Goal: Information Seeking & Learning: Find contact information

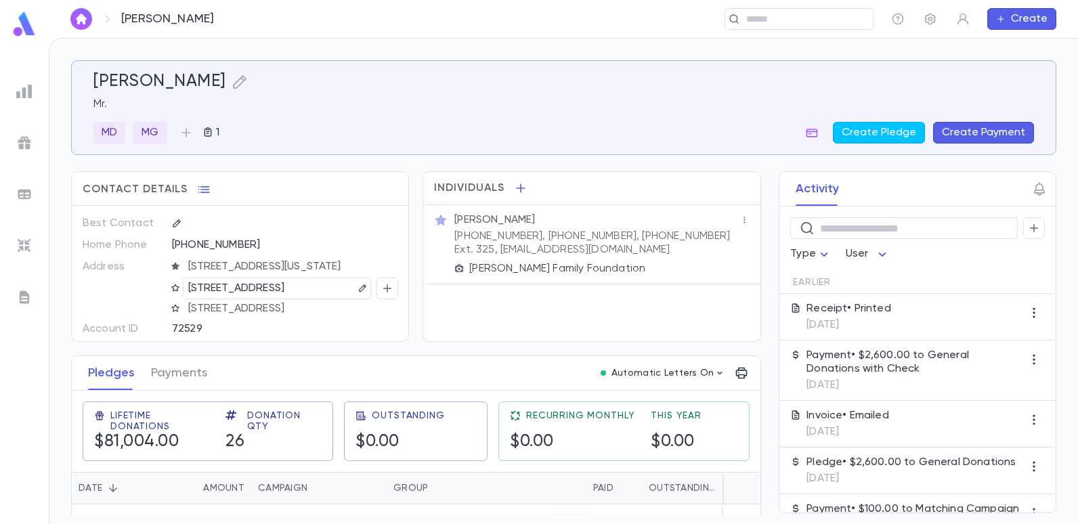
scroll to position [79, 0]
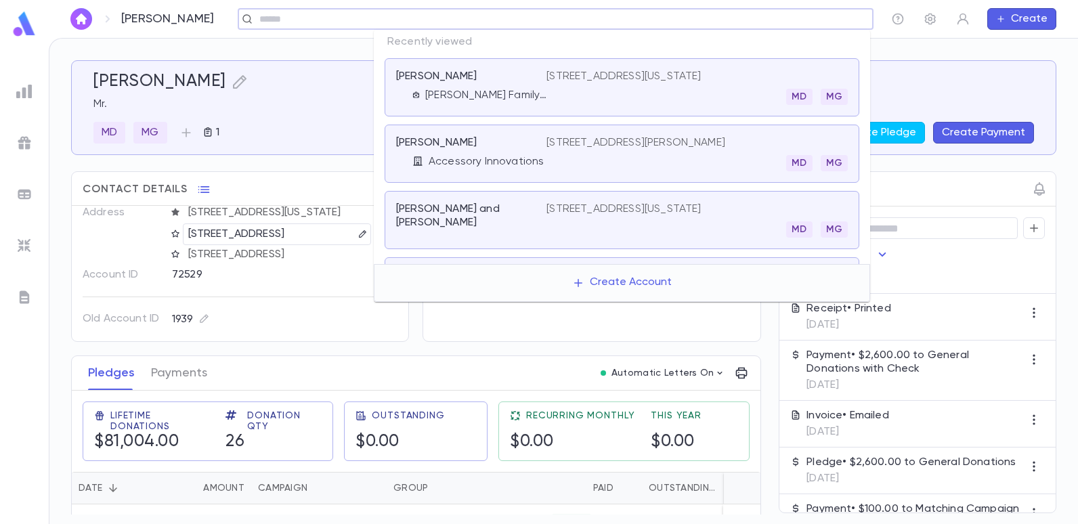
click at [771, 16] on input "text" at bounding box center [551, 19] width 592 height 13
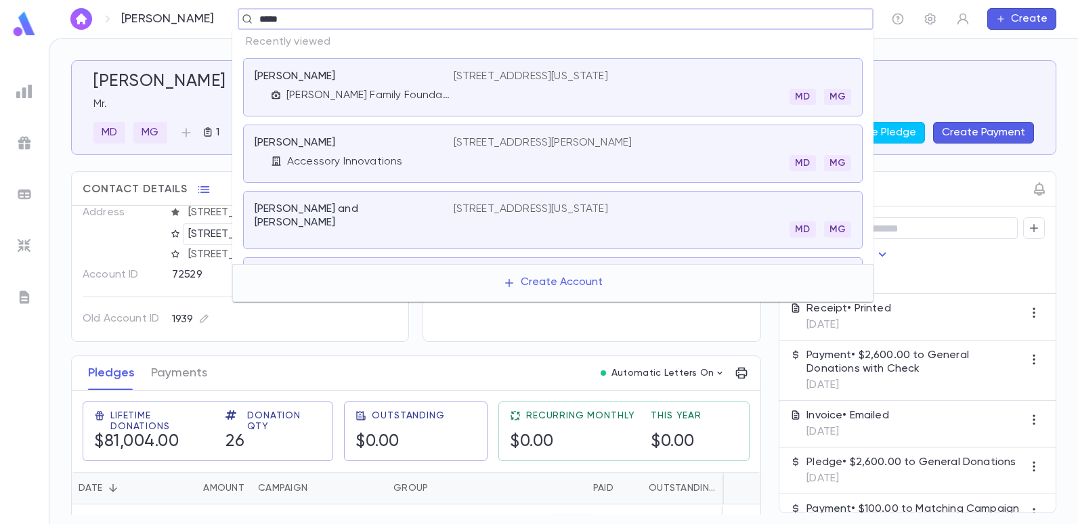
type input "******"
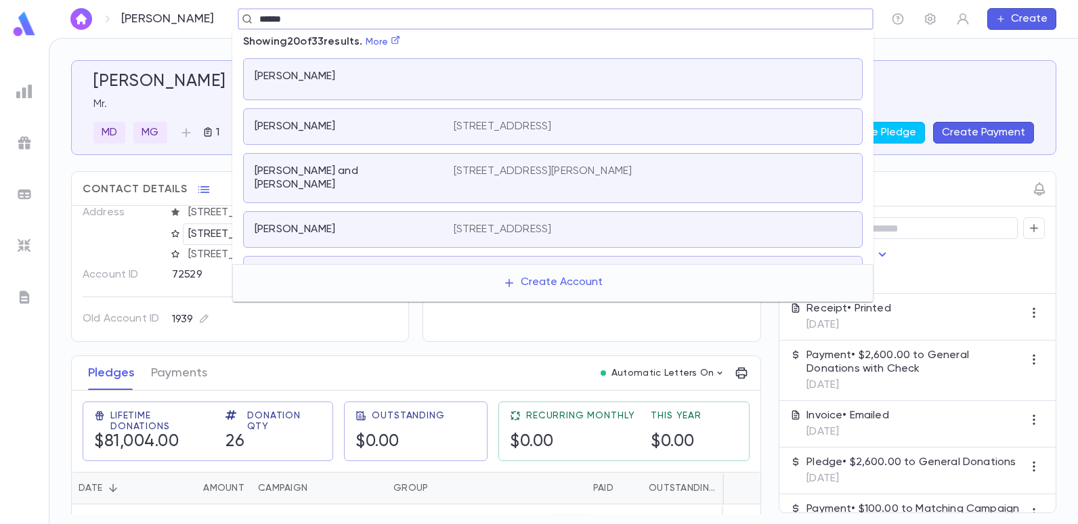
scroll to position [339, 0]
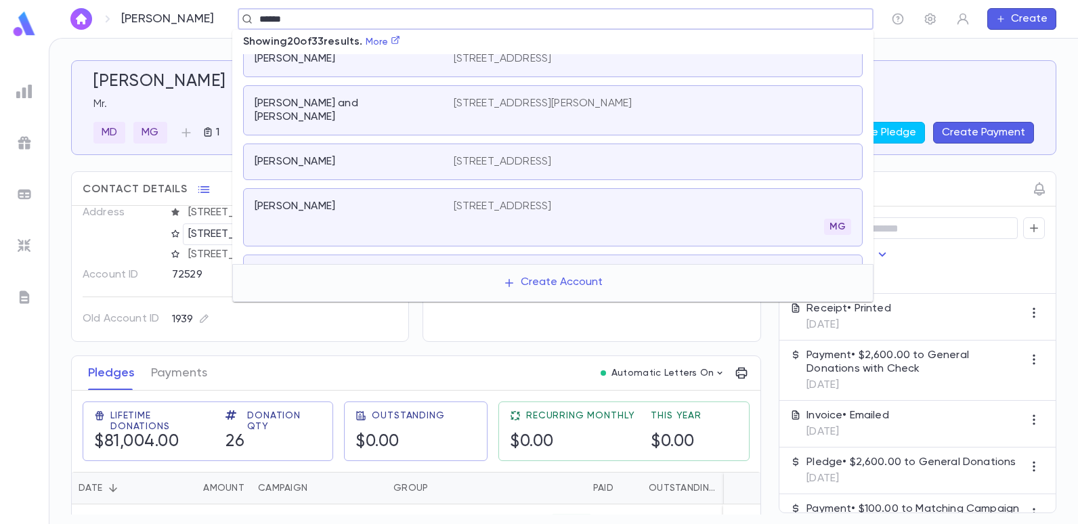
click at [526, 200] on p "[STREET_ADDRESS]" at bounding box center [503, 207] width 98 height 14
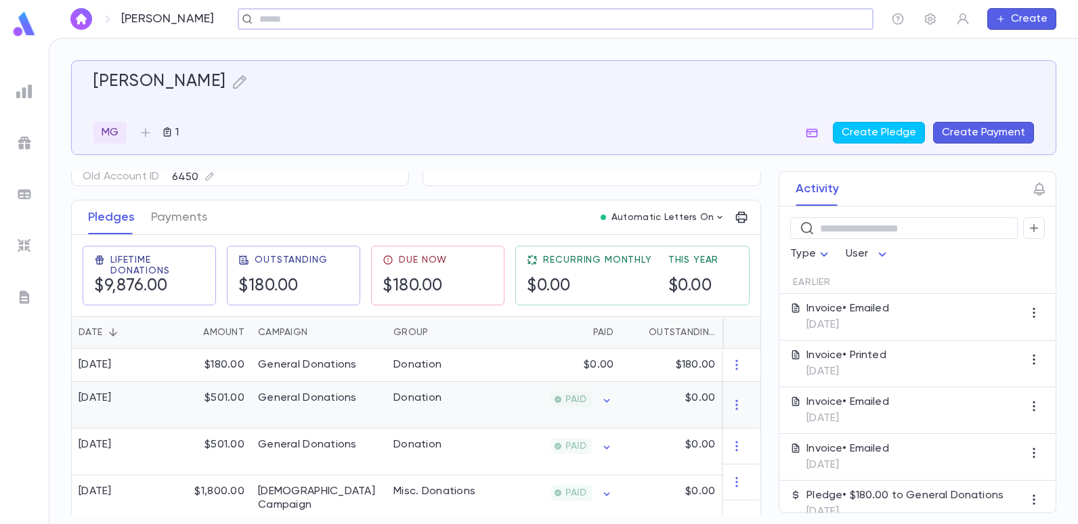
scroll to position [135, 0]
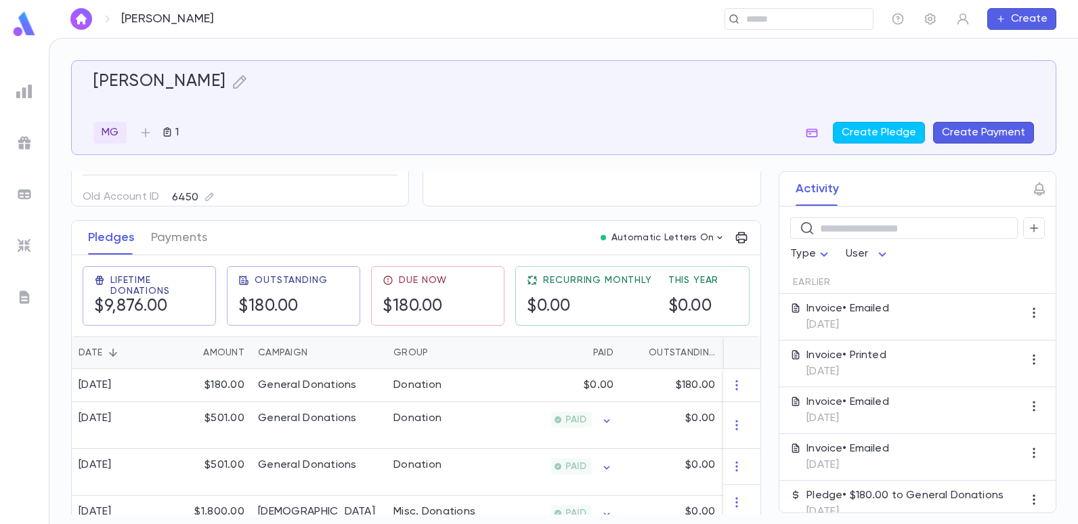
click at [943, 129] on button "Create Payment" at bounding box center [983, 133] width 101 height 22
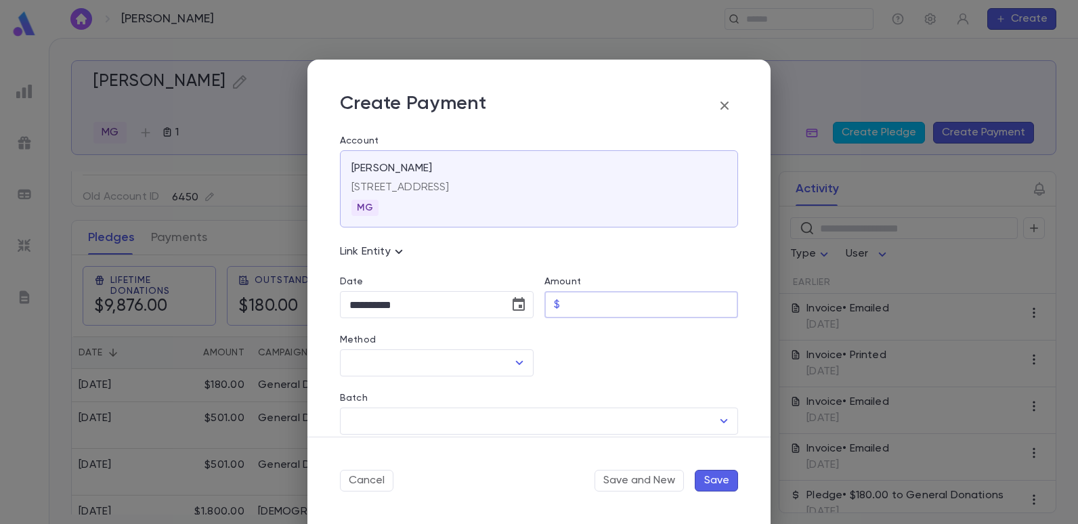
click at [601, 309] on input "Amount" at bounding box center [652, 305] width 173 height 26
type input "******"
click at [631, 375] on div at bounding box center [636, 347] width 205 height 58
click at [515, 366] on icon "Open" at bounding box center [519, 363] width 16 height 16
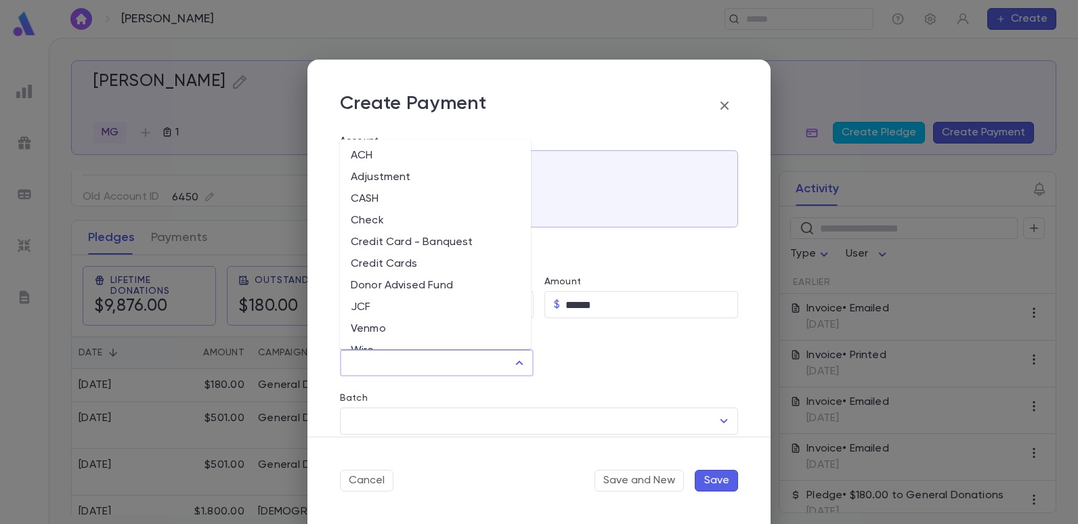
click at [377, 217] on li "Check" at bounding box center [435, 221] width 191 height 22
type input "*****"
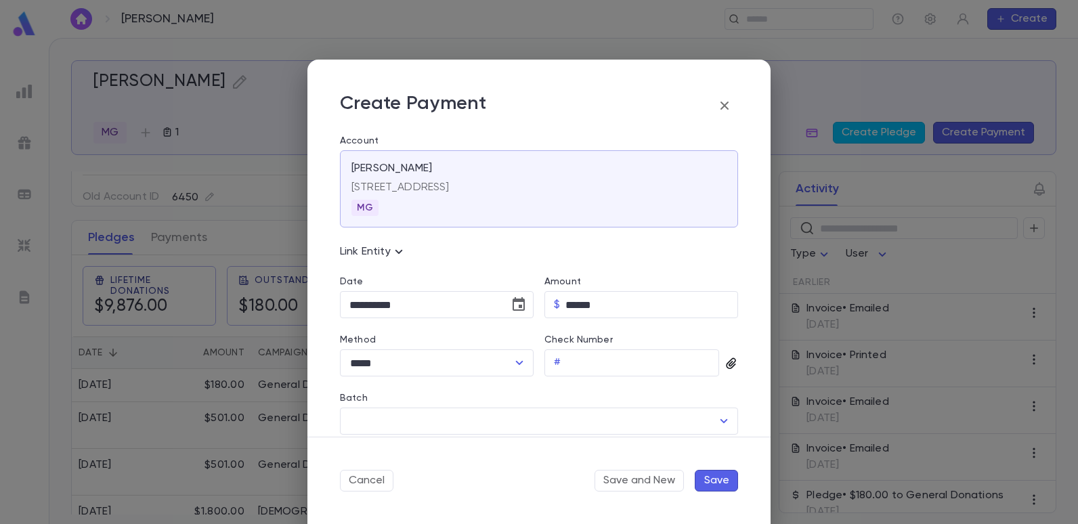
click at [725, 367] on icon "button" at bounding box center [732, 364] width 14 height 14
click at [738, 382] on div "Upload Front Image" at bounding box center [783, 386] width 101 height 14
click at [0, 0] on input "Upload Front Image" at bounding box center [0, 0] width 0 height 0
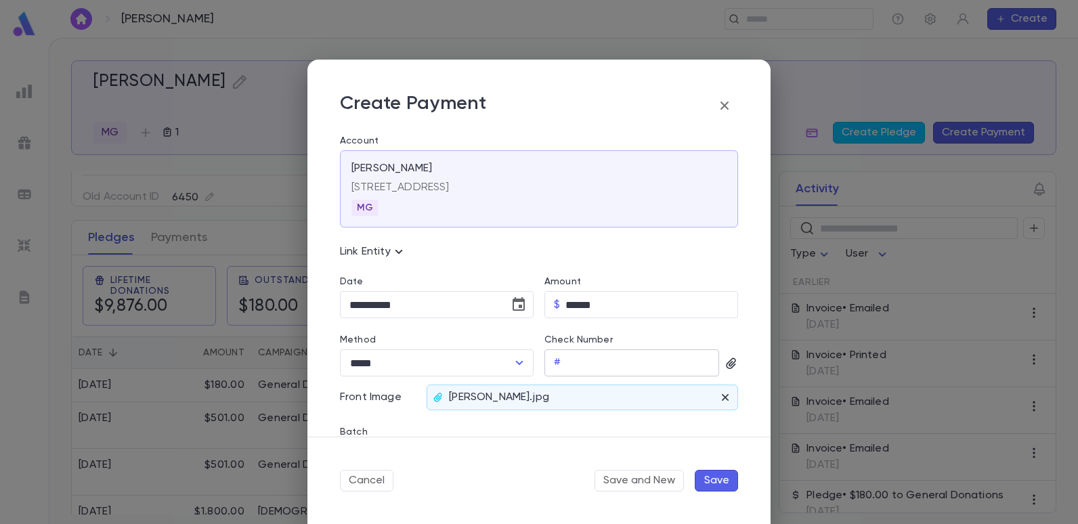
click at [587, 367] on input "Check Number" at bounding box center [642, 363] width 153 height 26
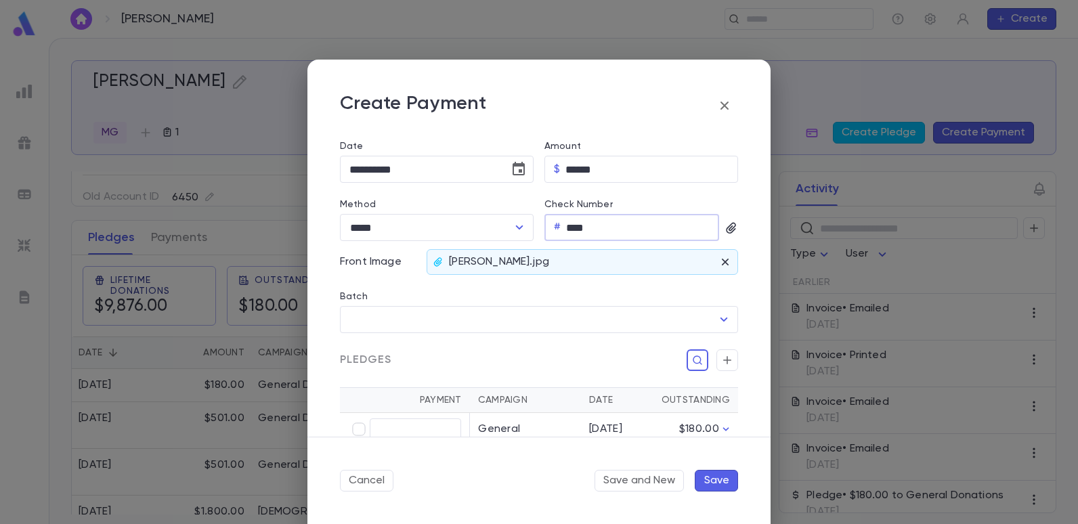
scroll to position [203, 0]
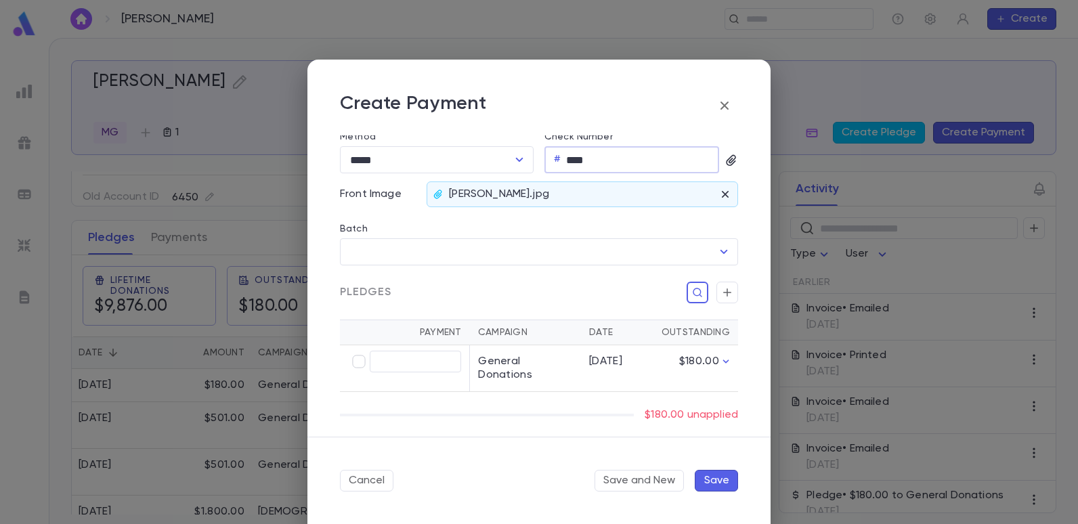
type input "****"
type input "******"
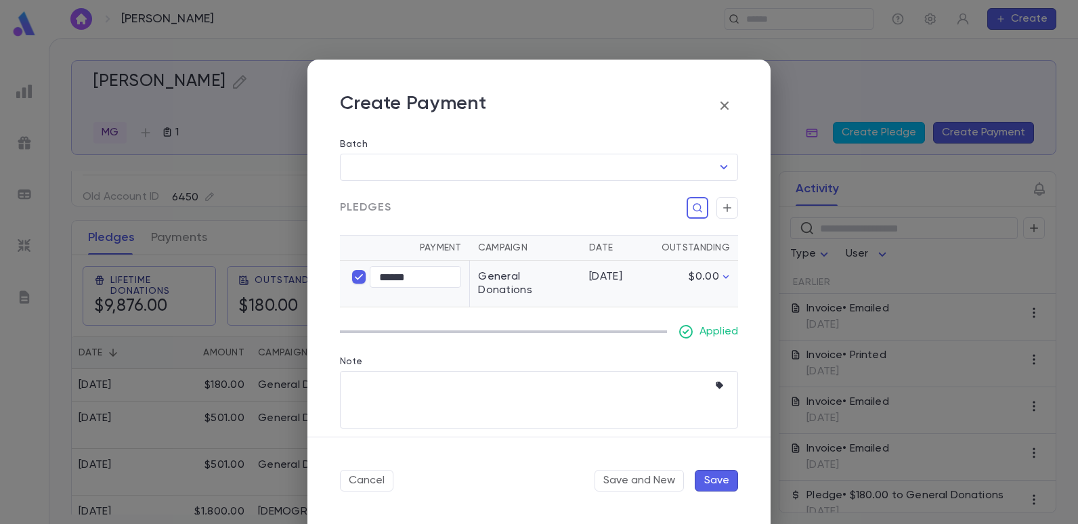
scroll to position [296, 0]
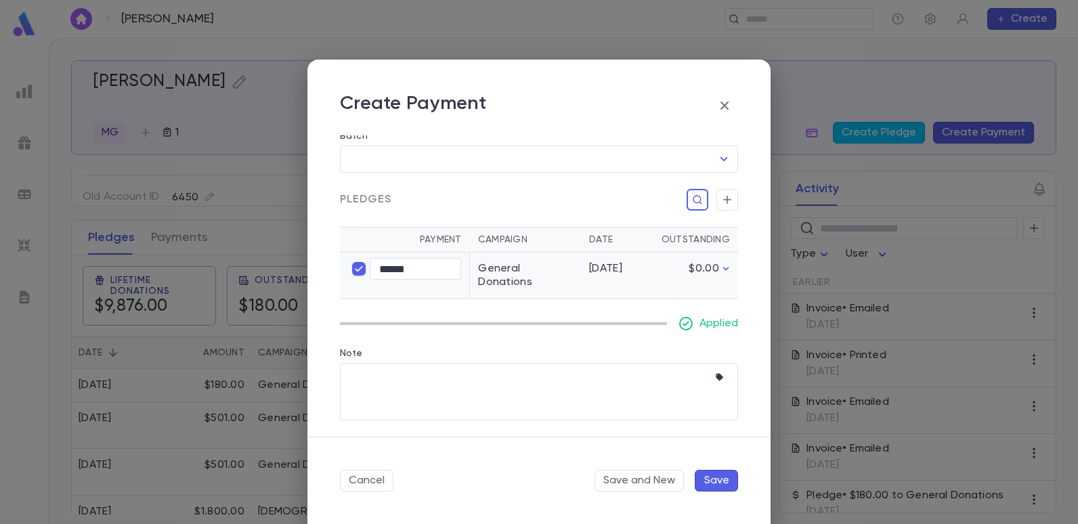
click at [722, 484] on button "Save" at bounding box center [716, 481] width 43 height 22
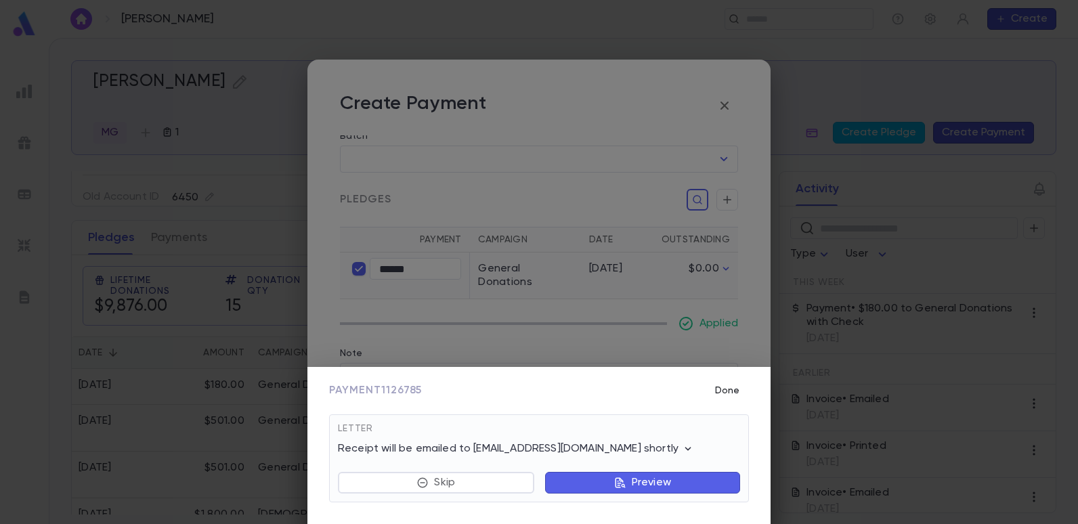
click at [723, 388] on button "Done" at bounding box center [727, 391] width 43 height 26
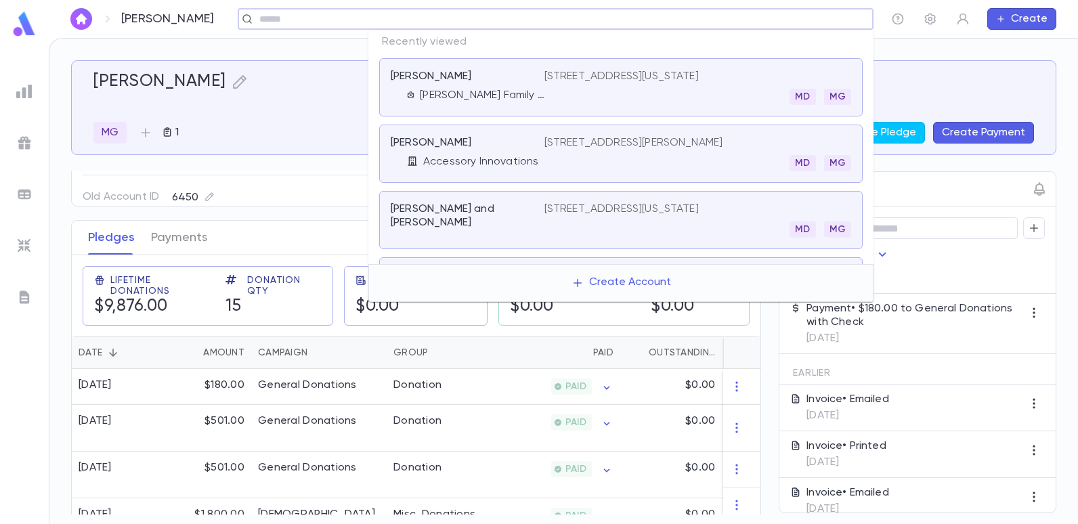
click at [811, 13] on input "text" at bounding box center [551, 19] width 592 height 13
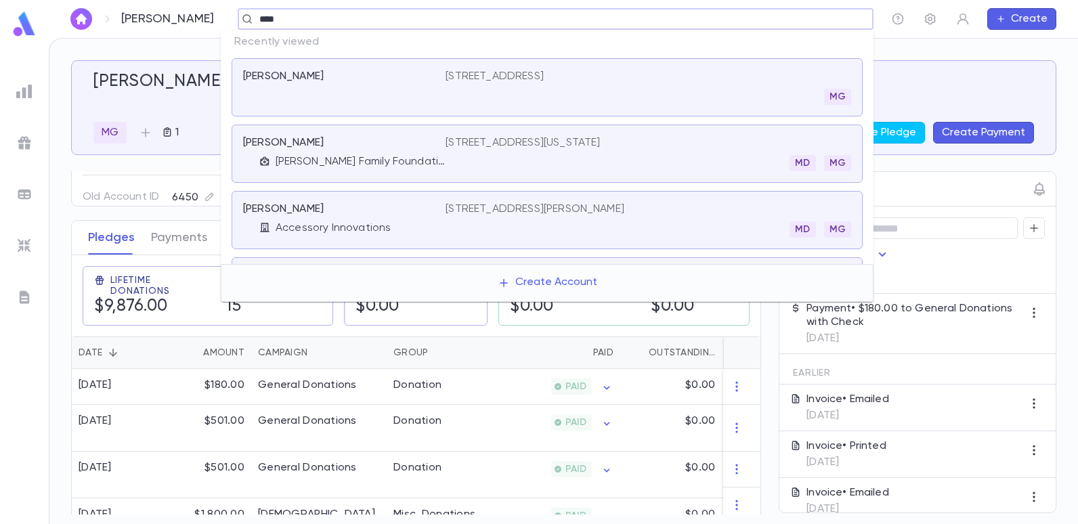
type input "*****"
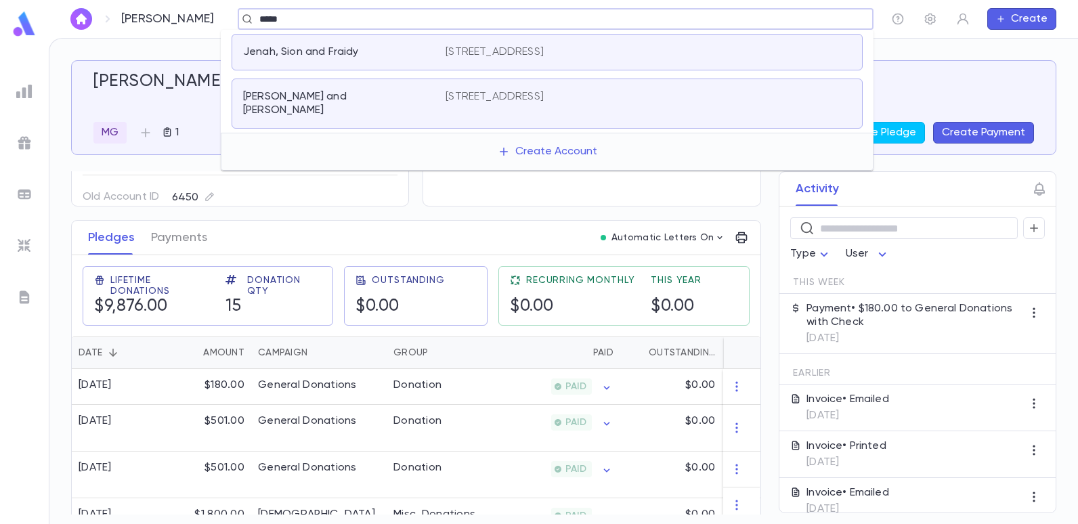
click at [505, 54] on p "[STREET_ADDRESS]" at bounding box center [495, 52] width 98 height 14
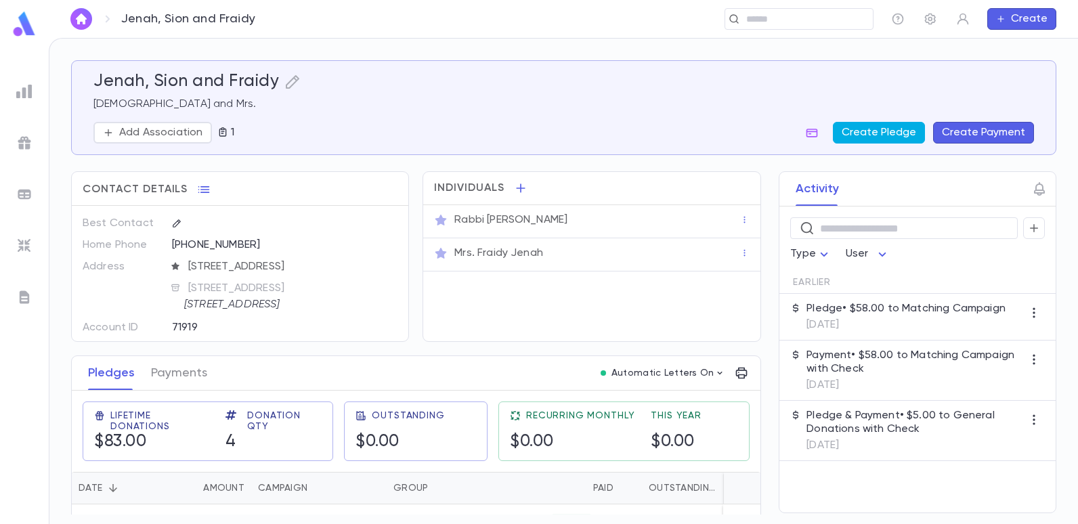
click at [893, 133] on button "Create Pledge" at bounding box center [879, 133] width 92 height 22
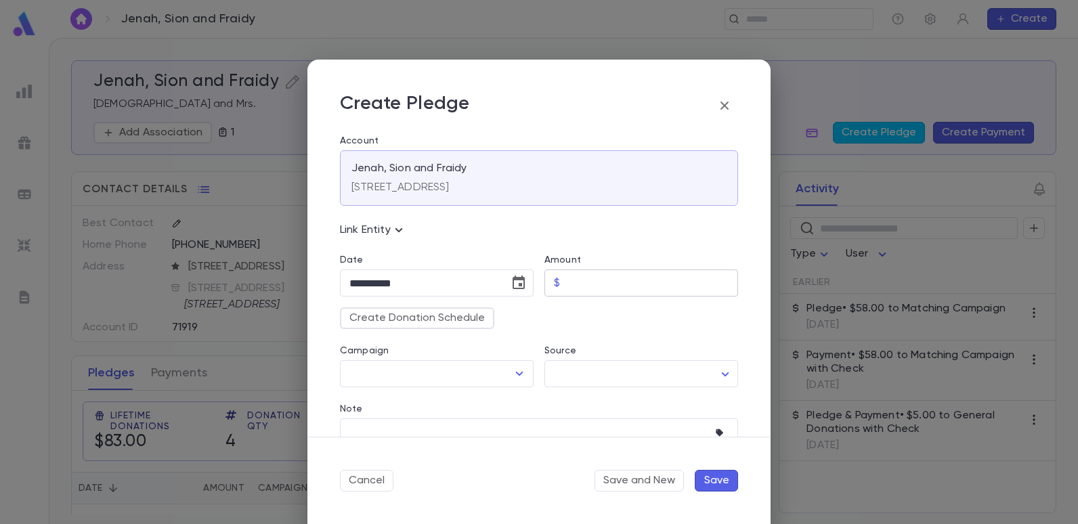
click at [574, 285] on input "Amount" at bounding box center [652, 283] width 173 height 26
type input "******"
click at [589, 318] on div "Create Donation Schedule" at bounding box center [533, 313] width 409 height 33
click at [486, 375] on input "Campaign" at bounding box center [426, 374] width 161 height 26
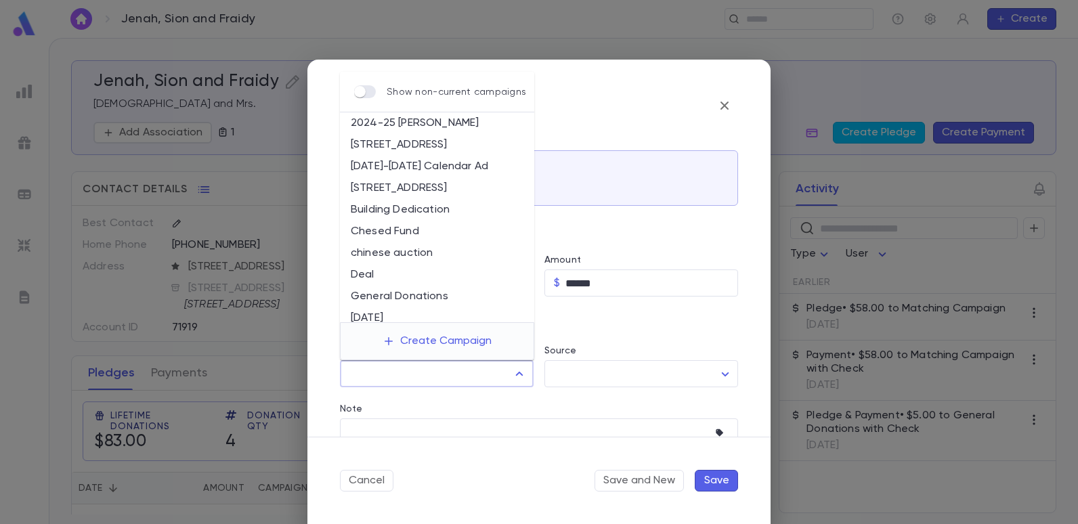
click at [406, 292] on li "General Donations" at bounding box center [437, 297] width 194 height 22
type input "**********"
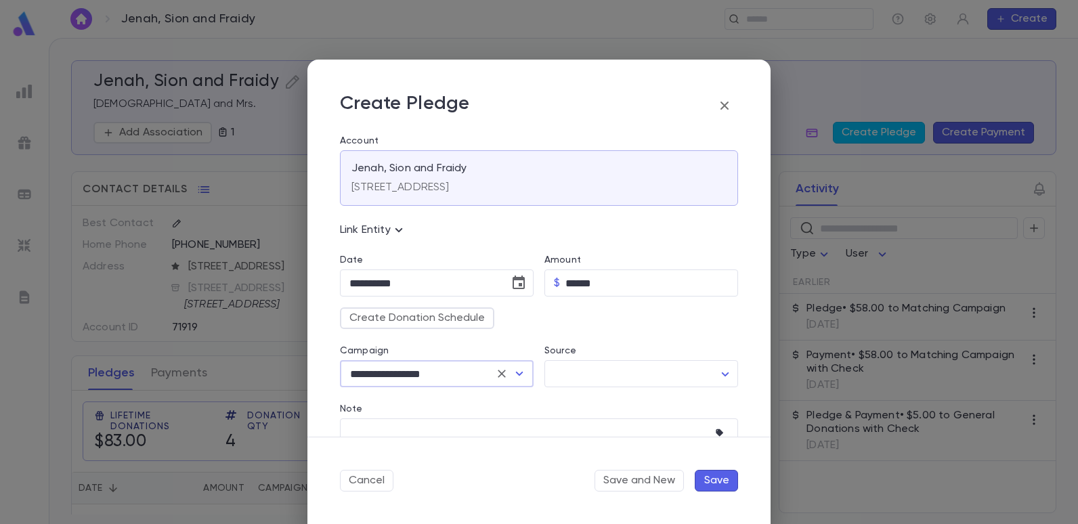
scroll to position [68, 0]
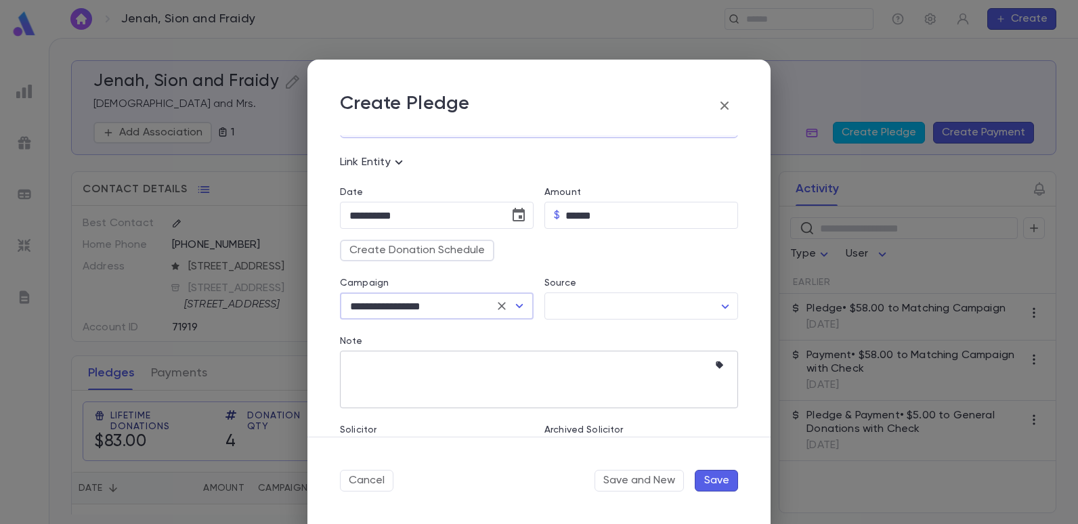
click at [358, 365] on textarea "Note" at bounding box center [528, 380] width 359 height 58
type textarea "*"
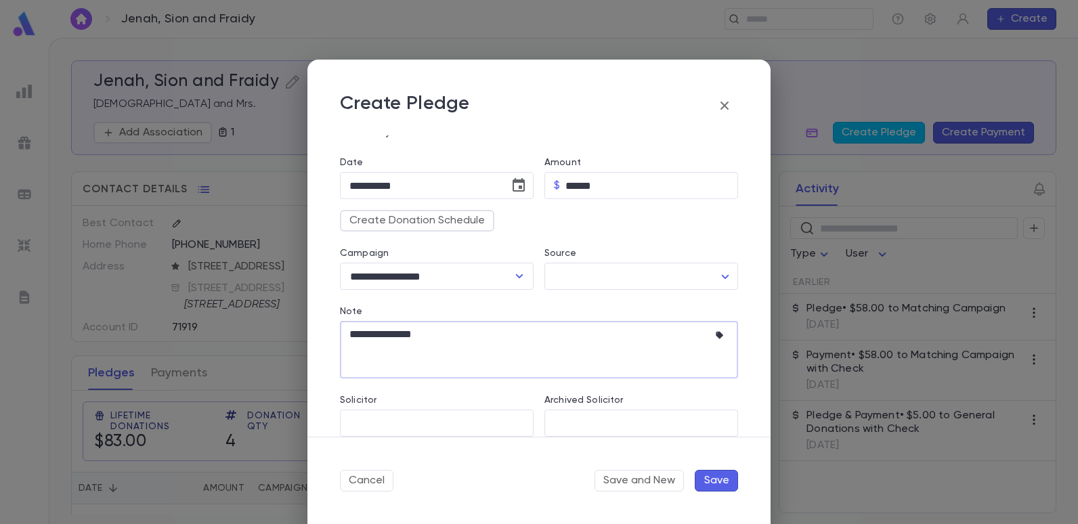
scroll to position [114, 0]
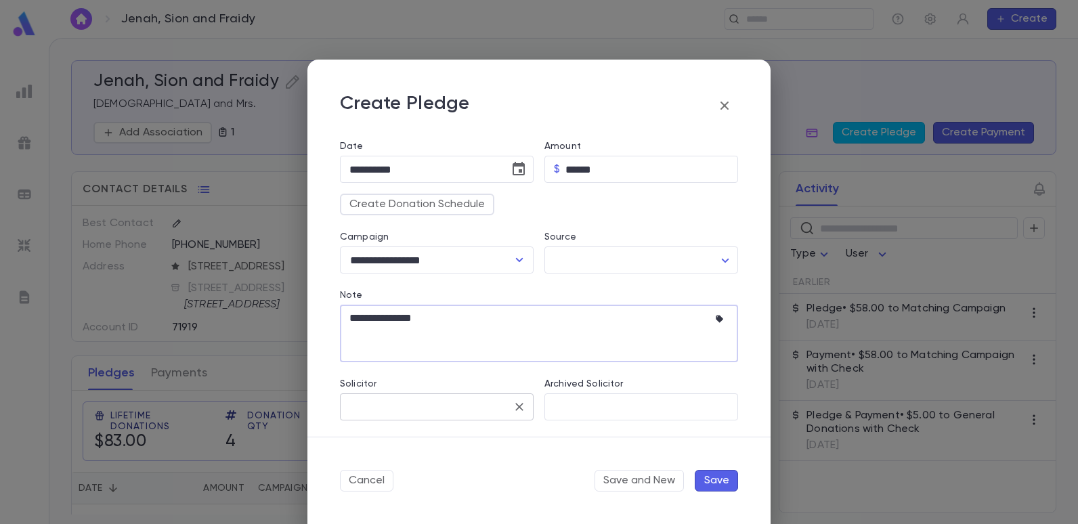
type textarea "**********"
click at [427, 409] on input "Solicitor" at bounding box center [426, 407] width 161 height 26
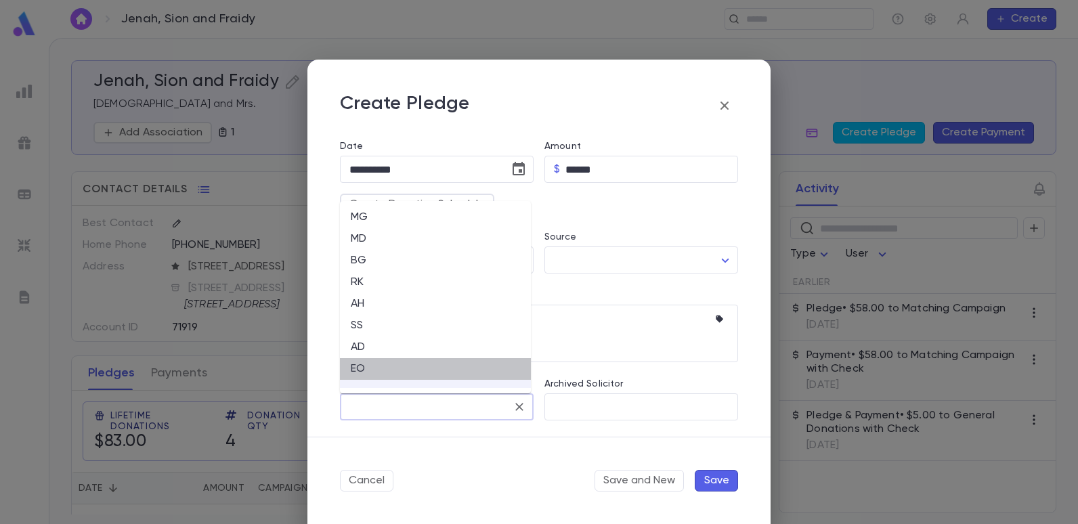
click at [365, 366] on li "EO" at bounding box center [435, 369] width 191 height 22
type input "**"
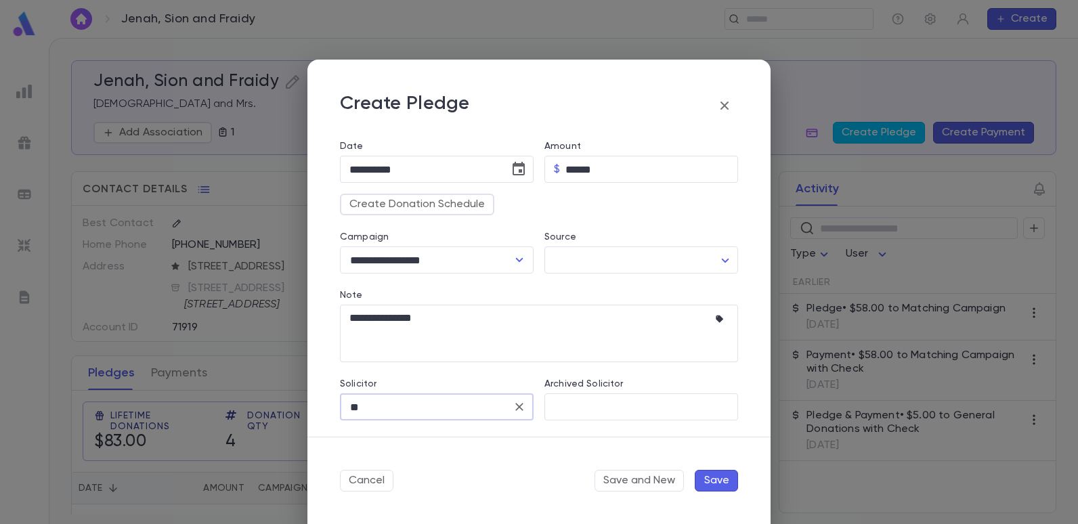
click at [700, 477] on button "Save" at bounding box center [716, 481] width 43 height 22
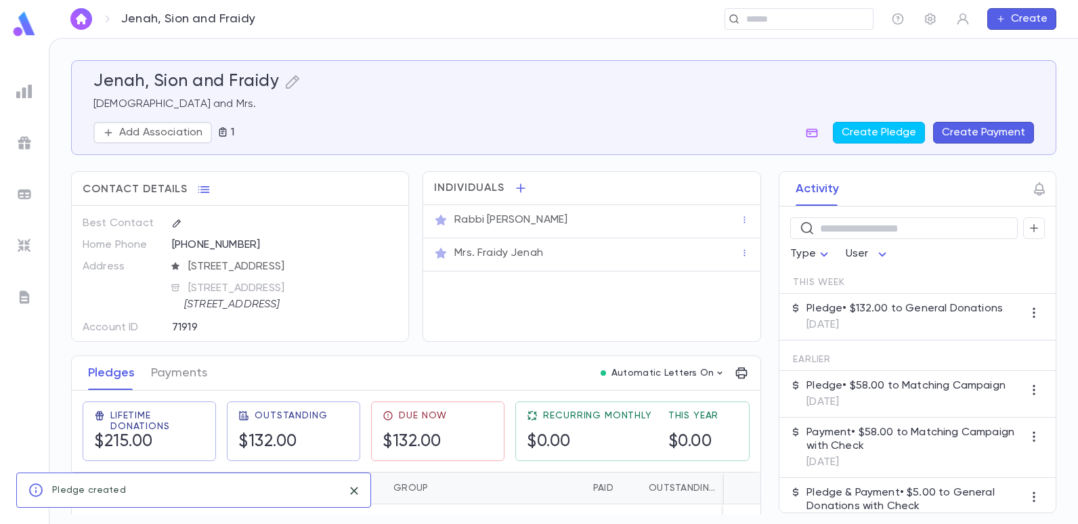
click at [988, 127] on button "Create Payment" at bounding box center [983, 133] width 101 height 22
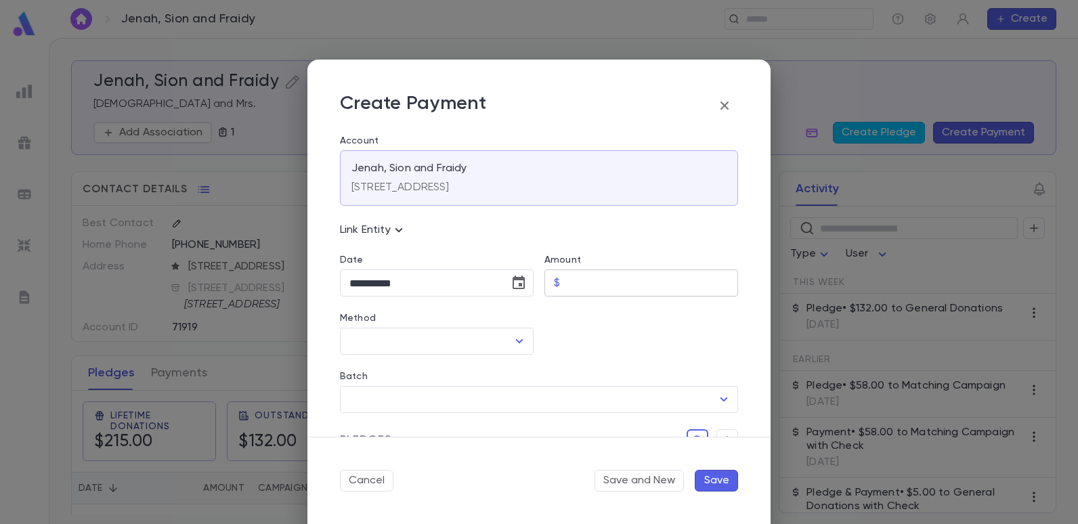
click at [578, 284] on input "Amount" at bounding box center [652, 283] width 173 height 26
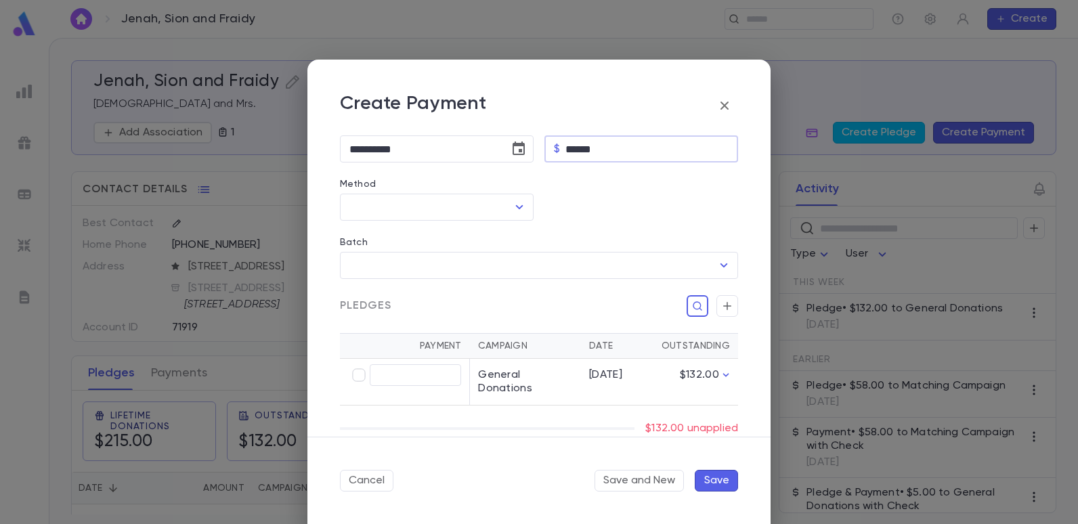
scroll to position [135, 0]
click at [516, 205] on icon "Open" at bounding box center [519, 206] width 16 height 16
type input "******"
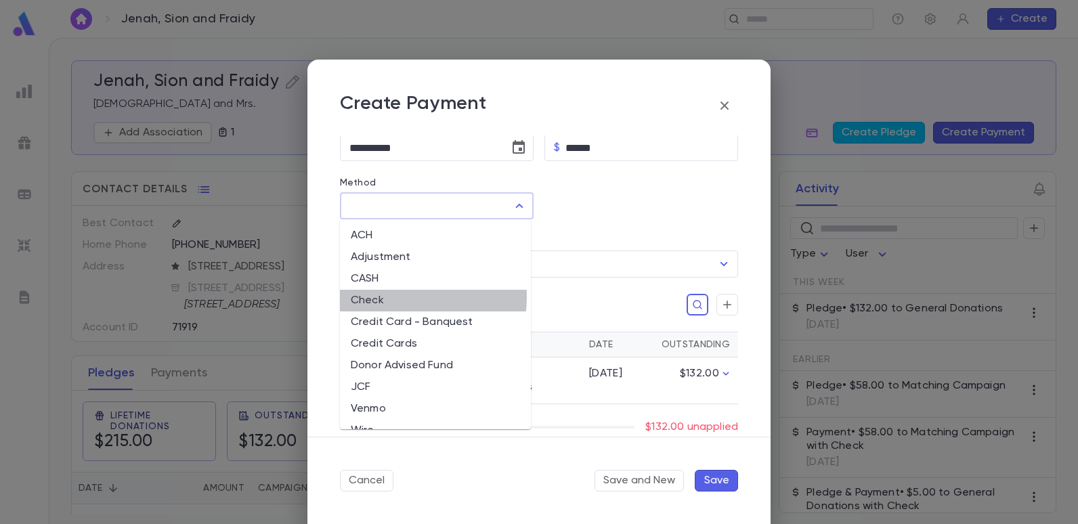
click at [376, 297] on li "Check" at bounding box center [435, 301] width 191 height 22
type input "*****"
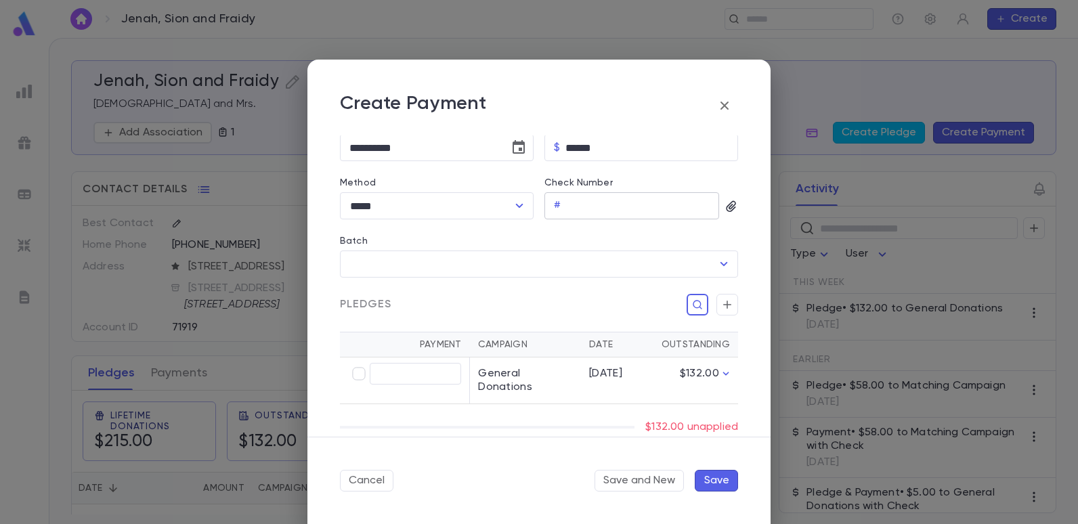
click at [570, 209] on input "Check Number" at bounding box center [642, 206] width 153 height 26
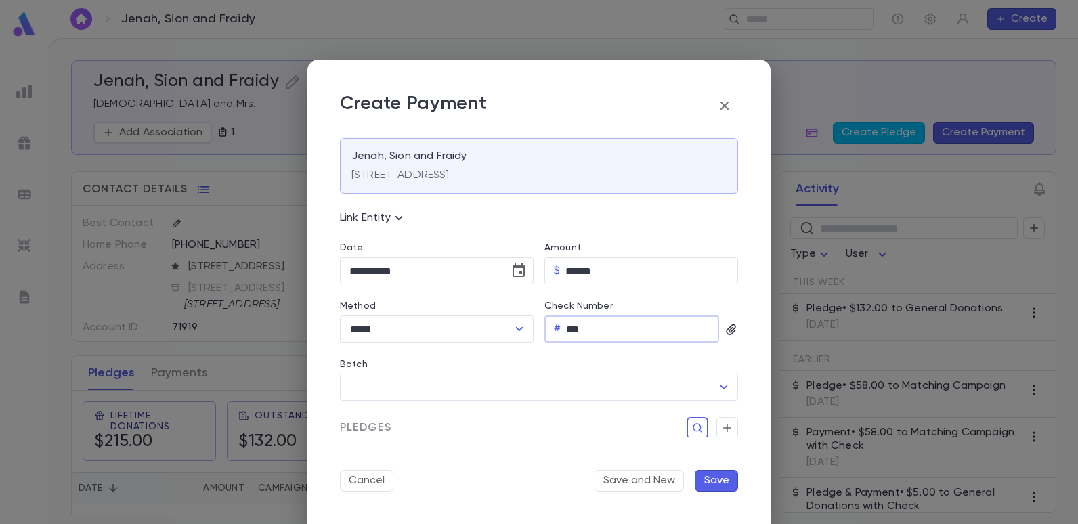
scroll to position [0, 0]
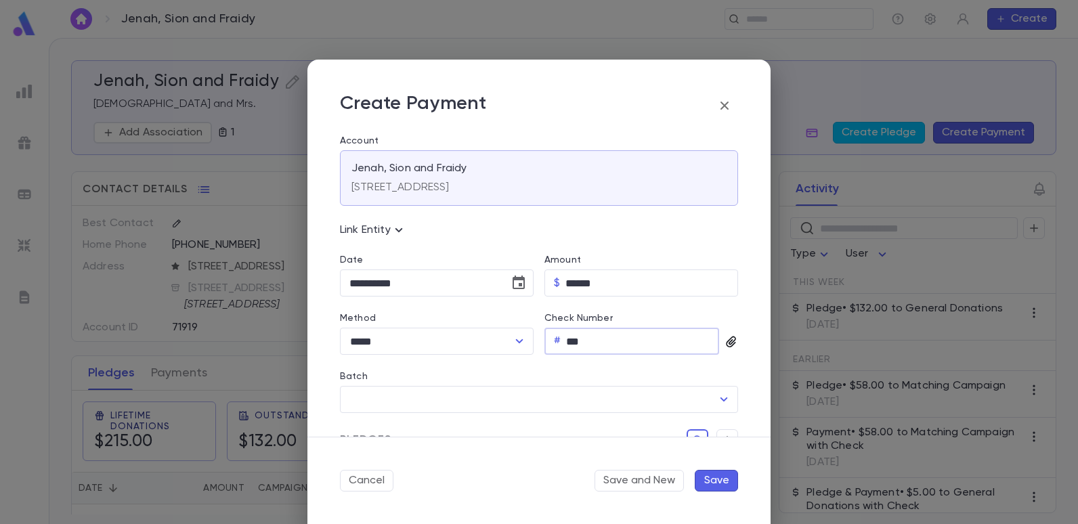
type input "***"
click at [727, 341] on icon "button" at bounding box center [732, 342] width 14 height 14
click at [751, 364] on div "Upload Front Image" at bounding box center [783, 365] width 101 height 14
click at [0, 0] on input "Upload Front Image" at bounding box center [0, 0] width 0 height 0
click at [769, 359] on div "Upload Front Image" at bounding box center [783, 365] width 101 height 14
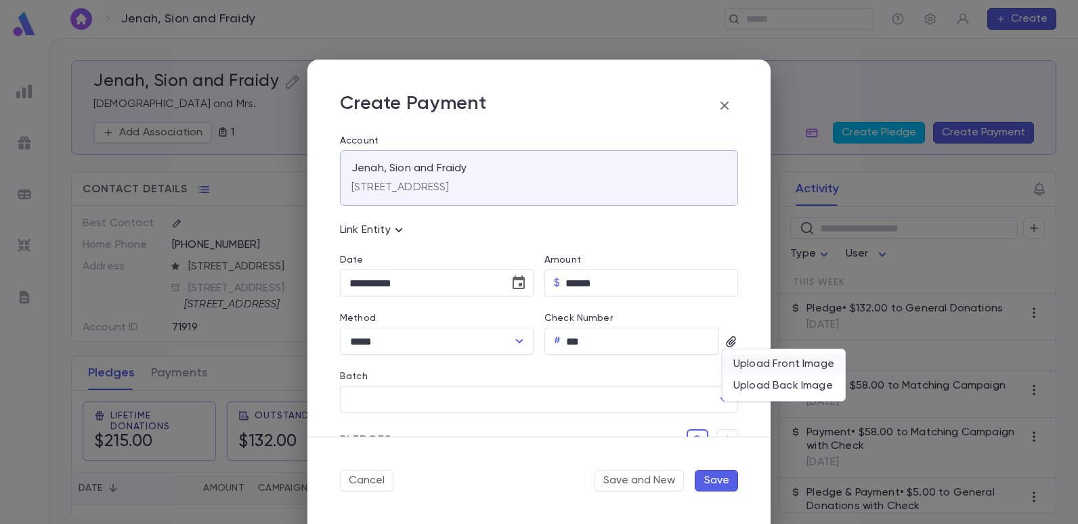
click at [0, 0] on input "Upload Front Image" at bounding box center [0, 0] width 0 height 0
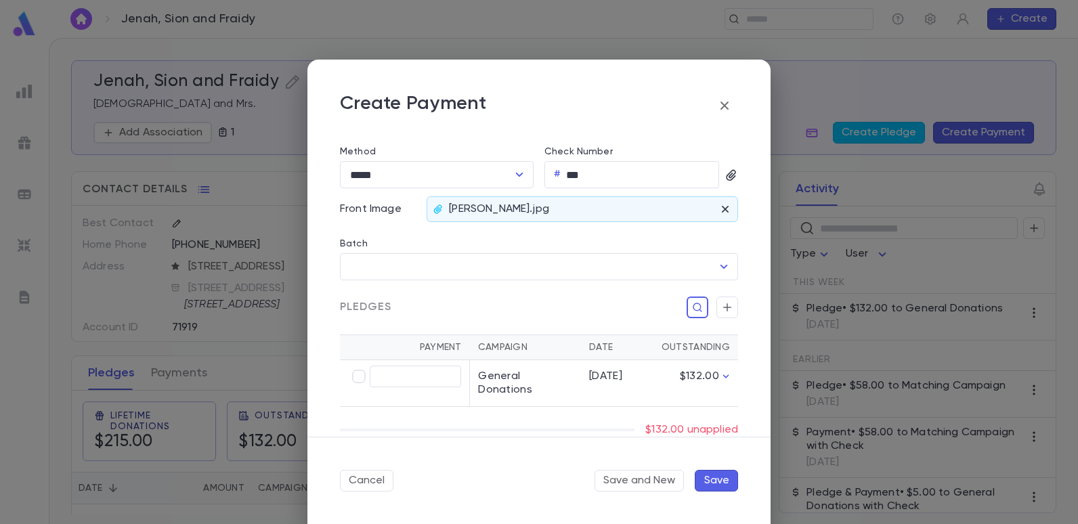
scroll to position [271, 0]
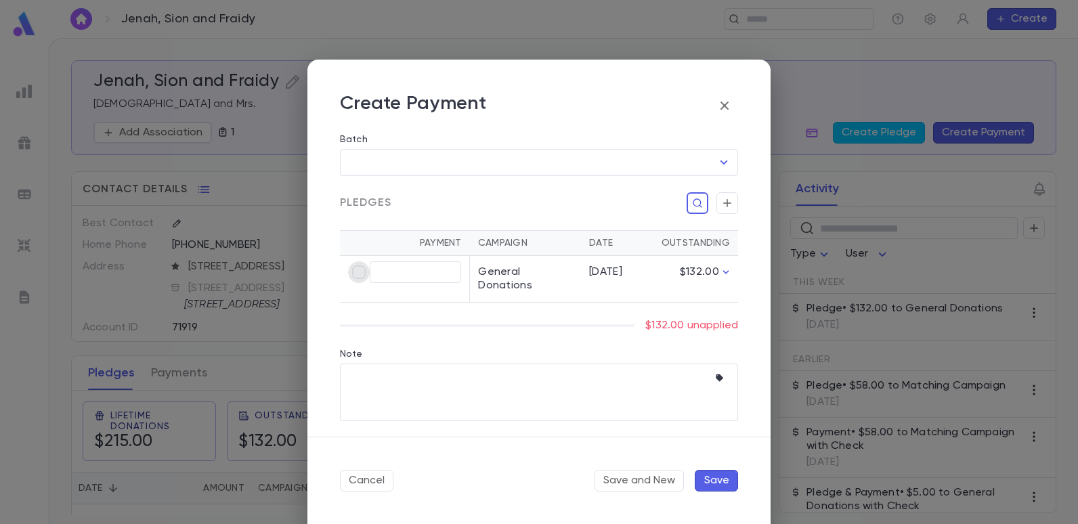
type input "******"
click at [723, 475] on button "Save" at bounding box center [716, 481] width 43 height 22
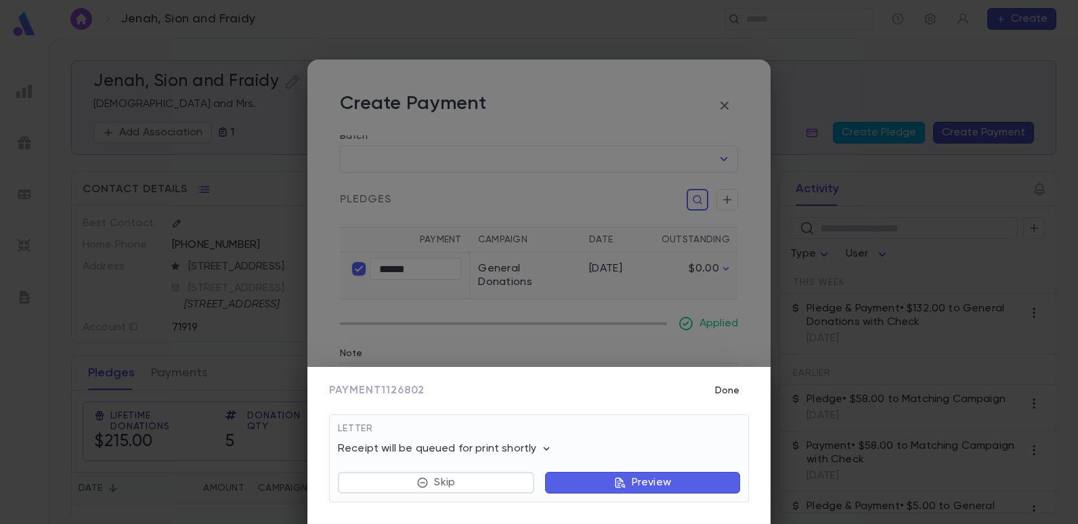
click at [725, 387] on button "Done" at bounding box center [727, 391] width 43 height 26
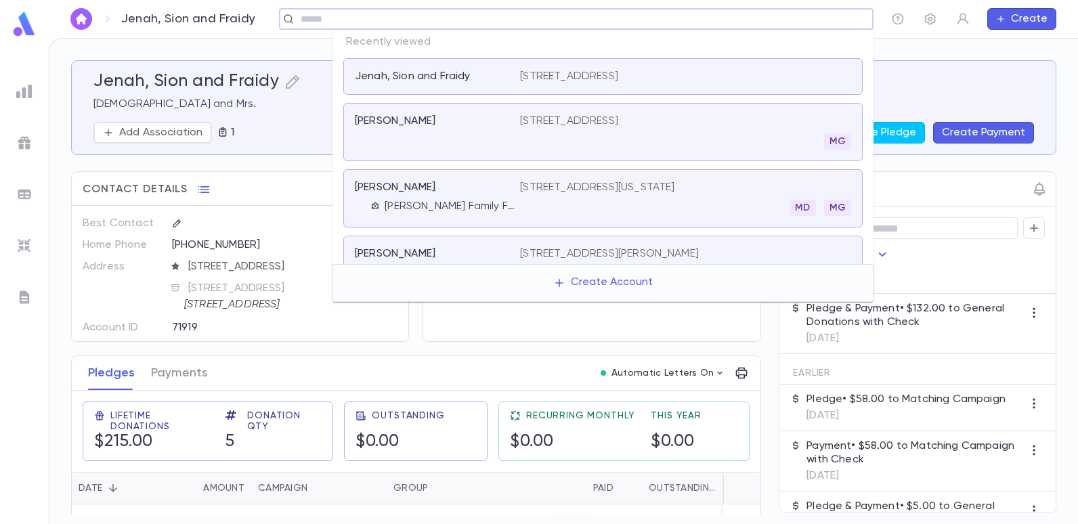
click at [796, 16] on input "text" at bounding box center [572, 19] width 551 height 13
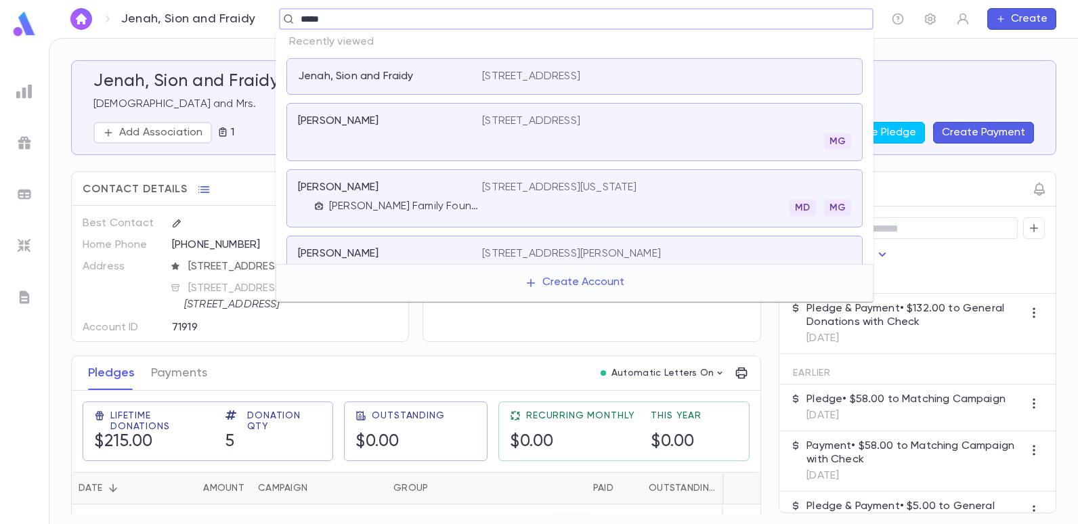
type input "******"
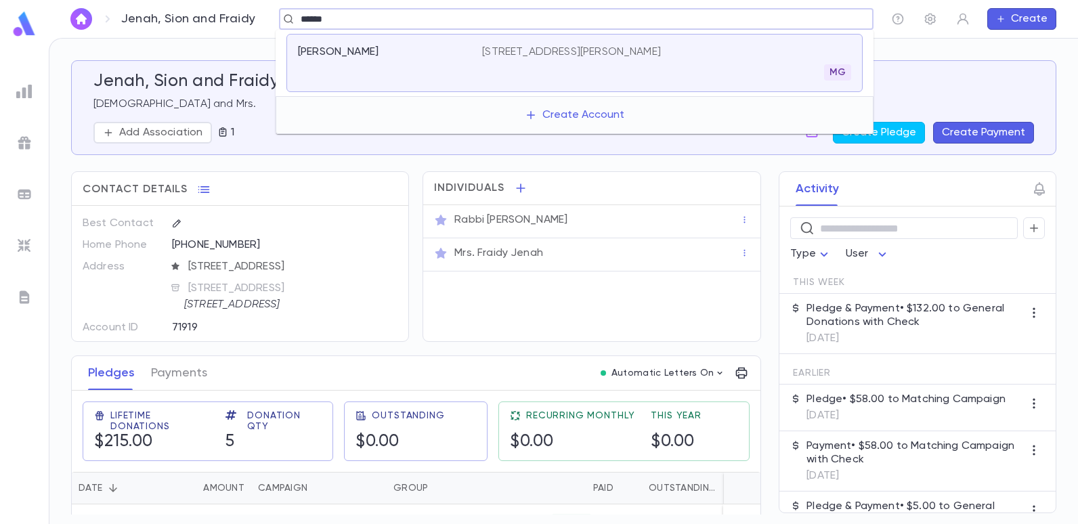
click at [612, 49] on p "[STREET_ADDRESS][PERSON_NAME]" at bounding box center [571, 52] width 179 height 14
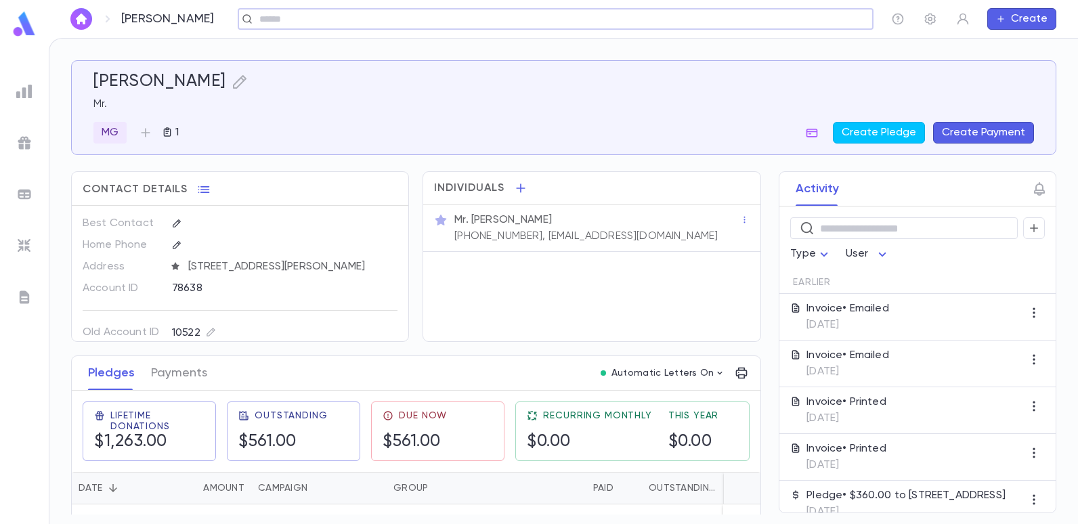
click at [958, 126] on button "Create Payment" at bounding box center [983, 133] width 101 height 22
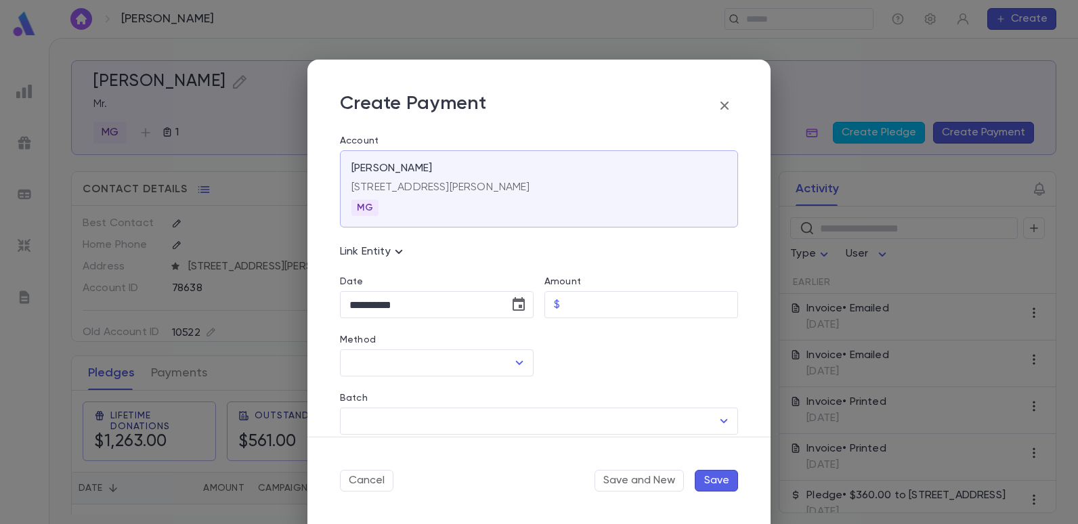
click at [725, 105] on icon "button" at bounding box center [725, 106] width 8 height 8
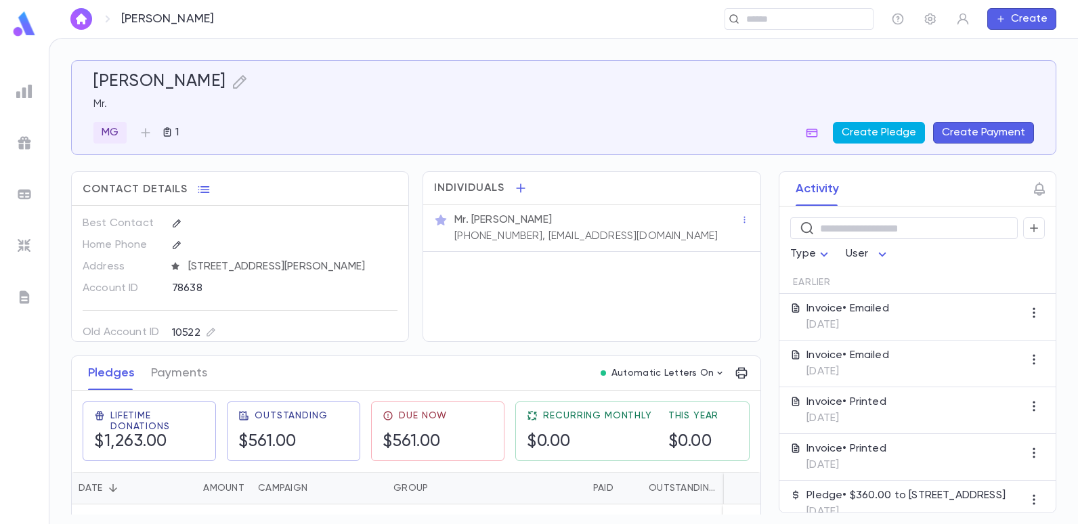
click at [889, 133] on button "Create Pledge" at bounding box center [879, 133] width 92 height 22
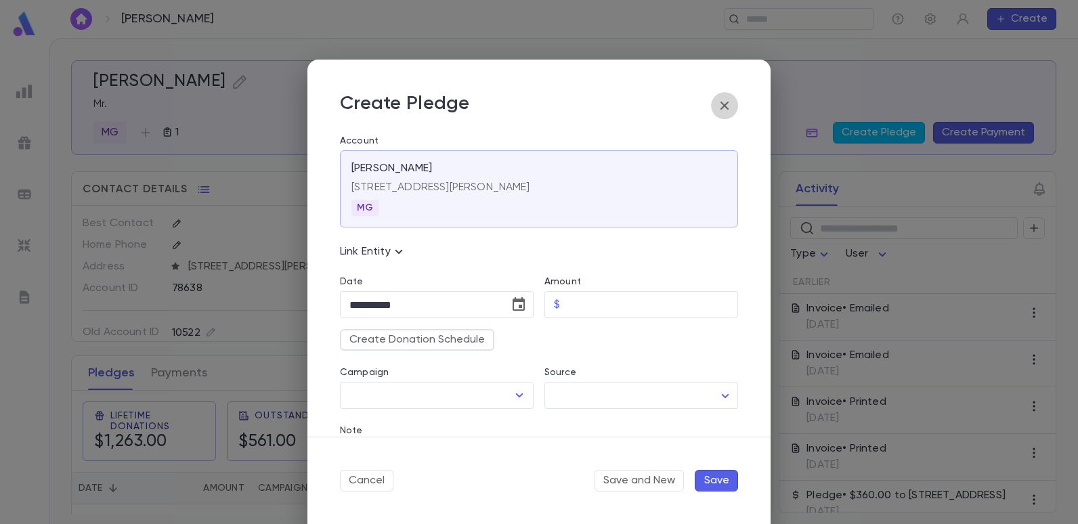
click at [723, 103] on icon "button" at bounding box center [725, 106] width 16 height 16
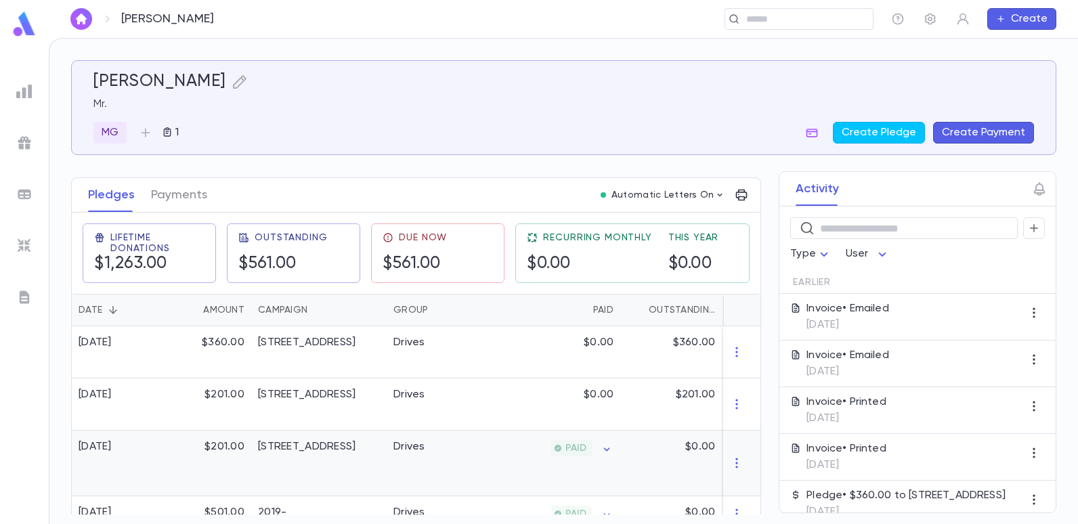
scroll to position [202, 0]
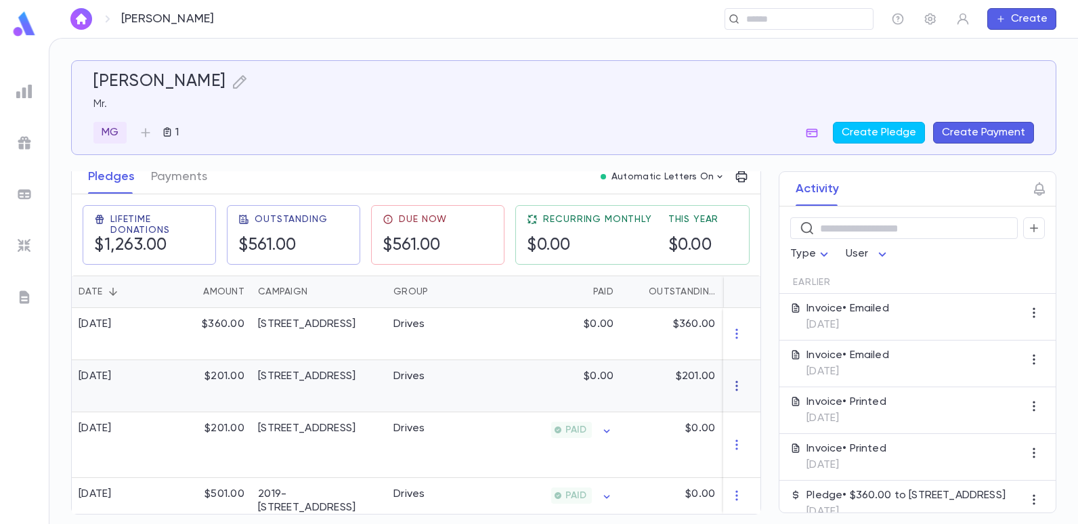
click at [732, 383] on icon "button" at bounding box center [738, 386] width 14 height 14
click at [633, 371] on div at bounding box center [539, 262] width 1078 height 524
click at [601, 372] on p "$0.00" at bounding box center [599, 377] width 30 height 14
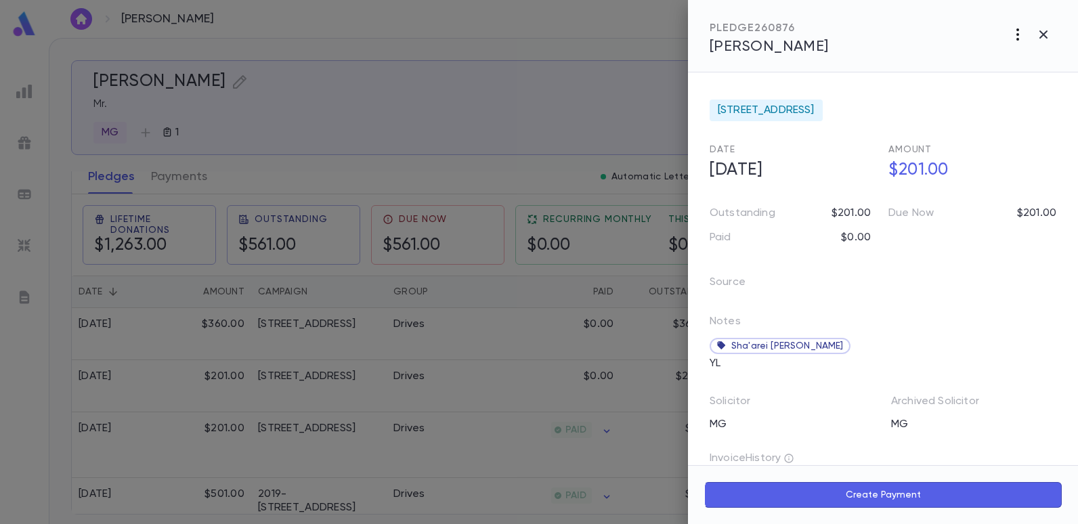
click at [1019, 33] on icon "button" at bounding box center [1018, 34] width 16 height 16
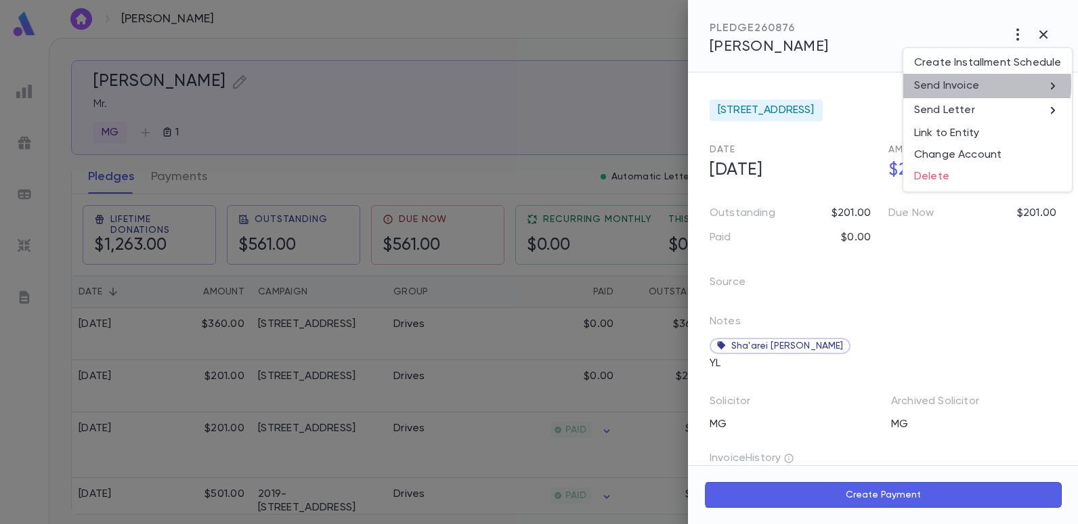
click at [969, 84] on p "Send Invoice" at bounding box center [946, 86] width 65 height 14
click at [1035, 83] on li "Email" at bounding box center [1044, 86] width 47 height 24
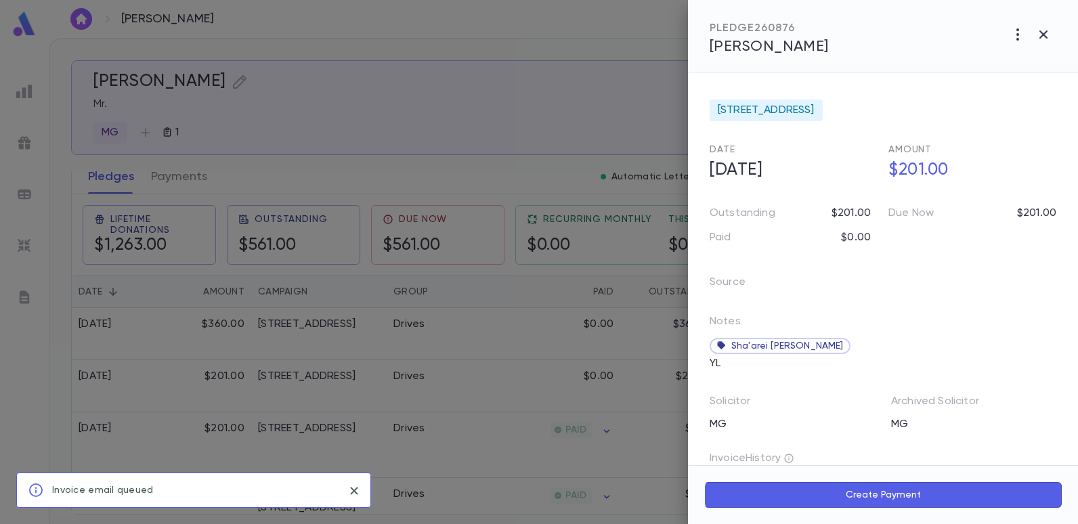
click at [570, 120] on div at bounding box center [539, 262] width 1078 height 524
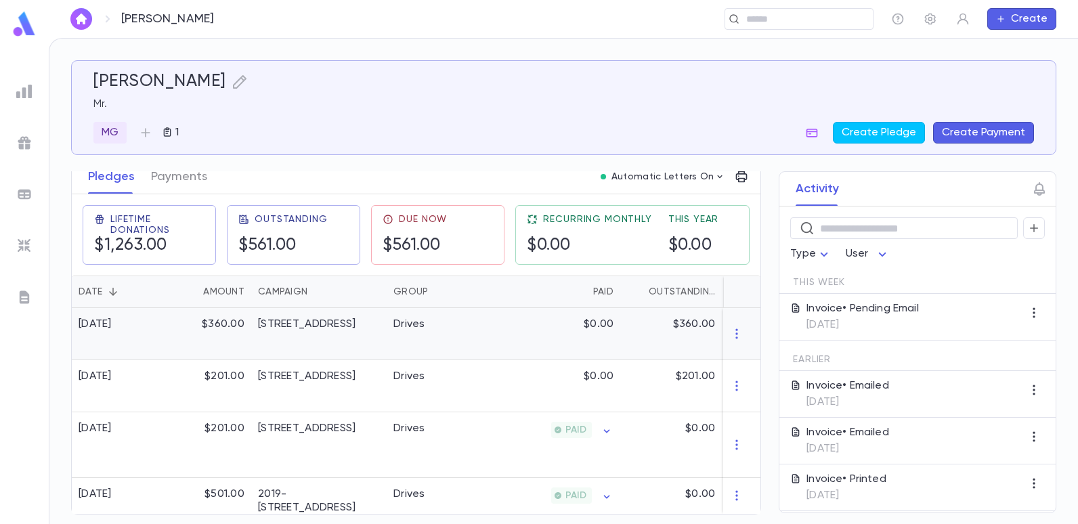
click at [450, 328] on div "Drives" at bounding box center [438, 334] width 102 height 52
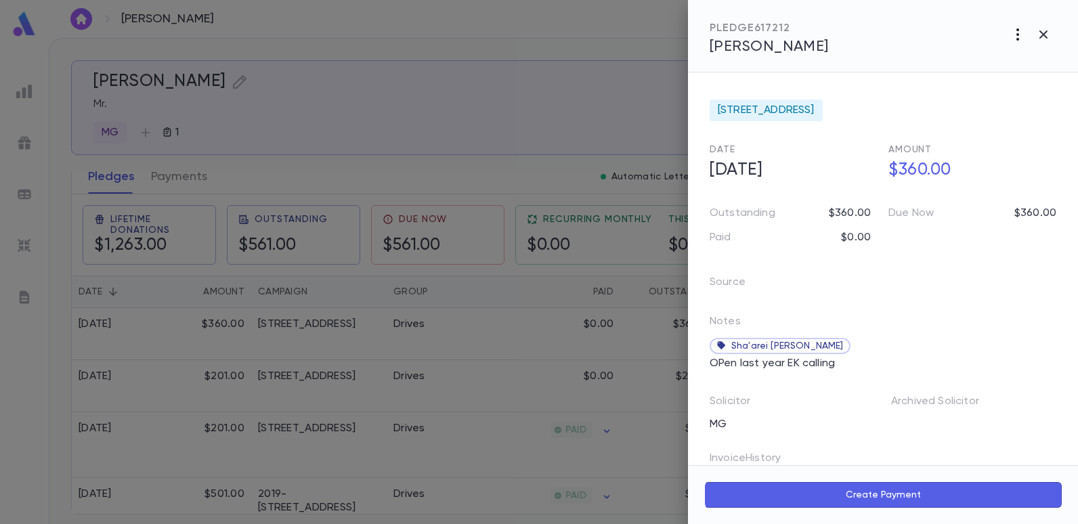
click at [1017, 32] on icon "button" at bounding box center [1018, 34] width 16 height 16
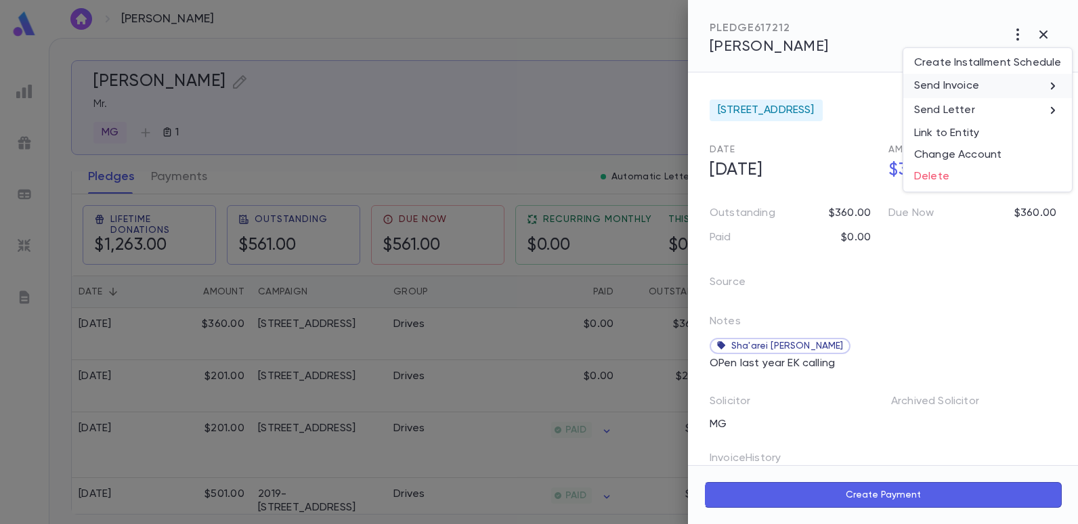
click at [937, 81] on p "Send Invoice" at bounding box center [946, 86] width 65 height 14
click at [1051, 85] on li "Email" at bounding box center [1044, 86] width 47 height 24
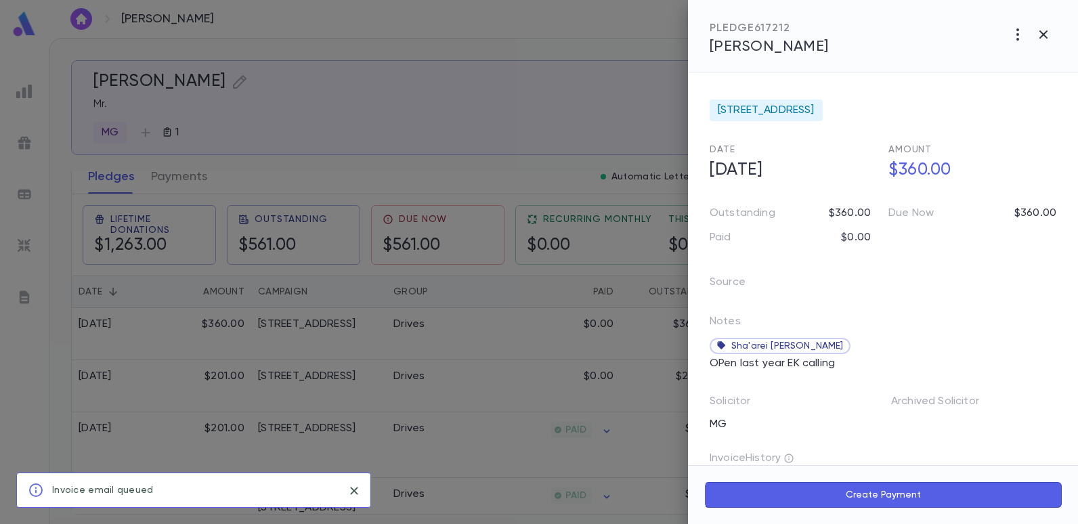
click at [629, 119] on div at bounding box center [539, 262] width 1078 height 524
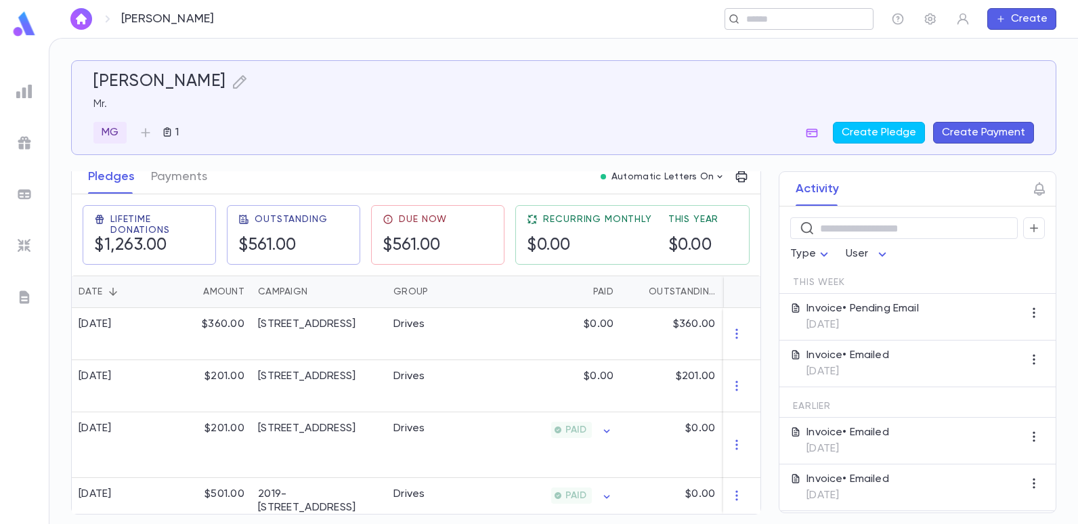
click at [776, 18] on input "text" at bounding box center [794, 19] width 105 height 13
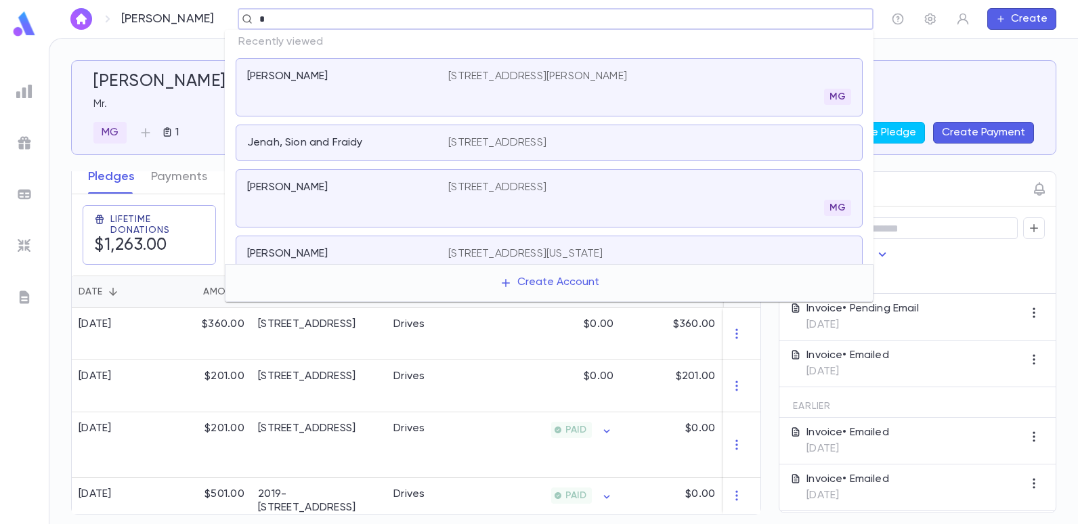
type input "*"
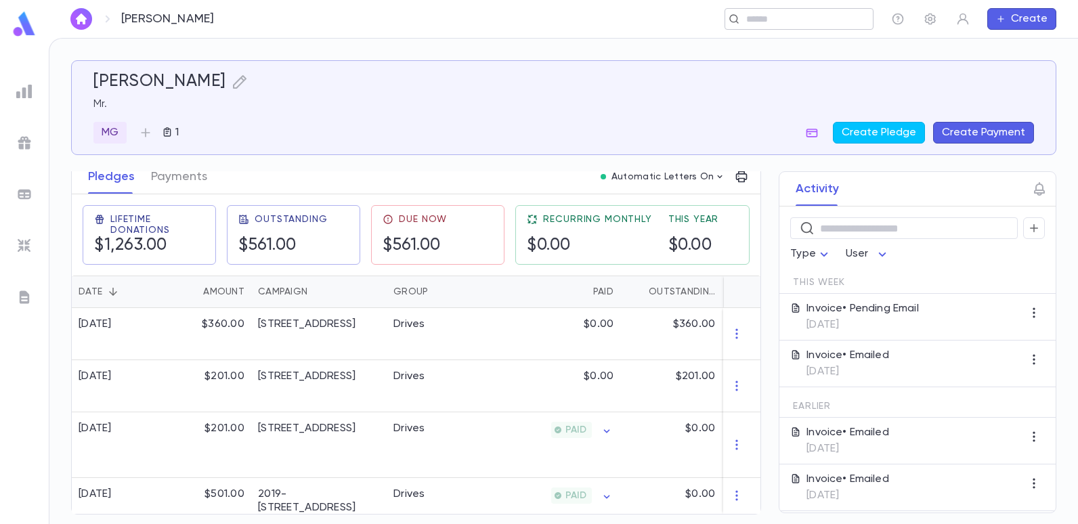
click at [791, 17] on input "text" at bounding box center [794, 19] width 105 height 13
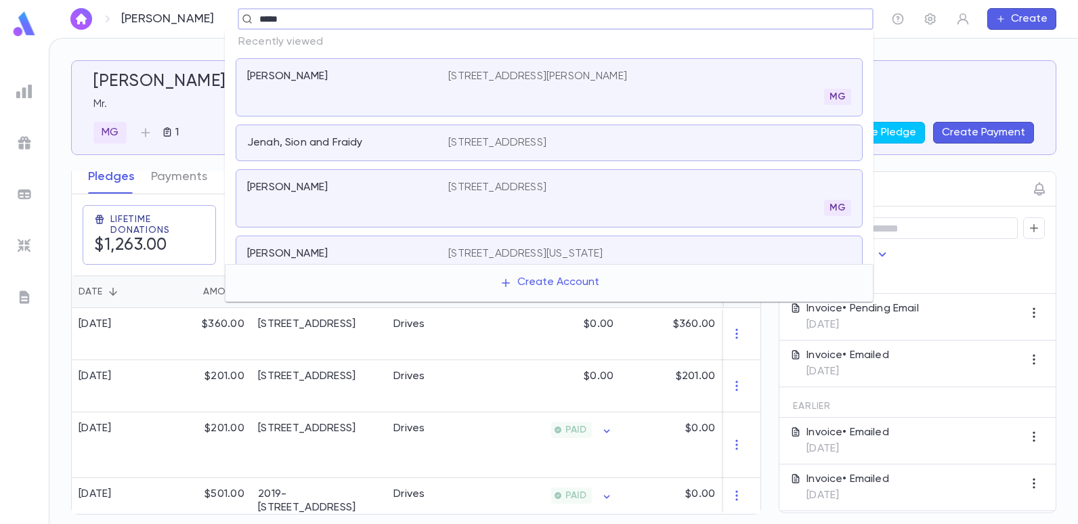
type input "******"
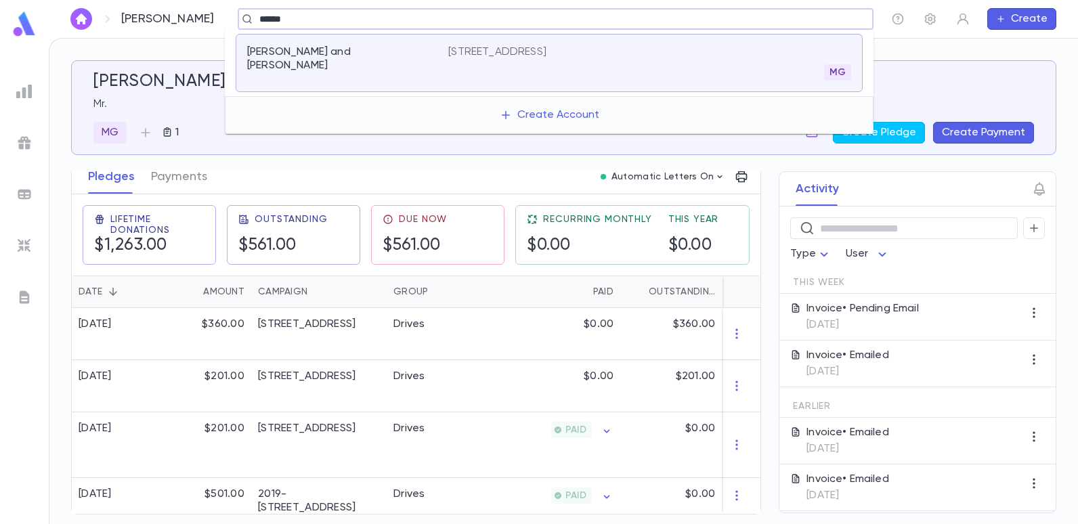
click at [544, 54] on p "[STREET_ADDRESS]" at bounding box center [497, 52] width 98 height 14
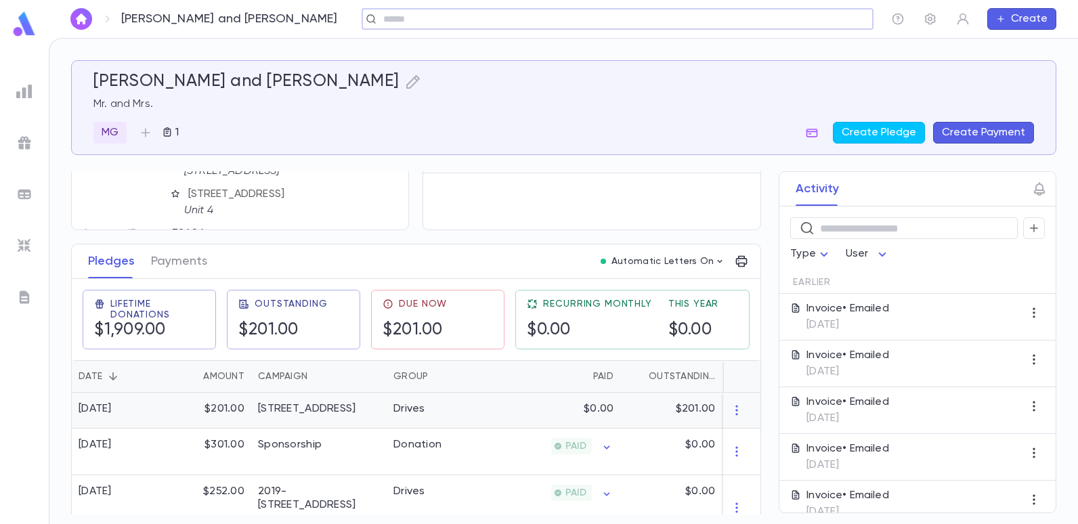
scroll to position [135, 0]
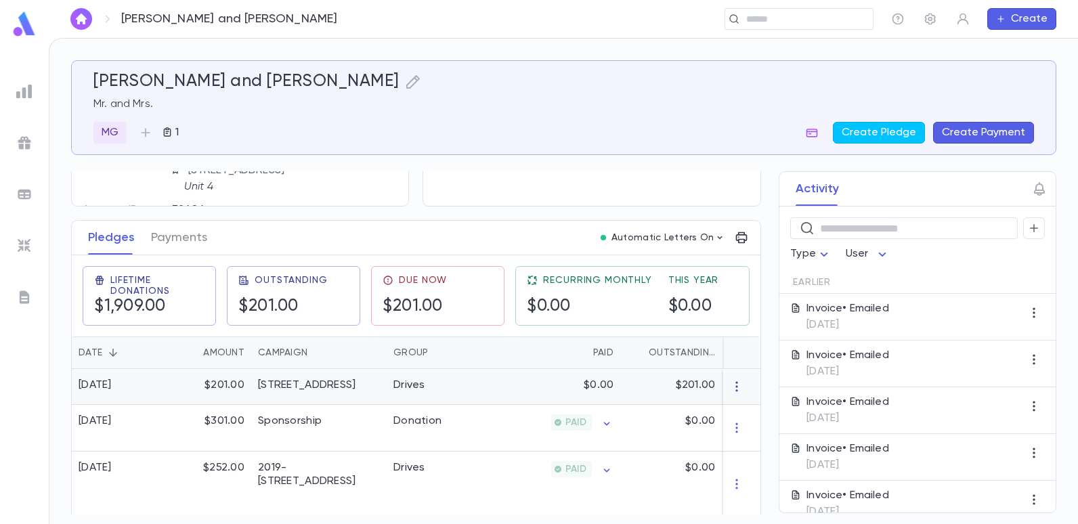
click at [731, 381] on icon "button" at bounding box center [738, 387] width 14 height 14
click at [631, 387] on div at bounding box center [539, 262] width 1078 height 524
click at [379, 384] on div "[STREET_ADDRESS]" at bounding box center [318, 387] width 135 height 36
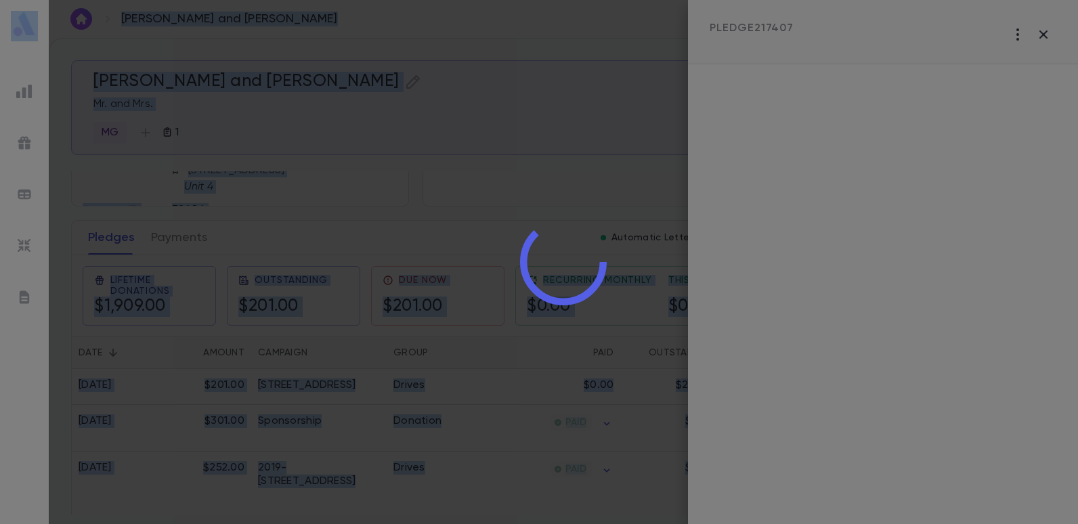
click at [382, 384] on div at bounding box center [563, 262] width 1029 height 524
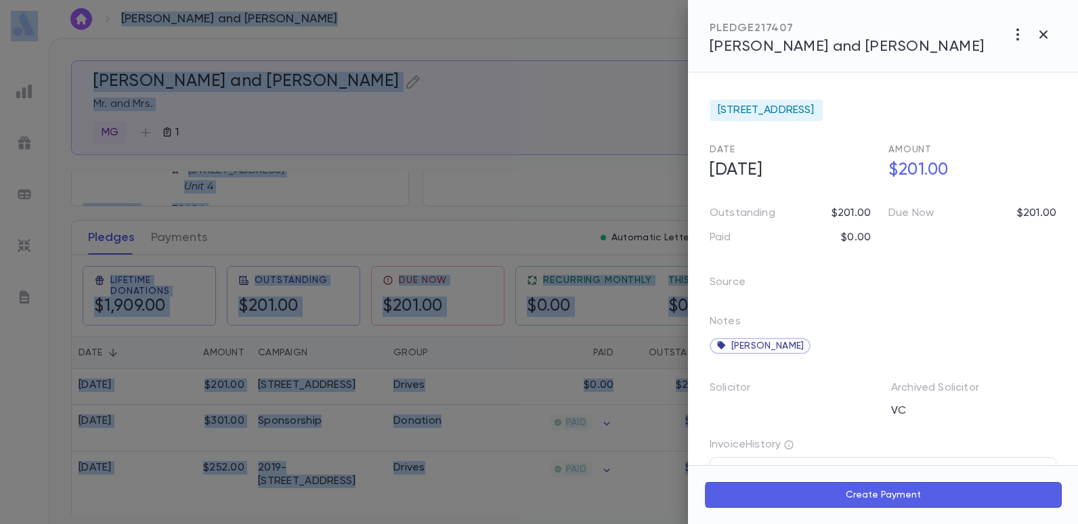
click at [598, 194] on div at bounding box center [539, 262] width 1078 height 524
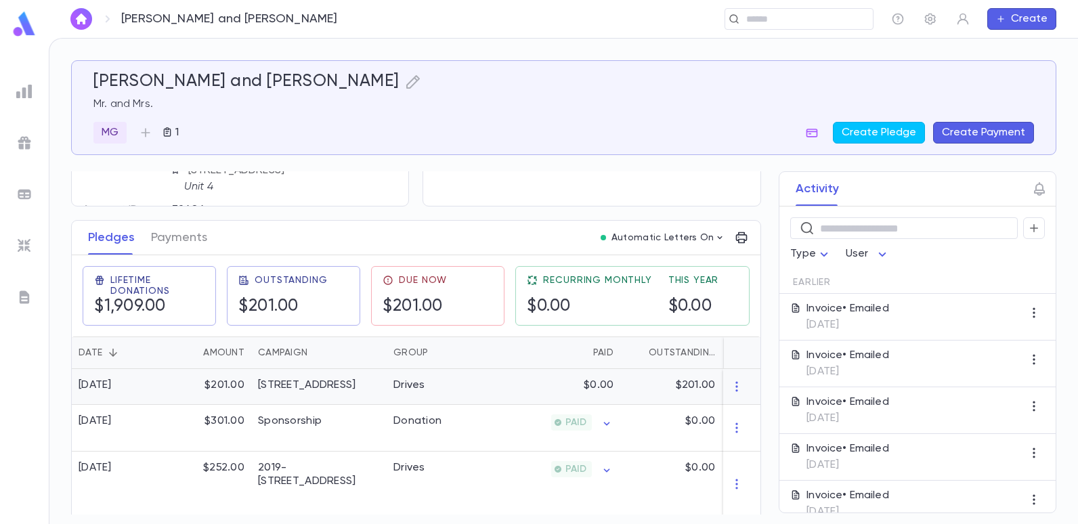
click at [519, 385] on div "$0.00" at bounding box center [554, 387] width 132 height 36
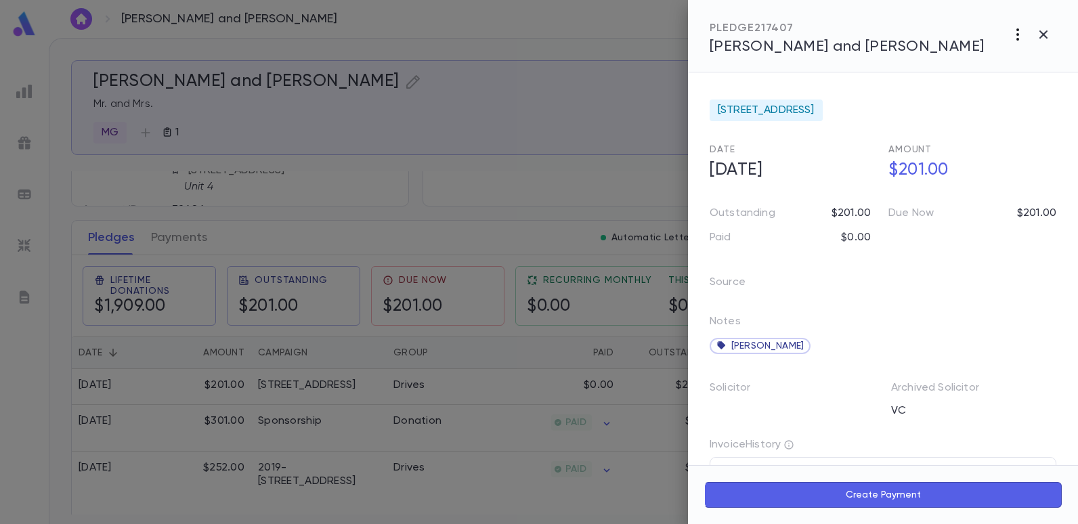
click at [1017, 30] on icon "button" at bounding box center [1018, 34] width 3 height 12
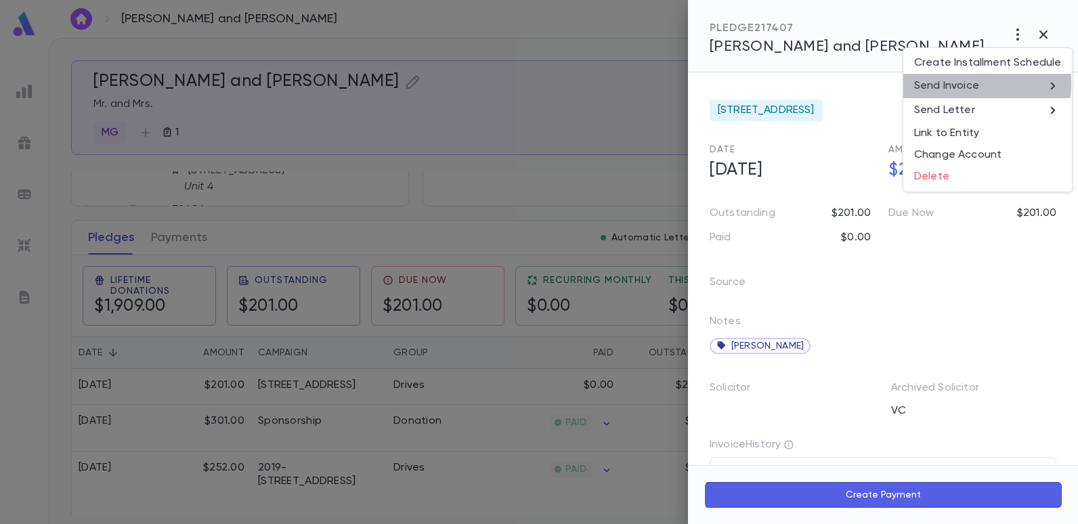
click at [966, 84] on p "Send Invoice" at bounding box center [946, 86] width 65 height 14
click at [1059, 84] on li "Email" at bounding box center [1044, 86] width 47 height 24
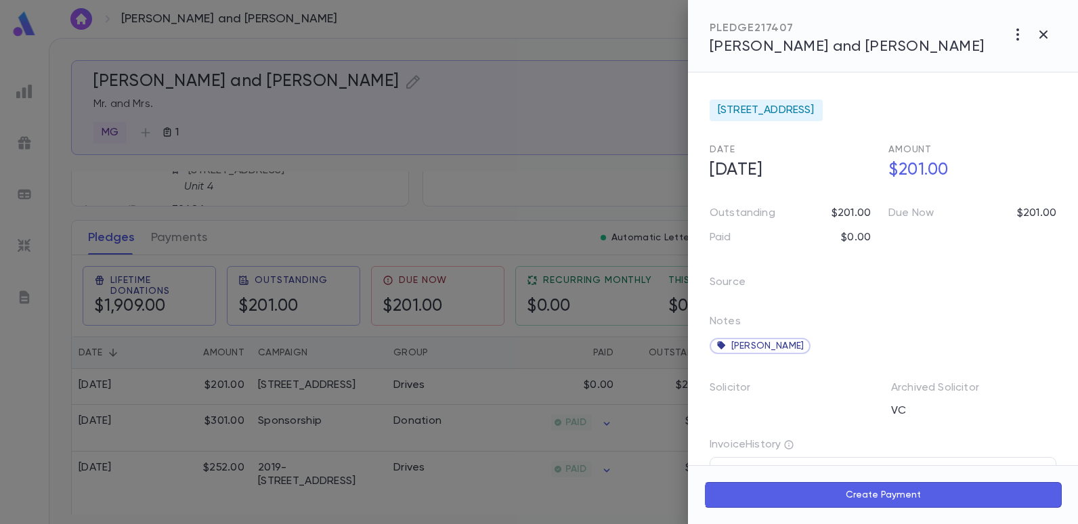
click at [570, 27] on div at bounding box center [539, 262] width 1078 height 524
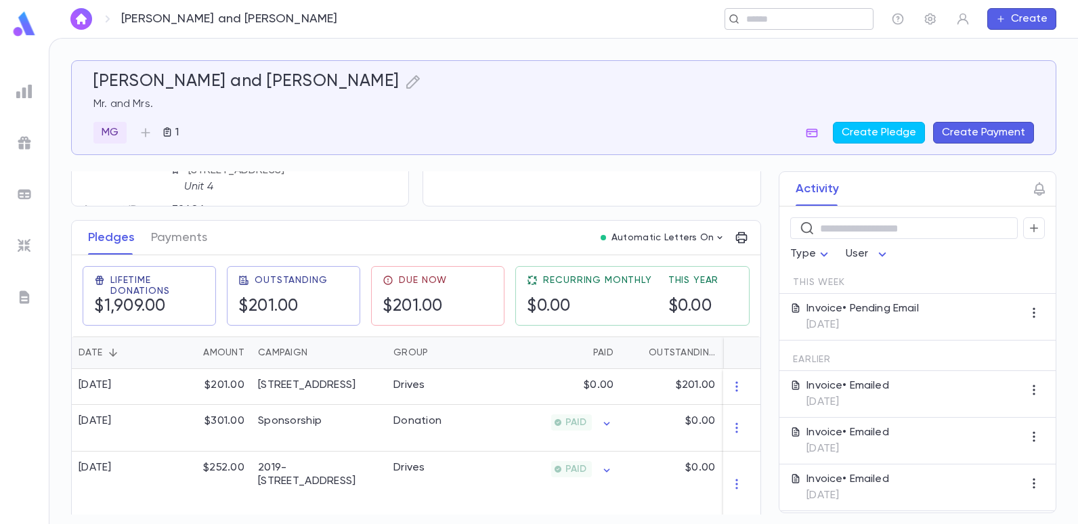
click at [792, 19] on input "text" at bounding box center [794, 19] width 105 height 13
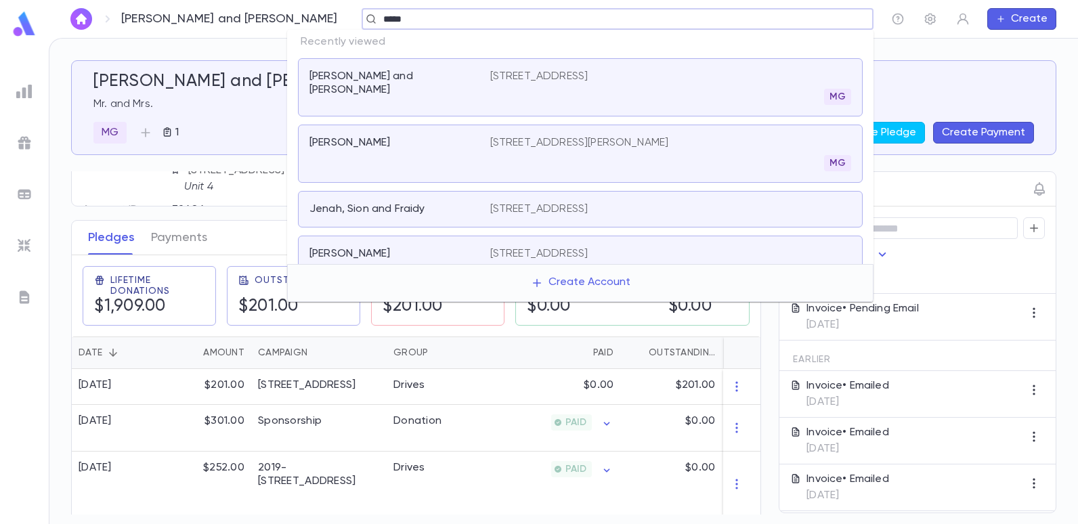
type input "******"
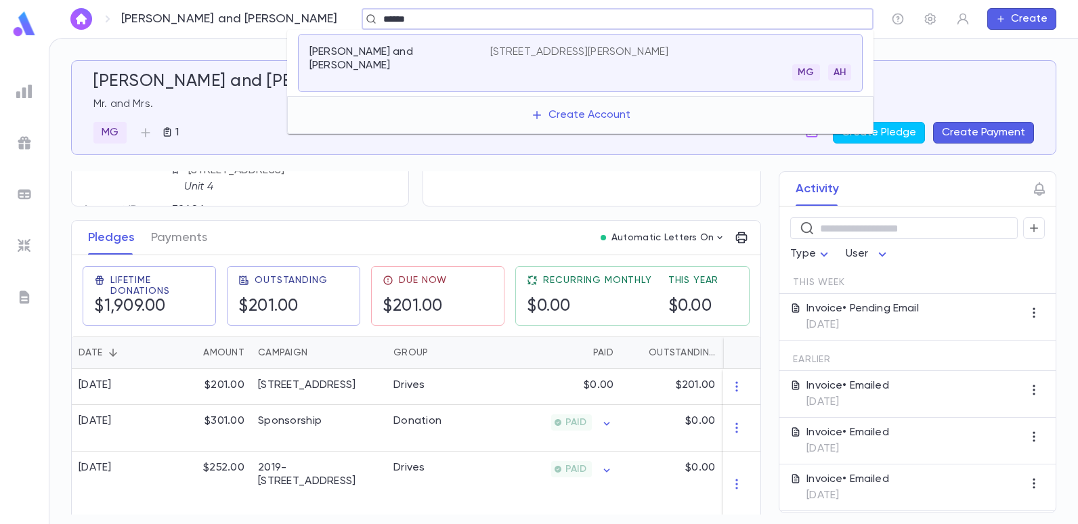
click at [538, 45] on p "[STREET_ADDRESS][PERSON_NAME]" at bounding box center [579, 52] width 179 height 14
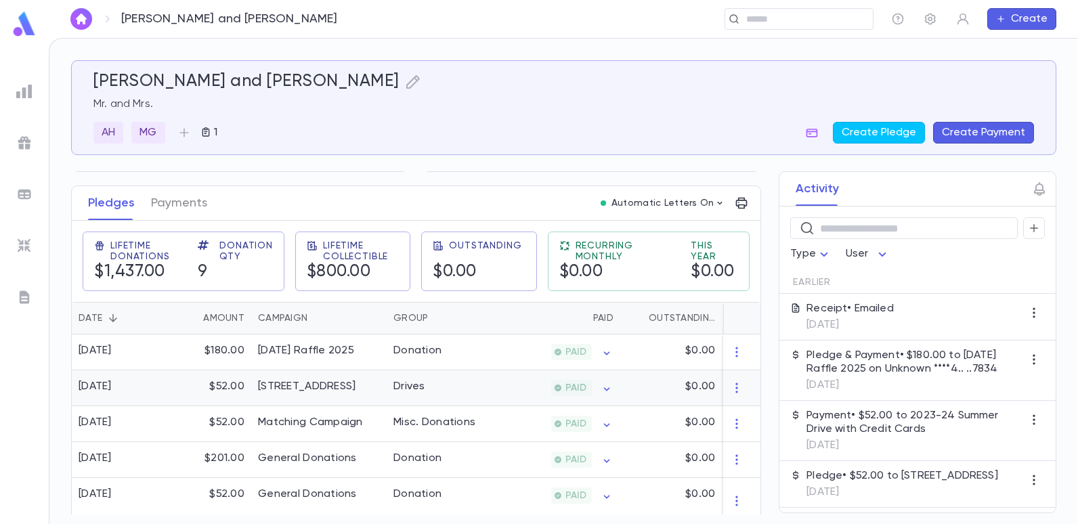
scroll to position [203, 0]
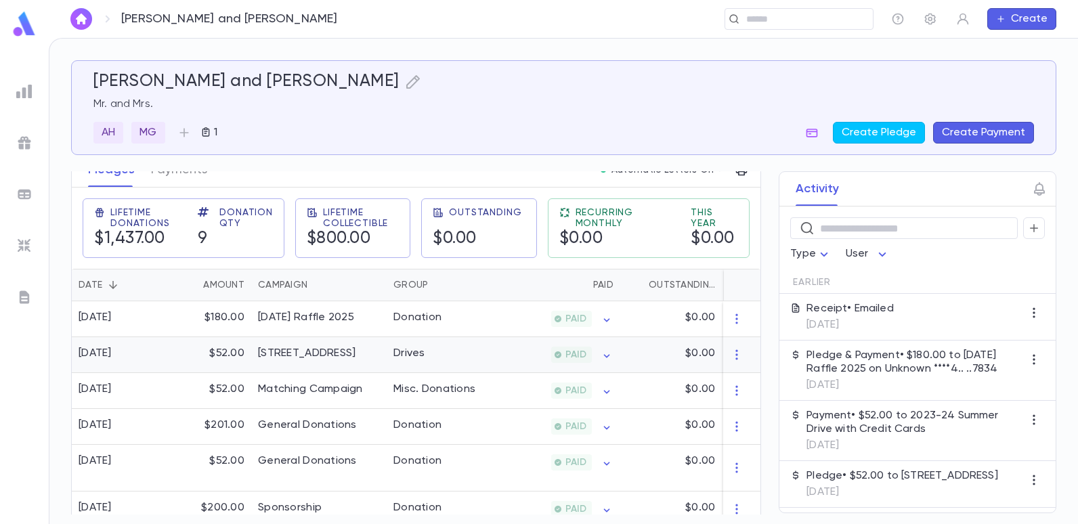
click at [384, 356] on div "[STREET_ADDRESS]" at bounding box center [318, 355] width 135 height 36
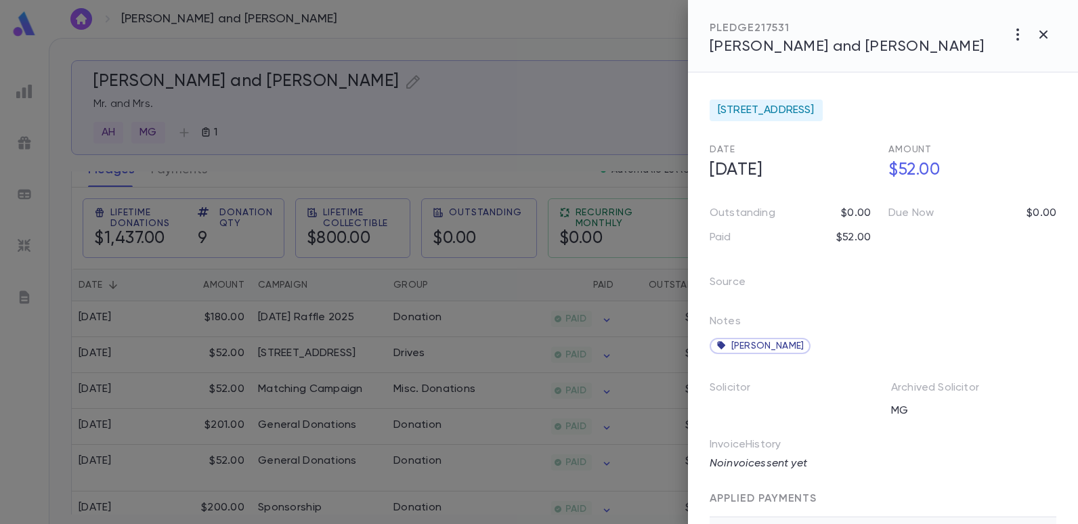
click at [533, 89] on div at bounding box center [539, 262] width 1078 height 524
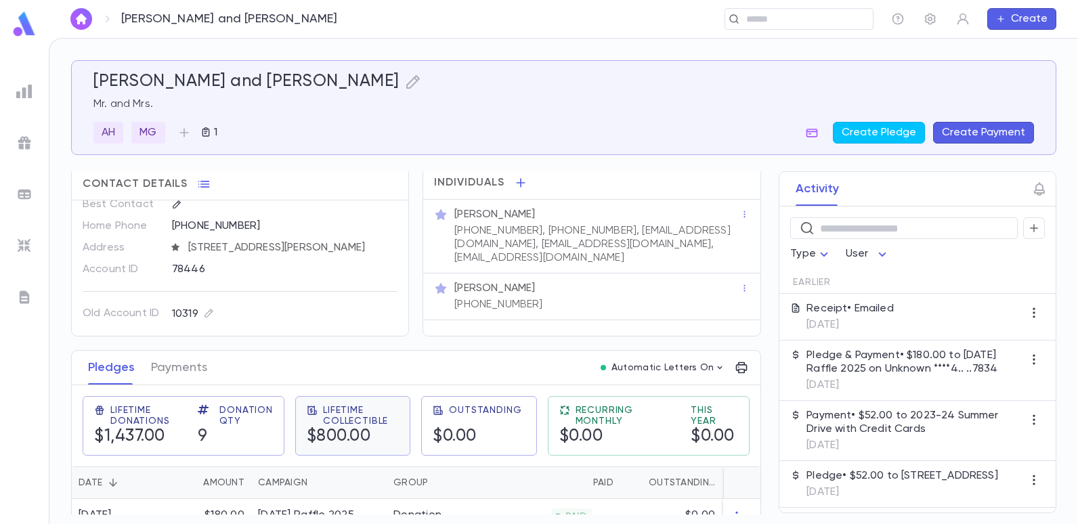
scroll to position [0, 0]
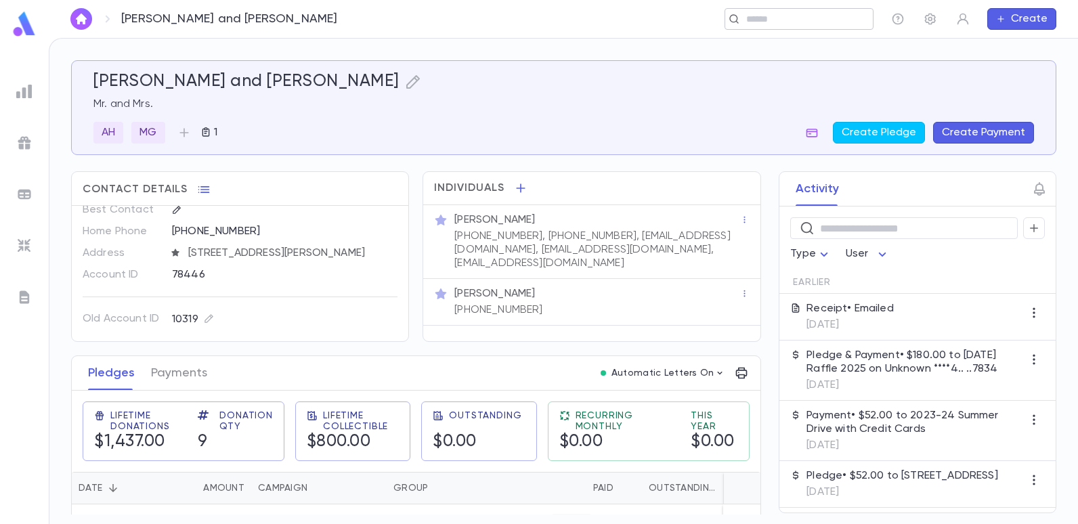
click at [768, 23] on input "text" at bounding box center [794, 19] width 105 height 13
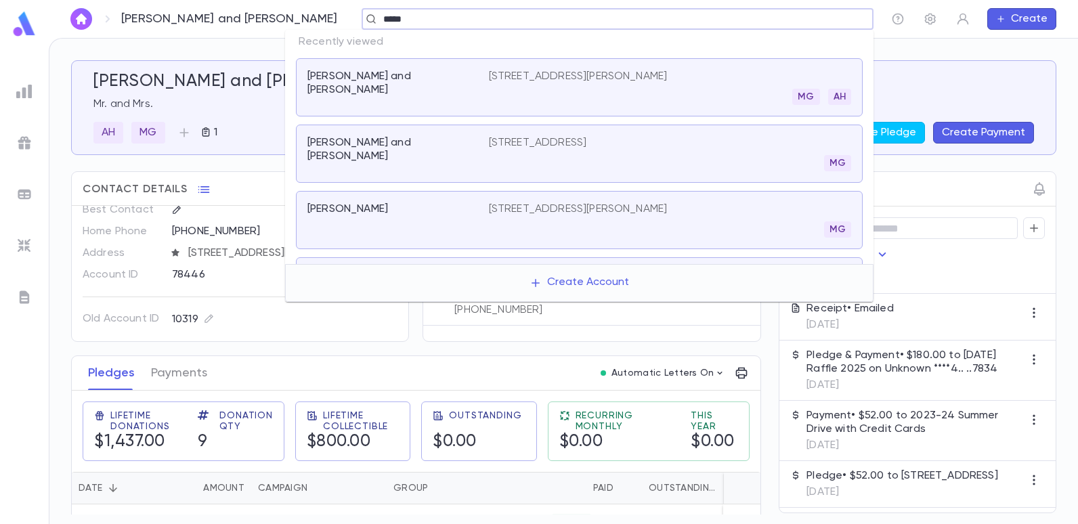
type input "******"
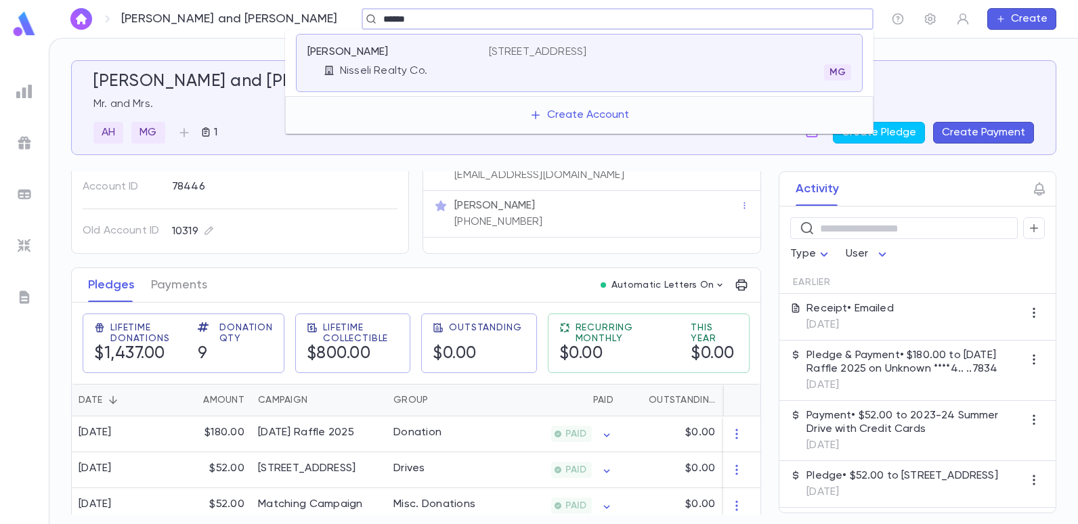
scroll to position [68, 0]
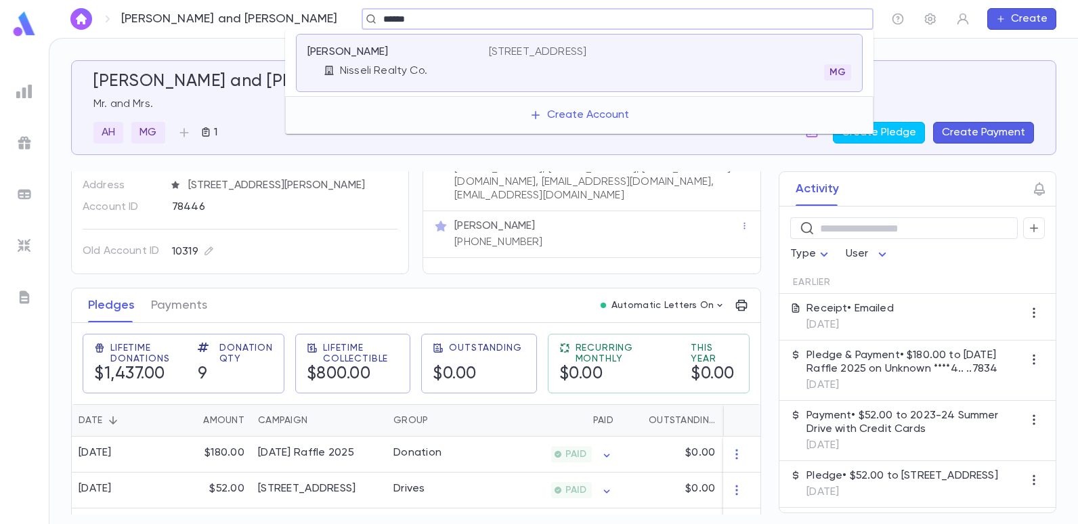
click at [549, 48] on p "[STREET_ADDRESS]" at bounding box center [538, 52] width 98 height 14
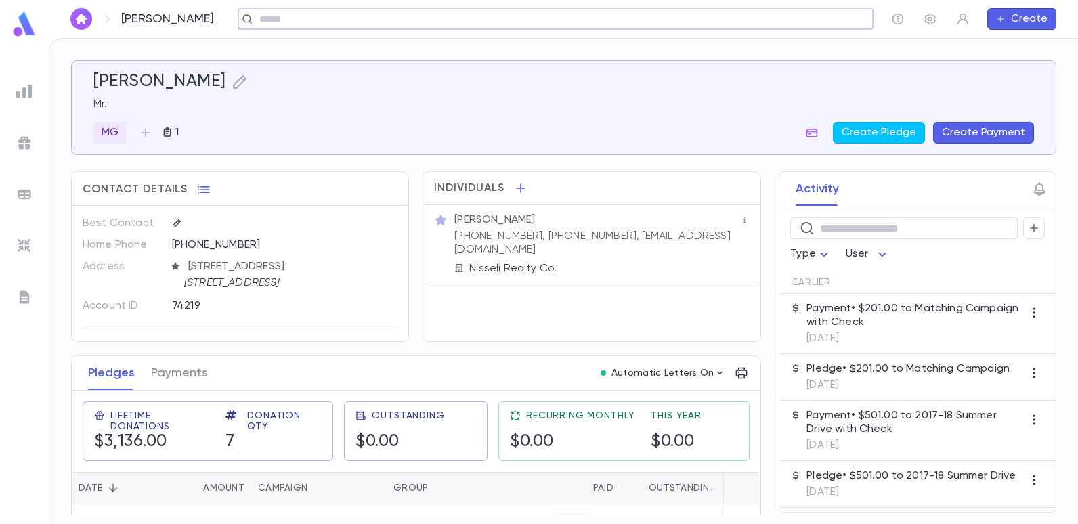
click at [410, 14] on input "text" at bounding box center [551, 19] width 592 height 13
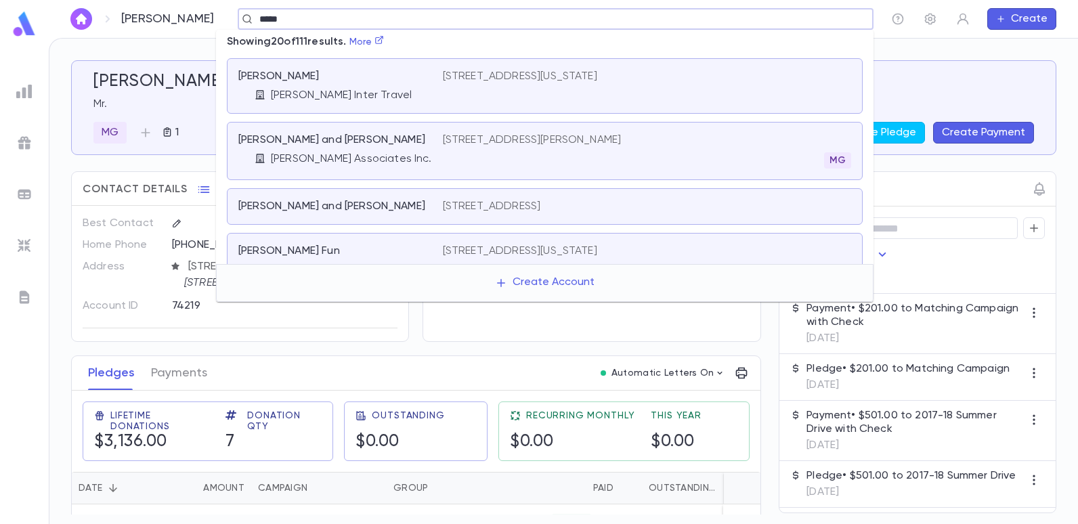
scroll to position [68, 0]
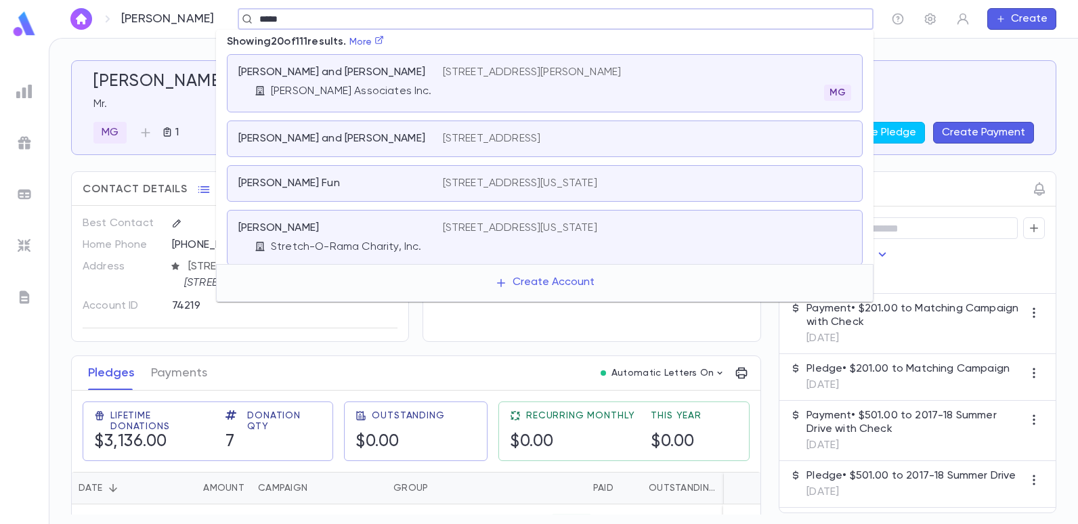
click at [325, 25] on input "*****" at bounding box center [551, 19] width 592 height 13
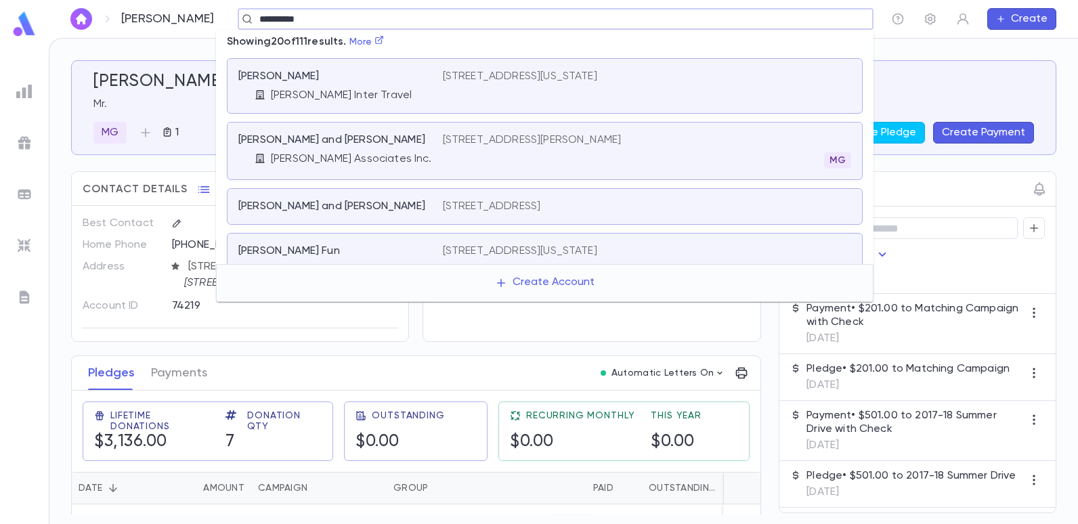
type input "**********"
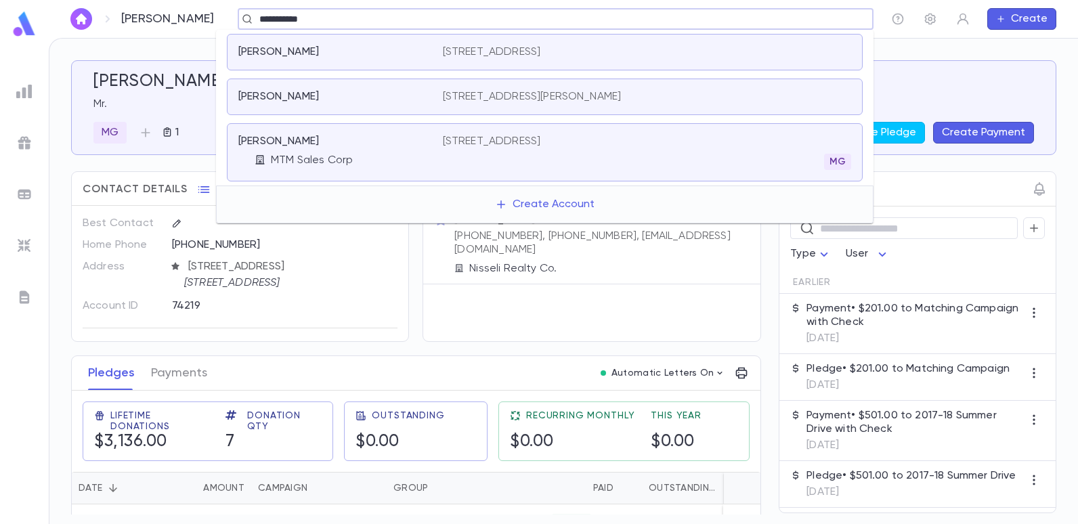
click at [456, 142] on p "[STREET_ADDRESS]" at bounding box center [492, 142] width 98 height 14
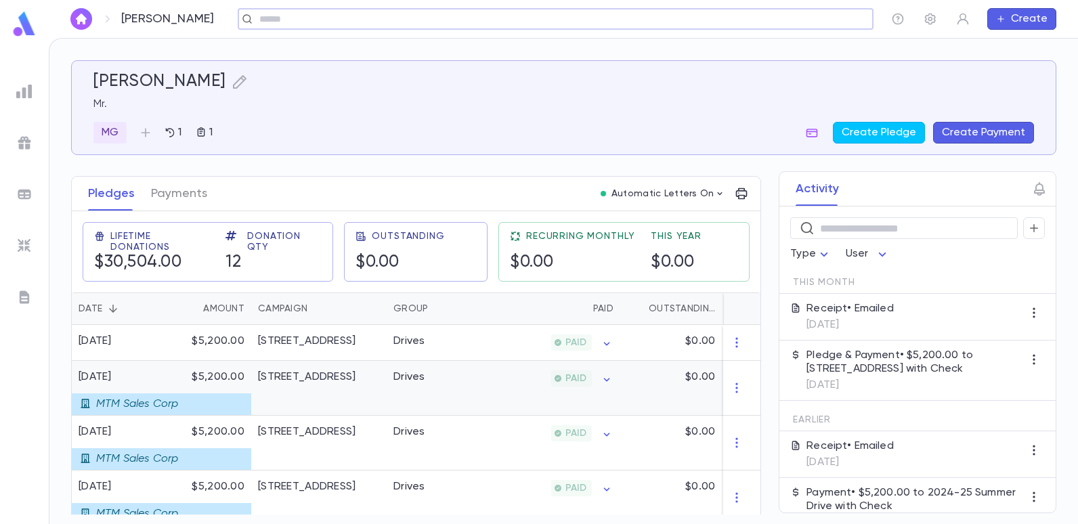
scroll to position [203, 0]
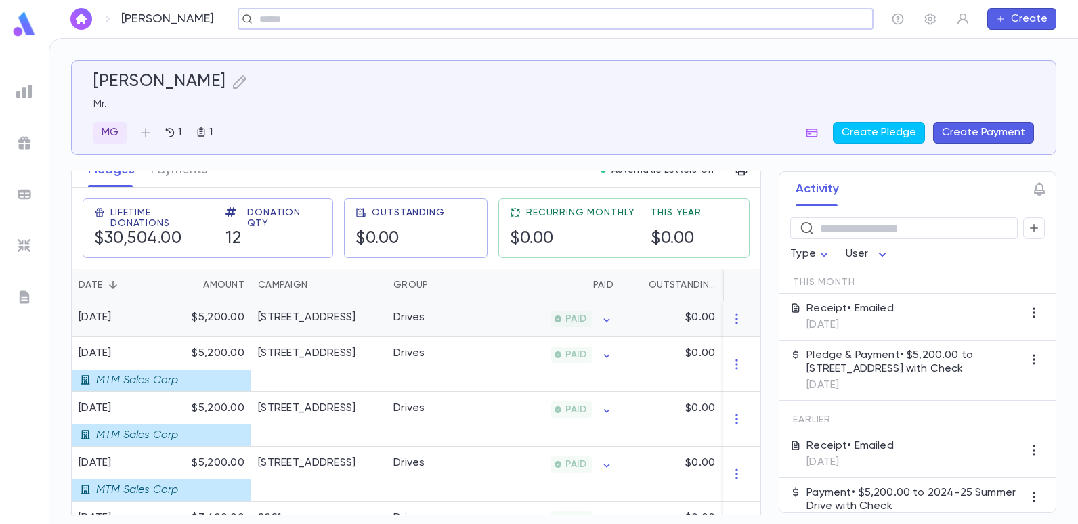
click at [286, 315] on div "[STREET_ADDRESS]" at bounding box center [307, 318] width 98 height 14
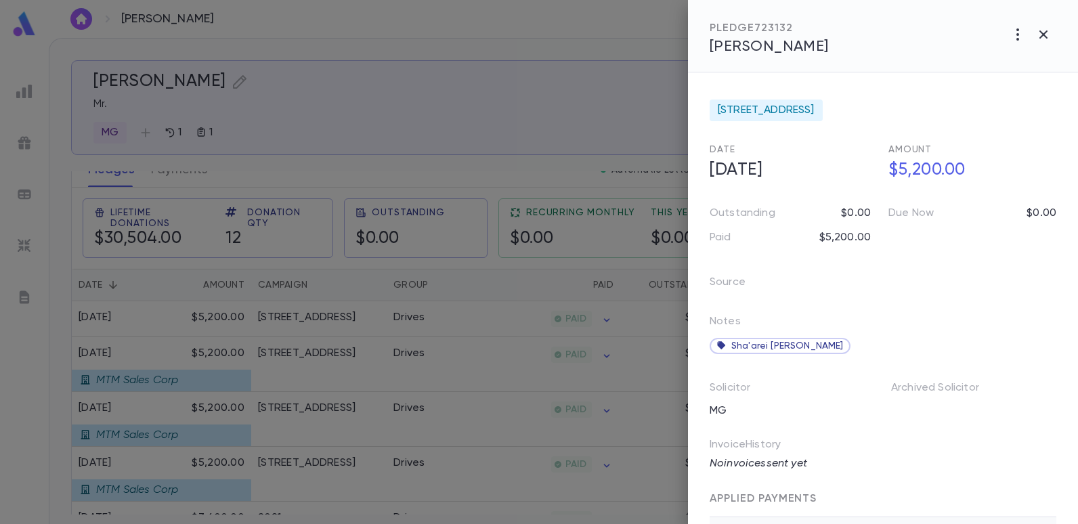
click at [601, 142] on div at bounding box center [539, 262] width 1078 height 524
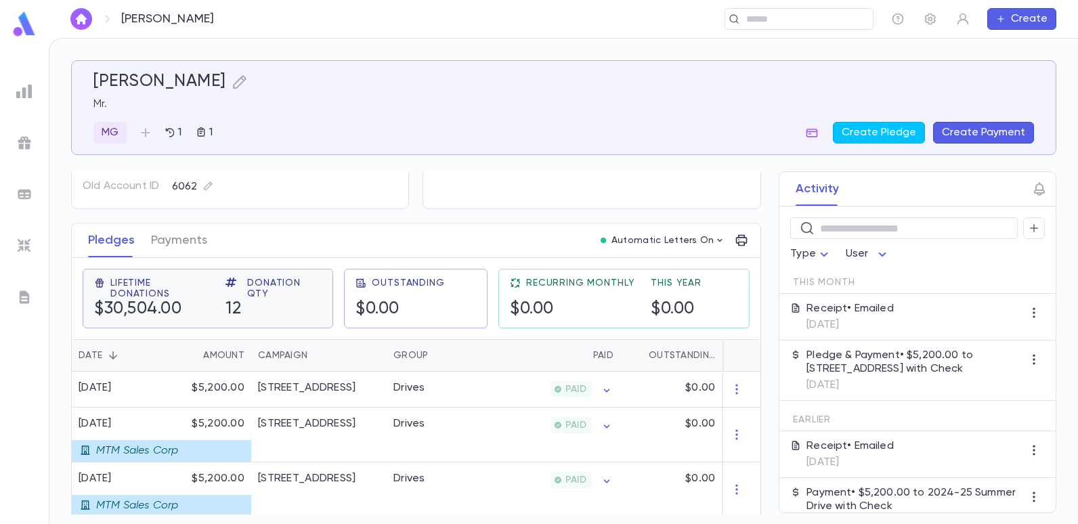
scroll to position [135, 0]
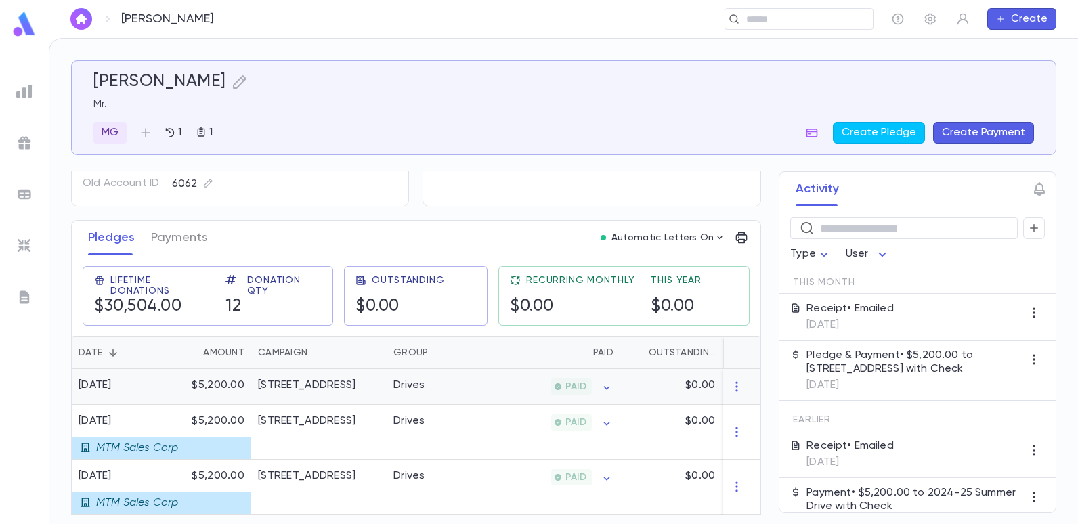
click at [337, 382] on div "[STREET_ADDRESS]" at bounding box center [307, 386] width 98 height 14
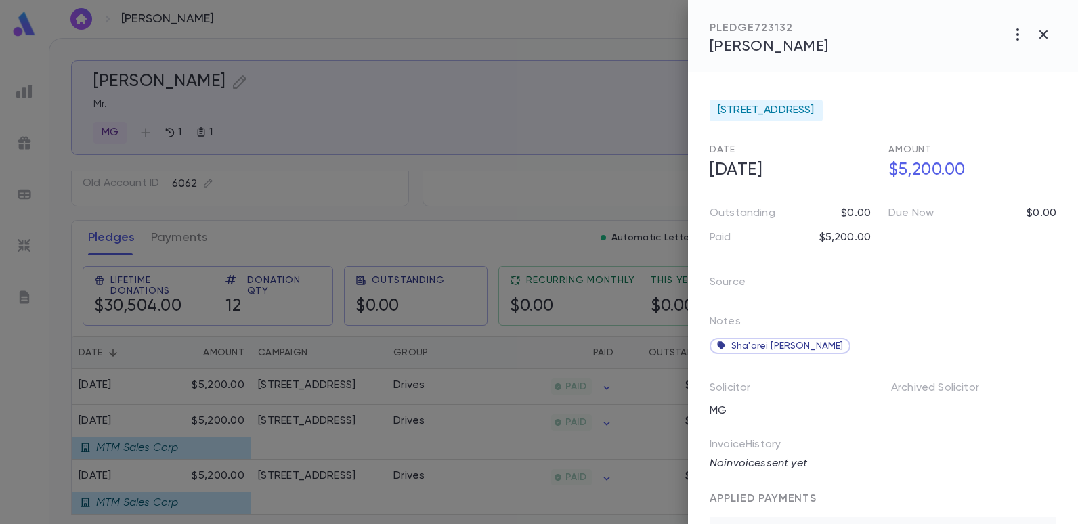
click at [569, 119] on div at bounding box center [539, 262] width 1078 height 524
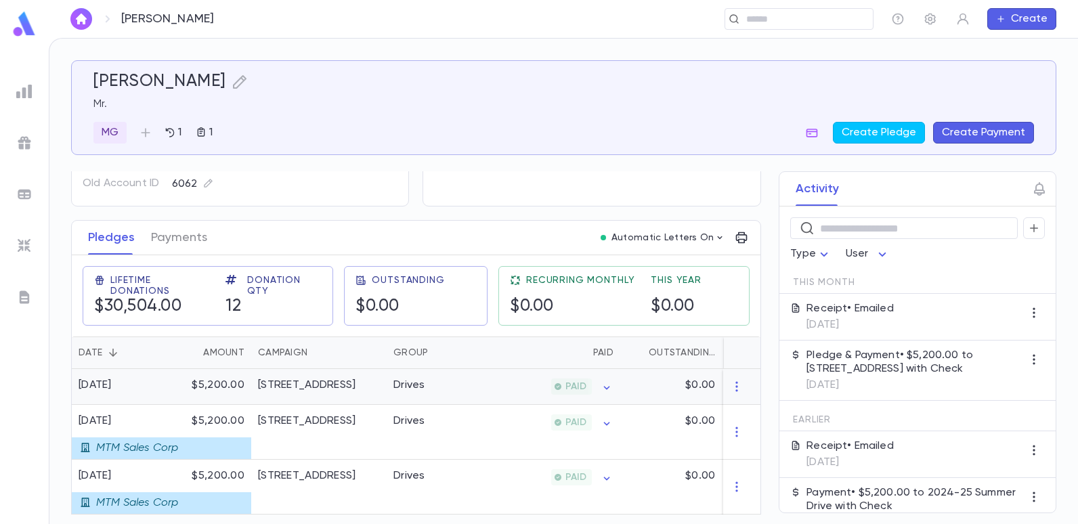
click at [465, 383] on div "Drives" at bounding box center [438, 387] width 102 height 36
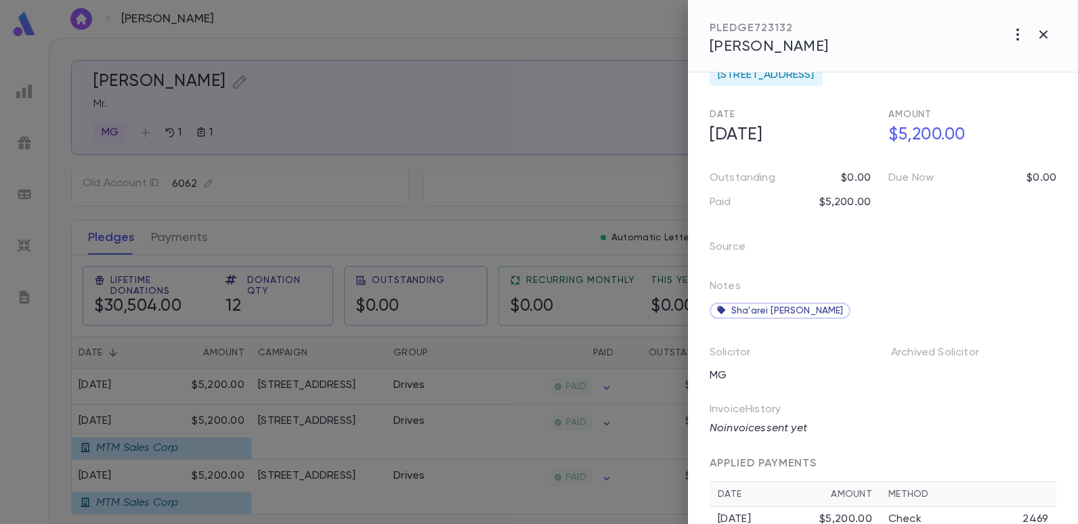
scroll to position [64, 0]
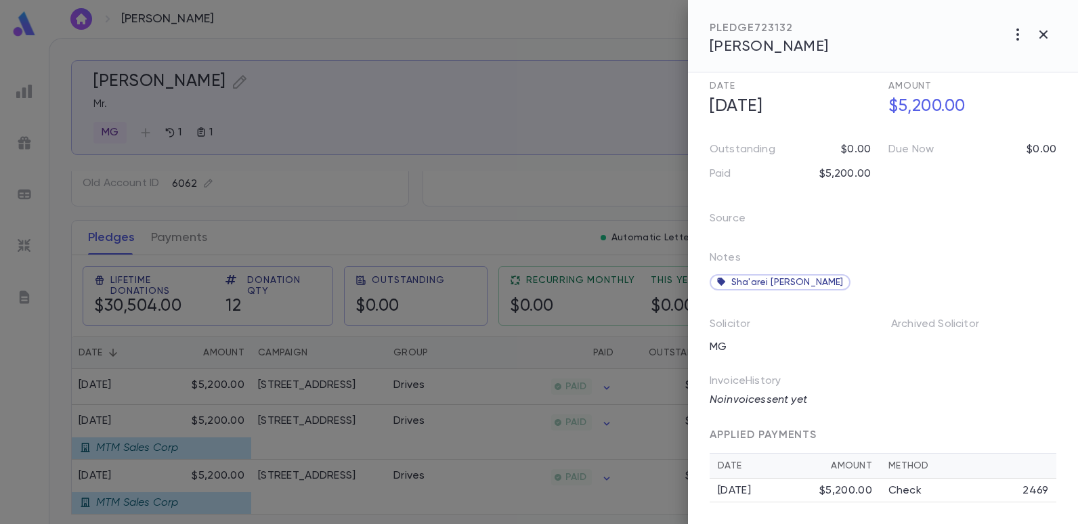
click at [471, 165] on div at bounding box center [539, 262] width 1078 height 524
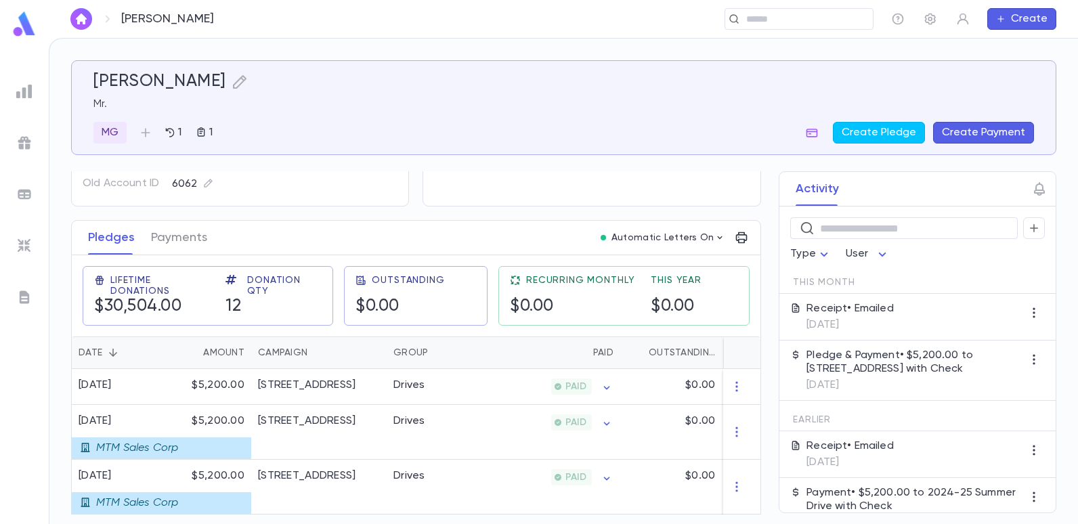
click at [585, 112] on div "[PERSON_NAME] Mr. MG 1 1 Create Pledge Create Payment" at bounding box center [563, 108] width 941 height 72
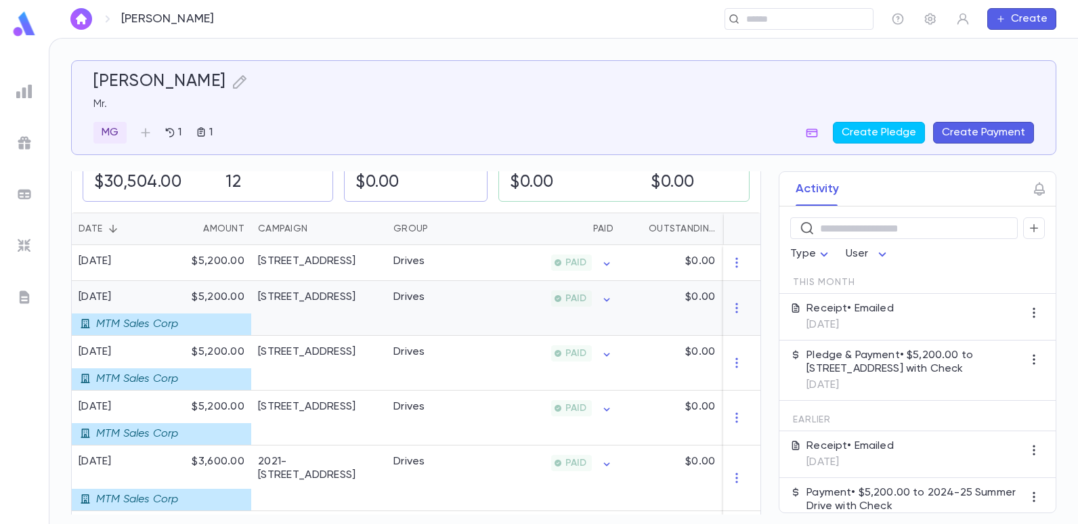
scroll to position [271, 0]
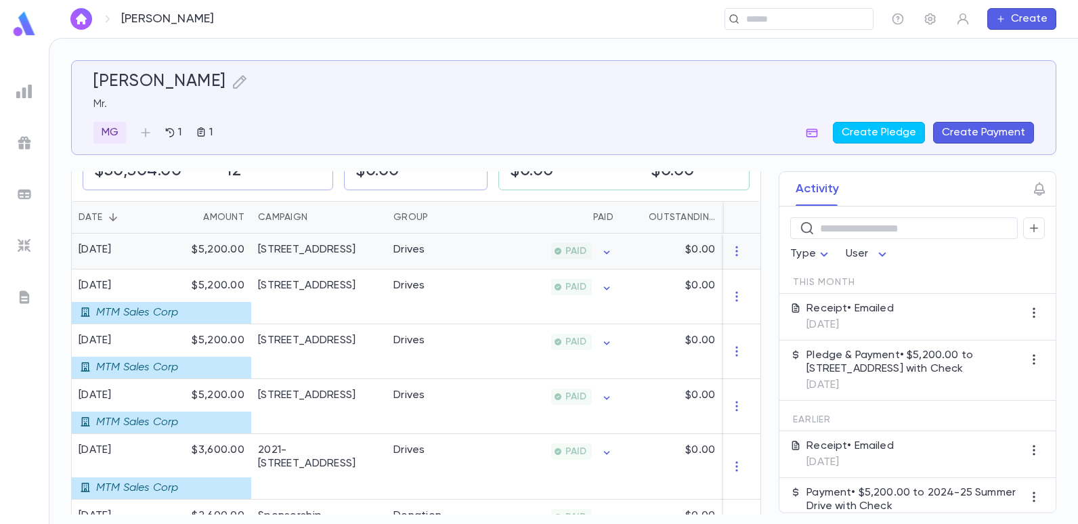
click at [409, 252] on div "Drives" at bounding box center [409, 250] width 32 height 14
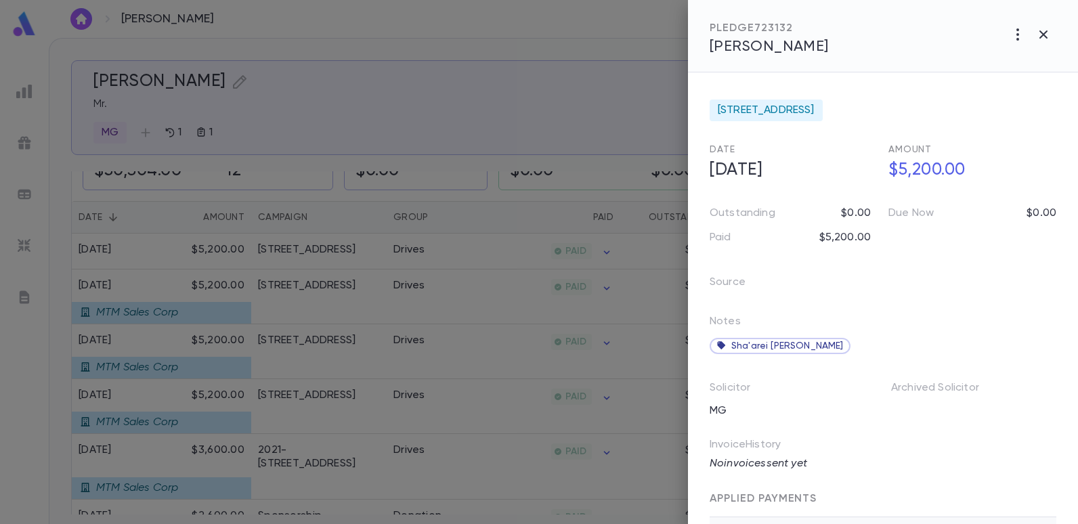
click at [645, 118] on div at bounding box center [539, 262] width 1078 height 524
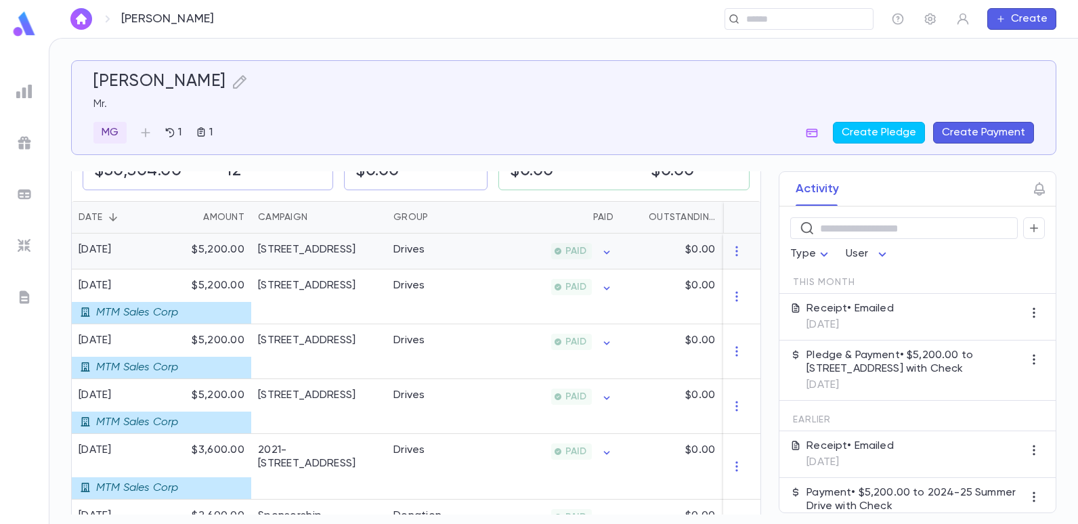
click at [356, 248] on div "[STREET_ADDRESS]" at bounding box center [307, 250] width 98 height 14
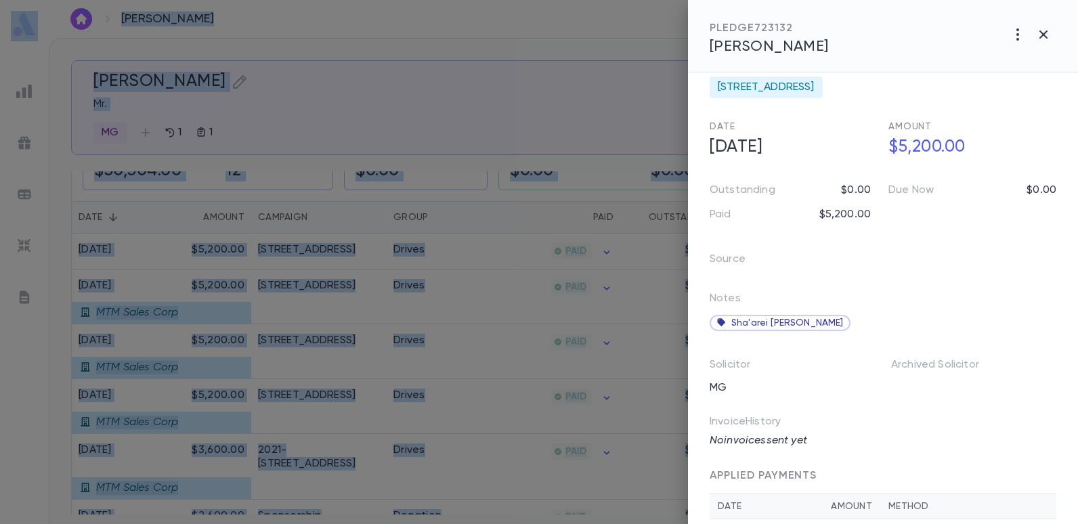
scroll to position [0, 0]
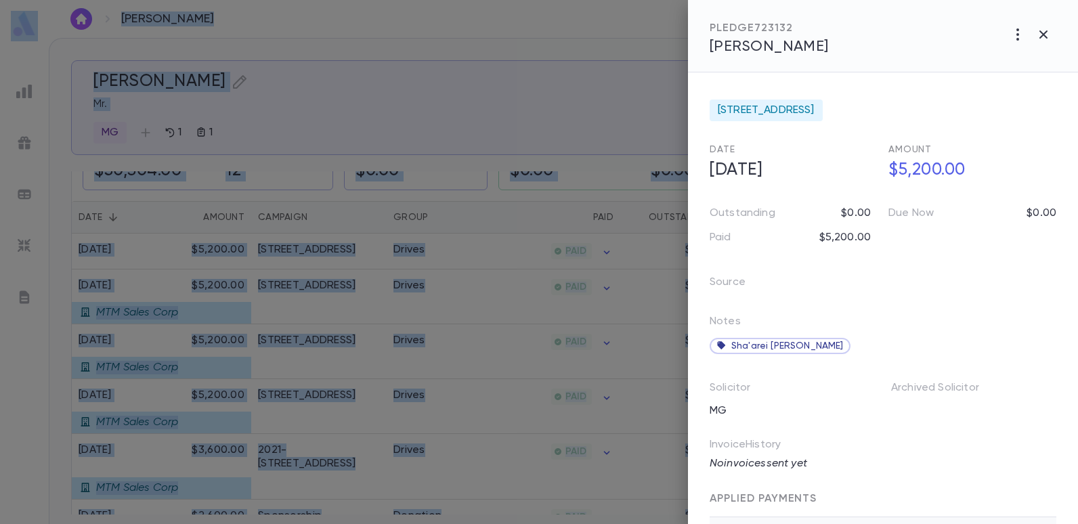
click at [559, 120] on div at bounding box center [539, 262] width 1078 height 524
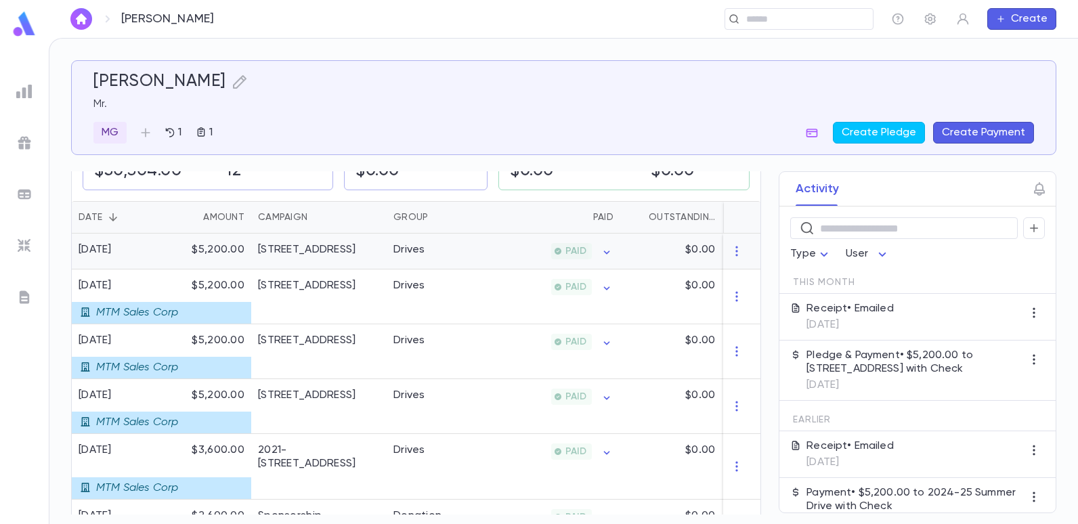
click at [494, 253] on div "PAID" at bounding box center [554, 252] width 132 height 36
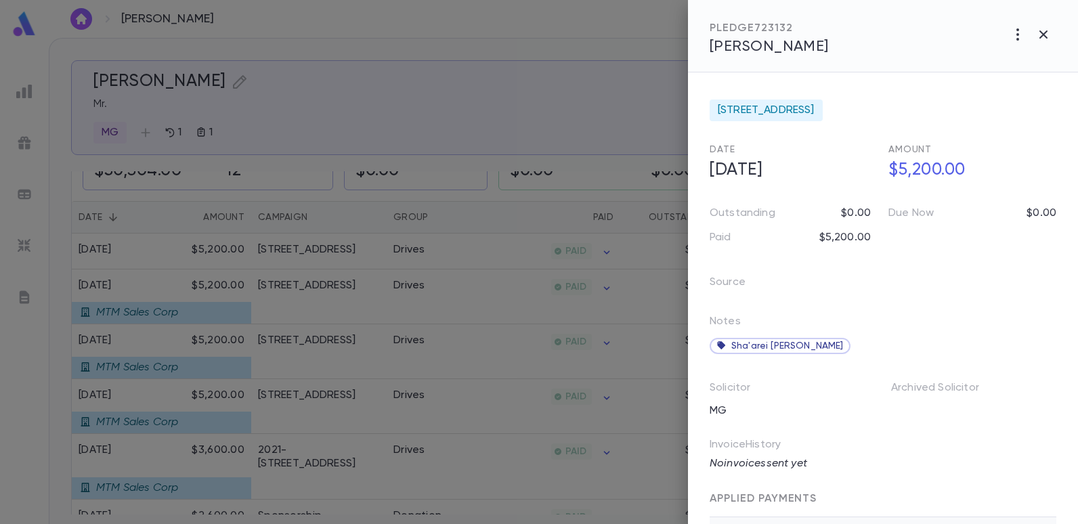
click at [540, 120] on div at bounding box center [539, 262] width 1078 height 524
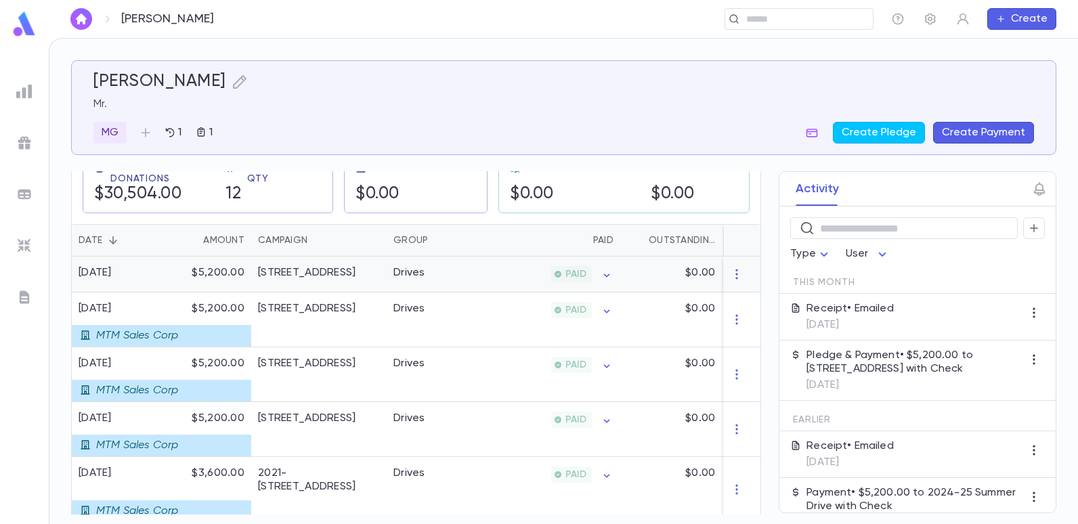
scroll to position [271, 0]
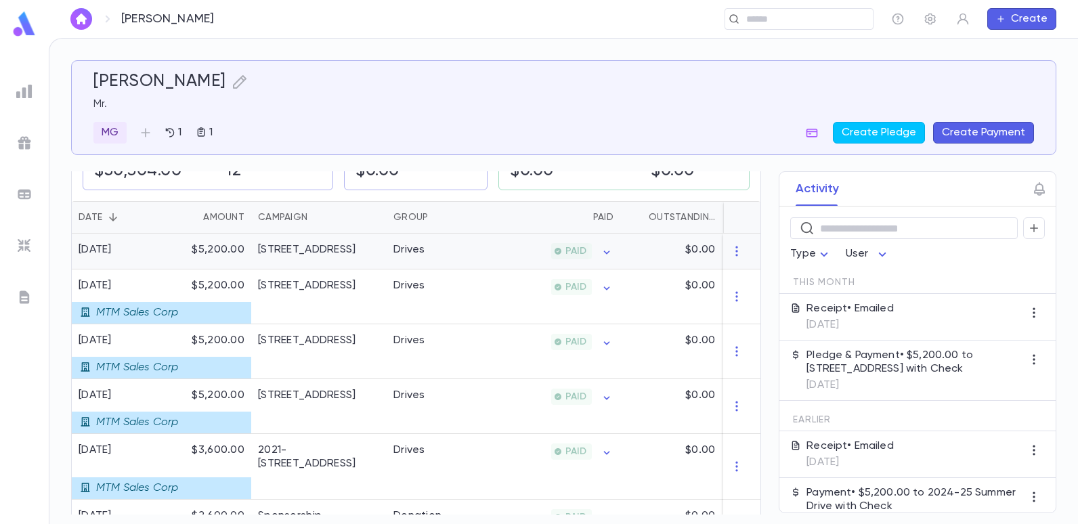
click at [315, 246] on div "[STREET_ADDRESS]" at bounding box center [307, 250] width 98 height 14
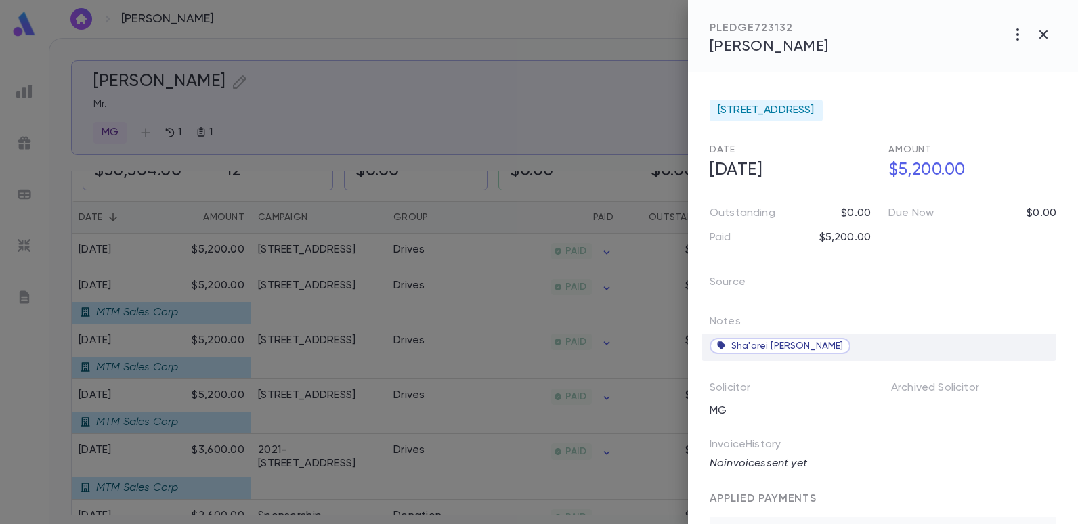
scroll to position [64, 0]
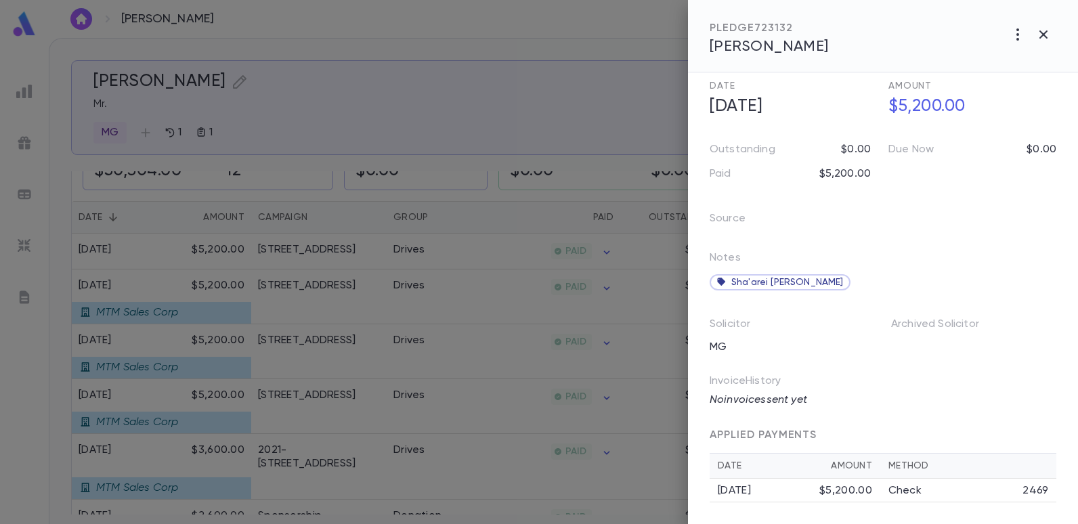
click at [520, 96] on div at bounding box center [539, 262] width 1078 height 524
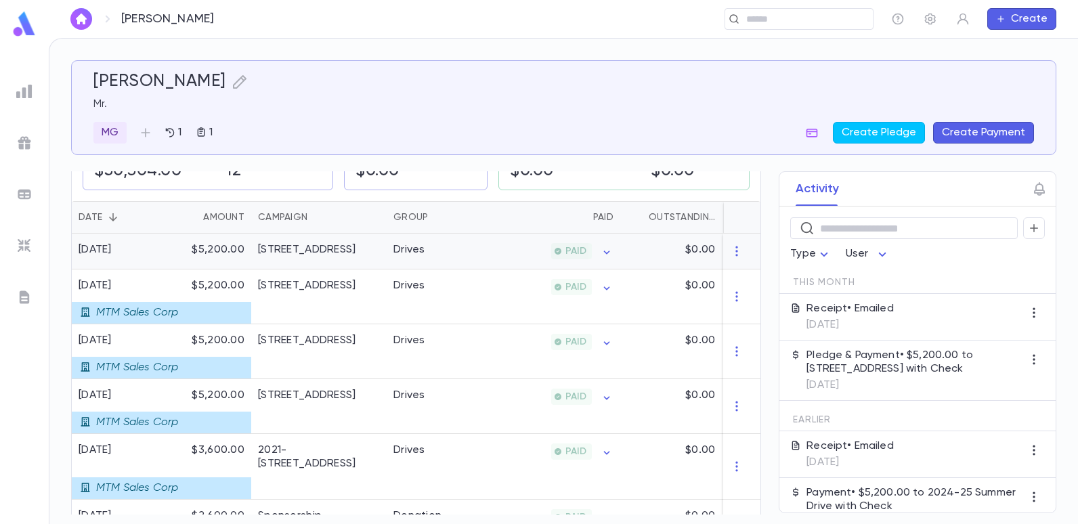
click at [397, 251] on div "Drives" at bounding box center [409, 250] width 32 height 14
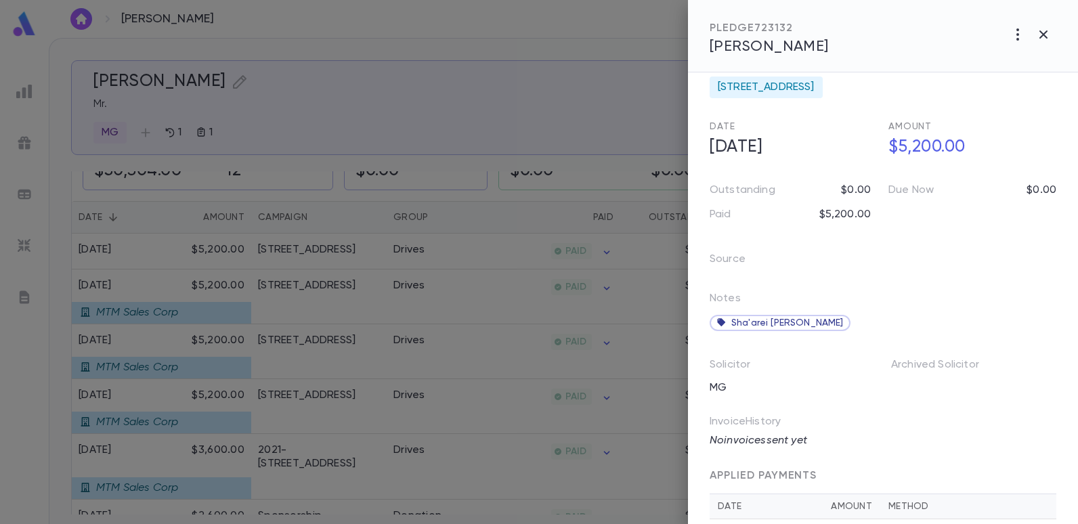
scroll to position [0, 0]
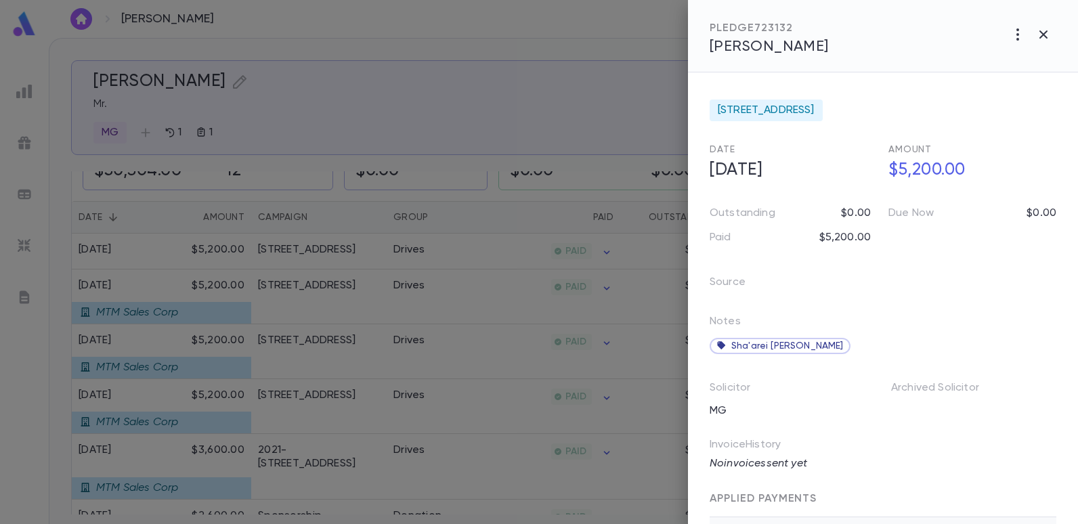
click at [620, 78] on div at bounding box center [539, 262] width 1078 height 524
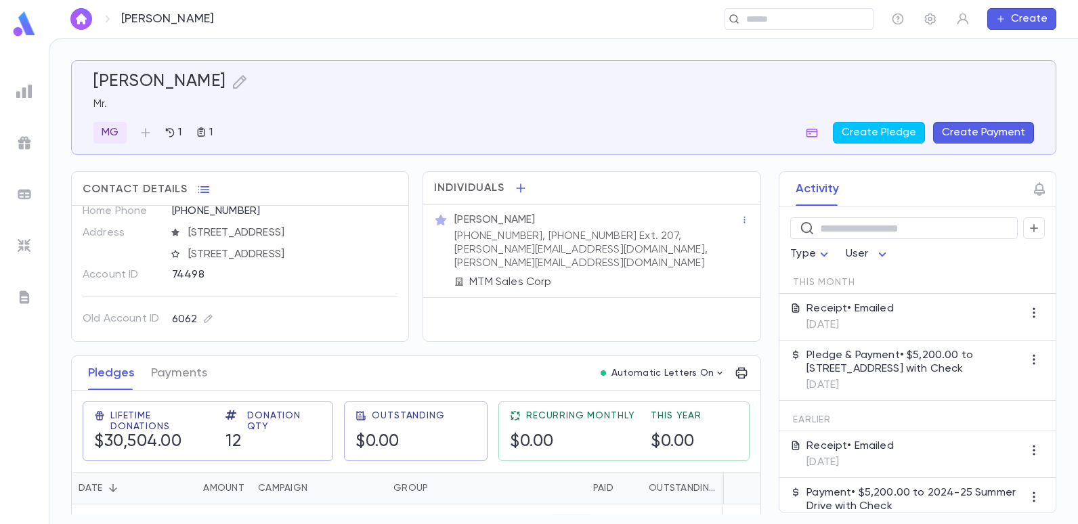
click at [890, 369] on p "Pledge & Payment • $5,200.00 to [STREET_ADDRESS] with Check" at bounding box center [915, 362] width 217 height 27
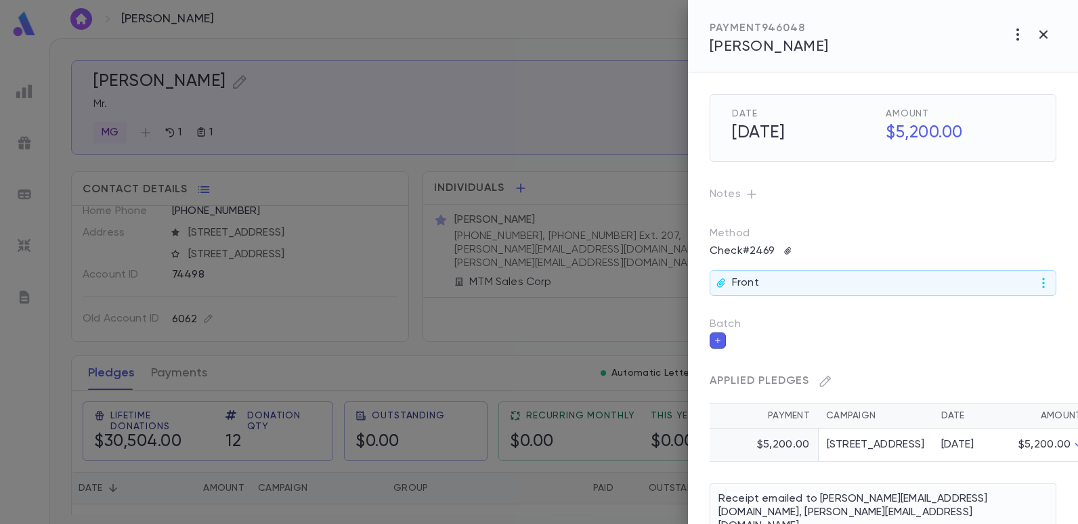
click at [640, 141] on div at bounding box center [539, 262] width 1078 height 524
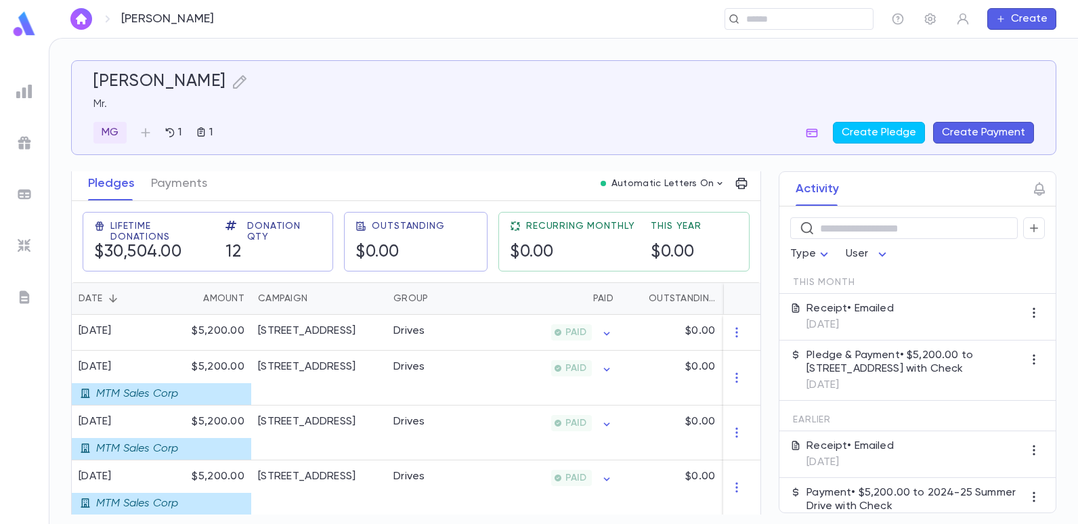
scroll to position [203, 0]
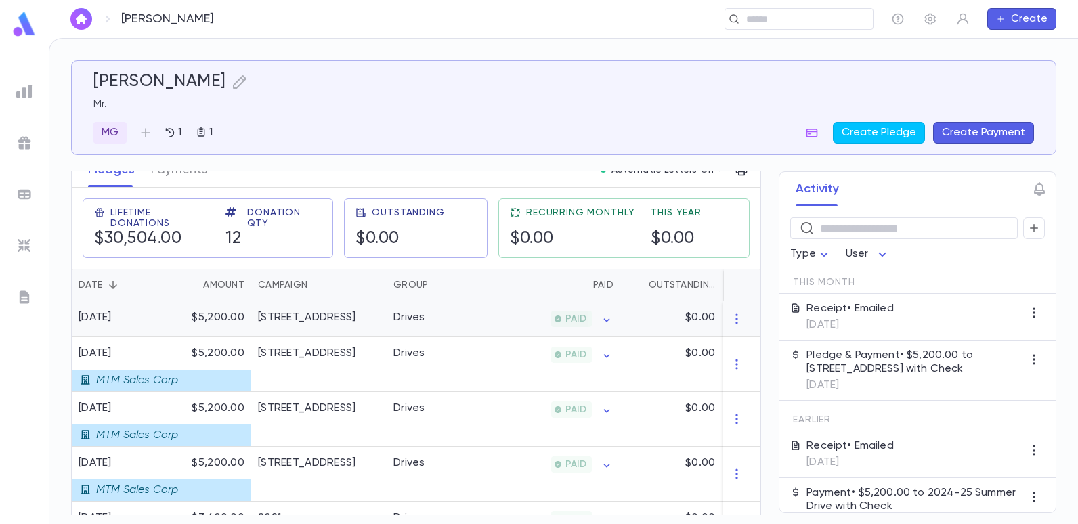
click at [578, 318] on span "PAID" at bounding box center [576, 319] width 32 height 11
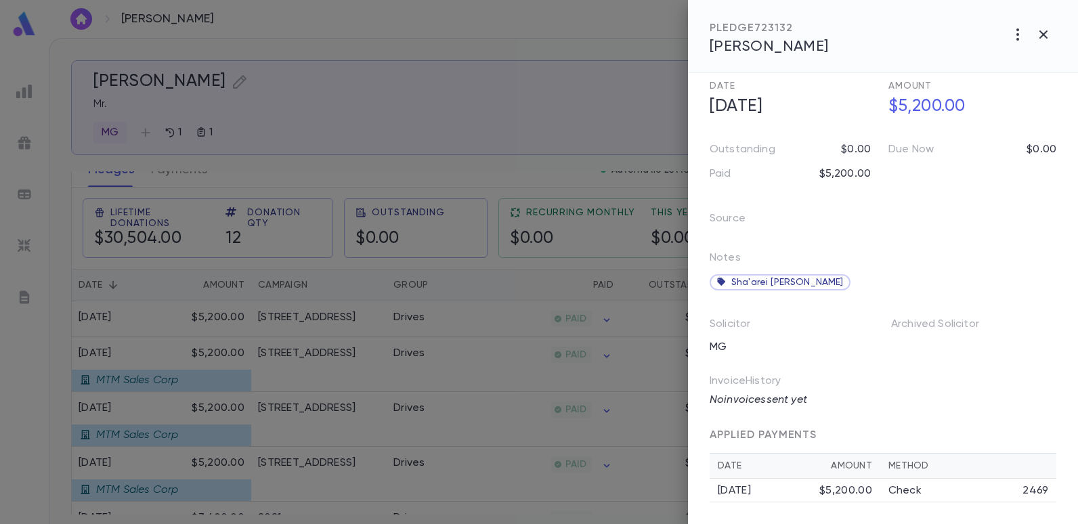
scroll to position [0, 0]
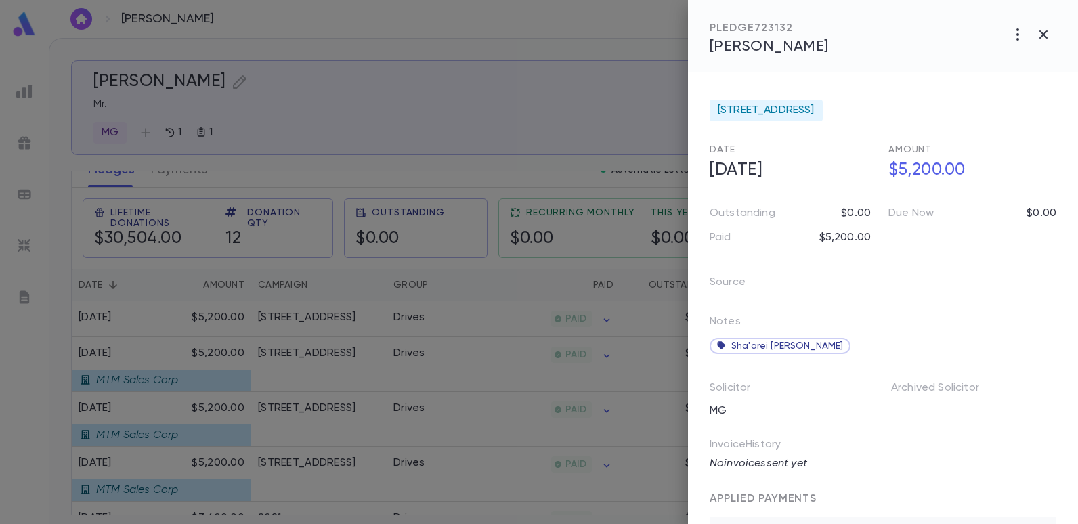
click at [580, 110] on div at bounding box center [539, 262] width 1078 height 524
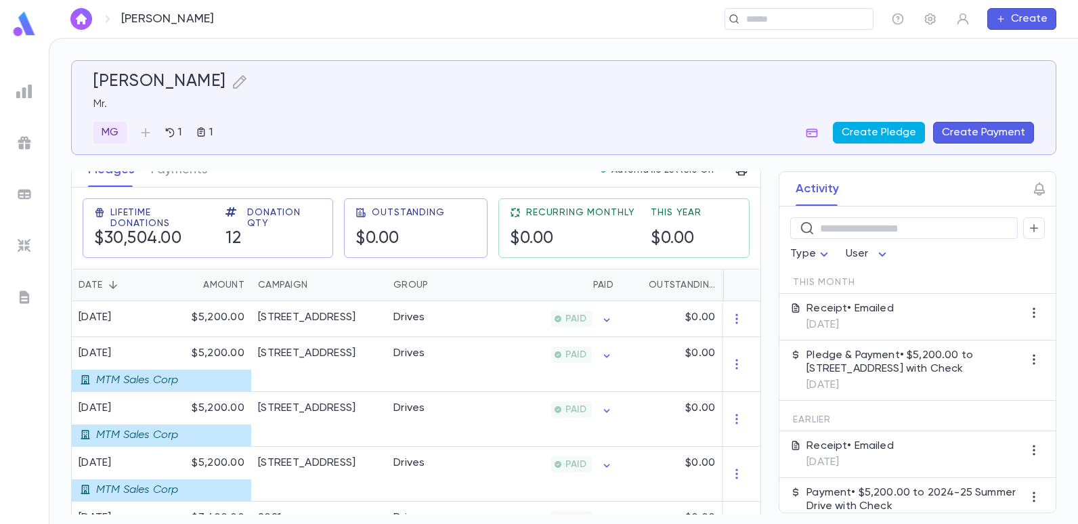
click at [893, 129] on button "Create Pledge" at bounding box center [879, 133] width 92 height 22
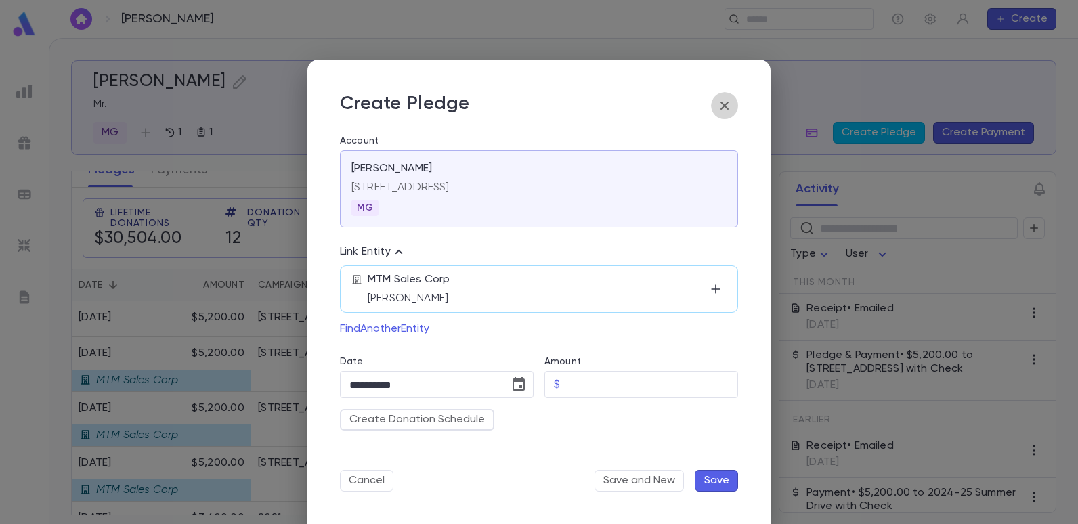
click at [719, 103] on icon "button" at bounding box center [725, 106] width 16 height 16
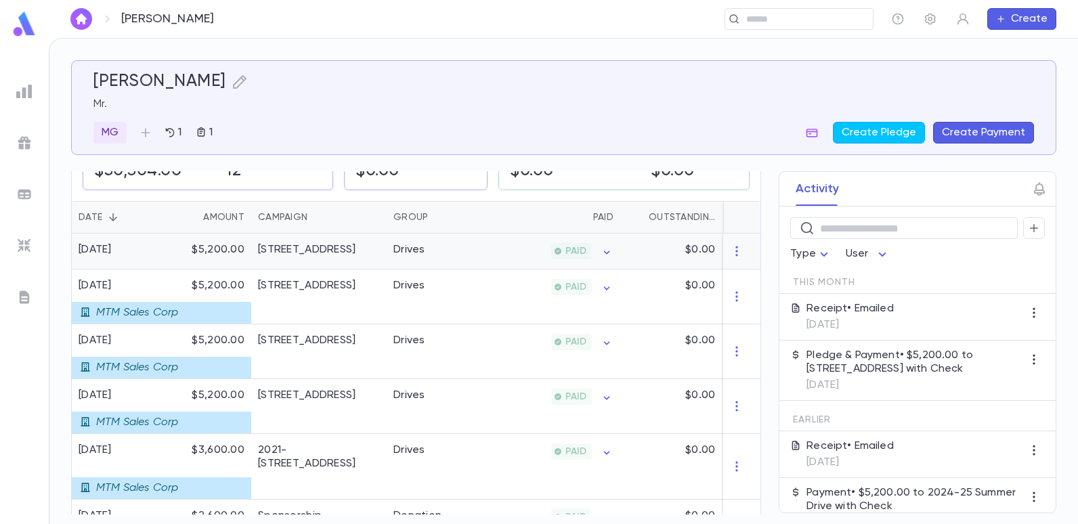
click at [443, 249] on div "Drives" at bounding box center [438, 252] width 102 height 36
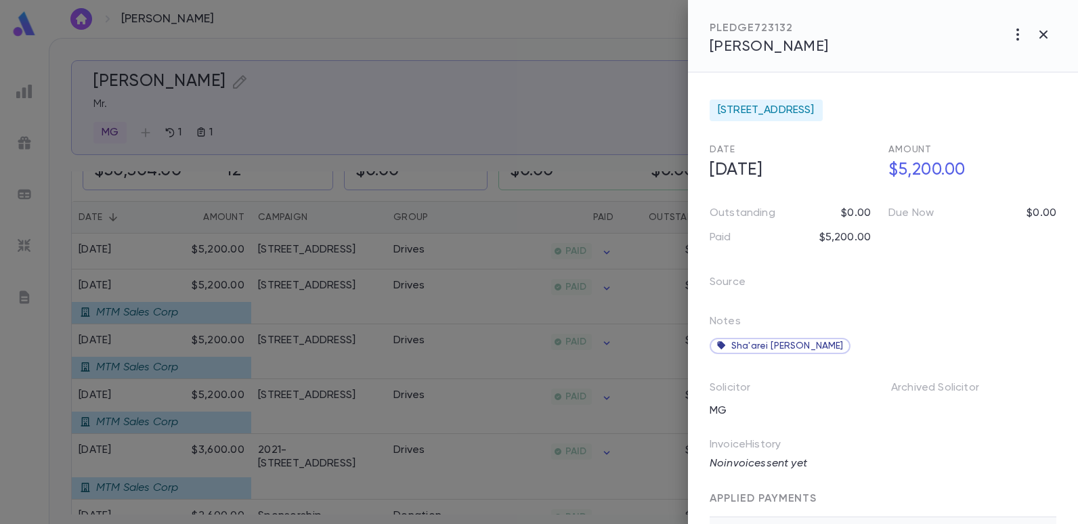
scroll to position [64, 0]
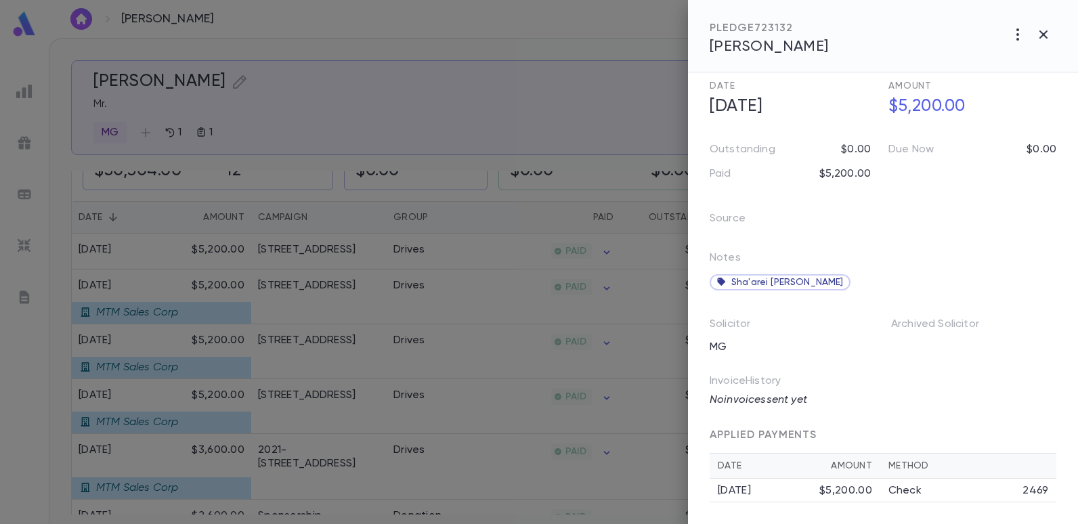
click at [624, 117] on div at bounding box center [539, 262] width 1078 height 524
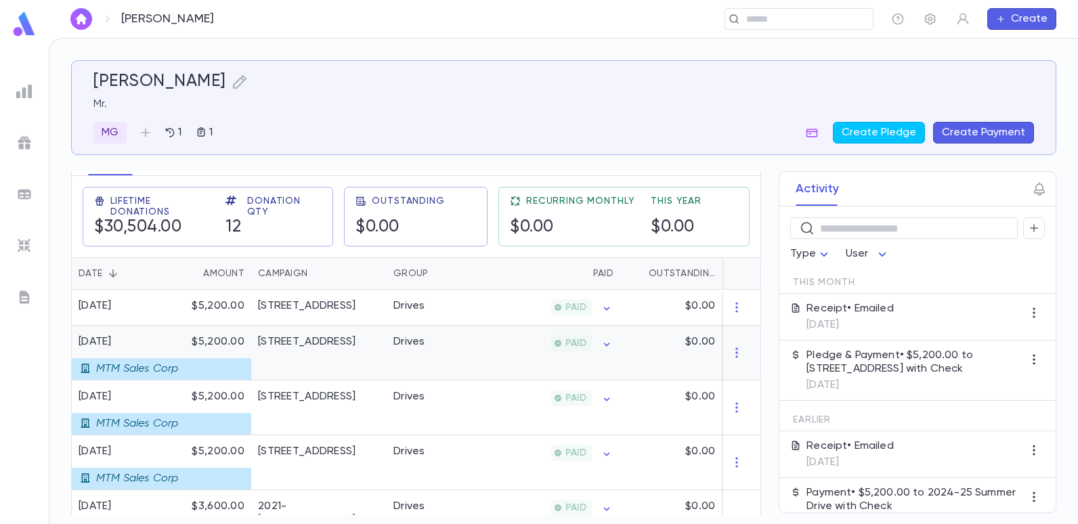
scroll to position [203, 0]
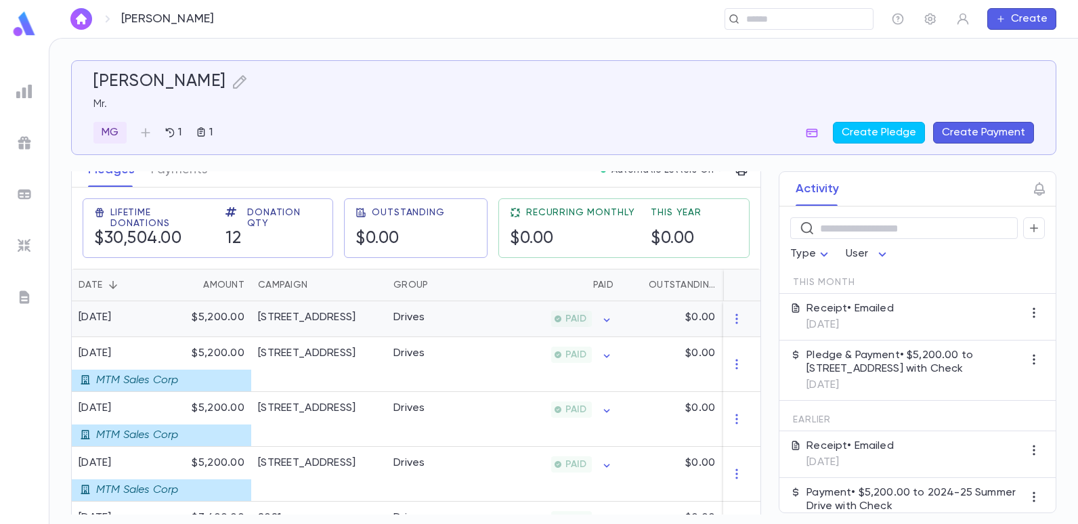
click at [383, 321] on div "[STREET_ADDRESS]" at bounding box center [318, 319] width 135 height 36
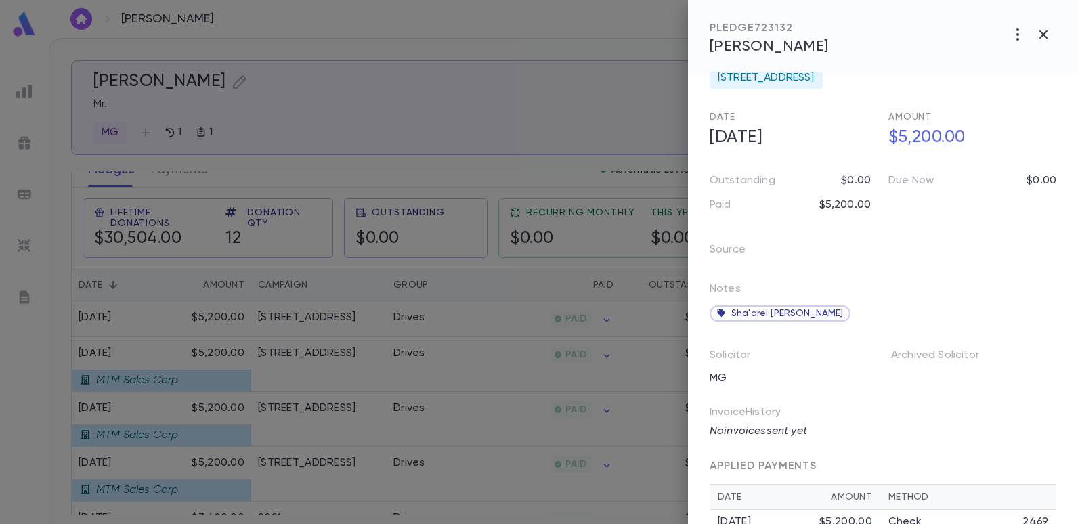
scroll to position [64, 0]
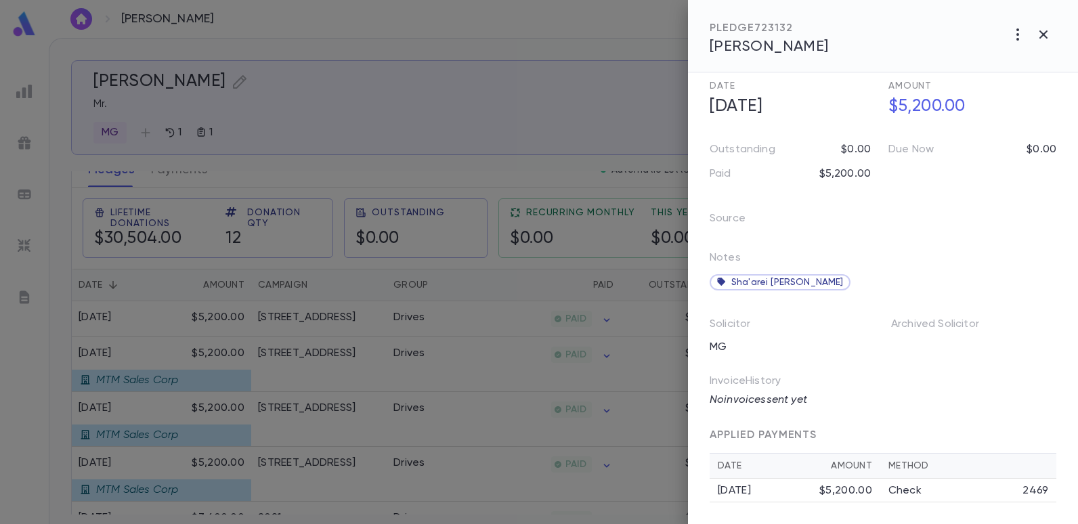
click at [559, 125] on div at bounding box center [539, 262] width 1078 height 524
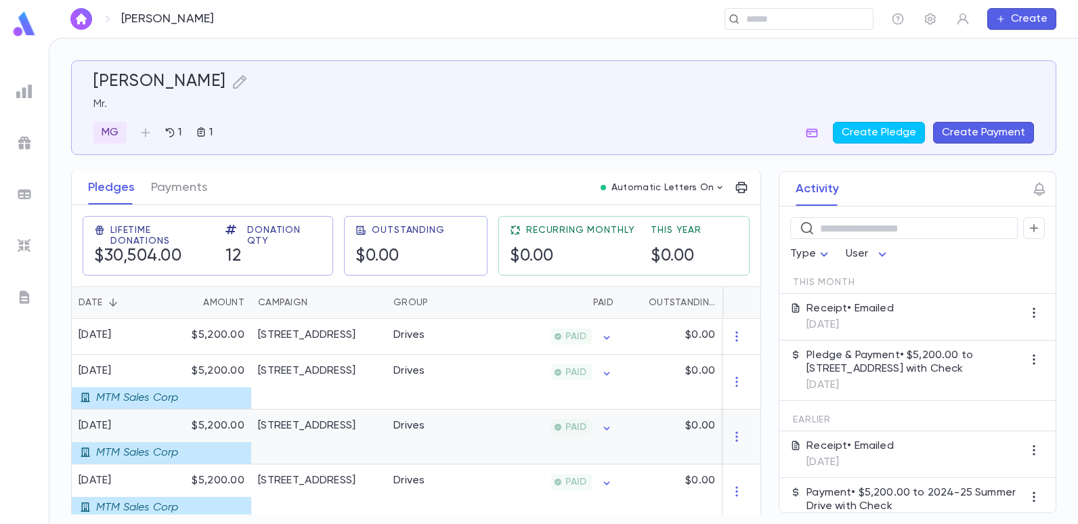
scroll to position [203, 0]
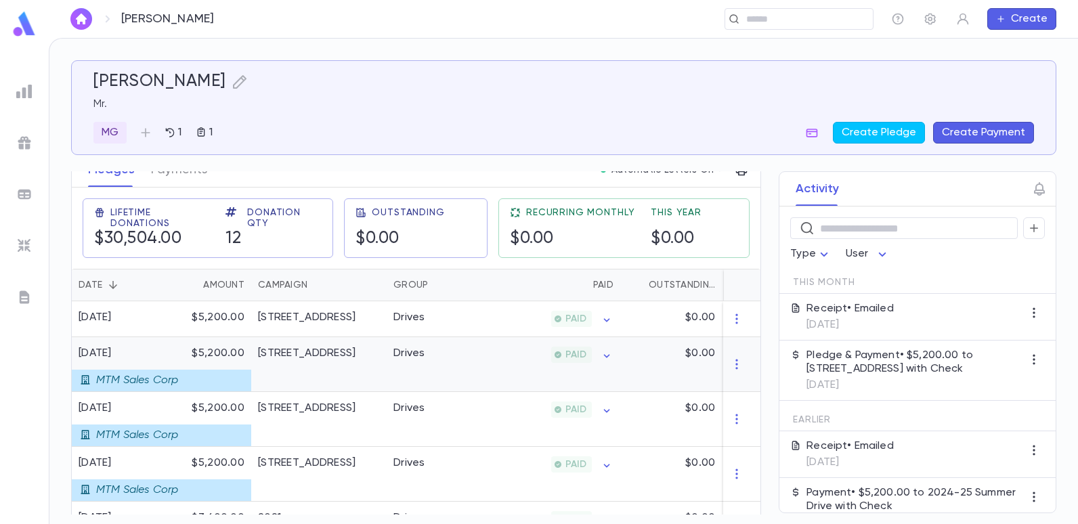
click at [305, 351] on div "[STREET_ADDRESS]" at bounding box center [307, 354] width 98 height 14
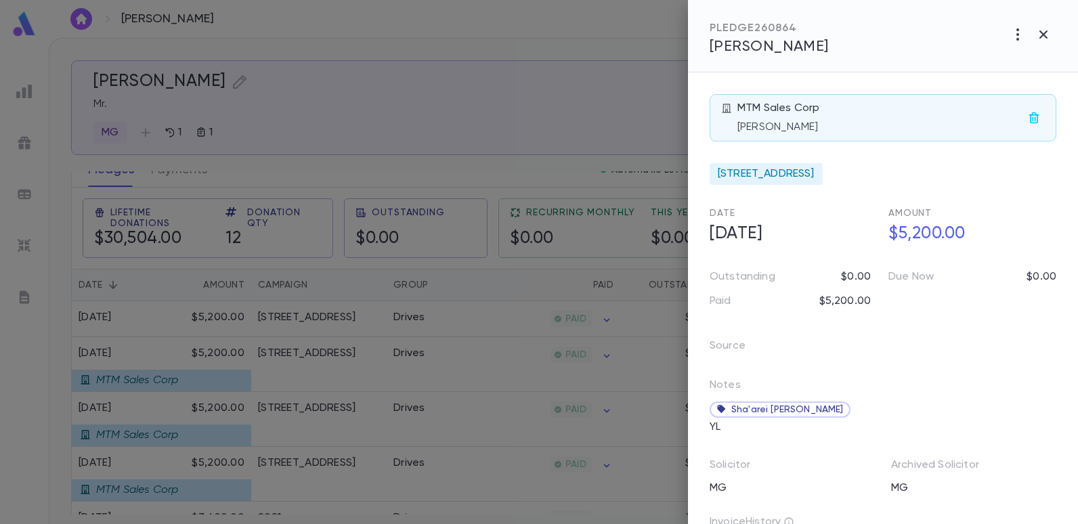
click at [377, 122] on div at bounding box center [539, 262] width 1078 height 524
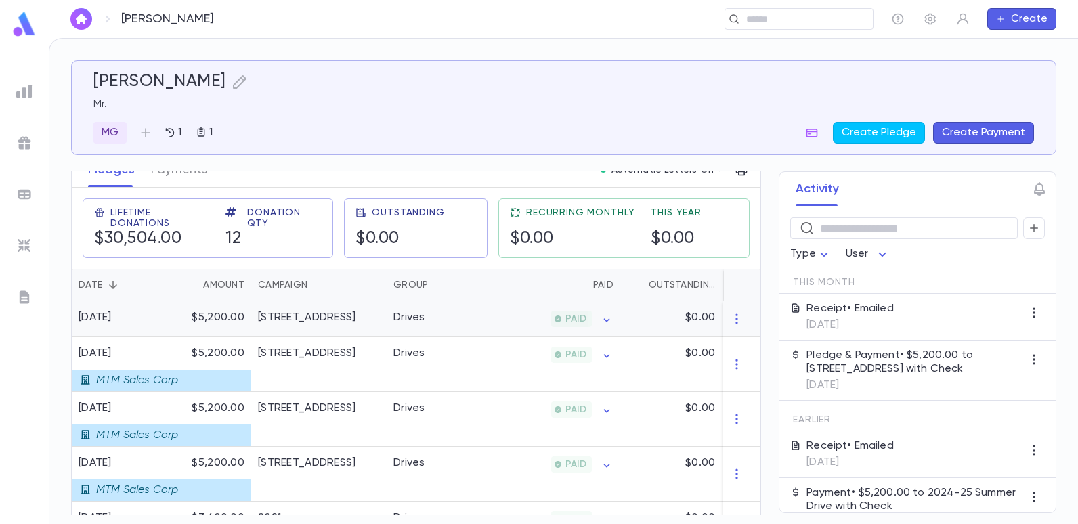
click at [330, 312] on div "[STREET_ADDRESS]" at bounding box center [307, 318] width 98 height 14
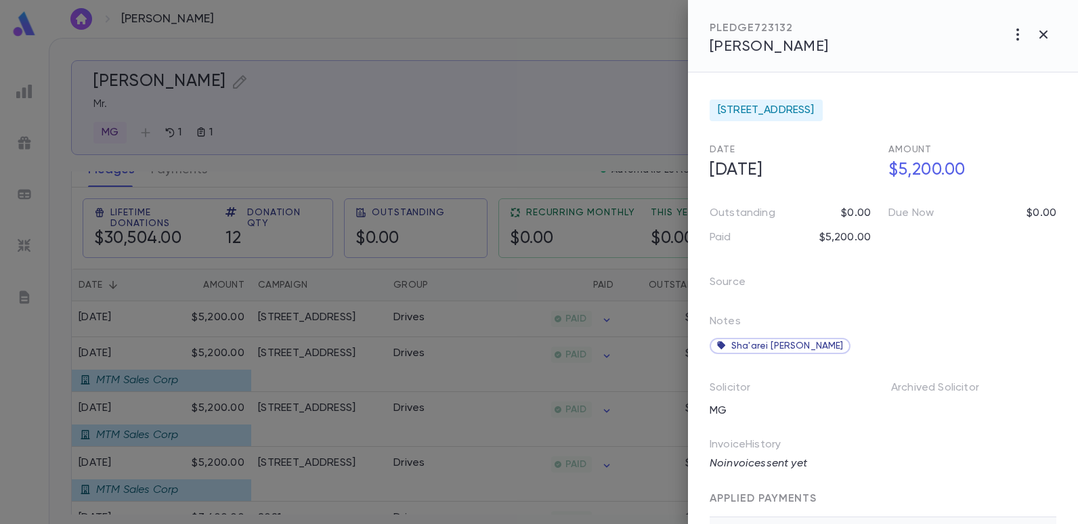
click at [575, 148] on div at bounding box center [539, 262] width 1078 height 524
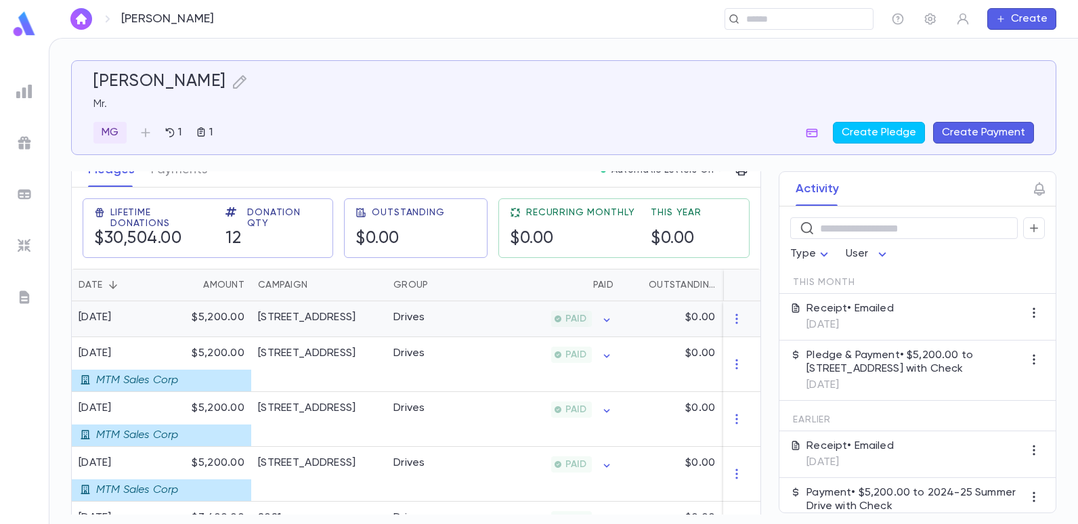
click at [568, 326] on div "PAID" at bounding box center [571, 319] width 41 height 16
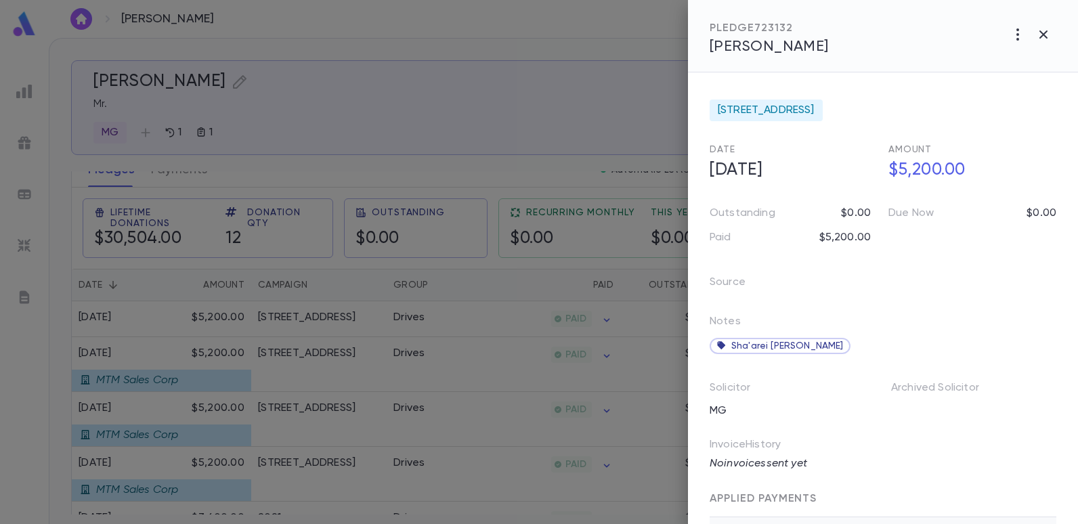
click at [474, 168] on div at bounding box center [539, 262] width 1078 height 524
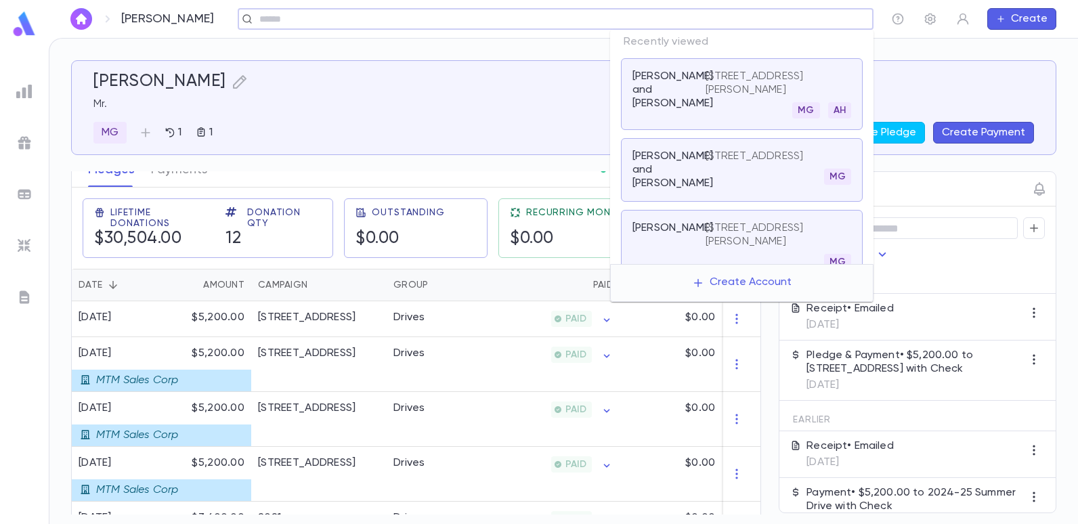
click at [753, 24] on input "text" at bounding box center [551, 19] width 592 height 13
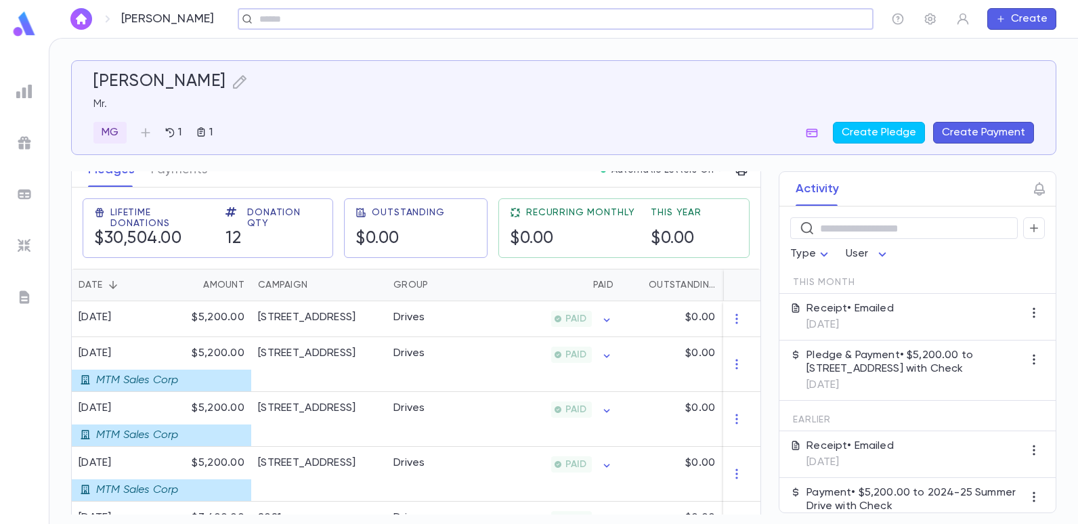
click at [357, 22] on input "text" at bounding box center [551, 19] width 592 height 13
type input "*****"
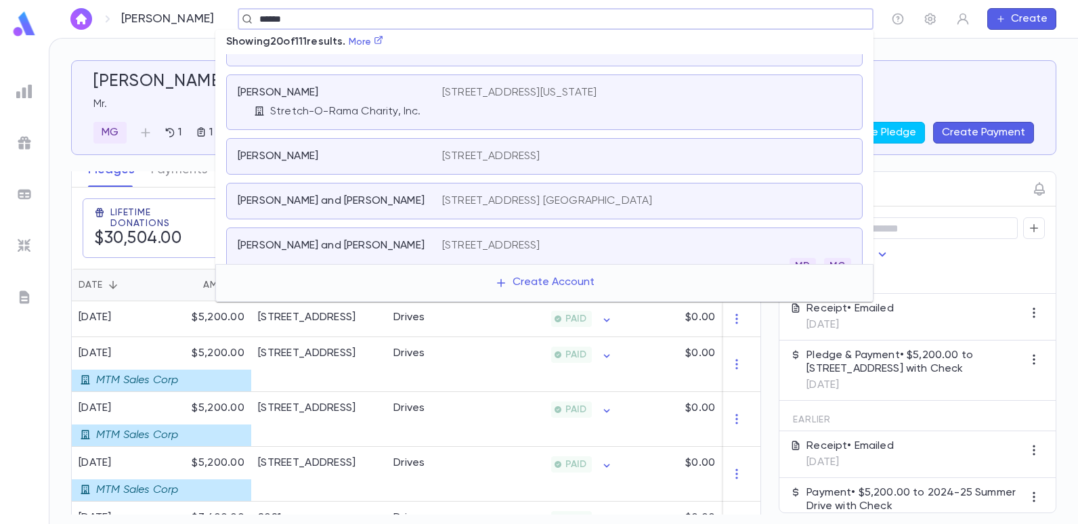
click at [477, 154] on p "[STREET_ADDRESS]" at bounding box center [491, 157] width 98 height 14
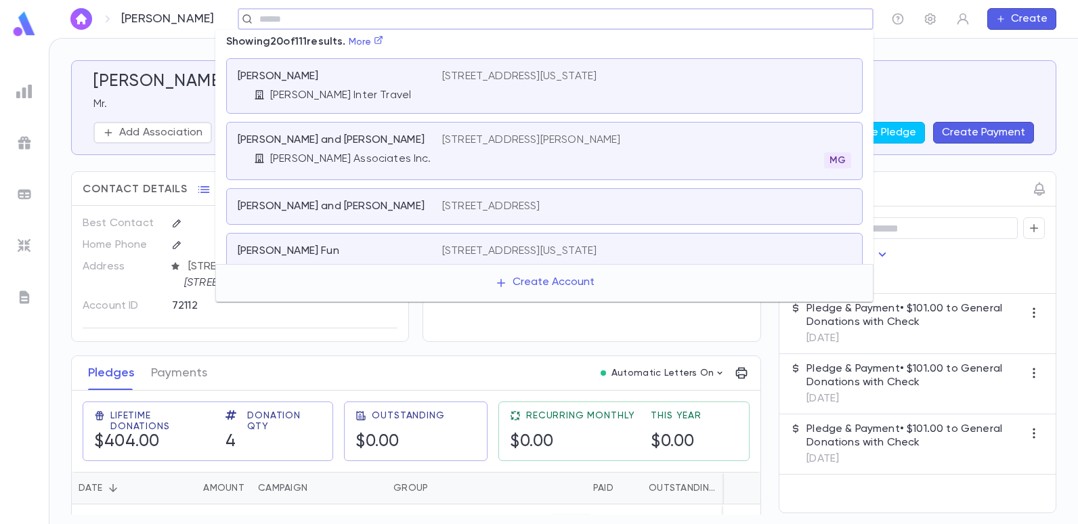
click at [362, 20] on input "text" at bounding box center [551, 19] width 592 height 13
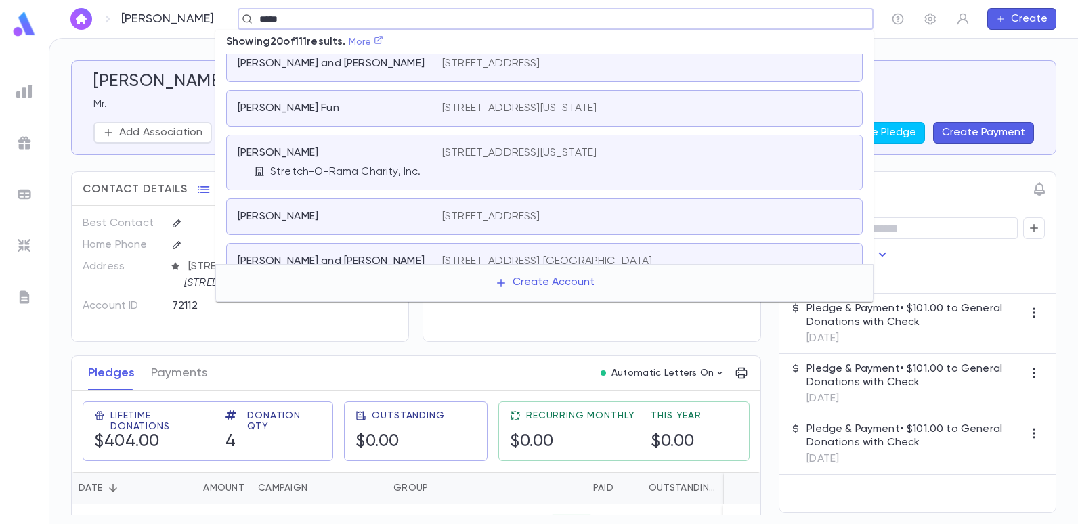
click at [383, 40] on icon at bounding box center [378, 39] width 9 height 9
type input "*****"
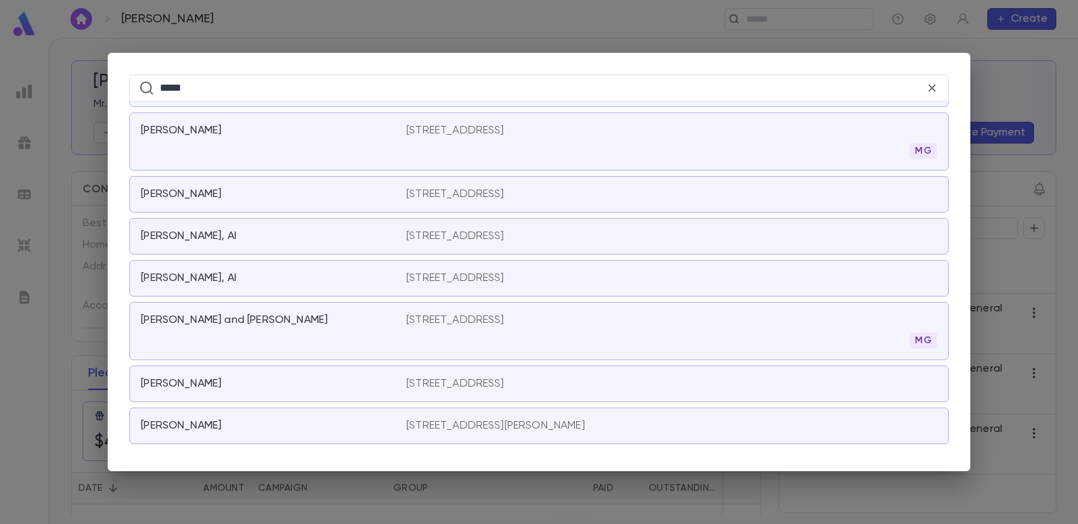
scroll to position [1746, 0]
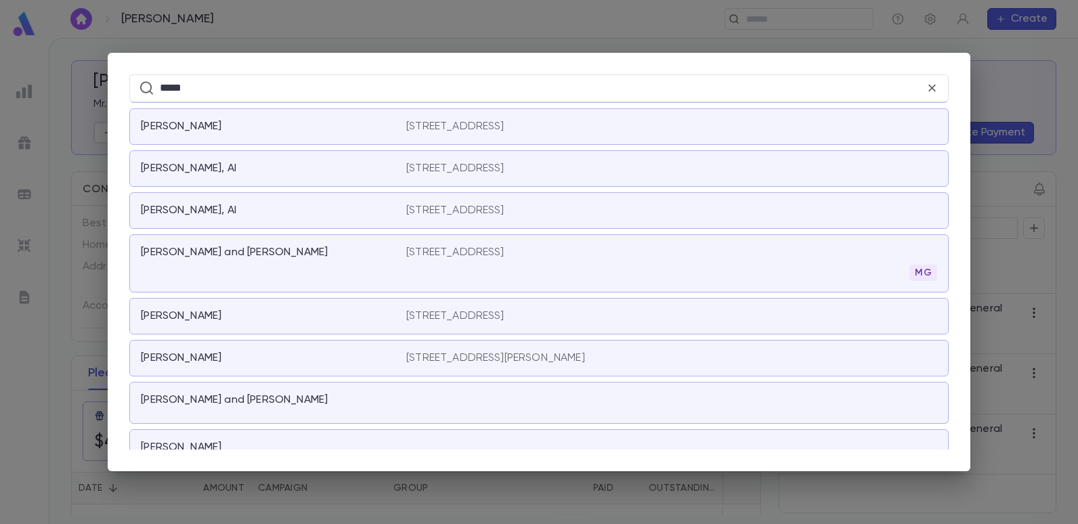
click at [425, 361] on p "[STREET_ADDRESS][PERSON_NAME]" at bounding box center [495, 359] width 179 height 14
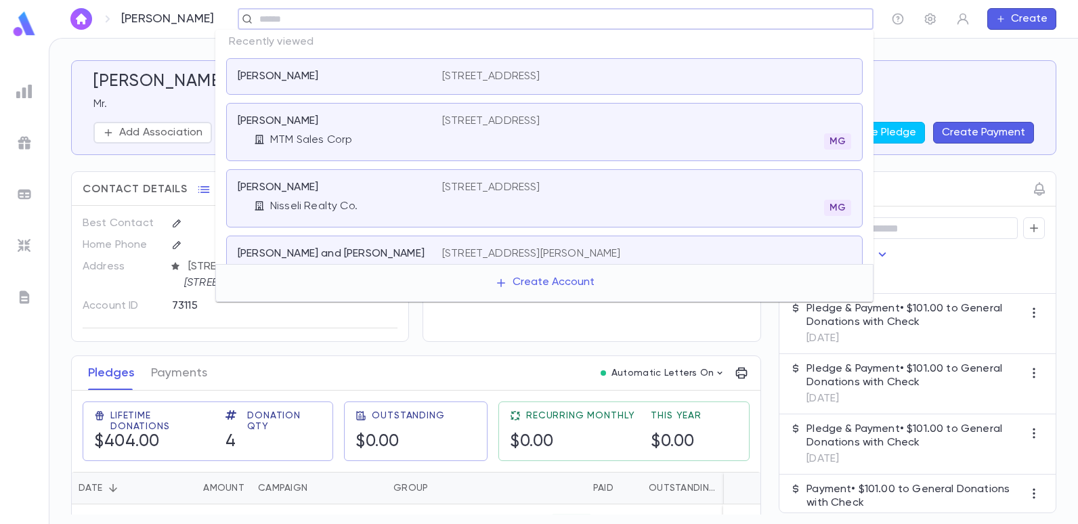
click at [349, 24] on input "text" at bounding box center [551, 19] width 592 height 13
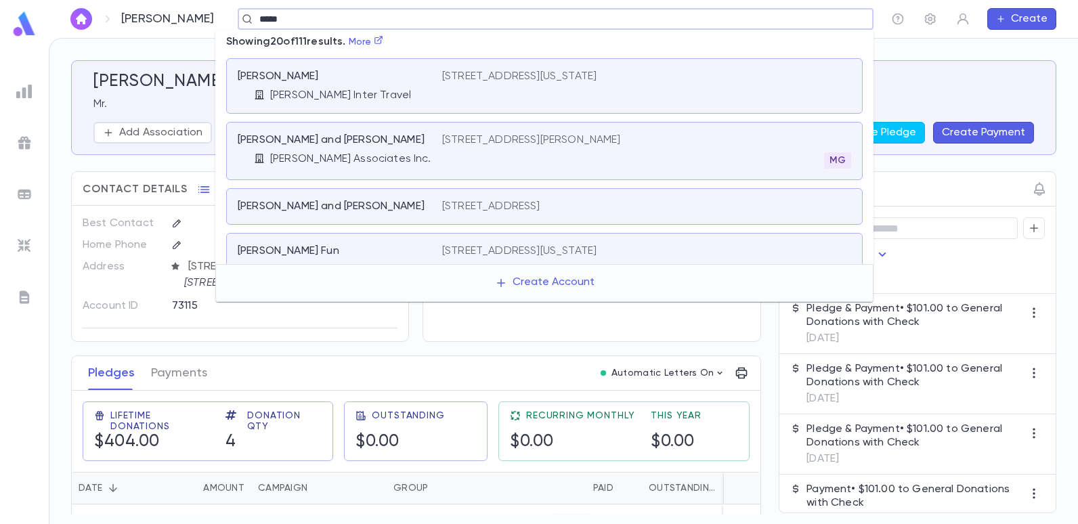
type input "*****"
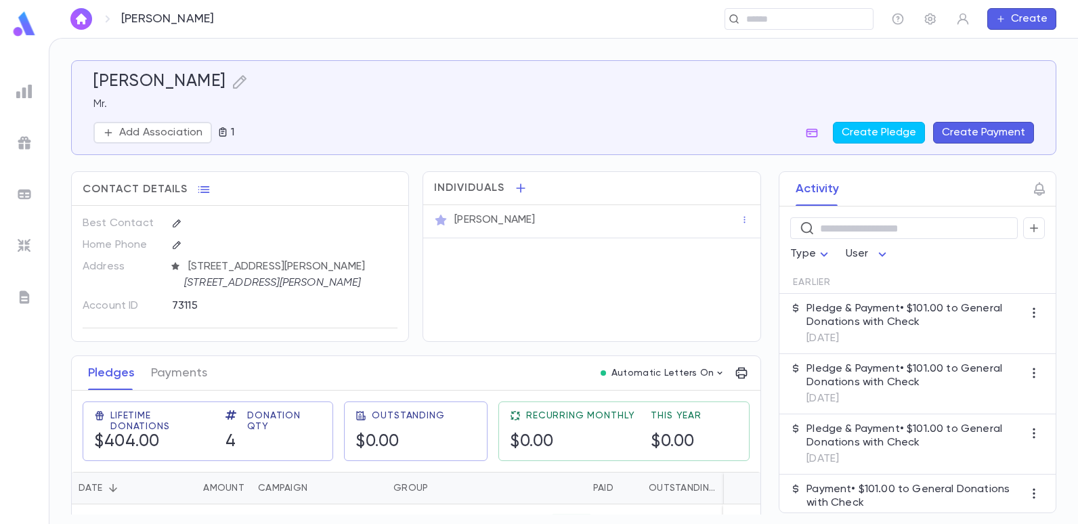
click at [308, 23] on div "​" at bounding box center [556, 19] width 636 height 22
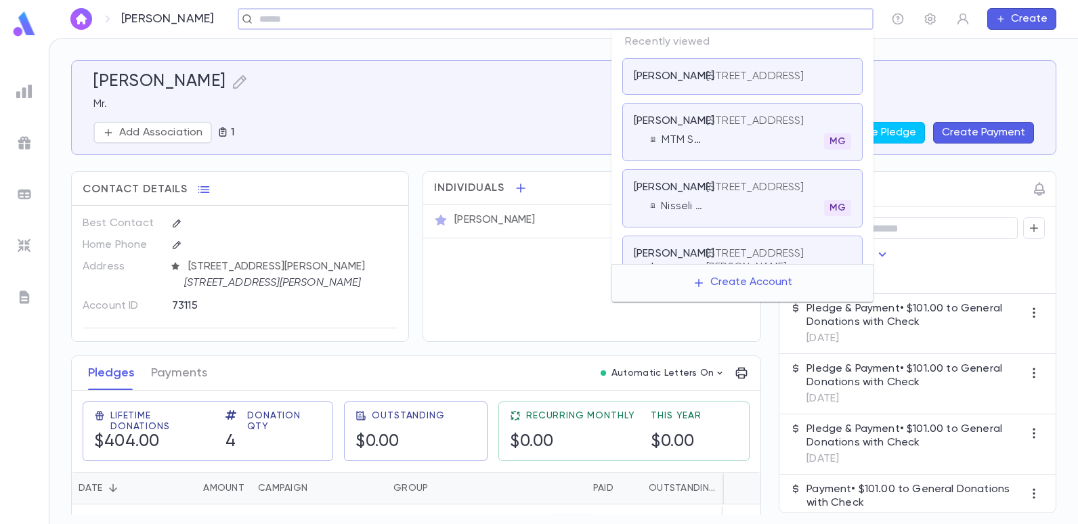
click at [774, 17] on input "text" at bounding box center [551, 19] width 592 height 13
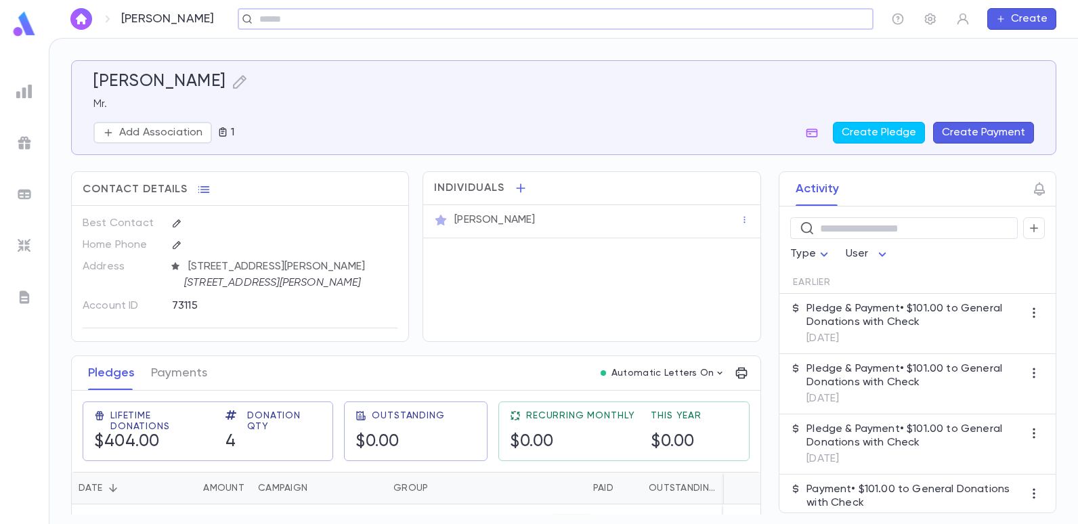
click at [310, 22] on input "text" at bounding box center [551, 19] width 592 height 13
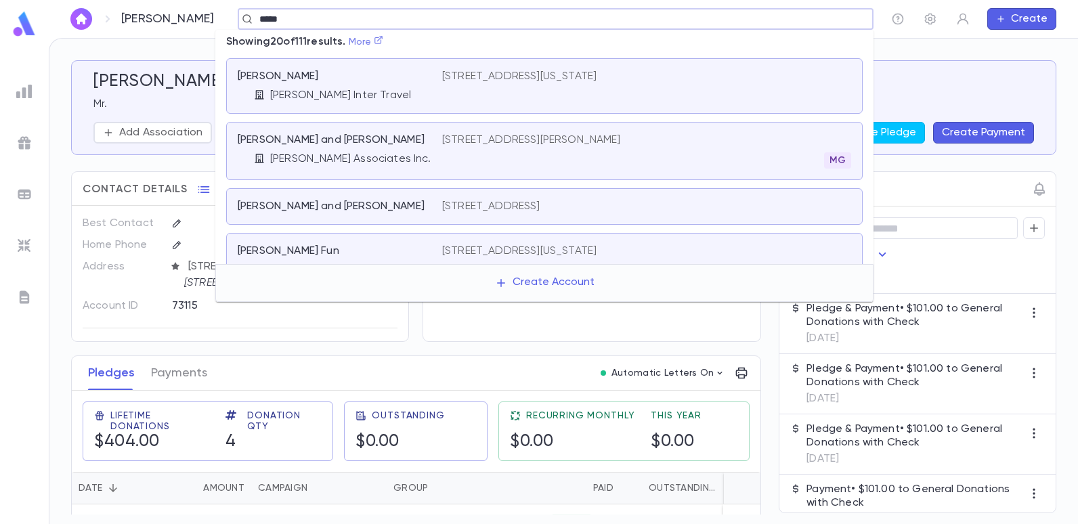
click at [384, 47] on link "More" at bounding box center [366, 41] width 35 height 9
type input "*****"
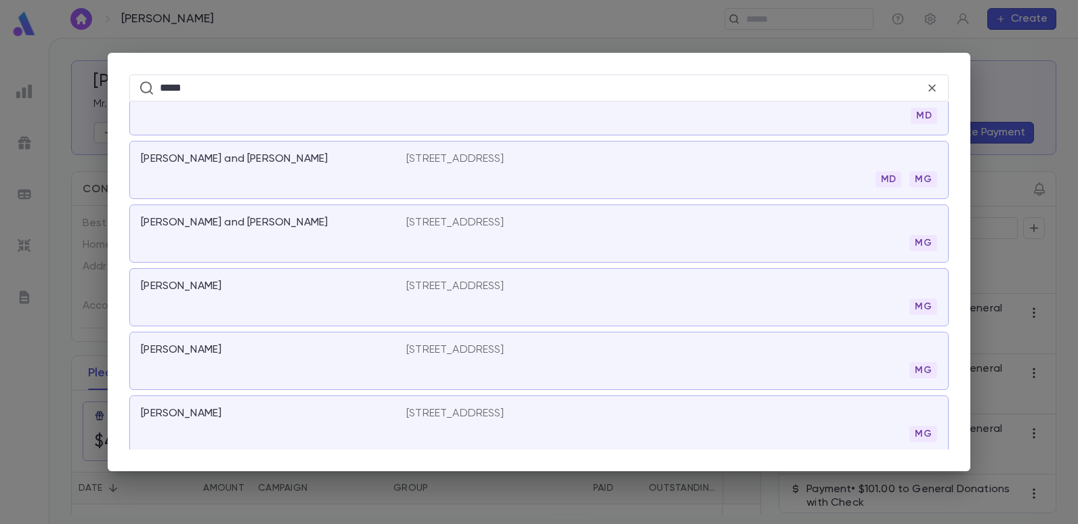
scroll to position [2662, 0]
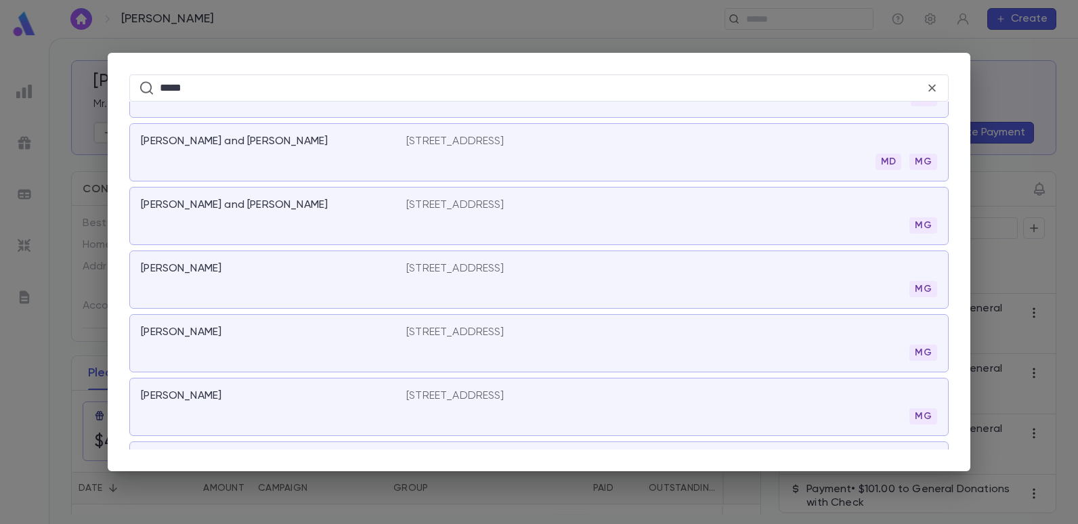
click at [435, 268] on p "[STREET_ADDRESS]" at bounding box center [455, 269] width 98 height 14
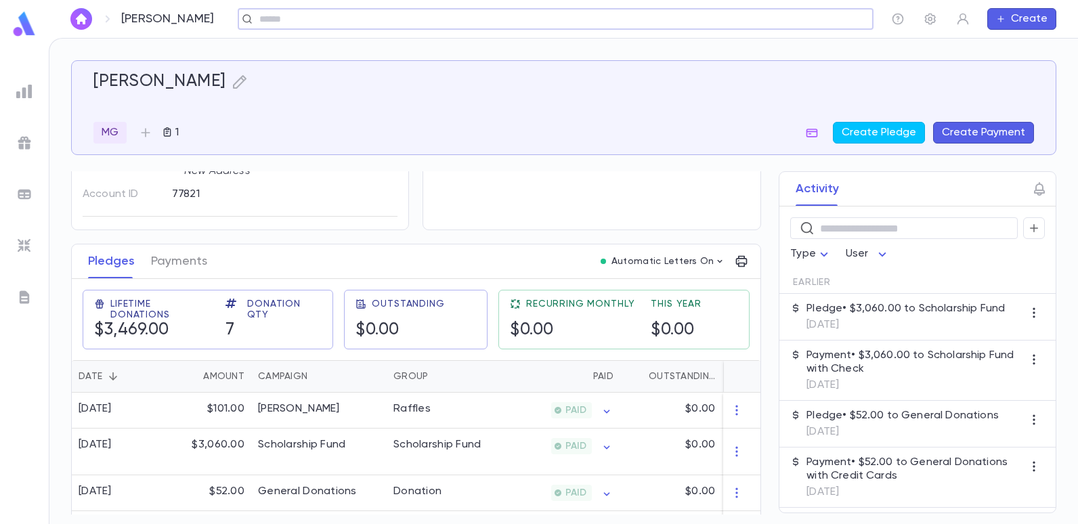
scroll to position [135, 0]
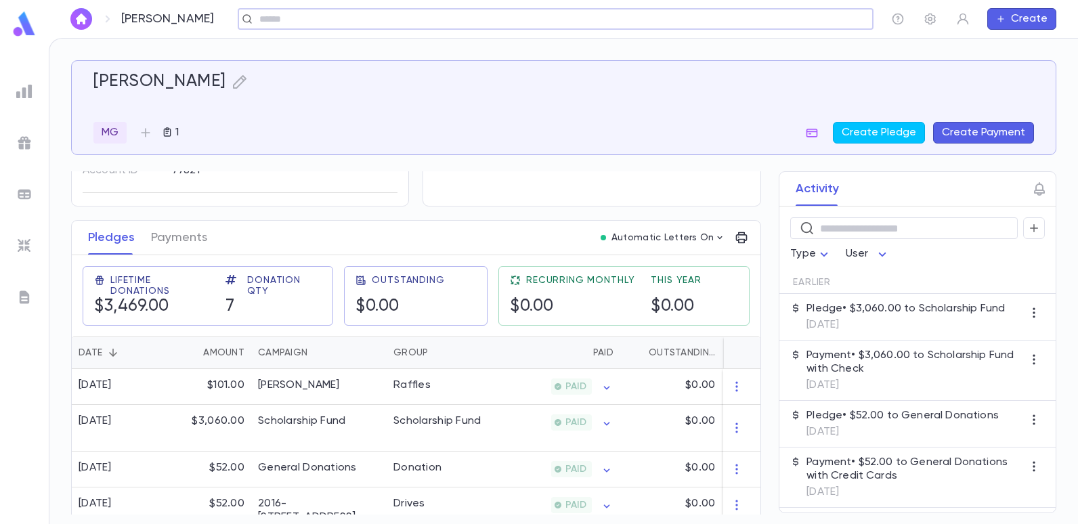
click at [339, 16] on input "text" at bounding box center [551, 19] width 592 height 13
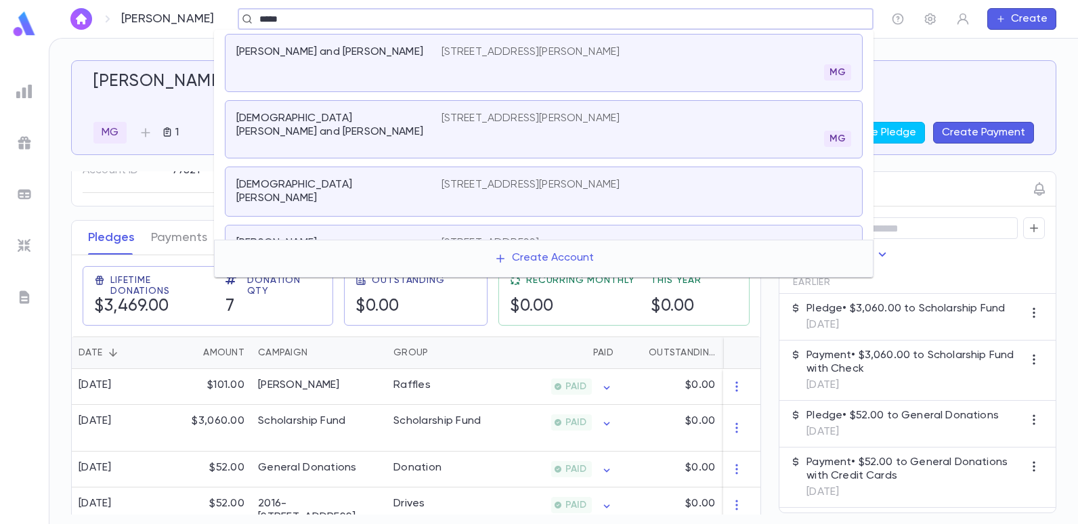
click at [425, 17] on input "*****" at bounding box center [551, 19] width 592 height 13
type input "*****"
click at [899, 53] on div "[PERSON_NAME] MG 1 Create Pledge Create Payment Contact Details Best Contact Ho…" at bounding box center [563, 282] width 1029 height 486
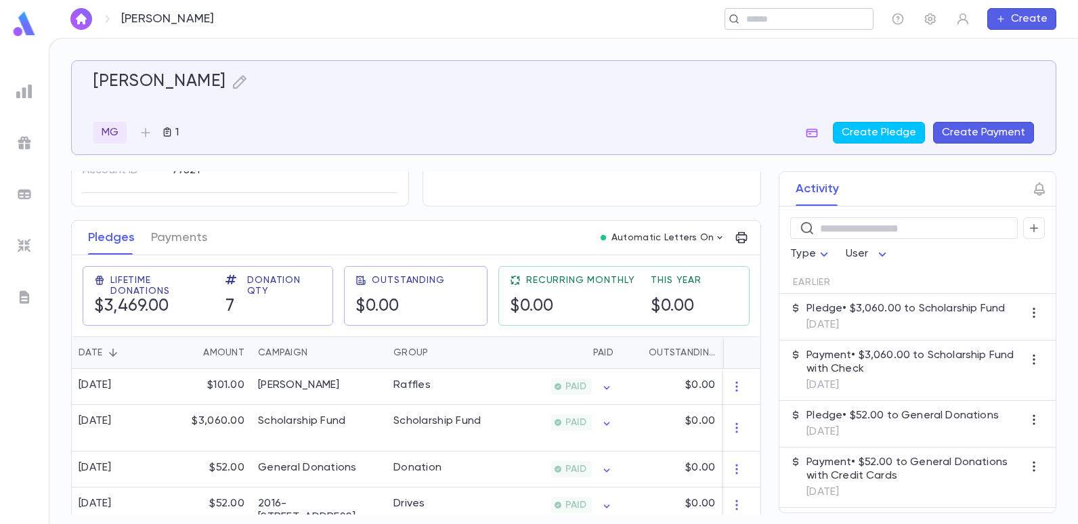
click at [784, 19] on input "text" at bounding box center [794, 19] width 105 height 13
click at [465, 20] on input "text" at bounding box center [551, 19] width 592 height 13
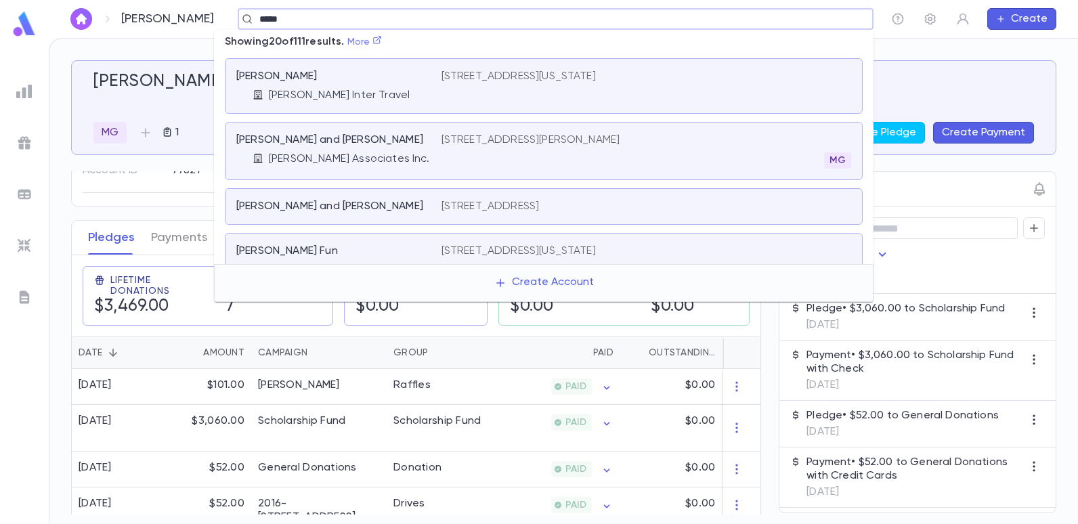
click at [382, 41] on icon at bounding box center [376, 39] width 9 height 9
type input "*****"
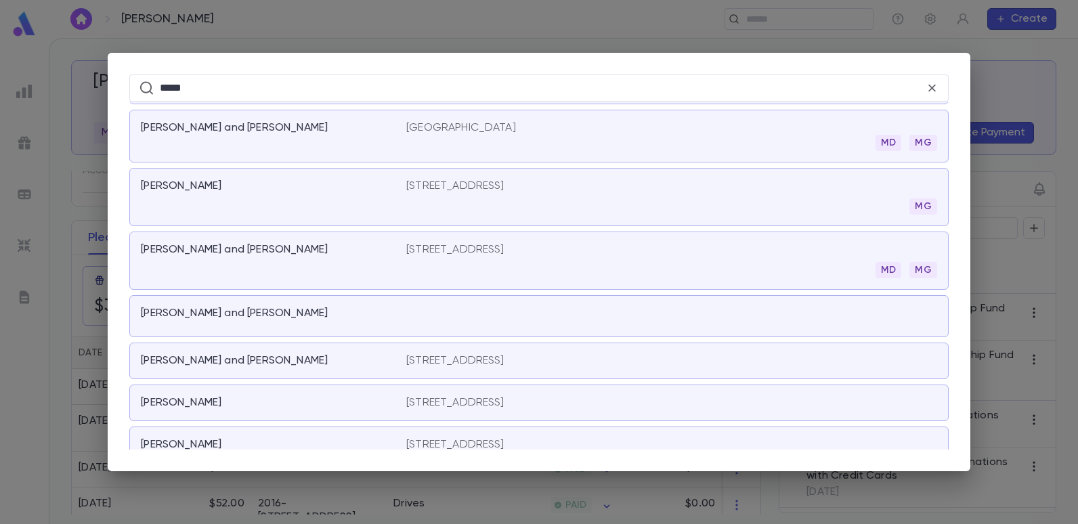
scroll to position [3814, 0]
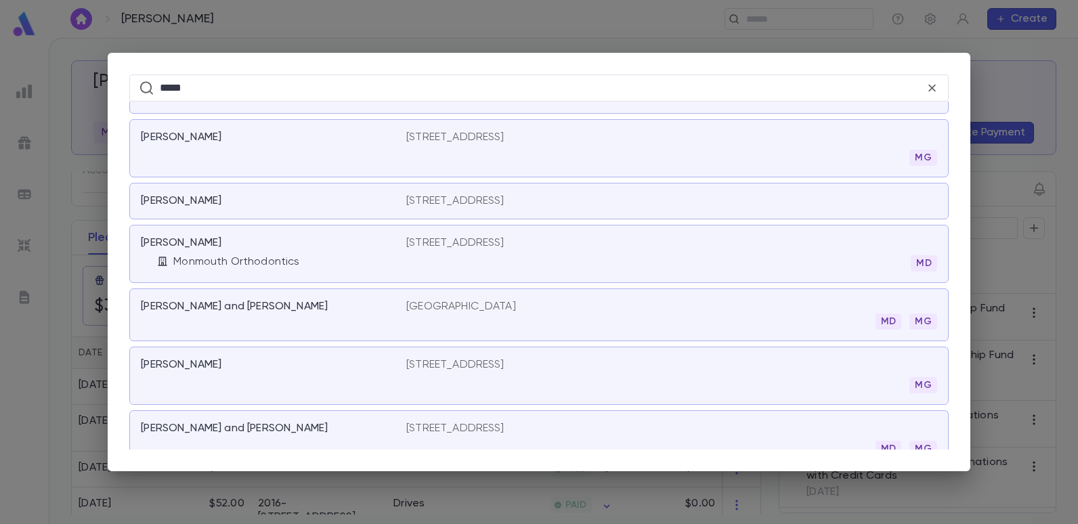
click at [392, 14] on div "***** ​ [GEOGRAPHIC_DATA], [PERSON_NAME] Inter Travel [STREET_ADDRESS][GEOGRAPH…" at bounding box center [539, 262] width 1078 height 524
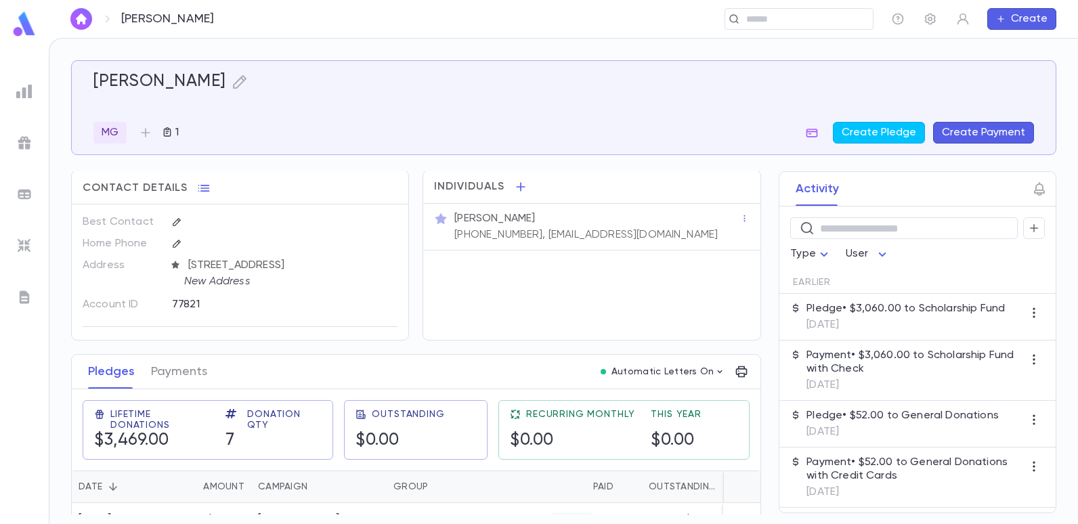
scroll to position [0, 0]
click at [794, 21] on input "text" at bounding box center [794, 19] width 105 height 13
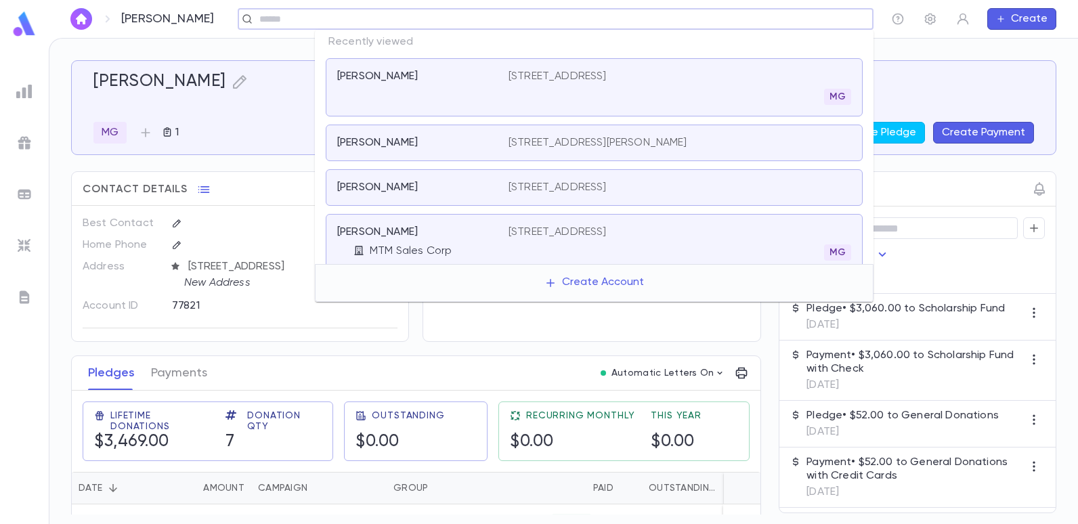
click at [754, 15] on input "text" at bounding box center [551, 19] width 592 height 13
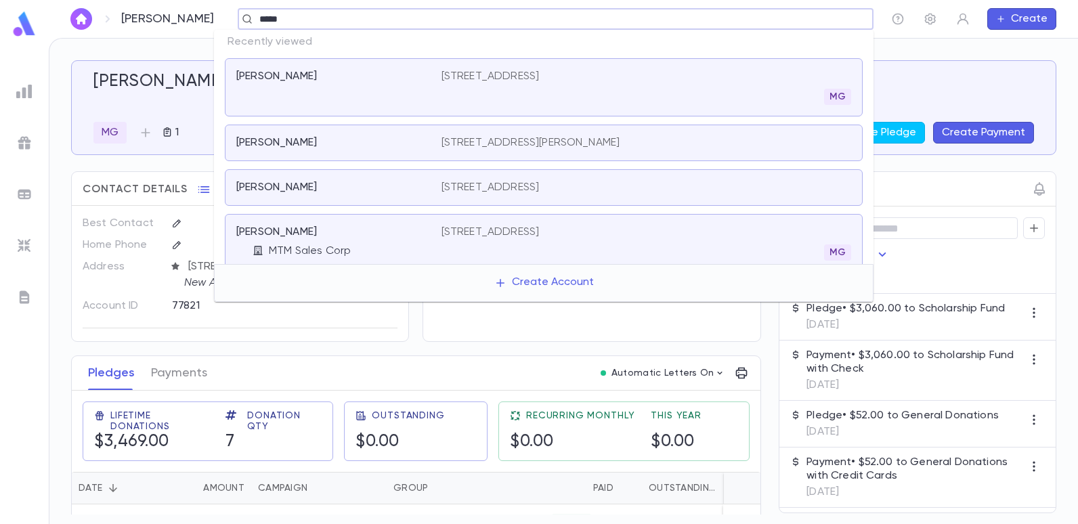
type input "******"
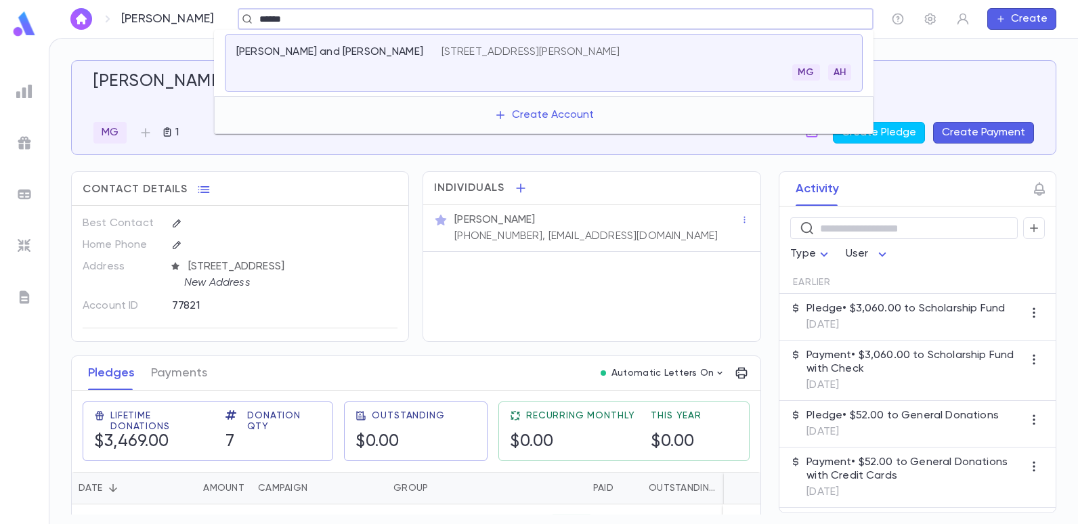
click at [509, 53] on p "[STREET_ADDRESS][PERSON_NAME]" at bounding box center [531, 52] width 179 height 14
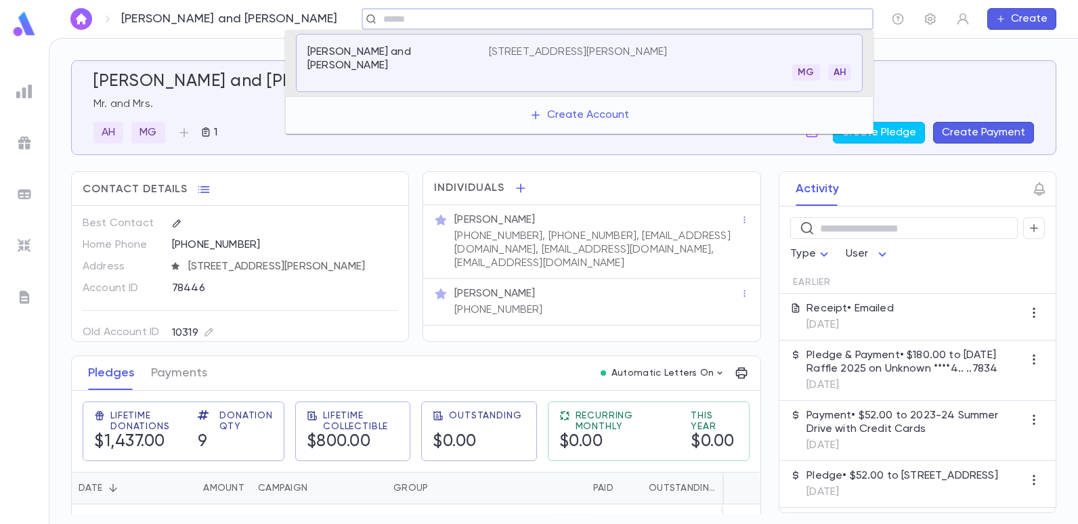
click at [379, 21] on input "text" at bounding box center [613, 19] width 468 height 13
type input "******"
click at [498, 45] on div "[PERSON_NAME] Realty Co. [STREET_ADDRESS]" at bounding box center [579, 63] width 567 height 58
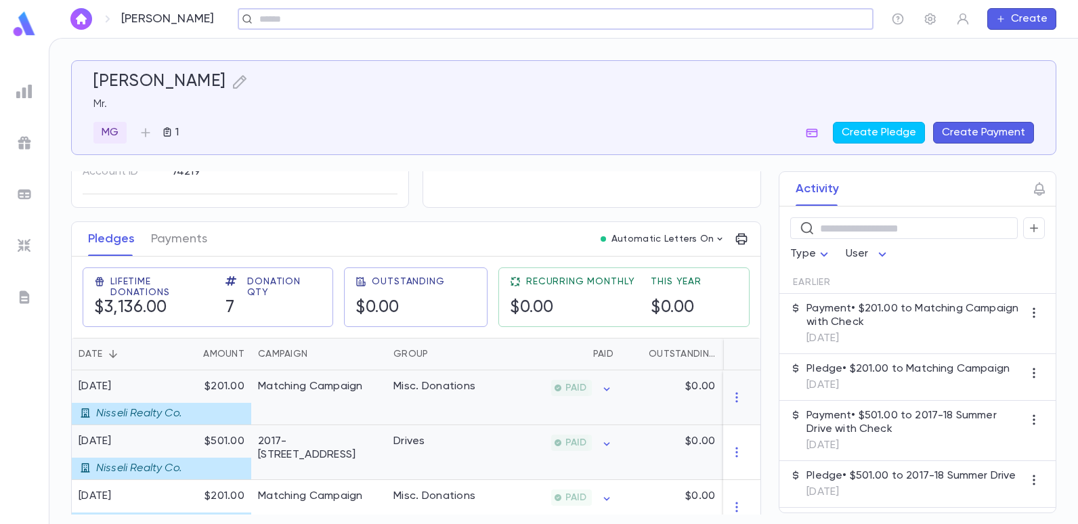
scroll to position [135, 0]
click at [353, 440] on div "2017-[STREET_ADDRESS]" at bounding box center [319, 446] width 122 height 27
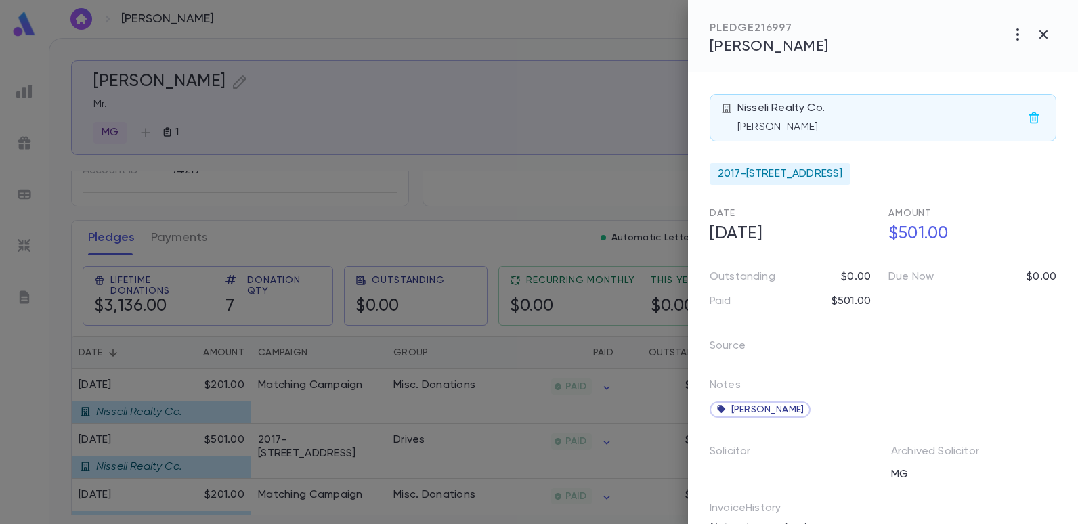
click at [530, 219] on div at bounding box center [539, 262] width 1078 height 524
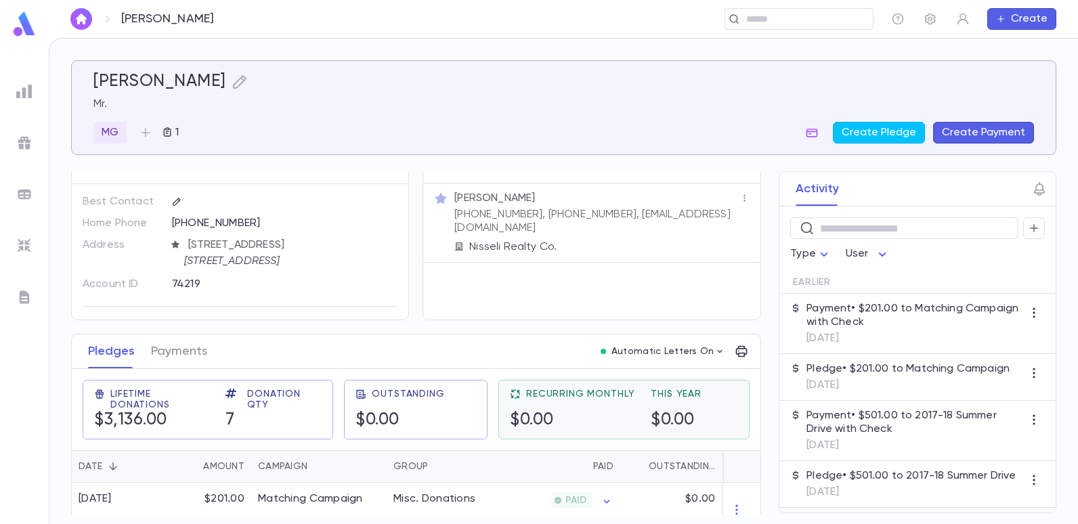
scroll to position [0, 0]
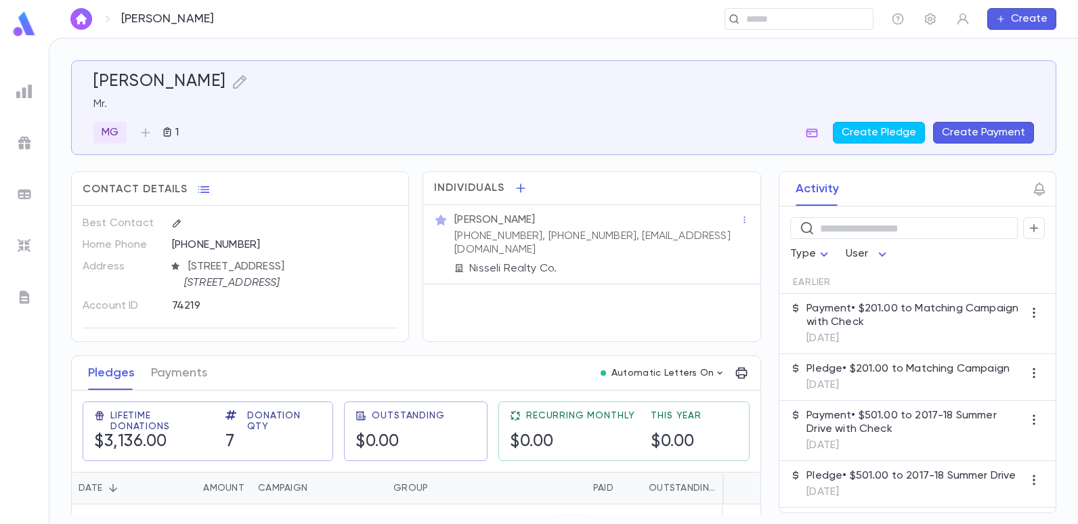
click at [263, 121] on div "[PERSON_NAME] Mr. MG 1 Create Pledge Create Payment" at bounding box center [563, 108] width 941 height 72
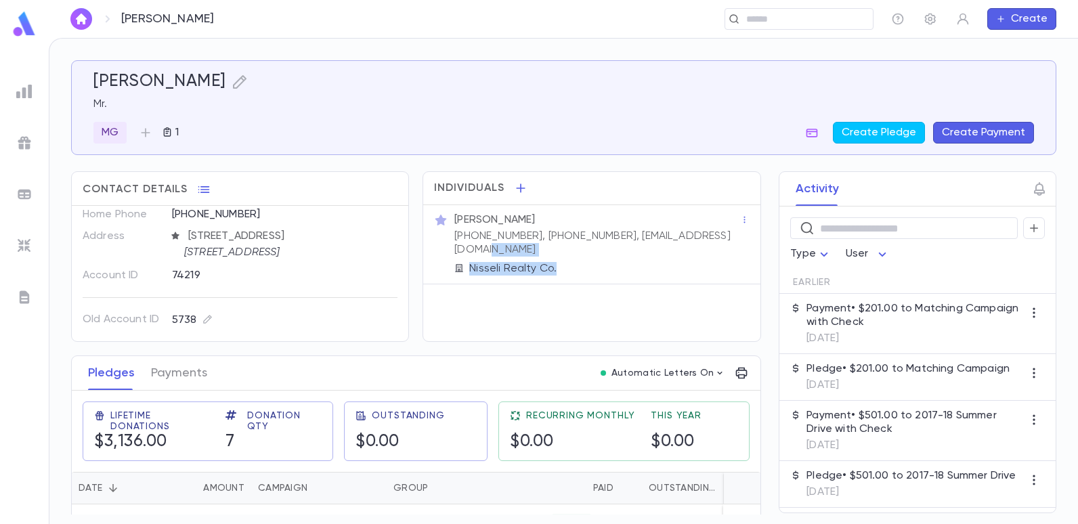
drag, startPoint x: 733, startPoint y: 236, endPoint x: 620, endPoint y: 244, distance: 112.7
click at [620, 244] on div "[PERSON_NAME] [PHONE_NUMBER], [PHONE_NUMBER], [EMAIL_ADDRESS][DOMAIN_NAME] Niss…" at bounding box center [596, 243] width 289 height 65
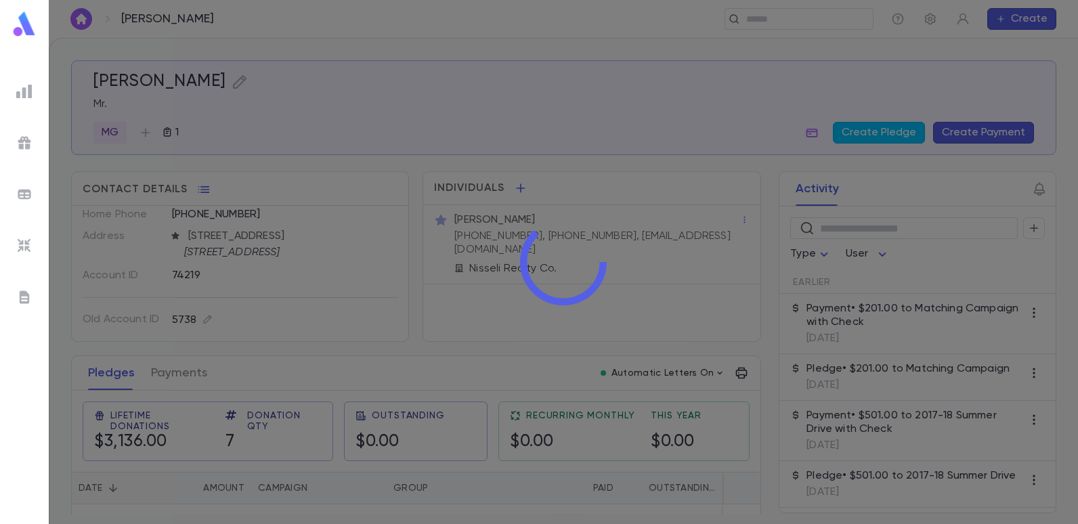
drag, startPoint x: 620, startPoint y: 244, endPoint x: 626, endPoint y: 249, distance: 7.7
click at [626, 249] on div at bounding box center [563, 262] width 1029 height 524
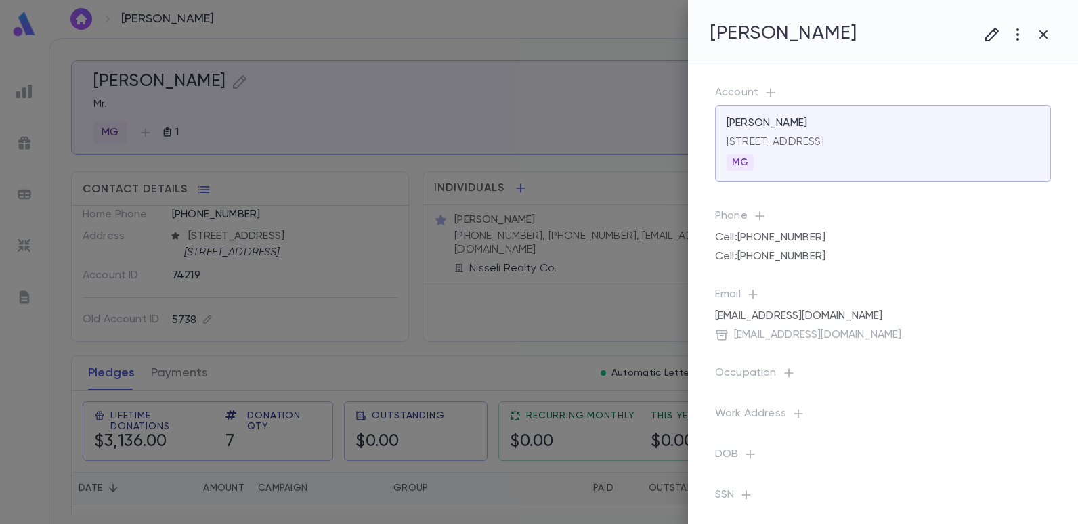
click at [654, 192] on div at bounding box center [539, 262] width 1078 height 524
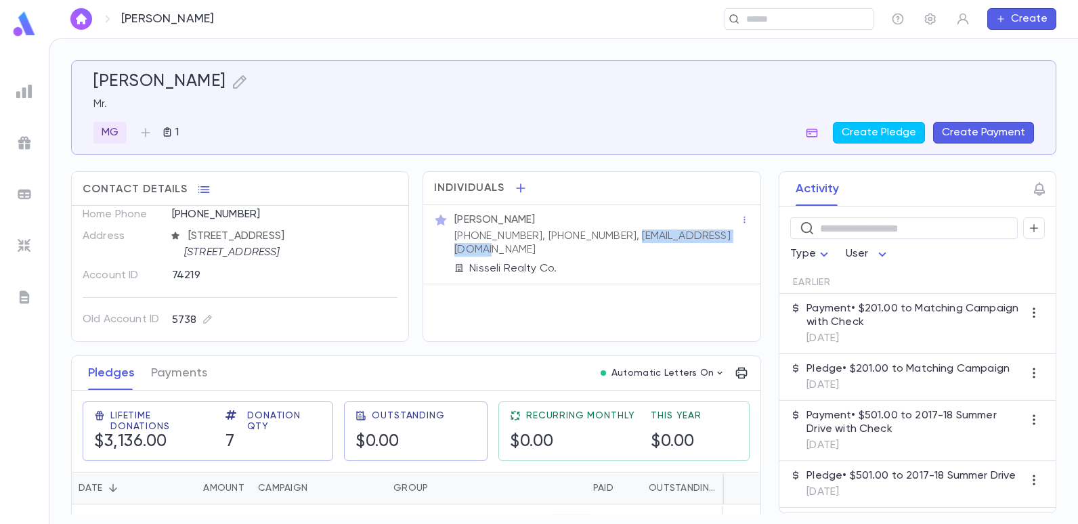
drag, startPoint x: 731, startPoint y: 237, endPoint x: 613, endPoint y: 240, distance: 118.6
click at [613, 240] on div "[PERSON_NAME] [PHONE_NUMBER], [PHONE_NUMBER], [EMAIL_ADDRESS][DOMAIN_NAME] Niss…" at bounding box center [596, 243] width 289 height 65
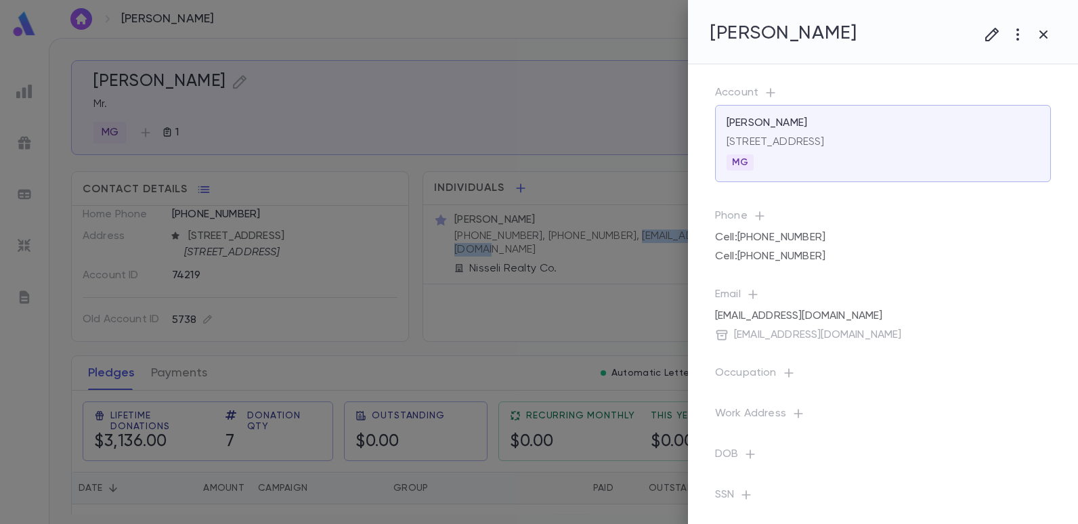
copy p "[EMAIL_ADDRESS][DOMAIN_NAME]"
click at [259, 43] on div at bounding box center [539, 262] width 1078 height 524
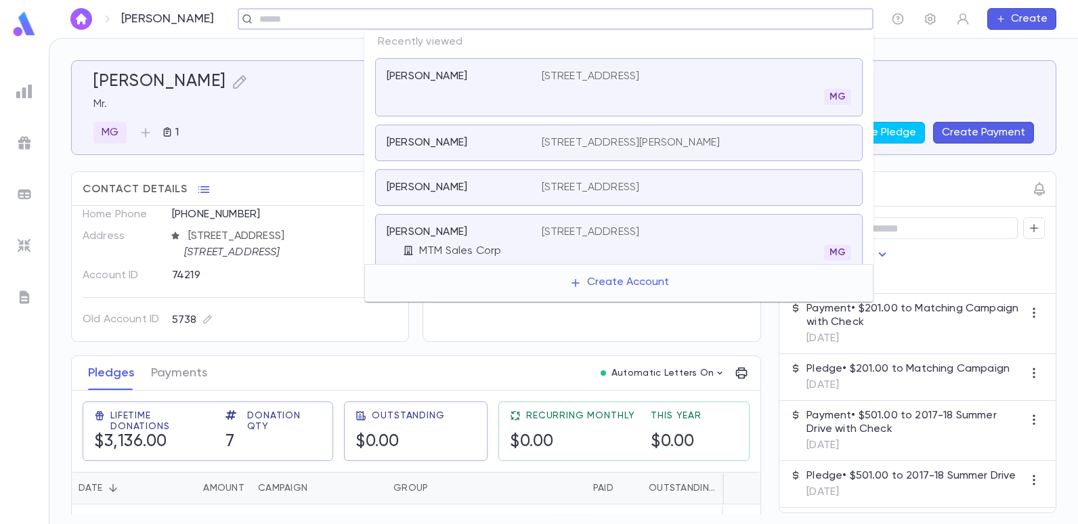
click at [754, 22] on input "text" at bounding box center [551, 19] width 592 height 13
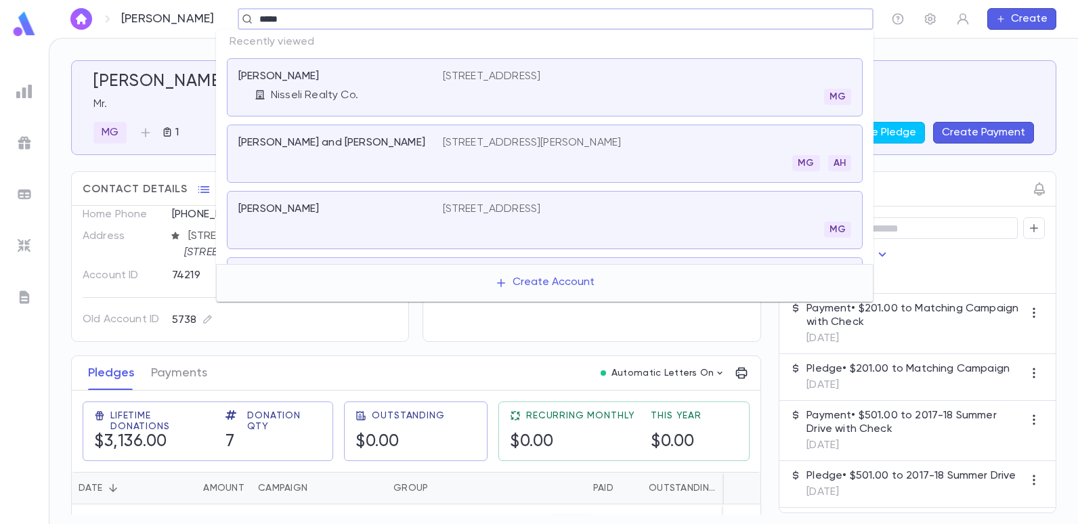
type input "******"
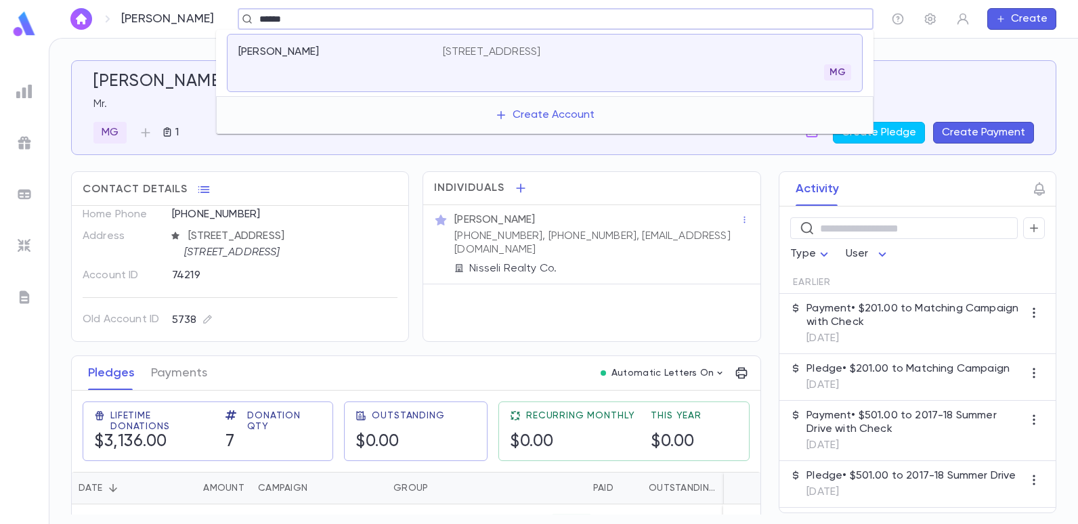
click at [541, 56] on p "[STREET_ADDRESS]" at bounding box center [492, 52] width 98 height 14
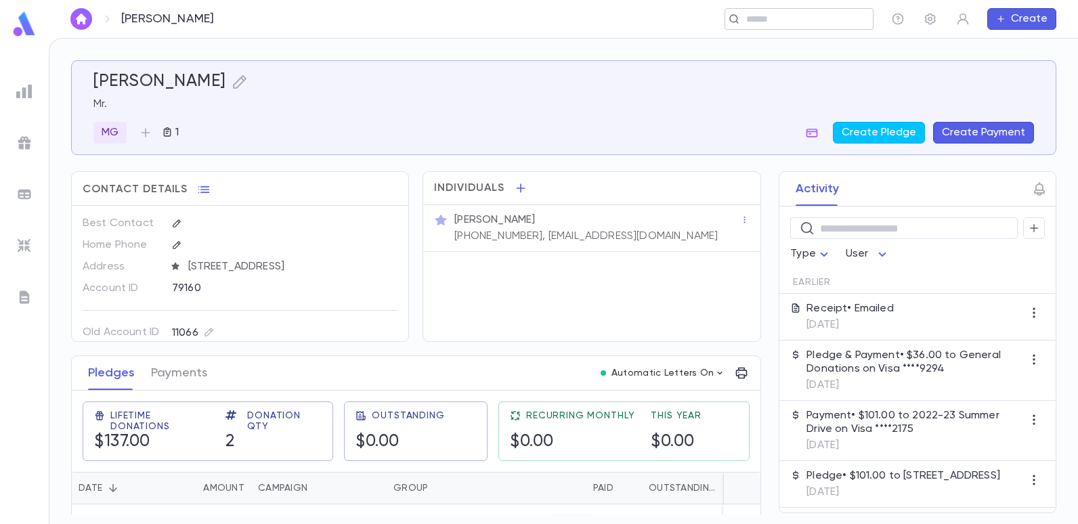
click at [792, 16] on input "text" at bounding box center [794, 19] width 105 height 13
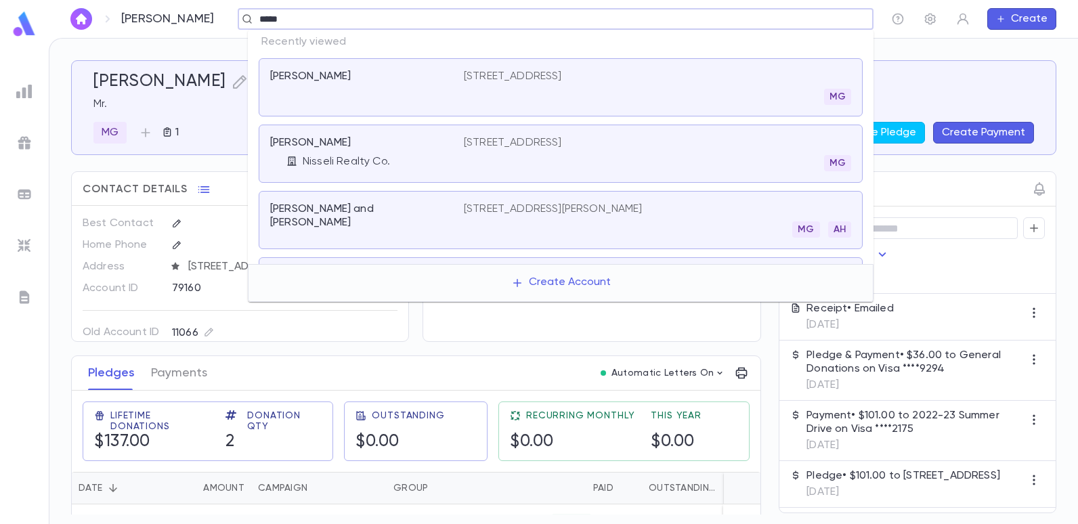
type input "******"
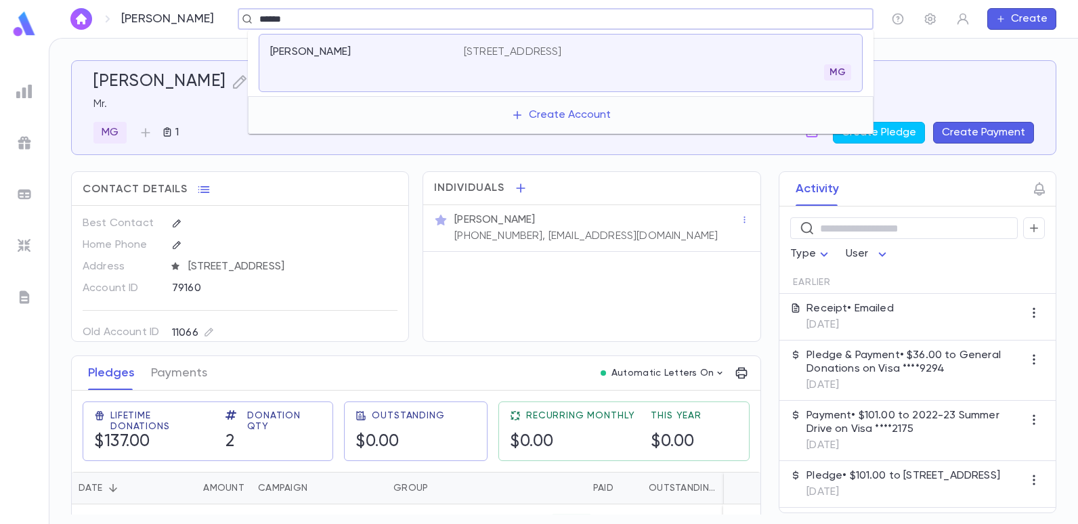
click at [524, 55] on p "[STREET_ADDRESS]" at bounding box center [513, 52] width 98 height 14
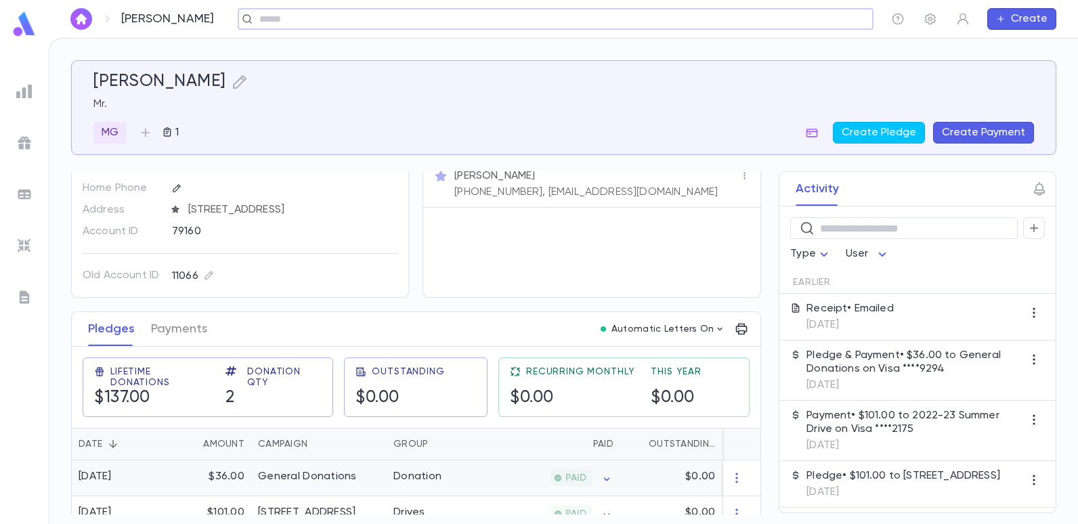
scroll to position [68, 0]
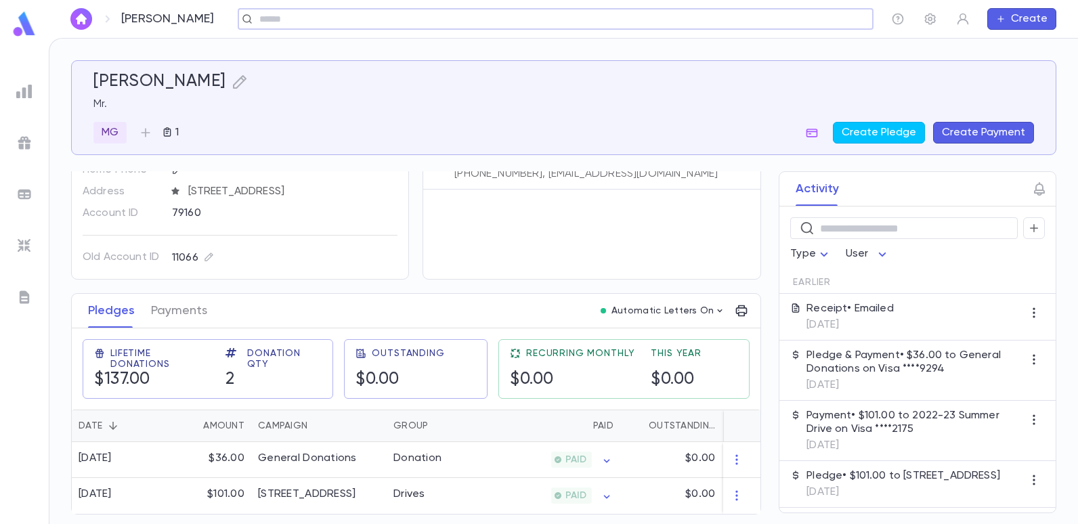
click at [267, 18] on input "text" at bounding box center [551, 19] width 592 height 13
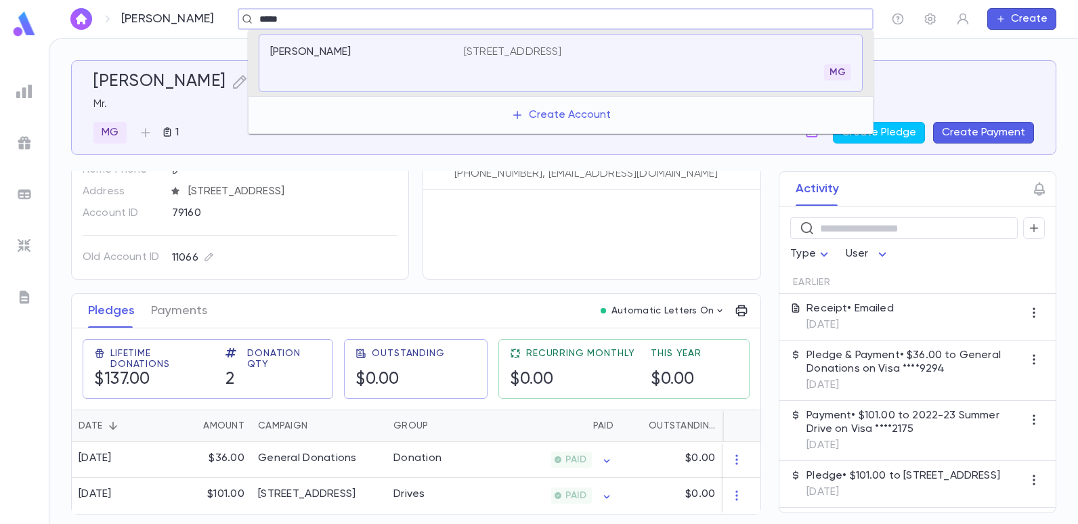
type input "******"
click at [337, 49] on p "[PERSON_NAME] and [PERSON_NAME]" at bounding box center [358, 58] width 177 height 27
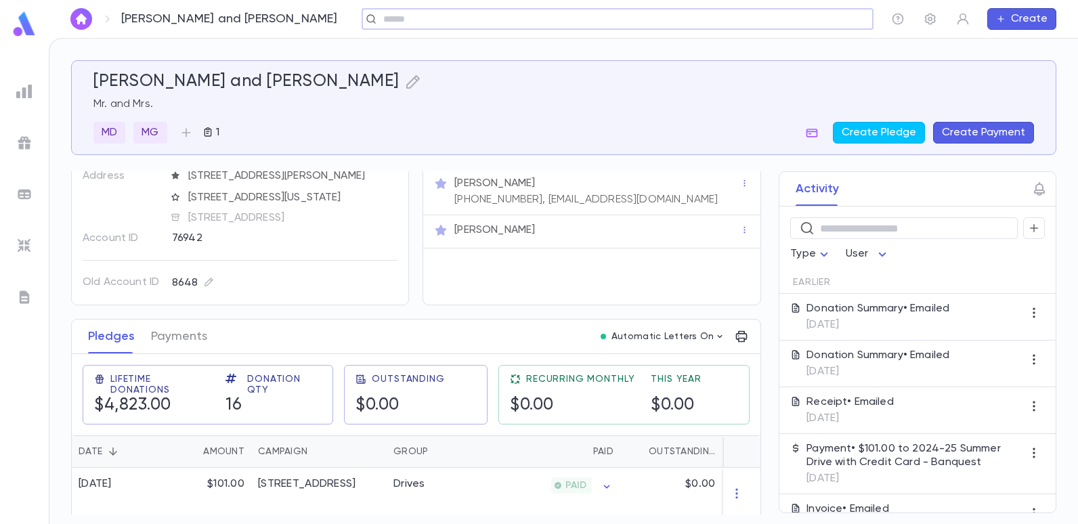
scroll to position [68, 0]
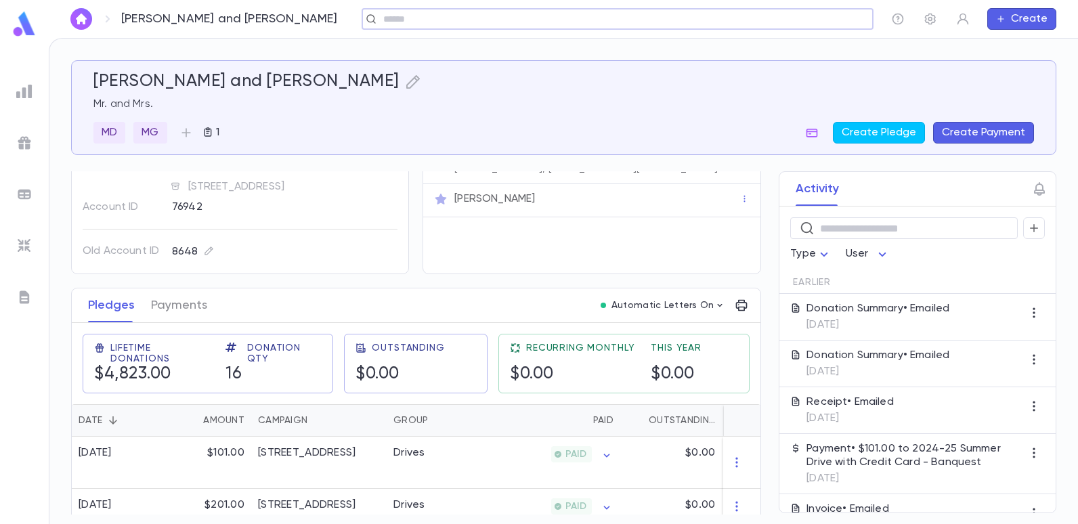
click at [379, 25] on input "text" at bounding box center [613, 19] width 468 height 13
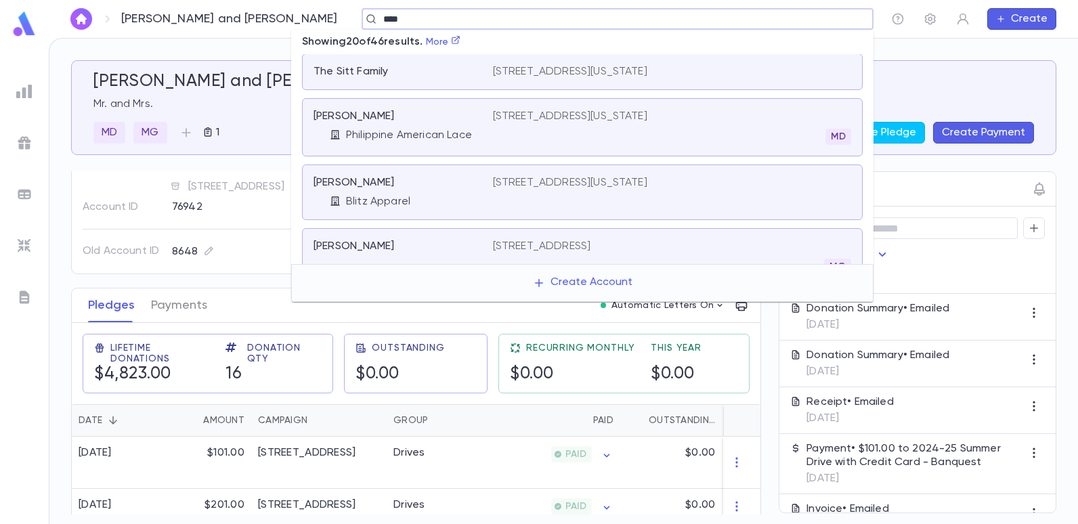
scroll to position [530, 0]
click at [457, 40] on icon at bounding box center [455, 39] width 9 height 9
type input "****"
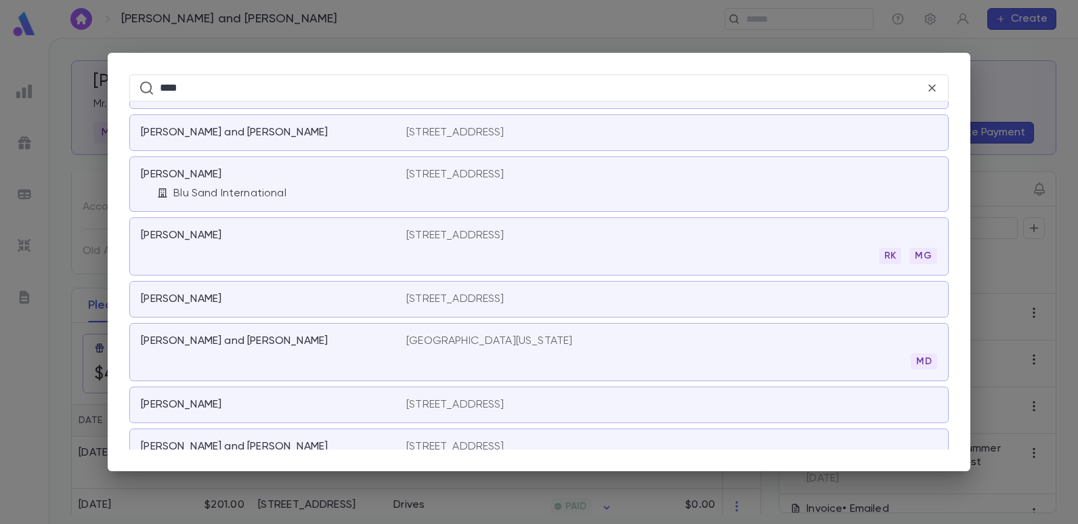
scroll to position [1220, 0]
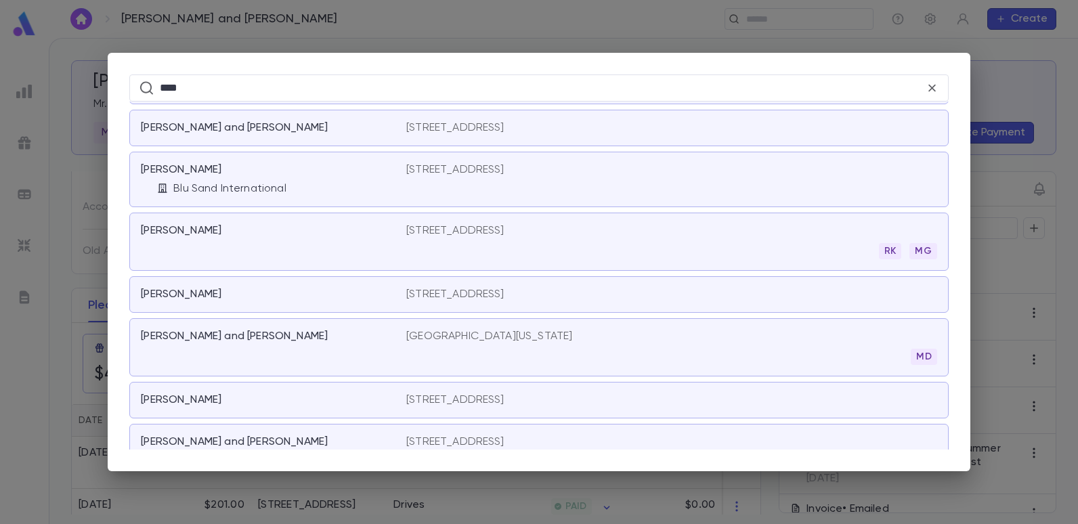
click at [425, 226] on p "[STREET_ADDRESS]" at bounding box center [455, 231] width 98 height 14
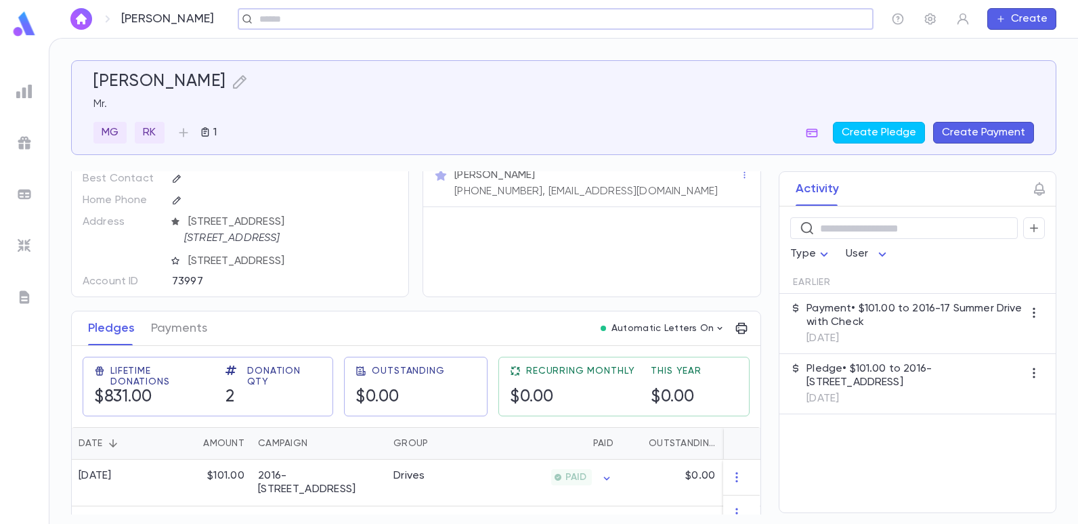
scroll to position [68, 0]
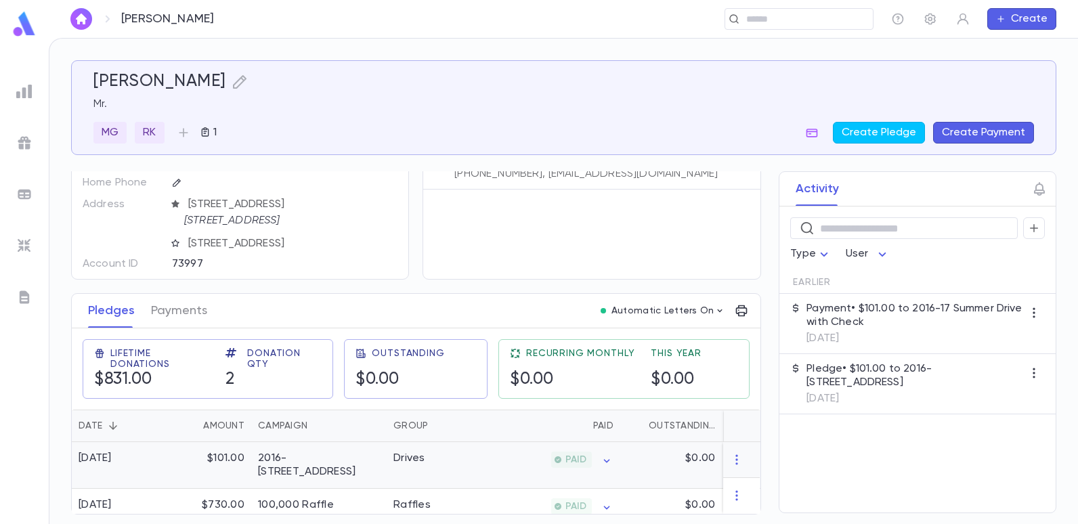
click at [484, 450] on div "Drives" at bounding box center [438, 465] width 102 height 47
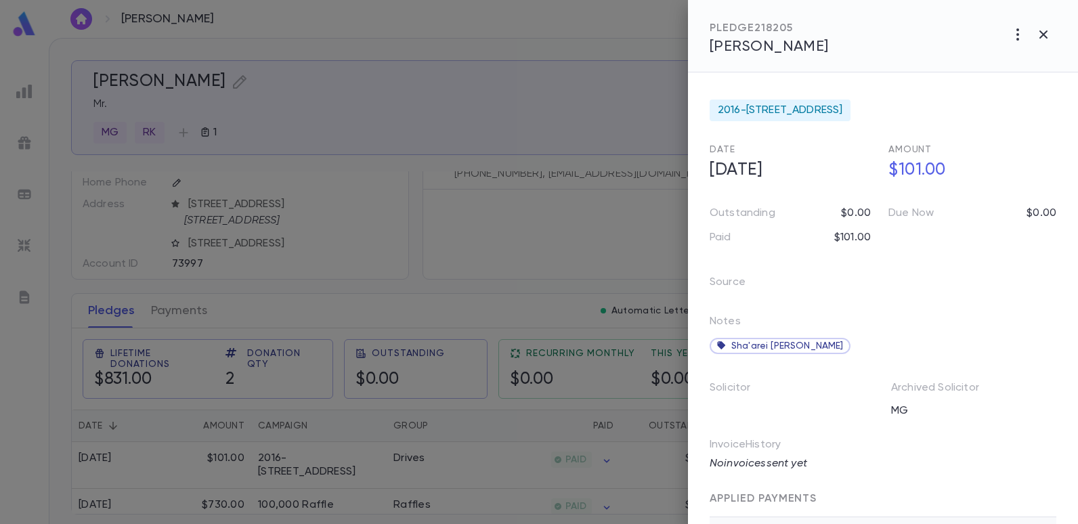
click at [526, 213] on div at bounding box center [539, 262] width 1078 height 524
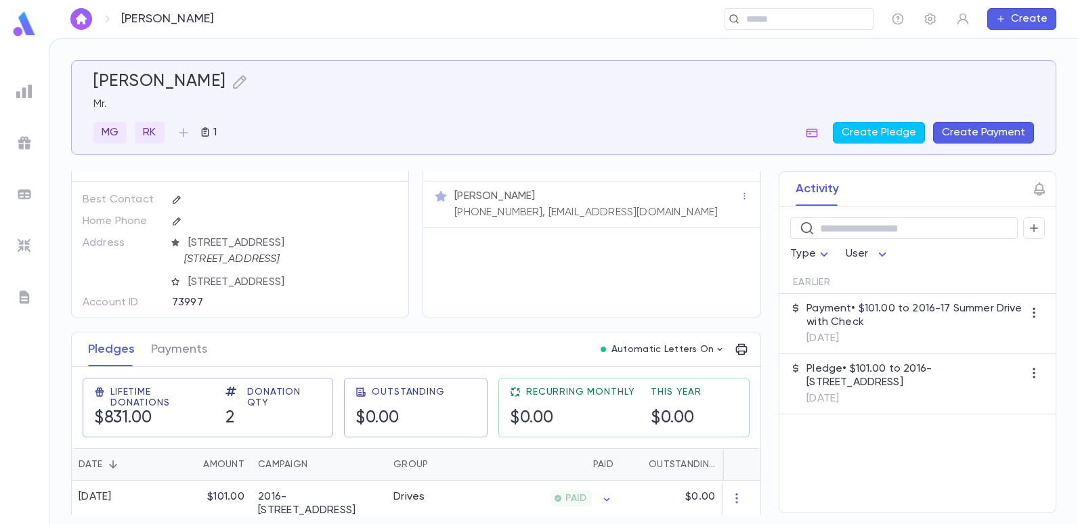
scroll to position [0, 0]
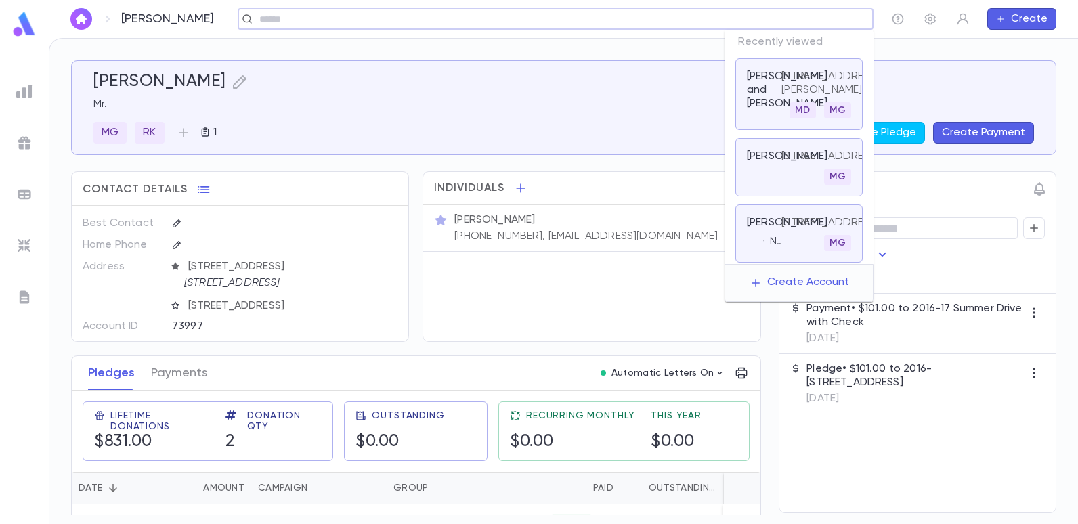
click at [781, 18] on input "text" at bounding box center [551, 19] width 592 height 13
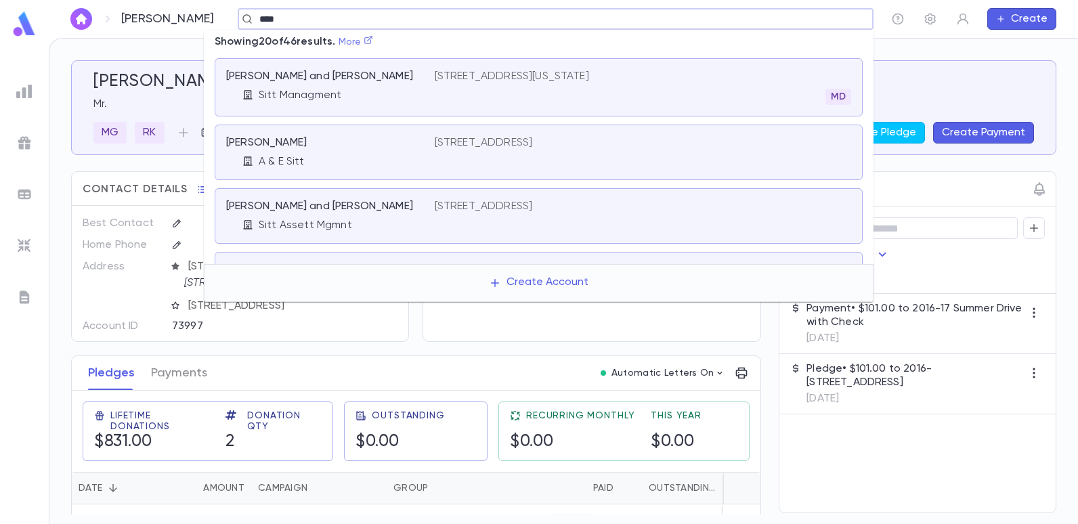
click at [369, 41] on link "More" at bounding box center [356, 41] width 35 height 9
type input "****"
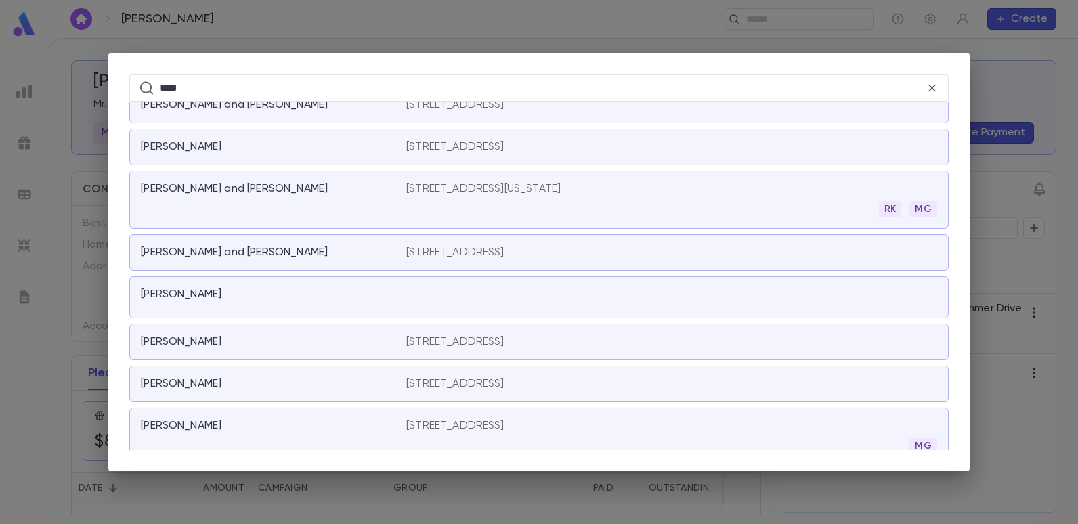
scroll to position [1625, 0]
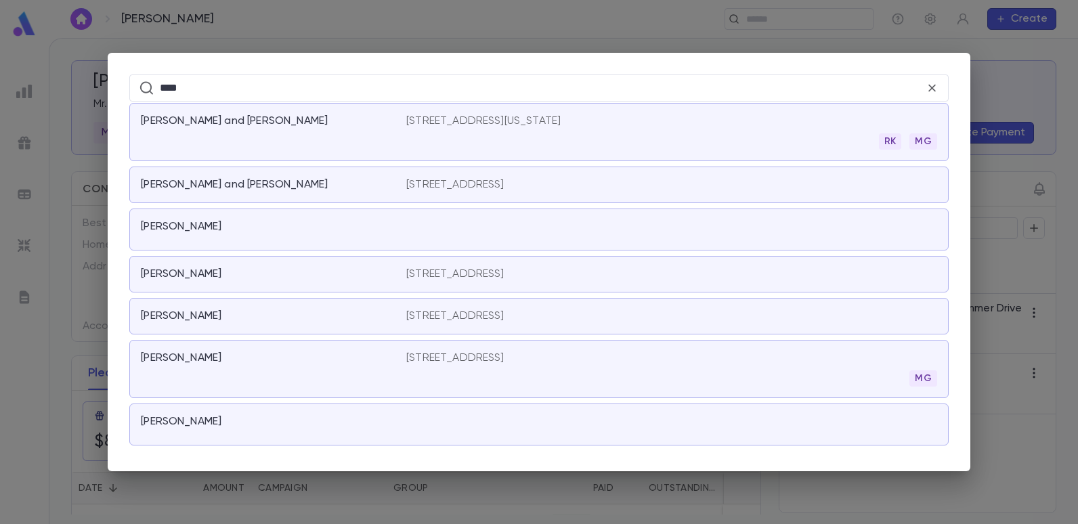
click at [430, 355] on p "[STREET_ADDRESS]" at bounding box center [455, 359] width 98 height 14
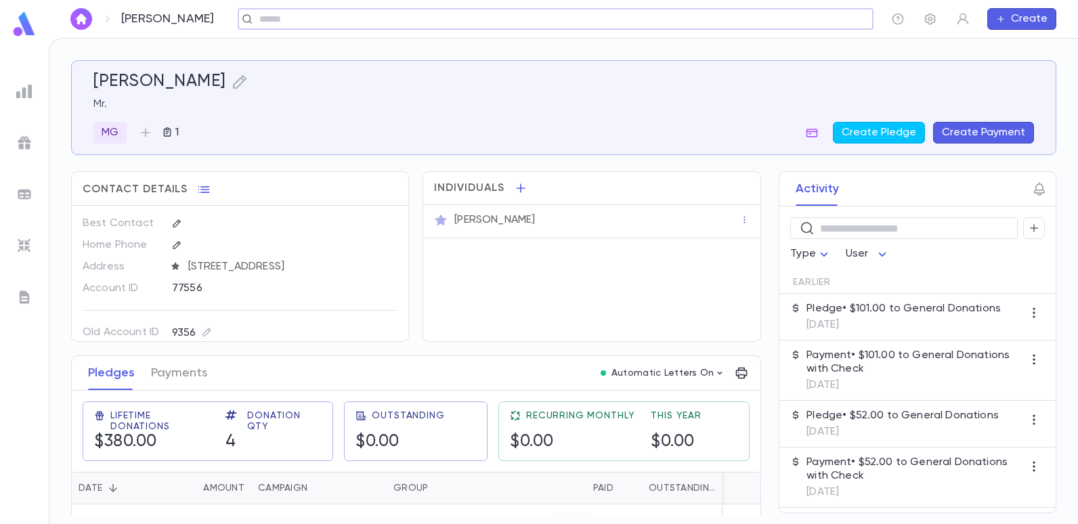
click at [318, 12] on div "​" at bounding box center [556, 19] width 636 height 22
click at [316, 20] on input "text" at bounding box center [551, 19] width 592 height 13
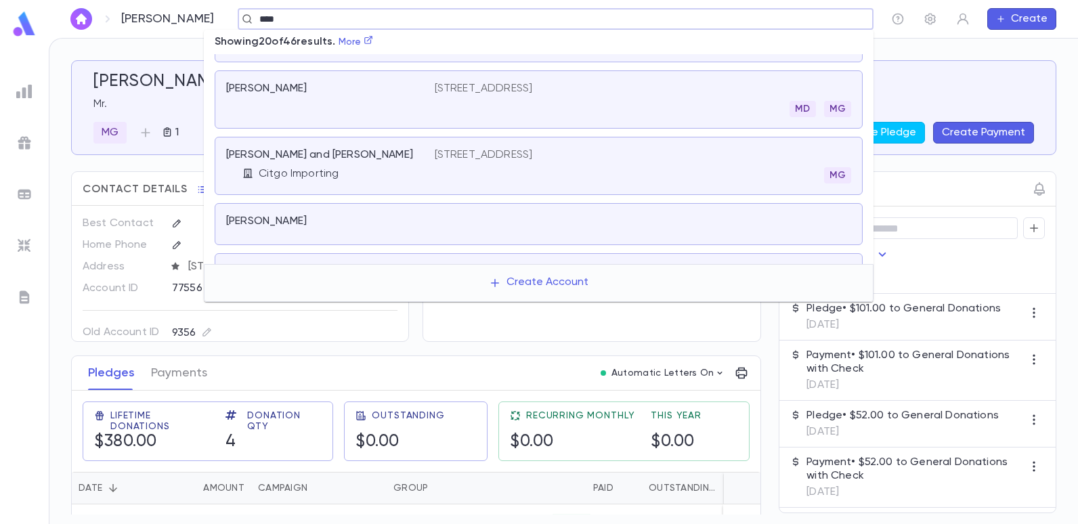
scroll to position [665, 0]
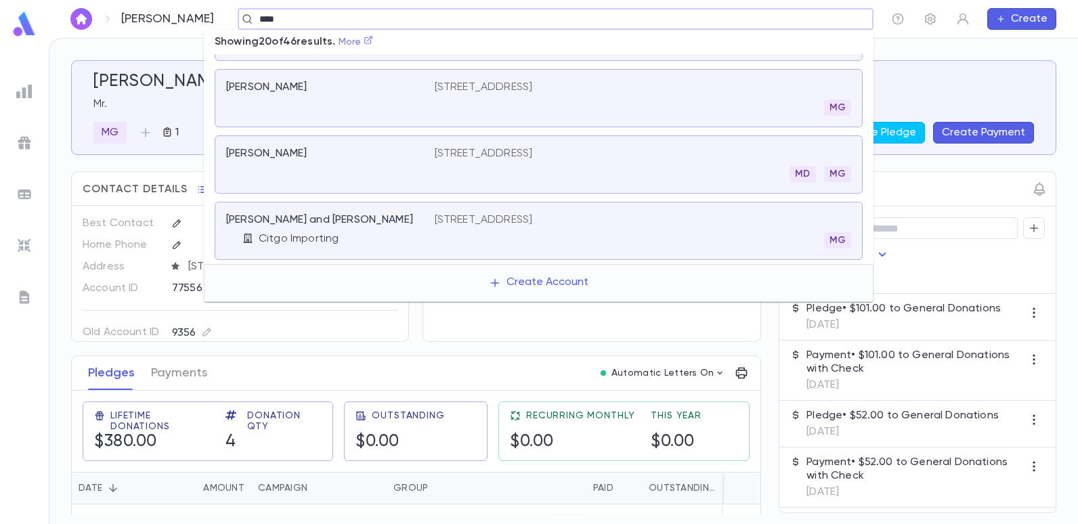
click at [368, 41] on link "More" at bounding box center [356, 41] width 35 height 9
type input "****"
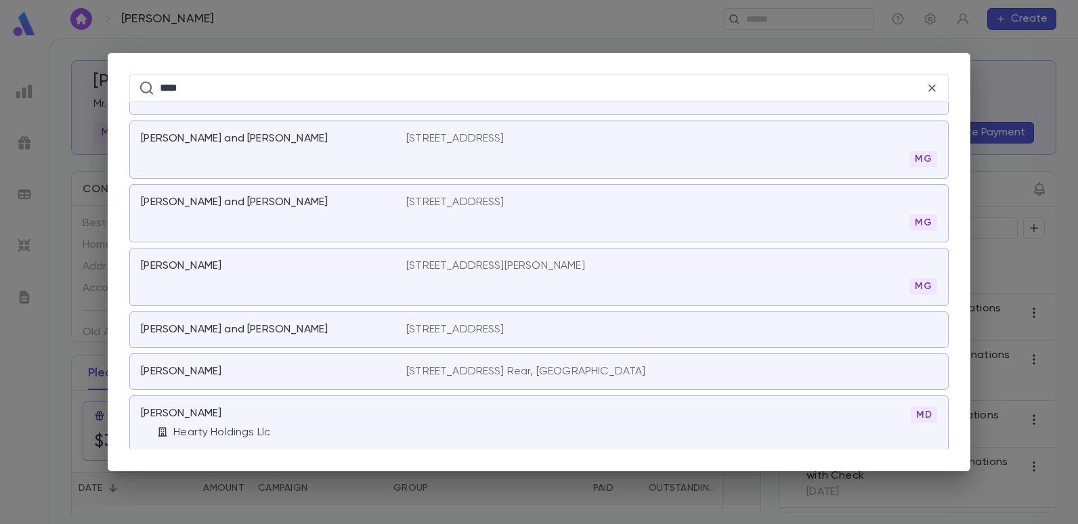
scroll to position [871, 0]
click at [408, 31] on div "**** ​ [PERSON_NAME] and [PERSON_NAME] Managment [STREET_ADDRESS][US_STATE] MD …" at bounding box center [539, 262] width 1078 height 524
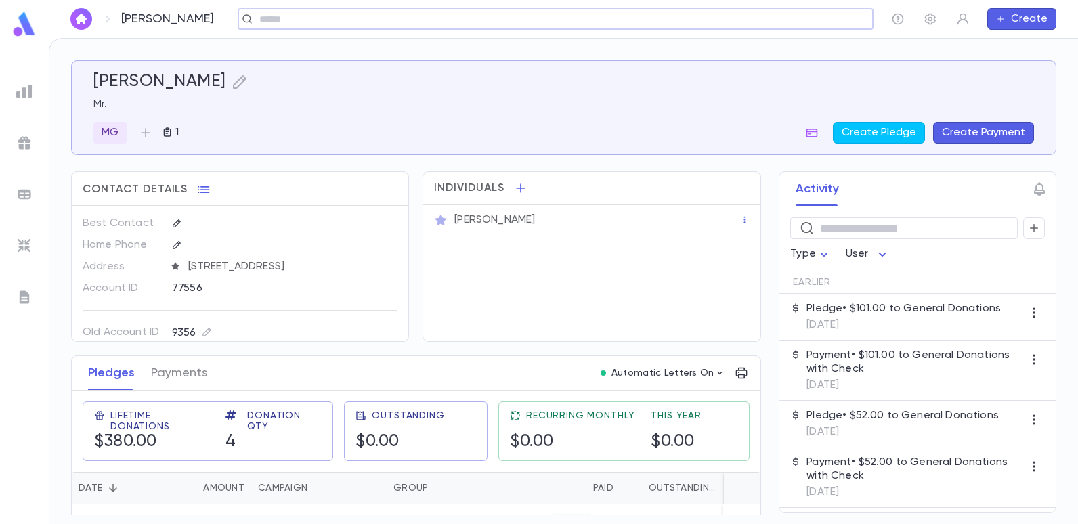
click at [339, 18] on input "text" at bounding box center [551, 19] width 592 height 13
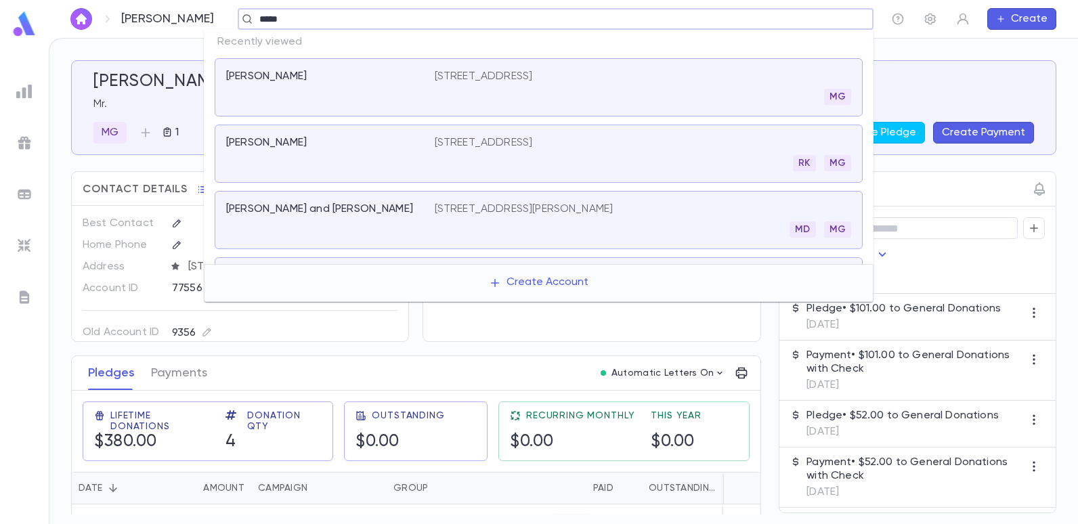
type input "******"
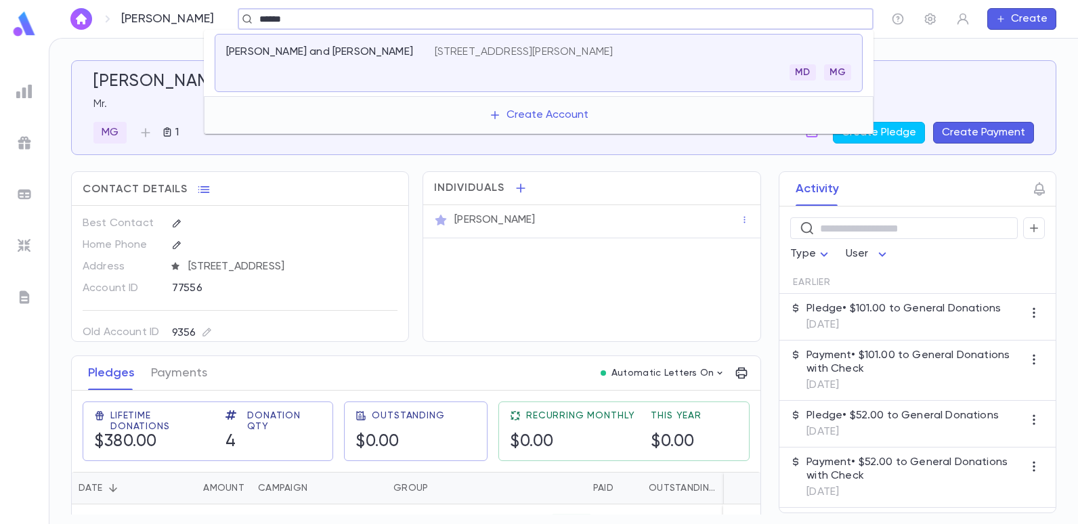
click at [278, 52] on p "[PERSON_NAME] and [PERSON_NAME]" at bounding box center [319, 52] width 187 height 14
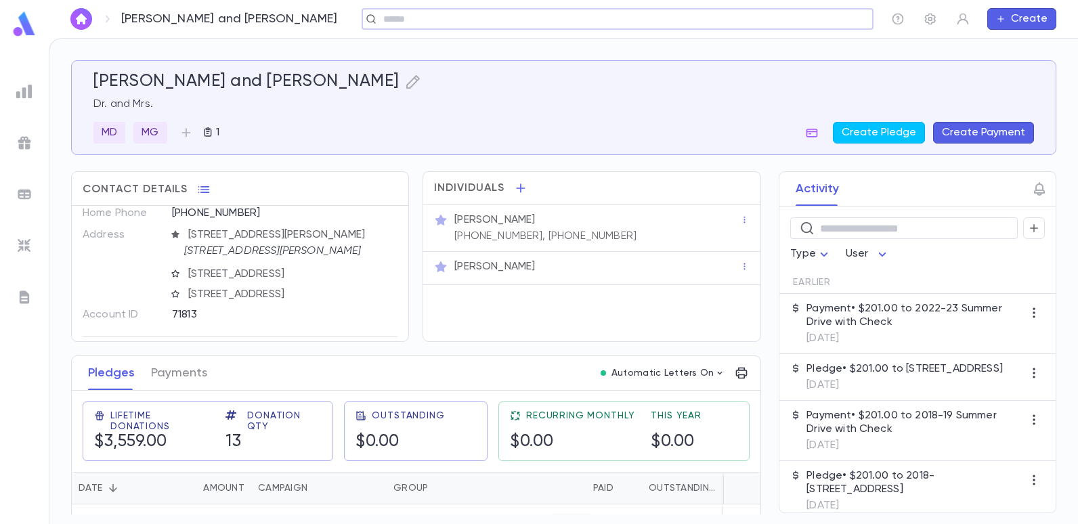
scroll to position [85, 0]
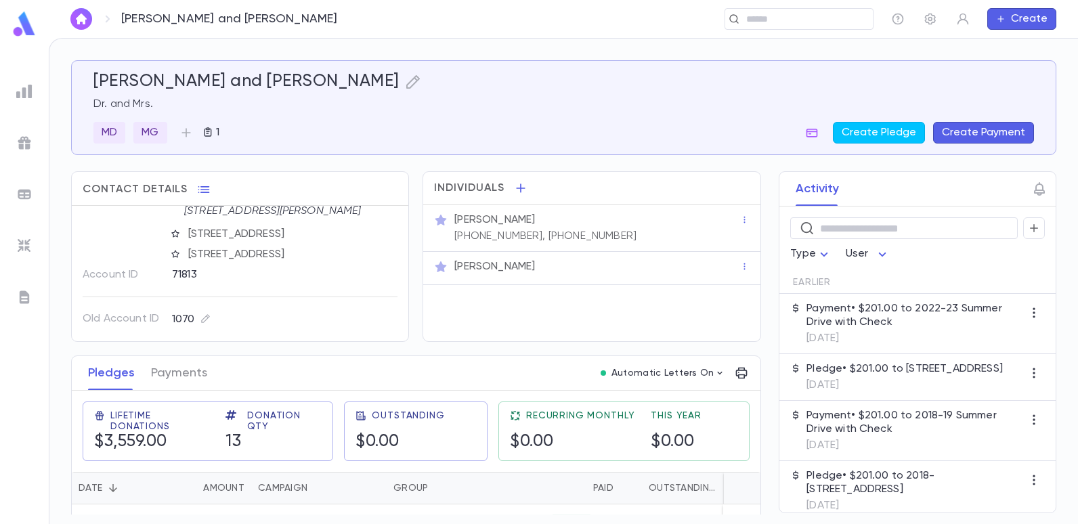
click at [603, 218] on div "[PERSON_NAME]" at bounding box center [597, 220] width 286 height 14
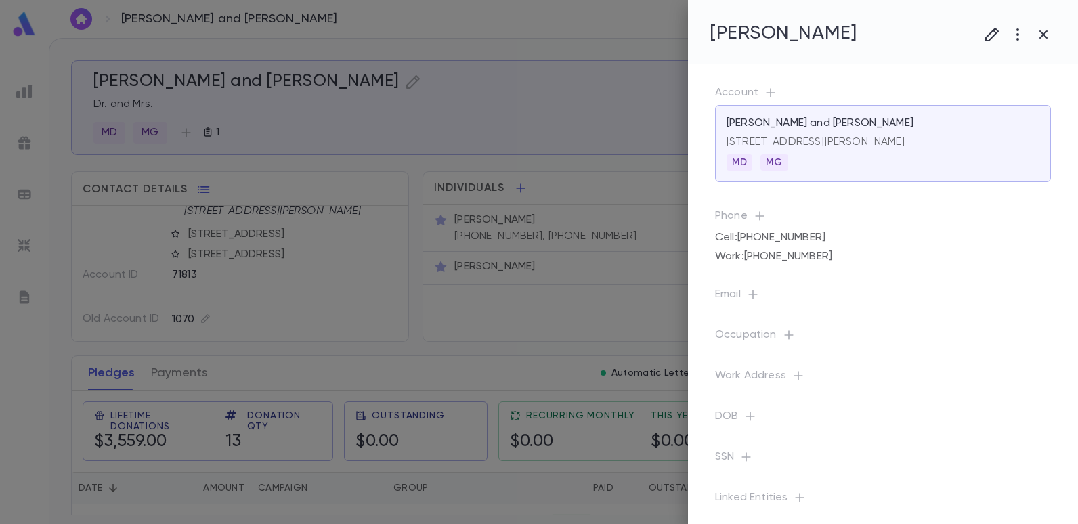
click at [603, 165] on div at bounding box center [539, 262] width 1078 height 524
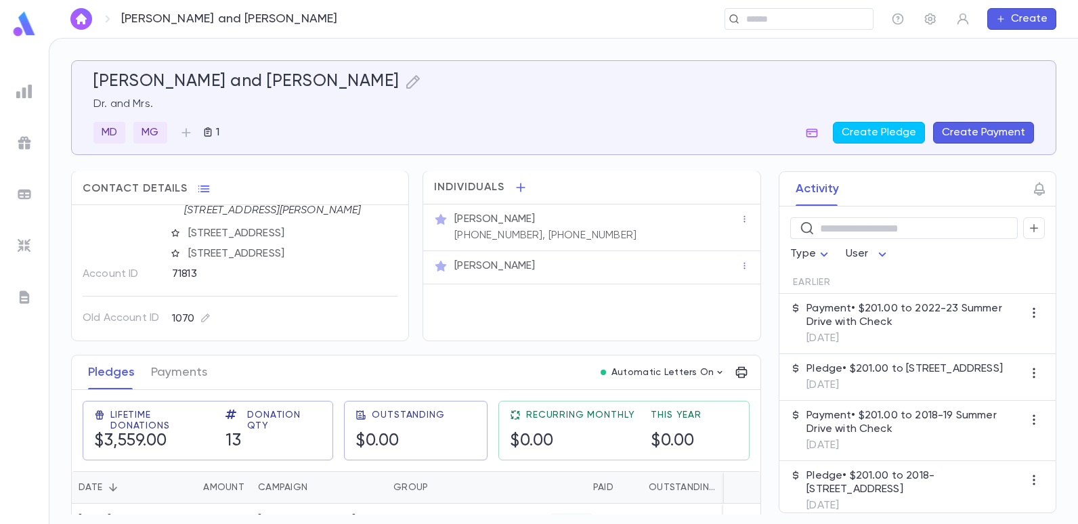
scroll to position [0, 0]
click at [759, 16] on input "text" at bounding box center [794, 19] width 105 height 13
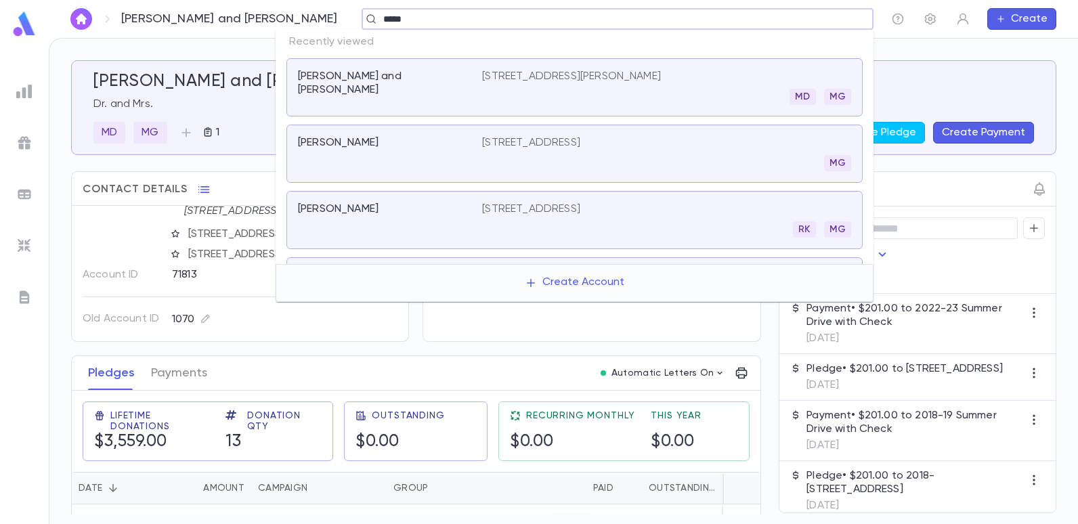
type input "******"
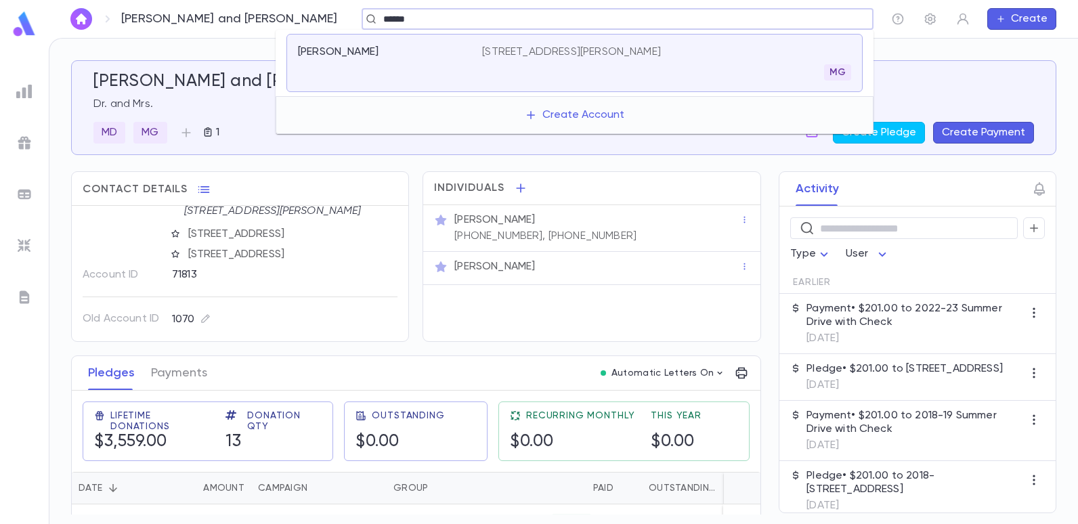
click at [621, 53] on p "[STREET_ADDRESS][PERSON_NAME]" at bounding box center [571, 52] width 179 height 14
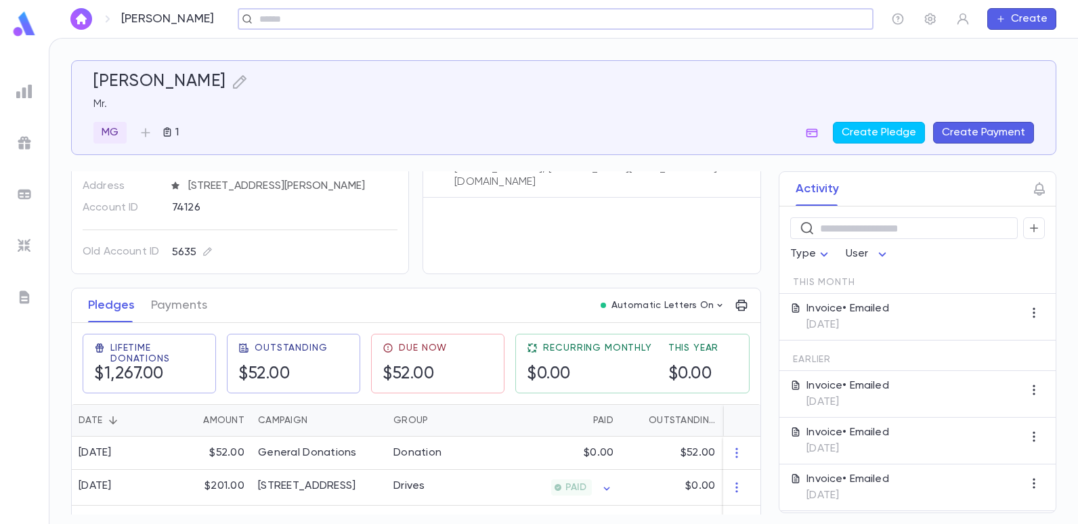
scroll to position [135, 0]
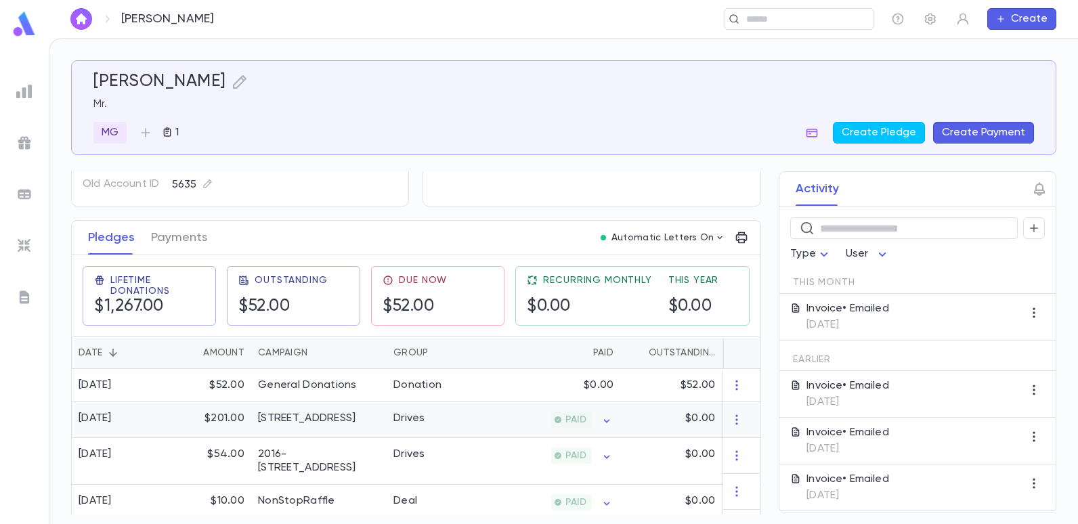
click at [264, 419] on div "[STREET_ADDRESS]" at bounding box center [307, 419] width 98 height 14
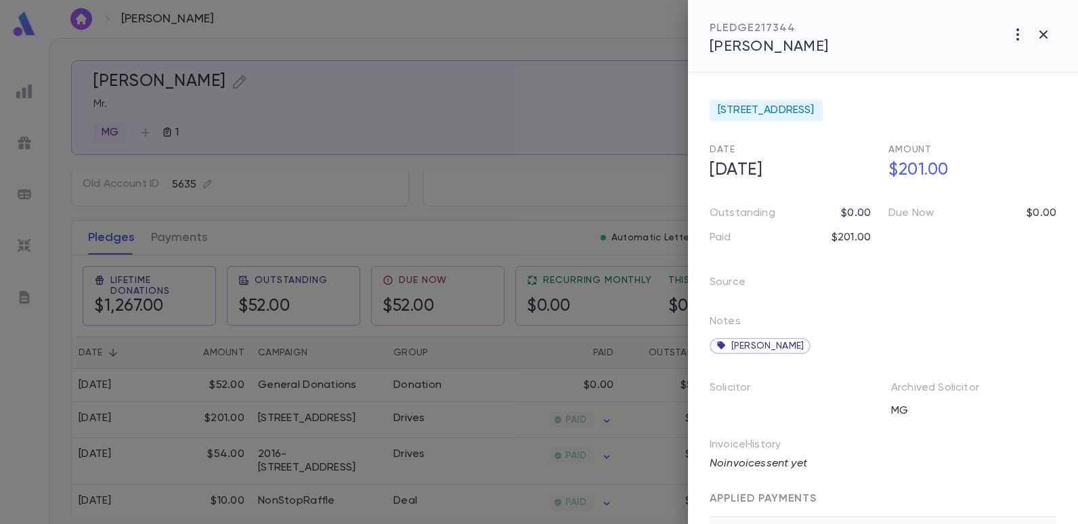
click at [459, 133] on div at bounding box center [539, 262] width 1078 height 524
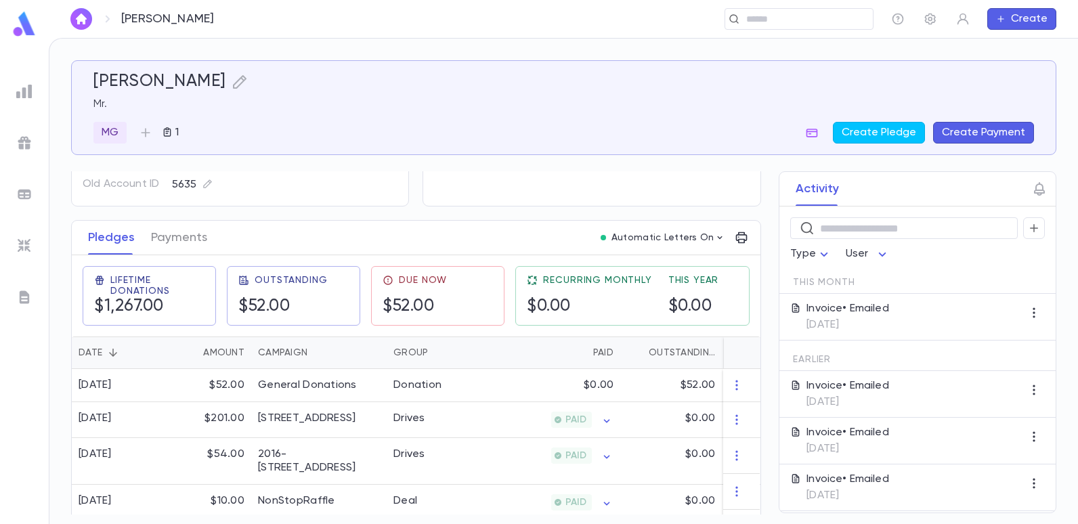
scroll to position [0, 0]
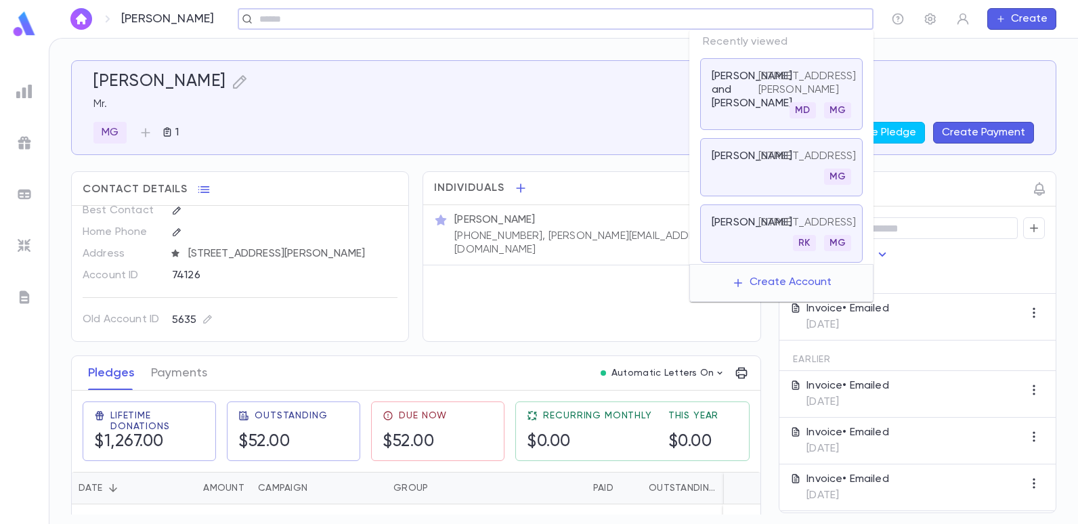
click at [774, 22] on input "text" at bounding box center [551, 19] width 592 height 13
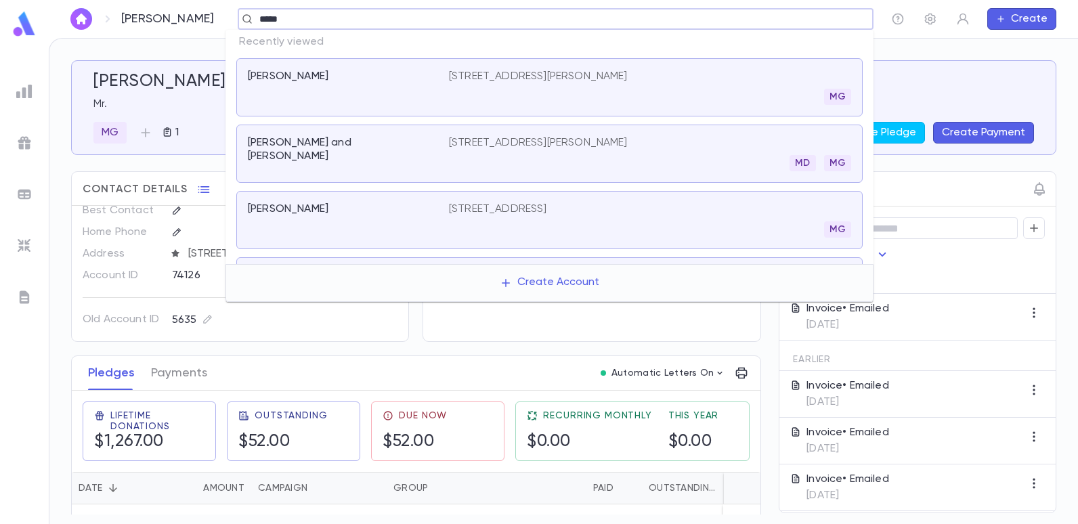
type input "******"
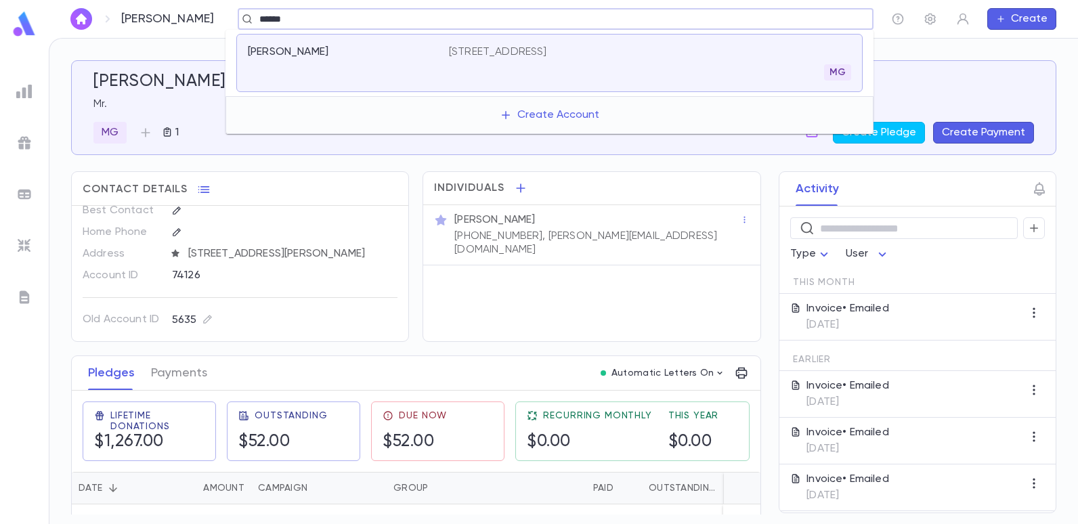
click at [547, 51] on p "[STREET_ADDRESS]" at bounding box center [498, 52] width 98 height 14
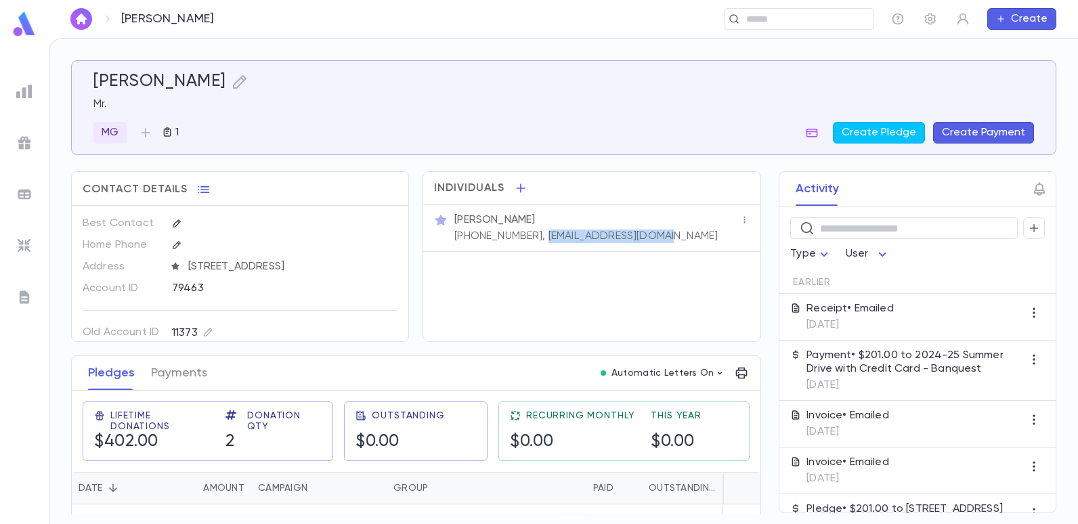
drag, startPoint x: 666, startPoint y: 234, endPoint x: 530, endPoint y: 240, distance: 135.6
click at [530, 240] on div "[PERSON_NAME] [PHONE_NUMBER], [EMAIL_ADDRESS][DOMAIN_NAME]" at bounding box center [596, 227] width 289 height 33
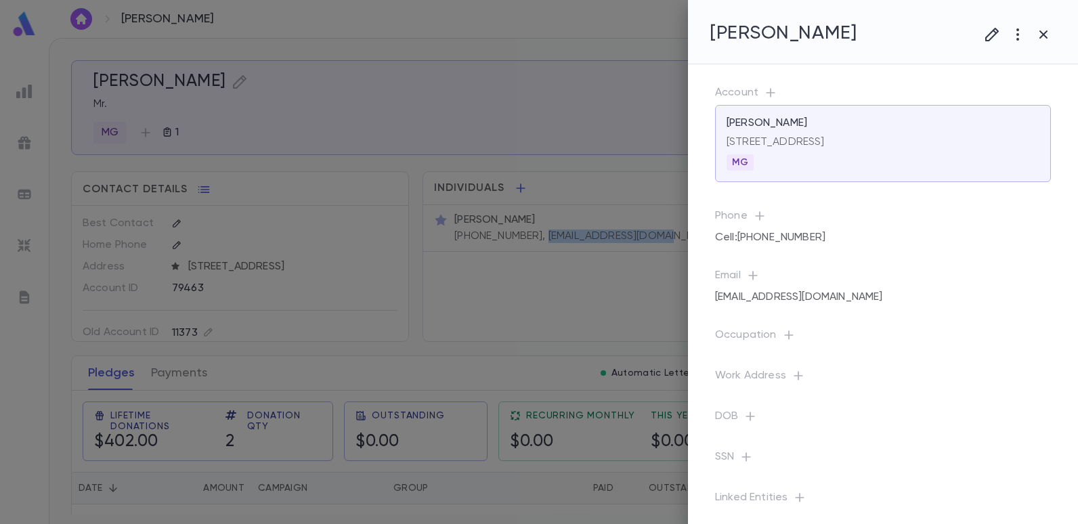
copy p "[EMAIL_ADDRESS][DOMAIN_NAME]"
click at [251, 291] on div at bounding box center [539, 262] width 1078 height 524
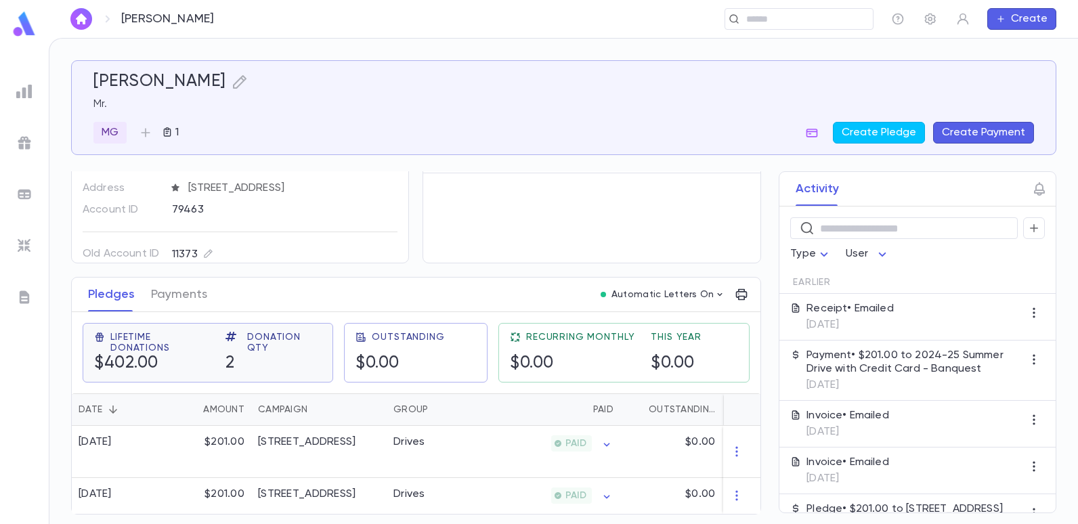
scroll to position [84, 0]
click at [818, 27] on div "​" at bounding box center [799, 19] width 149 height 22
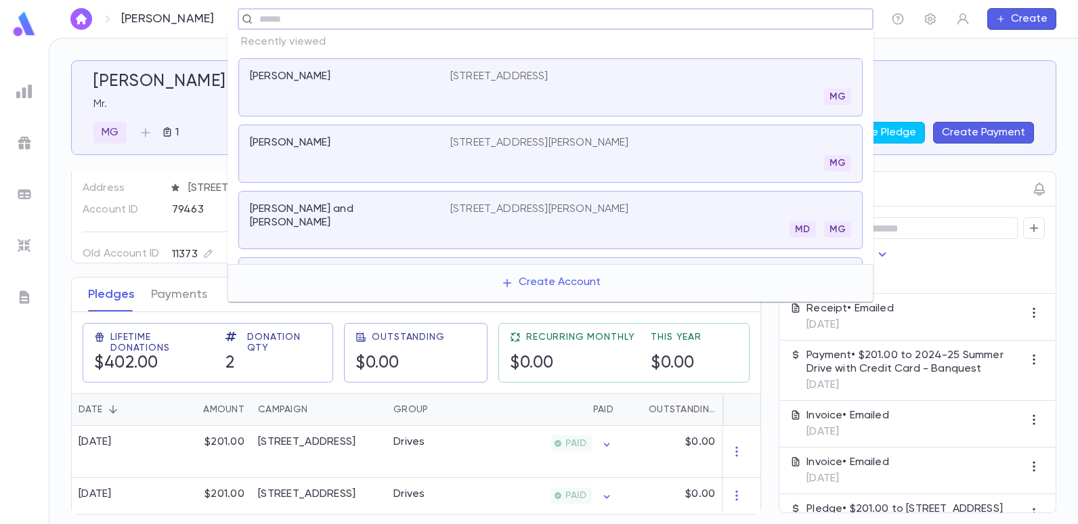
click at [269, 20] on input "text" at bounding box center [551, 19] width 592 height 13
type input "******"
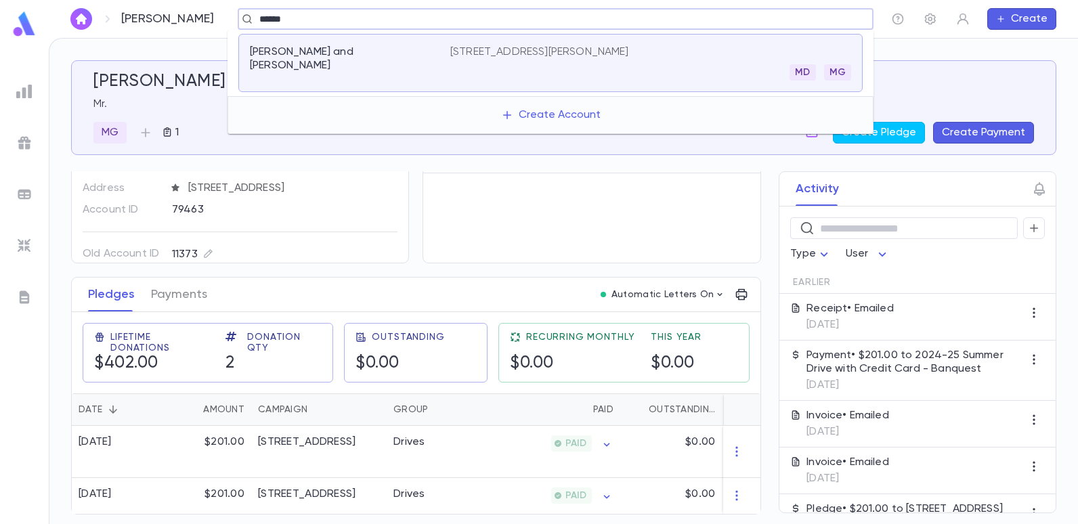
click at [310, 46] on p "[PERSON_NAME] and [PERSON_NAME]" at bounding box center [342, 58] width 184 height 27
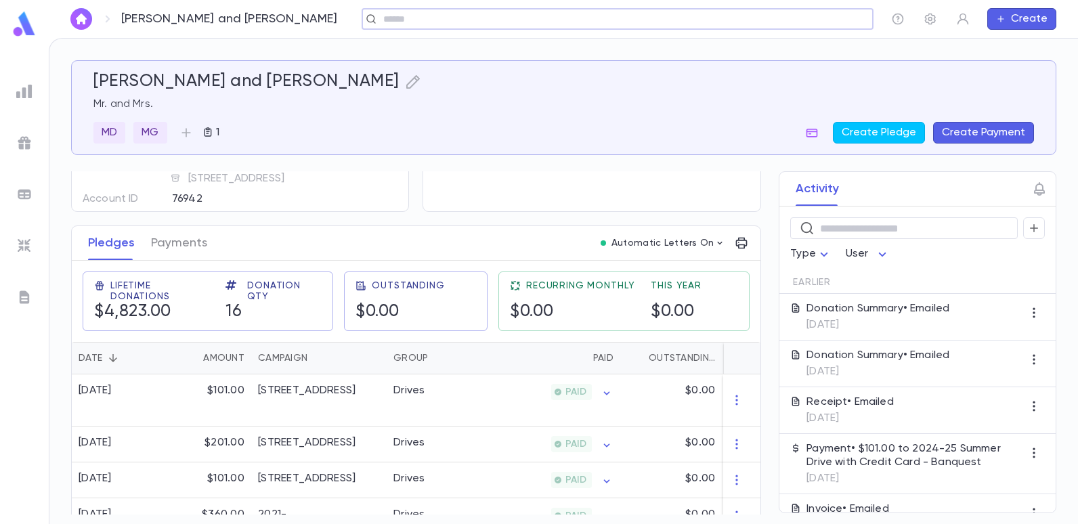
scroll to position [203, 0]
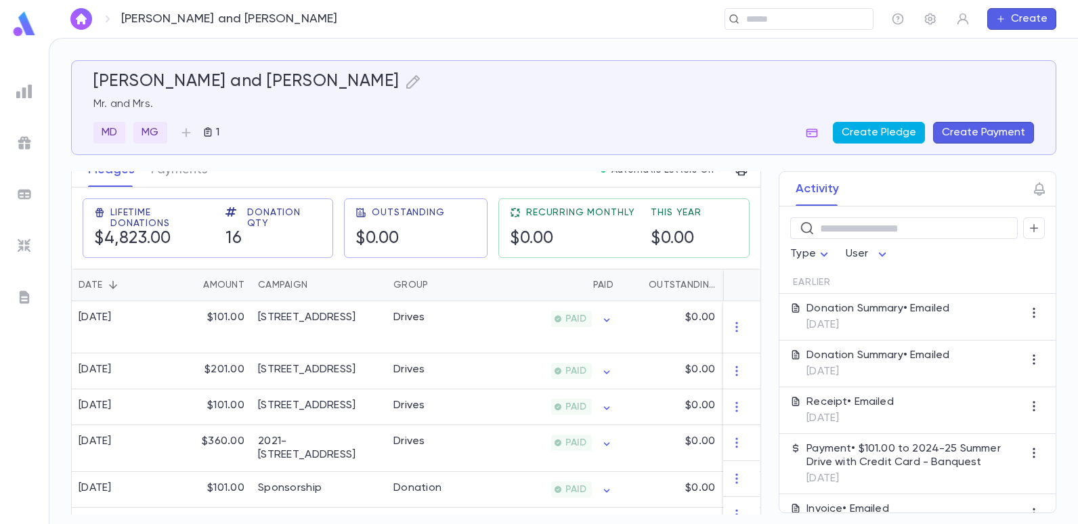
click at [858, 129] on button "Create Pledge" at bounding box center [879, 133] width 92 height 22
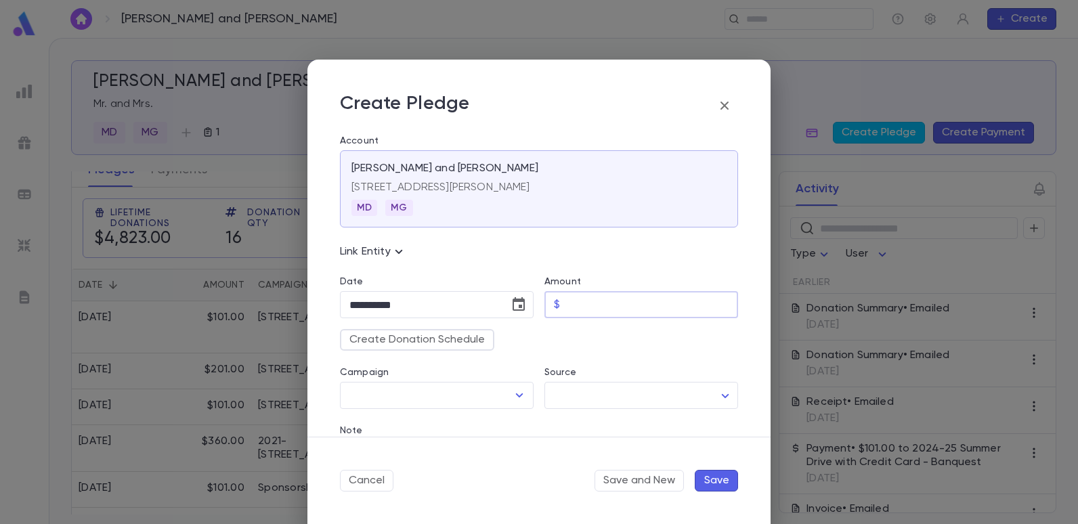
click at [582, 299] on input "Amount" at bounding box center [652, 305] width 173 height 26
type input "******"
click at [454, 364] on div "Campaign ​" at bounding box center [431, 380] width 205 height 58
click at [515, 398] on icon "Open" at bounding box center [519, 395] width 16 height 16
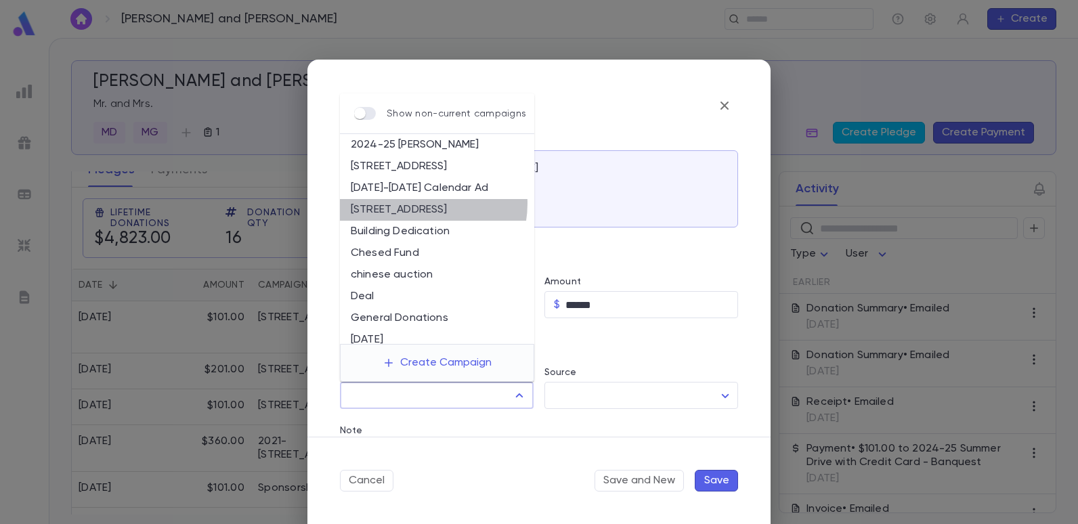
click at [421, 203] on li "[STREET_ADDRESS]" at bounding box center [437, 210] width 194 height 22
type input "**********"
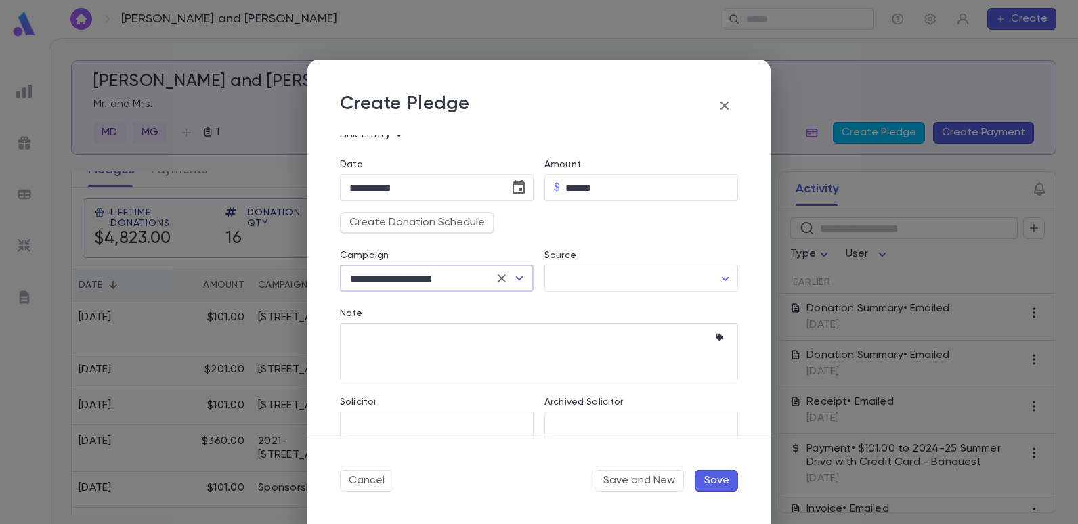
scroll to position [135, 0]
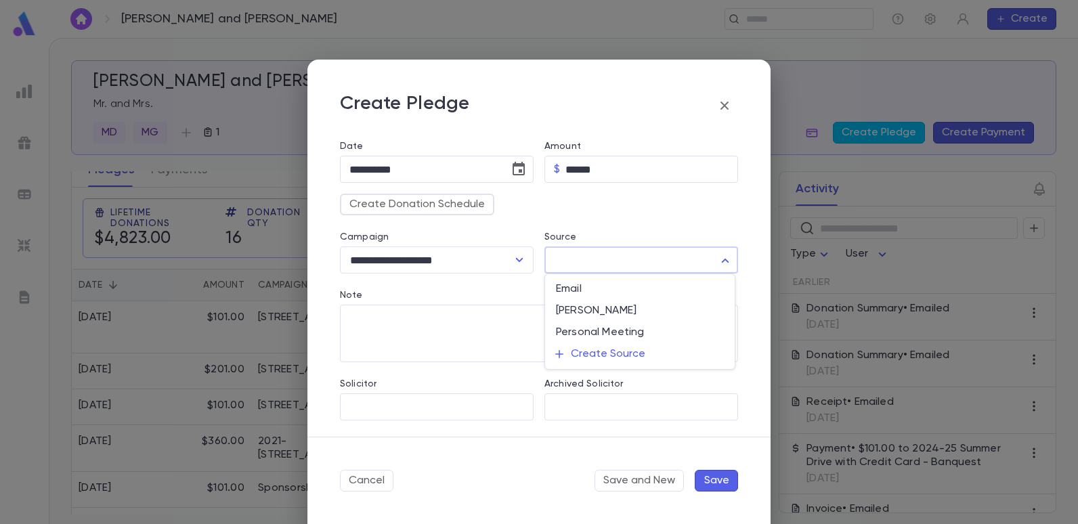
click at [719, 251] on body "[PERSON_NAME] and [PERSON_NAME] ​ Create [PERSON_NAME] and [PERSON_NAME] Mr. an…" at bounding box center [539, 281] width 1078 height 486
click at [505, 309] on div at bounding box center [539, 262] width 1078 height 524
click at [717, 318] on icon "button" at bounding box center [719, 319] width 7 height 7
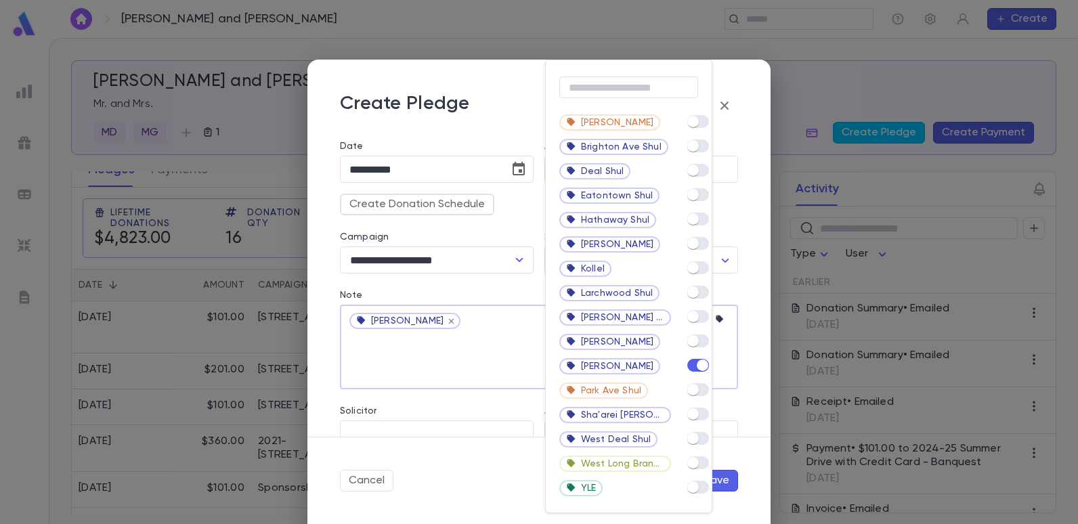
click at [492, 351] on div at bounding box center [539, 262] width 1078 height 524
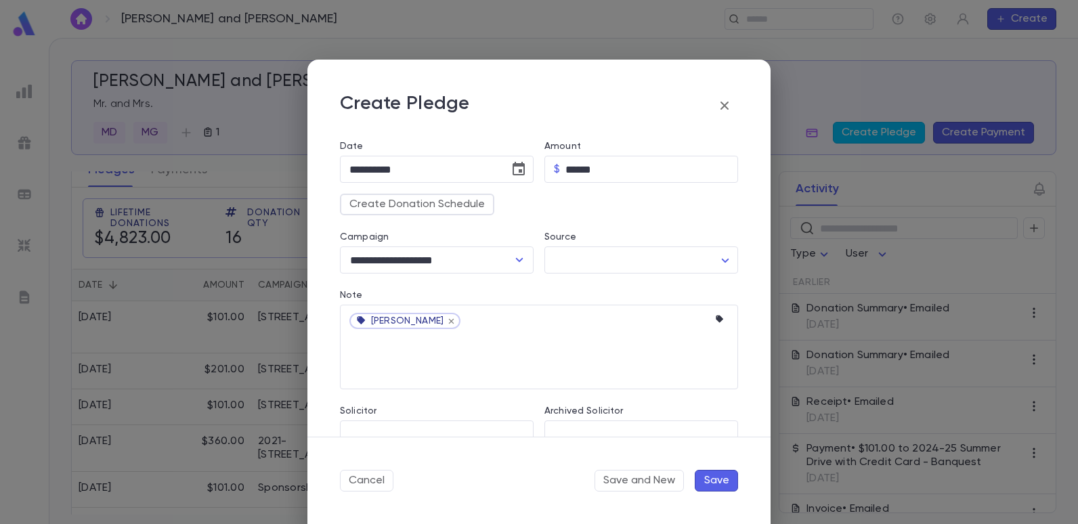
scroll to position [163, 0]
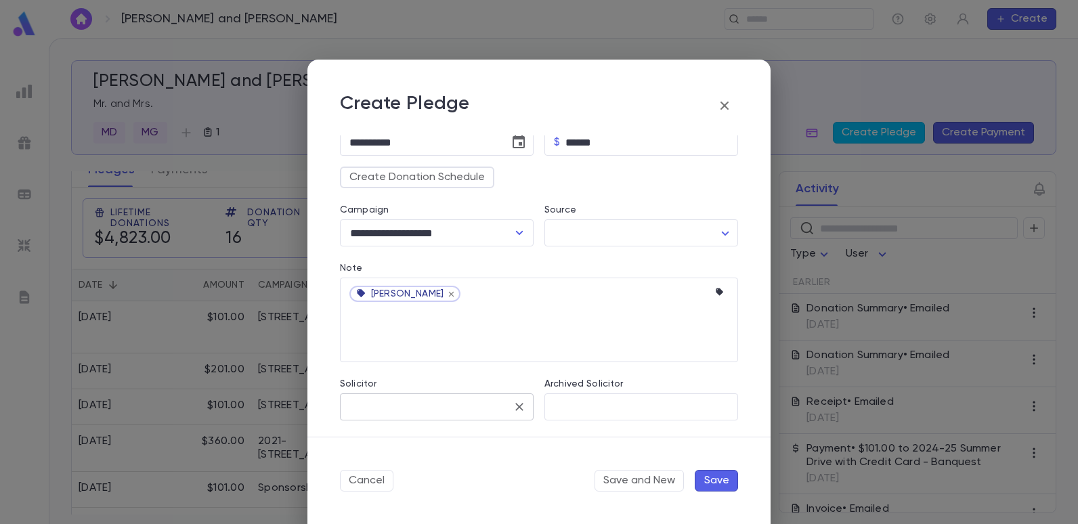
click at [426, 404] on input "Solicitor" at bounding box center [426, 407] width 161 height 26
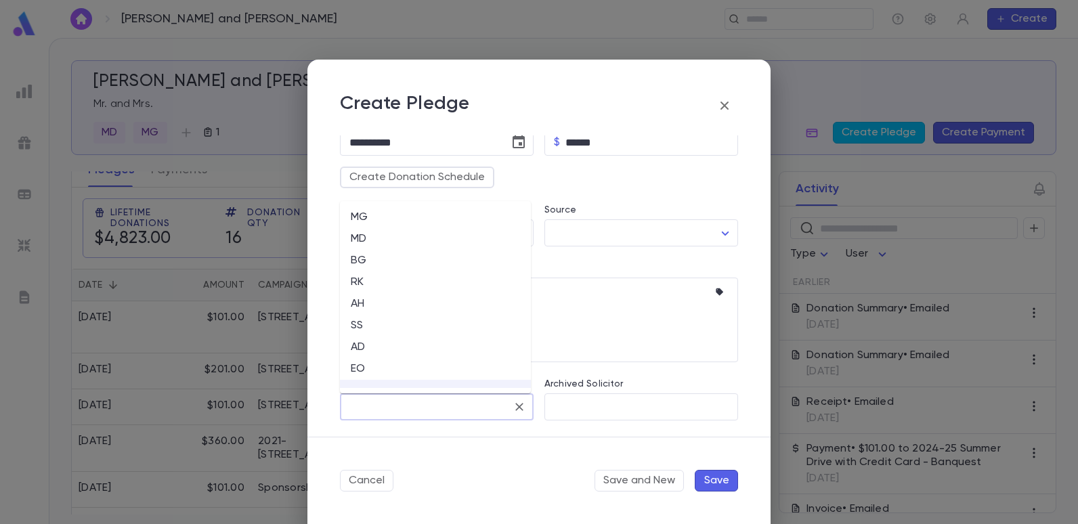
click at [352, 368] on li "EO" at bounding box center [435, 369] width 191 height 22
type input "**"
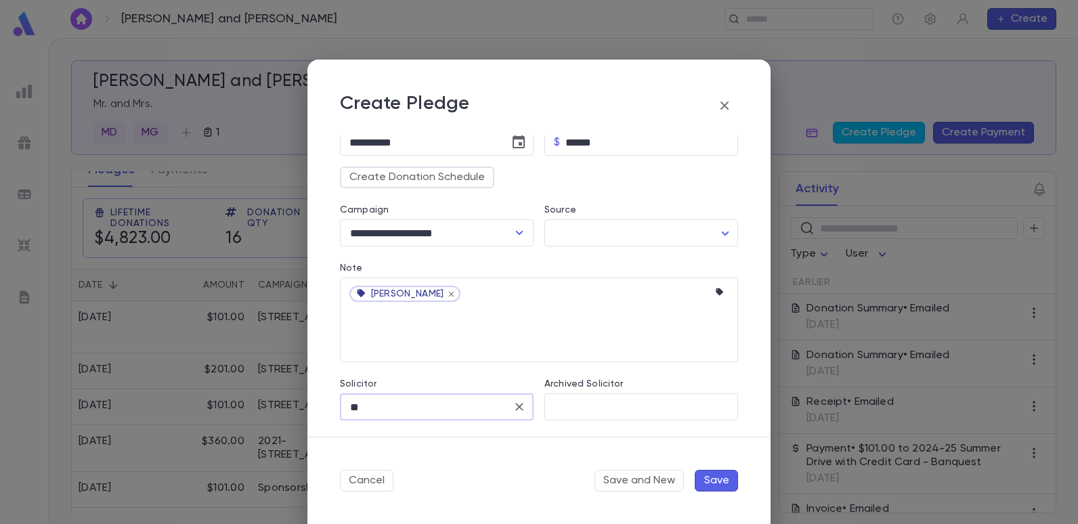
click at [721, 482] on button "Save" at bounding box center [716, 481] width 43 height 22
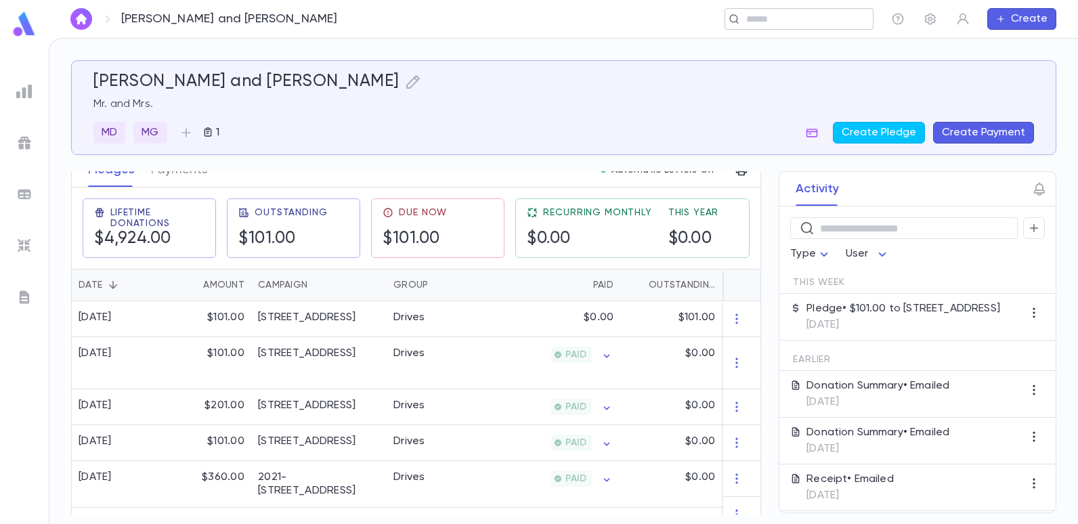
click at [757, 26] on div "​" at bounding box center [799, 19] width 149 height 22
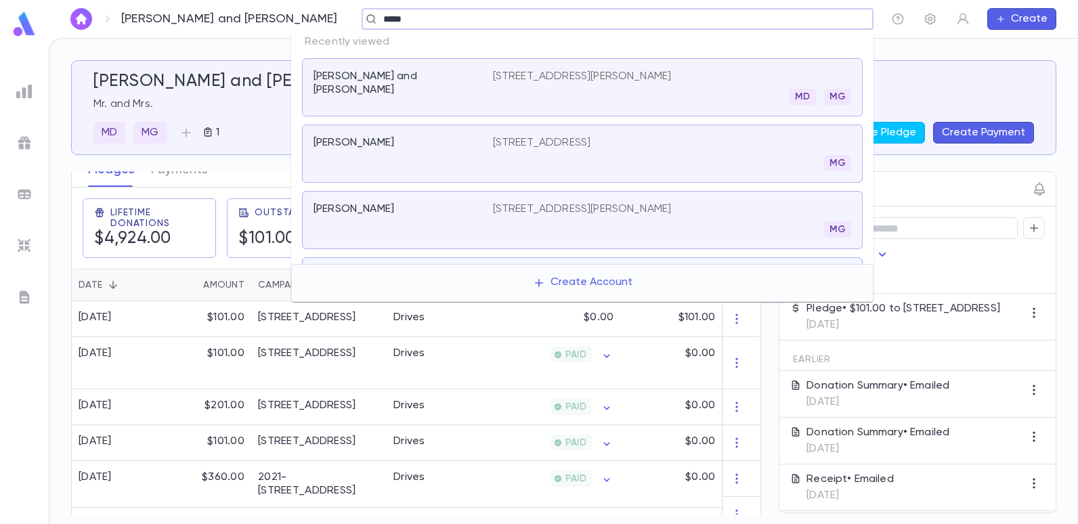
type input "******"
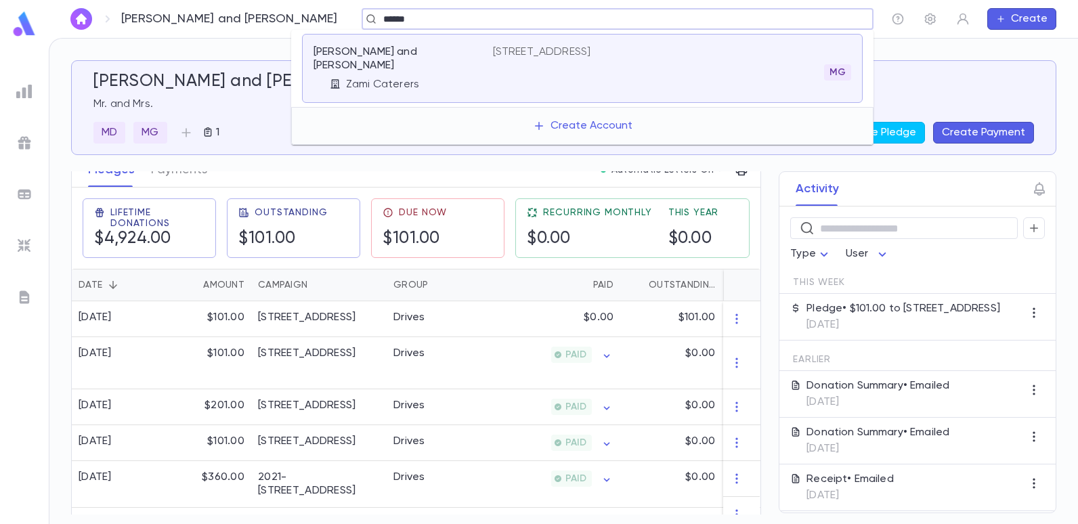
click at [384, 45] on div "[PERSON_NAME] and [PERSON_NAME] Caterers [STREET_ADDRESS]" at bounding box center [582, 68] width 561 height 69
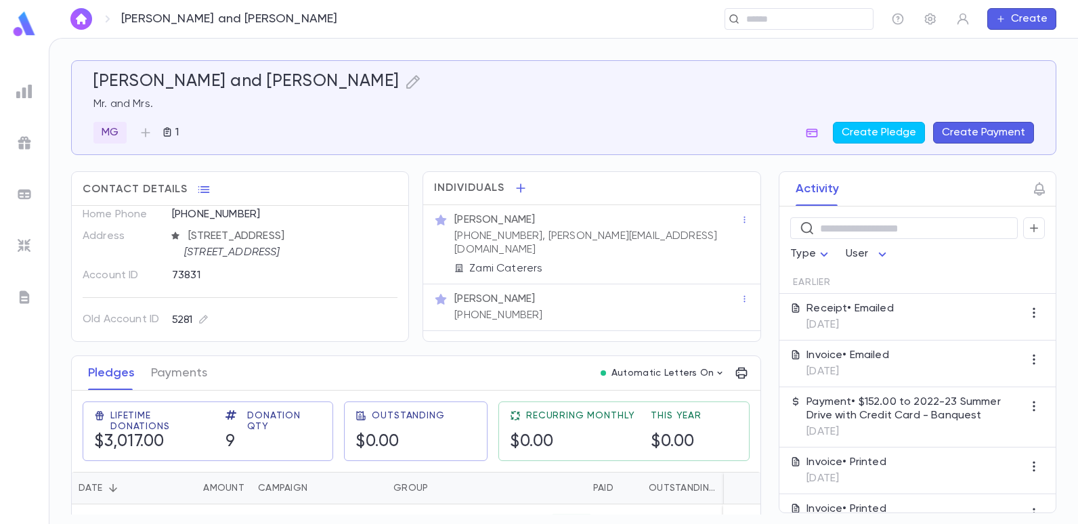
click at [377, 267] on div "73831" at bounding box center [279, 275] width 237 height 20
drag, startPoint x: 647, startPoint y: 232, endPoint x: 536, endPoint y: 245, distance: 111.8
click at [536, 245] on div "[PERSON_NAME] [PHONE_NUMBER], [PERSON_NAME][EMAIL_ADDRESS][DOMAIN_NAME] [PERSON…" at bounding box center [596, 243] width 289 height 65
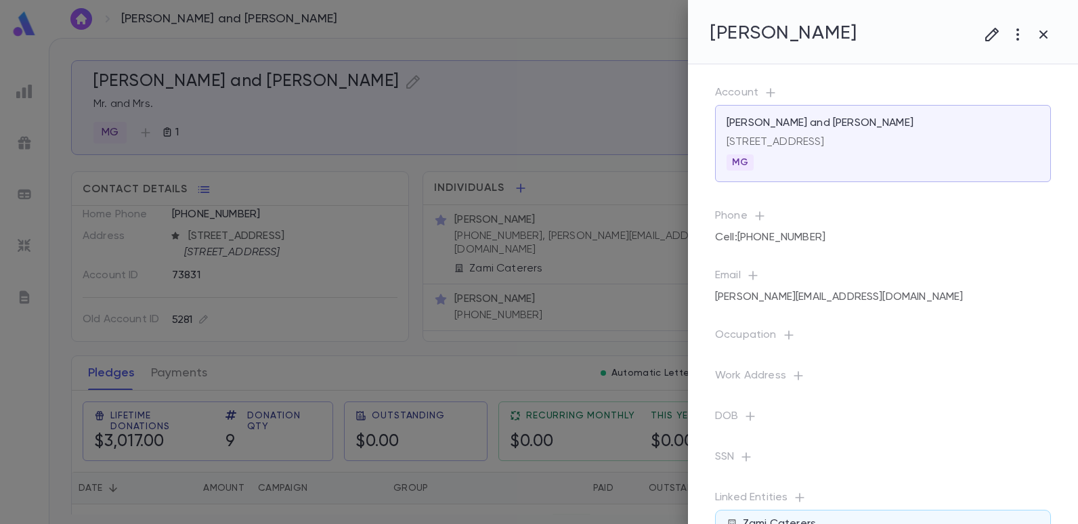
drag, startPoint x: 536, startPoint y: 245, endPoint x: 587, endPoint y: 253, distance: 51.3
click at [587, 253] on icon at bounding box center [563, 262] width 108 height 108
click at [607, 280] on div at bounding box center [539, 262] width 1078 height 524
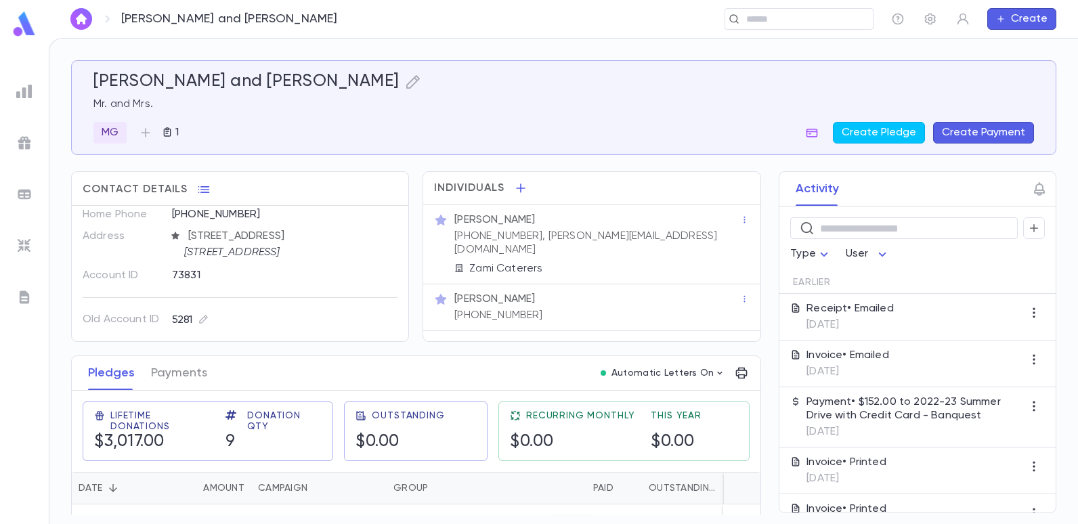
drag, startPoint x: 643, startPoint y: 234, endPoint x: 599, endPoint y: 239, distance: 45.0
click at [599, 239] on div "[PERSON_NAME] [PHONE_NUMBER], [PERSON_NAME][EMAIL_ADDRESS][DOMAIN_NAME] [PERSON…" at bounding box center [596, 243] width 289 height 65
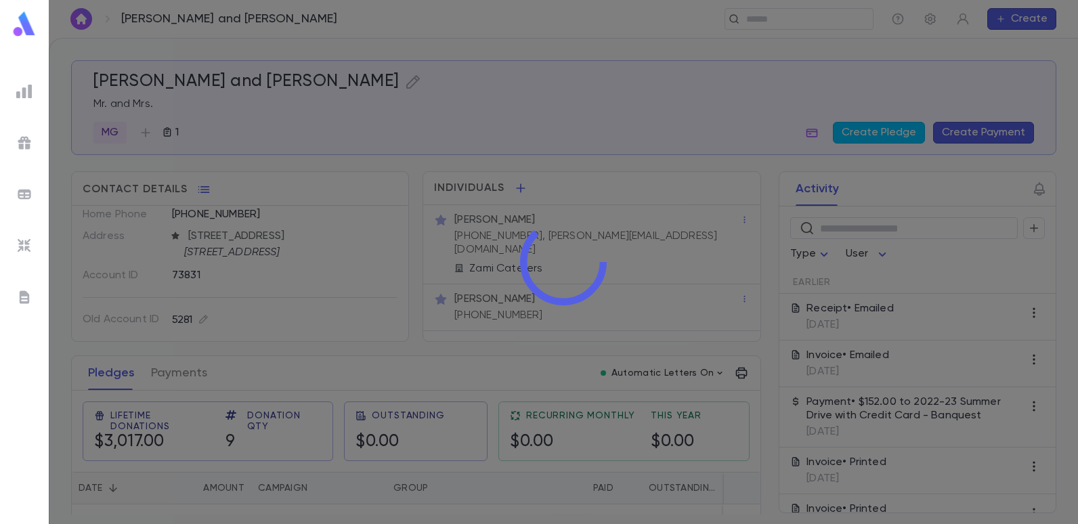
drag, startPoint x: 599, startPoint y: 239, endPoint x: 618, endPoint y: 269, distance: 35.3
click at [618, 270] on div at bounding box center [563, 262] width 1029 height 524
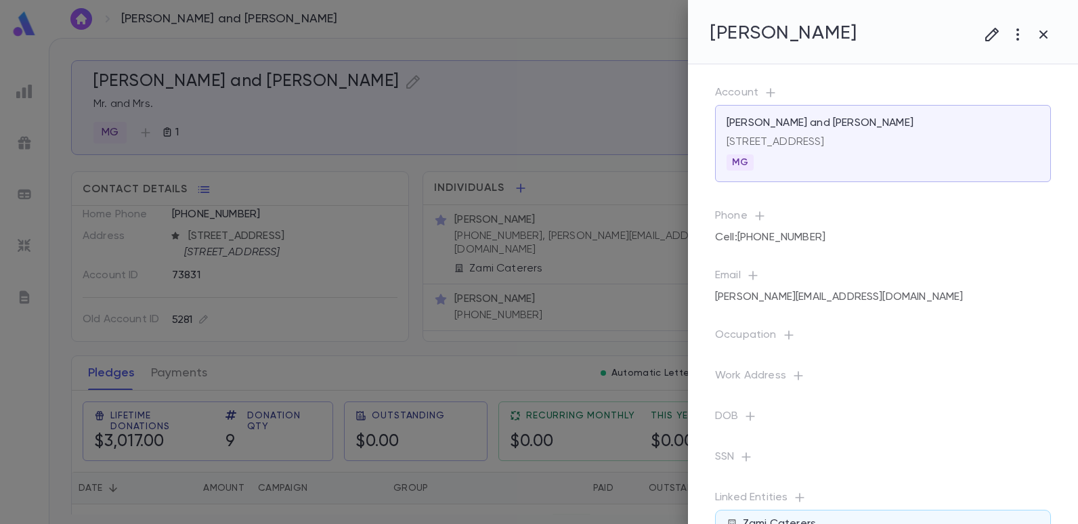
drag, startPoint x: 639, startPoint y: 261, endPoint x: 643, endPoint y: 254, distance: 7.6
click at [640, 261] on div at bounding box center [539, 262] width 1078 height 524
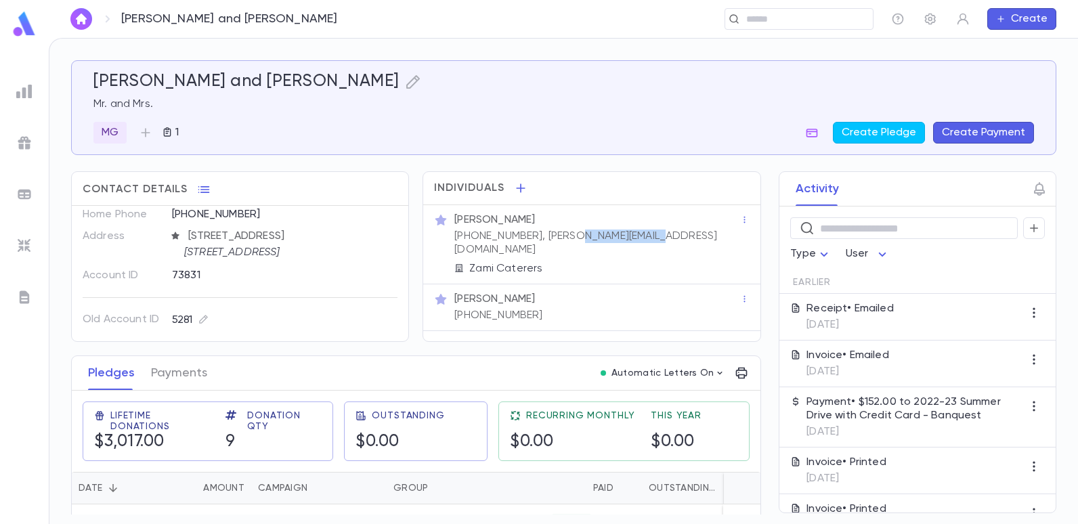
drag, startPoint x: 634, startPoint y: 232, endPoint x: 570, endPoint y: 238, distance: 64.6
click at [570, 238] on p "[PHONE_NUMBER], [PERSON_NAME][EMAIL_ADDRESS][DOMAIN_NAME]" at bounding box center [597, 243] width 286 height 27
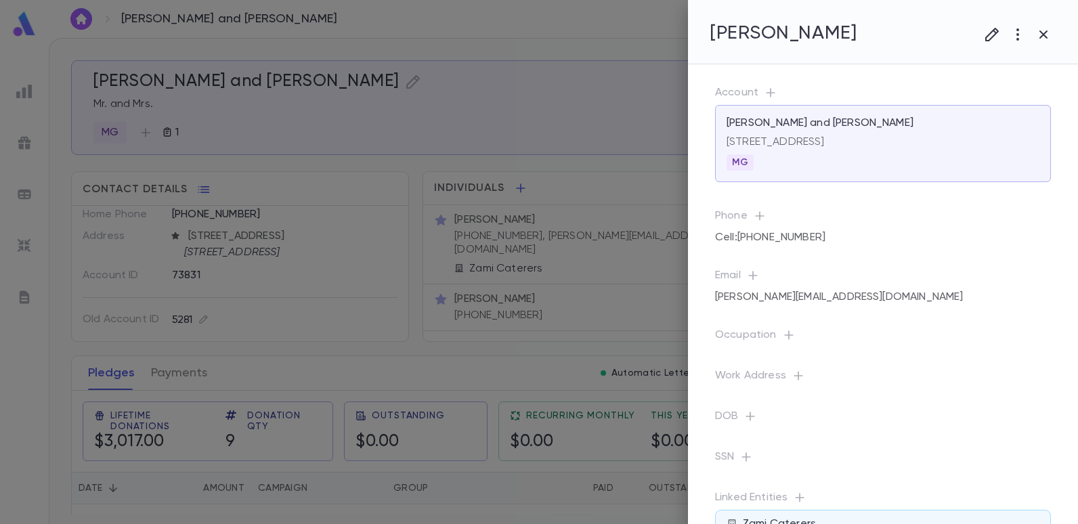
drag, startPoint x: 570, startPoint y: 238, endPoint x: 621, endPoint y: 260, distance: 55.8
click at [617, 263] on div at bounding box center [563, 262] width 1029 height 524
click at [647, 234] on div at bounding box center [539, 262] width 1078 height 524
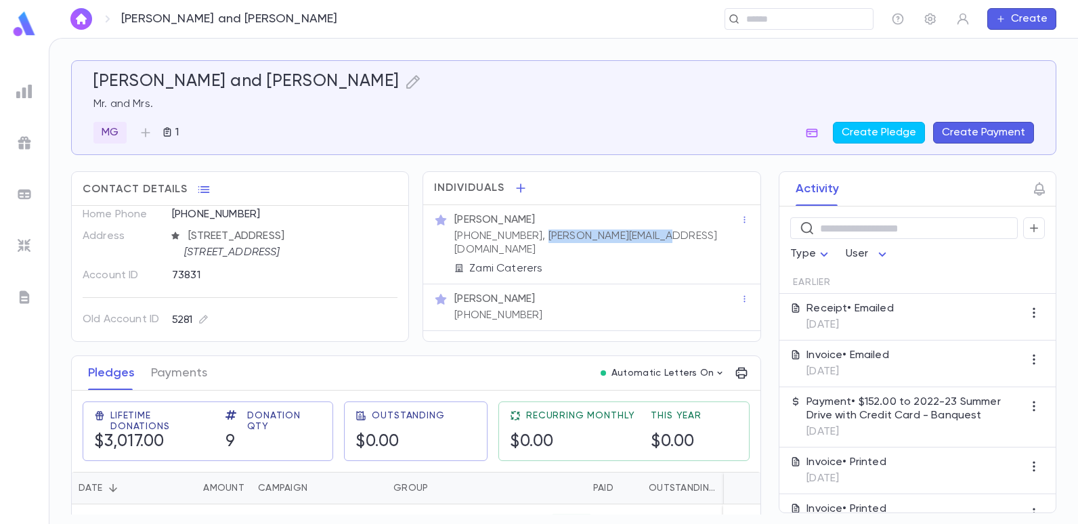
drag, startPoint x: 643, startPoint y: 234, endPoint x: 526, endPoint y: 243, distance: 116.9
click at [526, 243] on div "[PERSON_NAME] [PHONE_NUMBER], [PERSON_NAME][EMAIL_ADDRESS][DOMAIN_NAME] [PERSON…" at bounding box center [596, 243] width 289 height 65
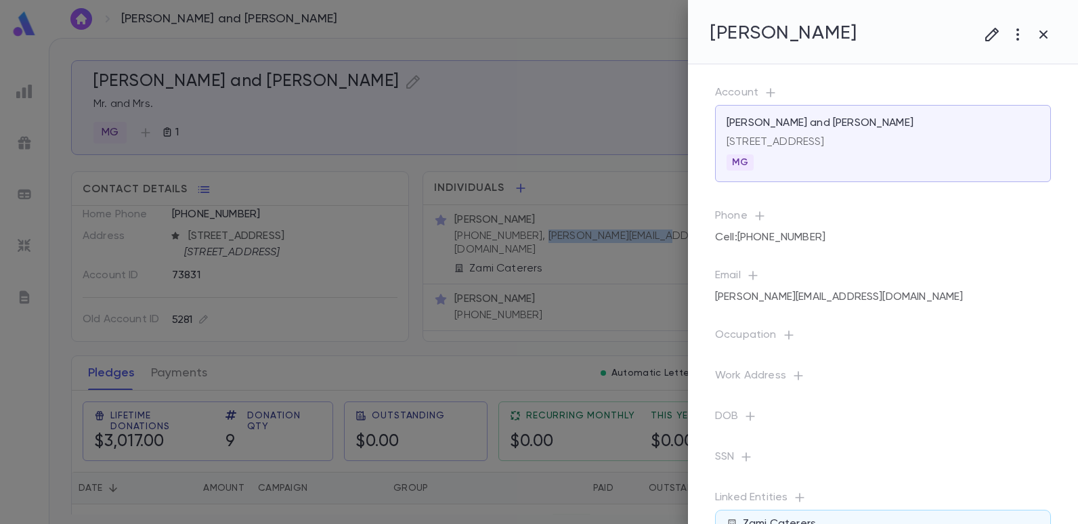
copy p "[PERSON_NAME][EMAIL_ADDRESS][DOMAIN_NAME]"
click at [482, 26] on div at bounding box center [539, 262] width 1078 height 524
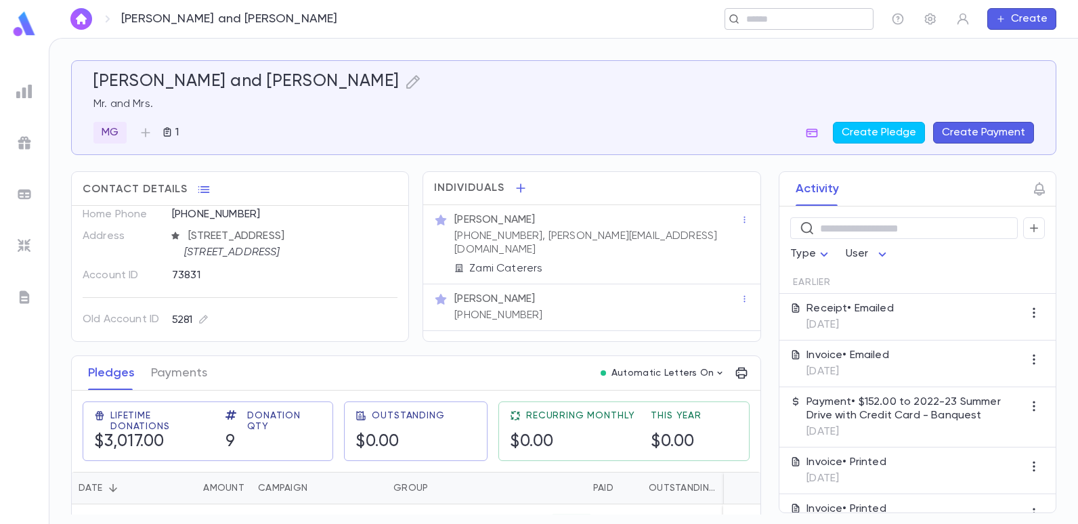
click at [765, 28] on div "​" at bounding box center [799, 19] width 149 height 22
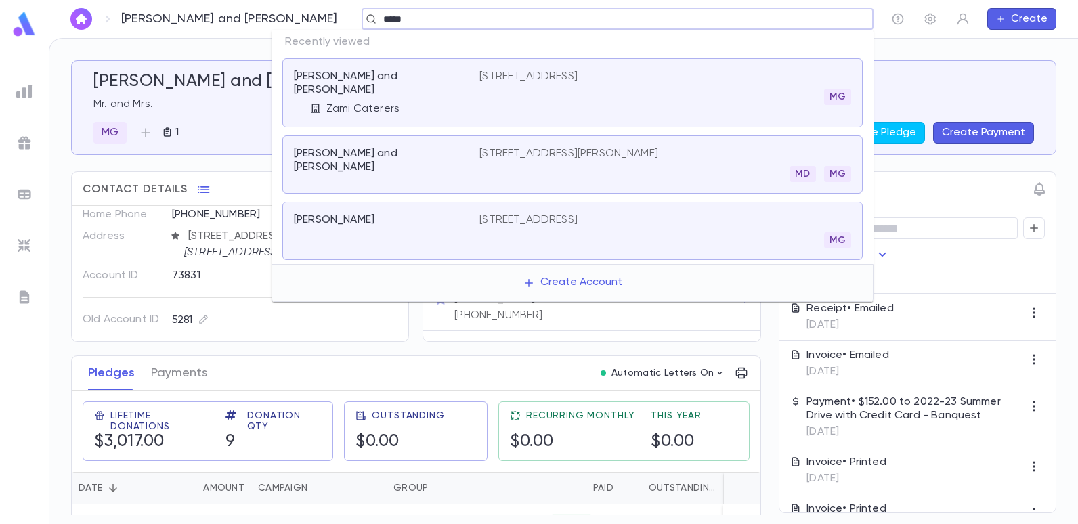
type input "******"
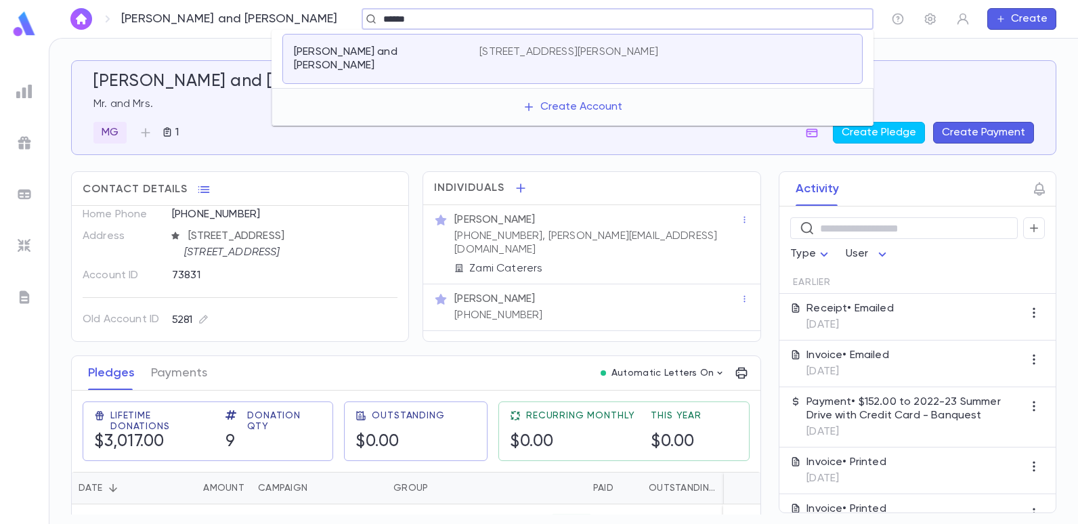
click at [407, 48] on p "[PERSON_NAME] and [PERSON_NAME]" at bounding box center [378, 58] width 169 height 27
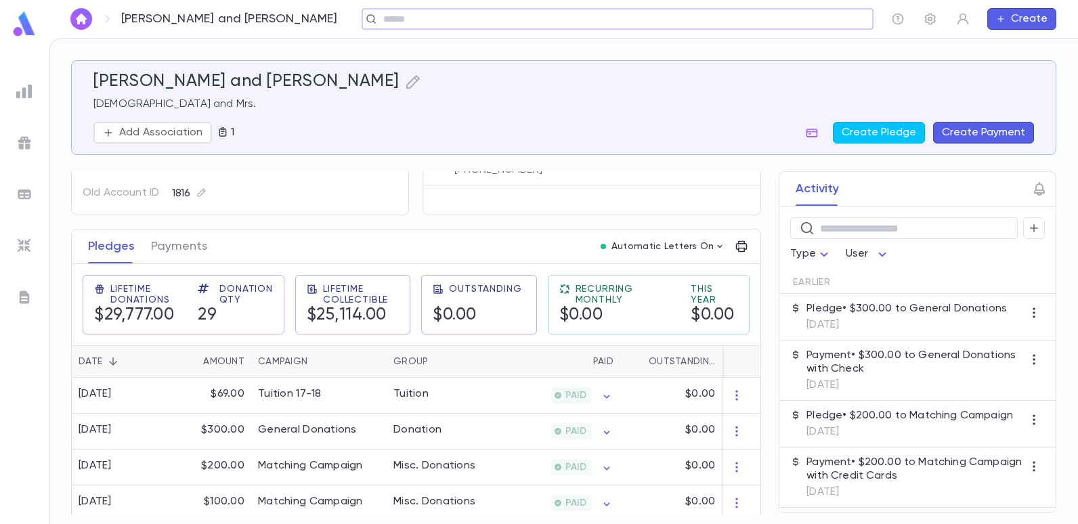
scroll to position [203, 0]
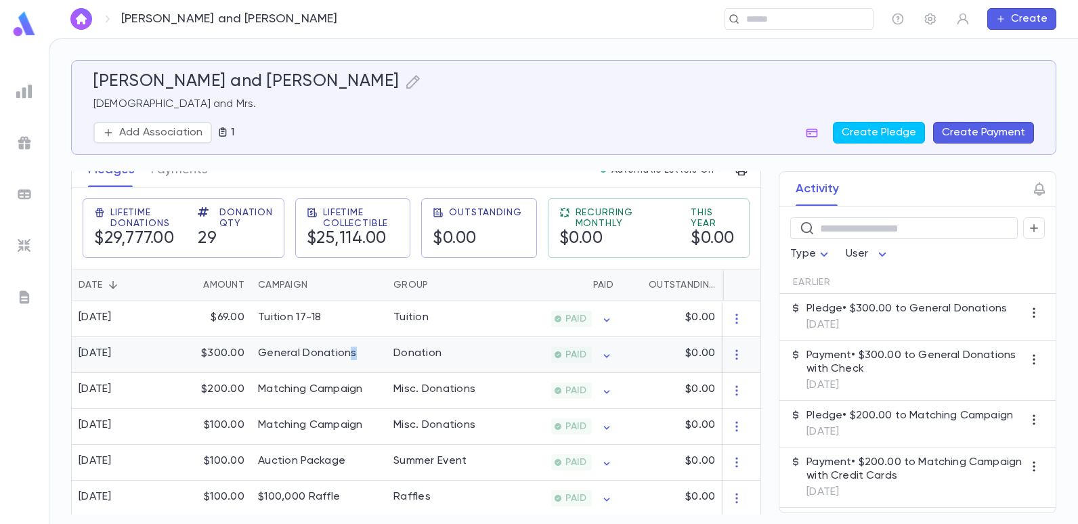
click at [354, 349] on div "General Donations" at bounding box center [307, 354] width 99 height 14
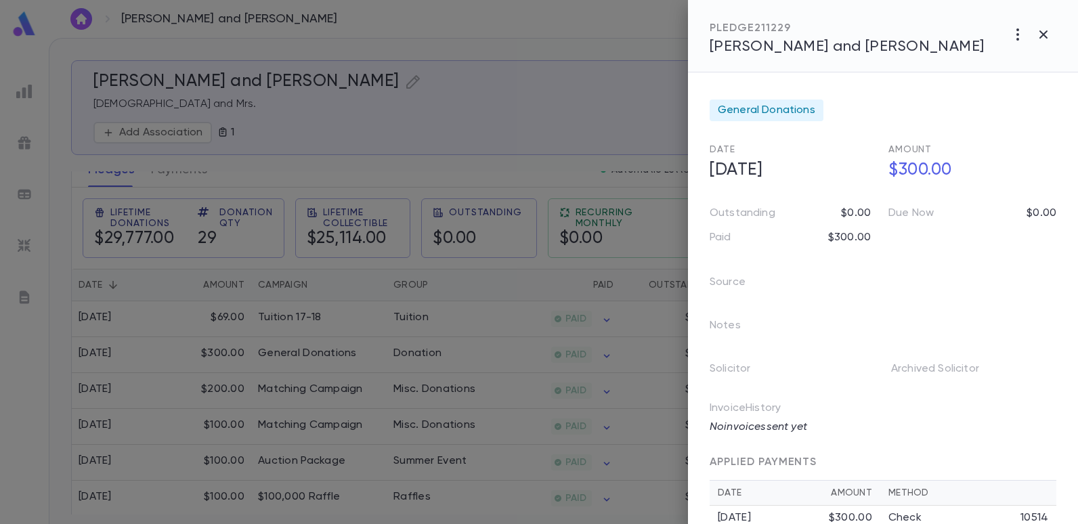
click at [528, 140] on div at bounding box center [539, 262] width 1078 height 524
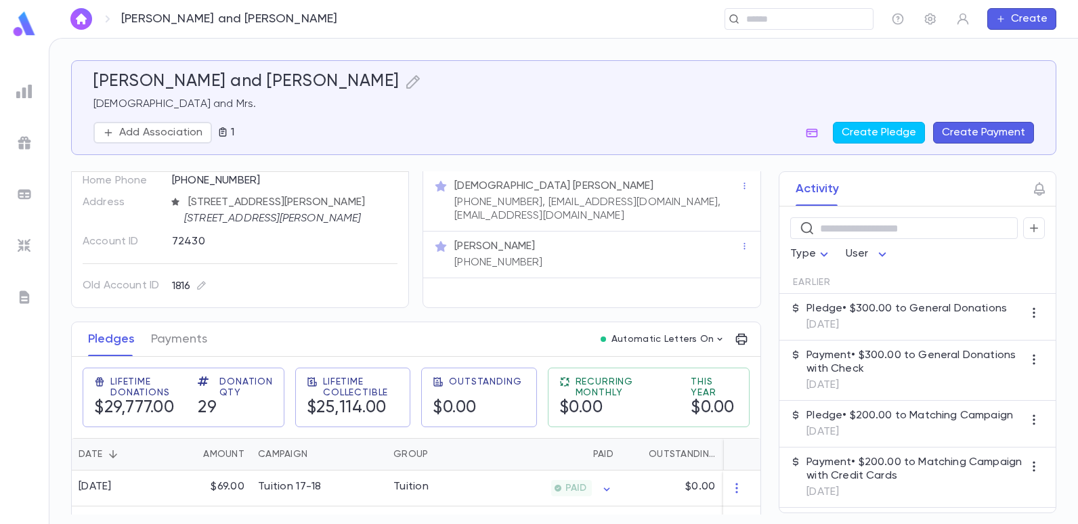
scroll to position [0, 0]
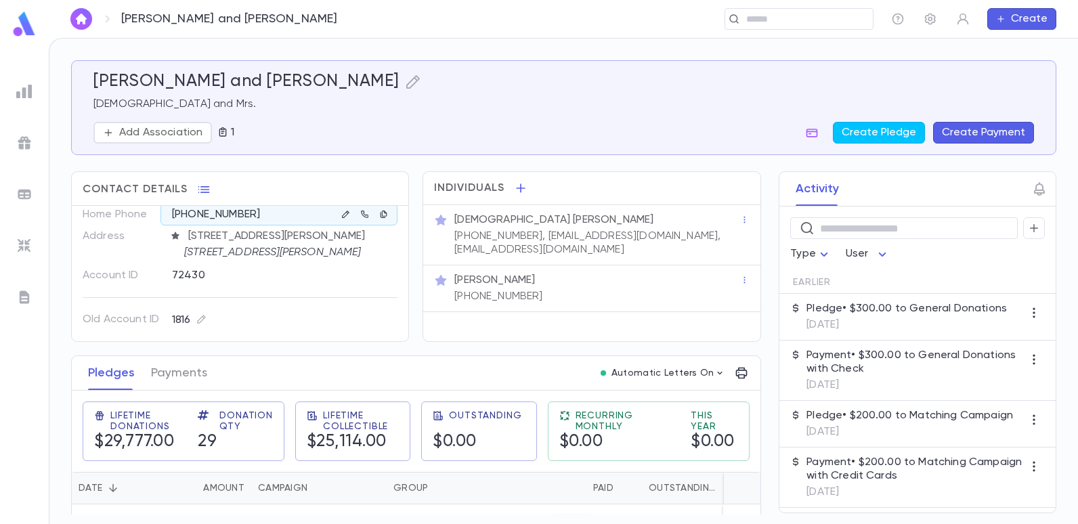
click at [332, 291] on div "Old Account ID 1816" at bounding box center [240, 308] width 315 height 45
drag, startPoint x: 660, startPoint y: 237, endPoint x: 530, endPoint y: 234, distance: 129.4
click at [530, 234] on p "[PHONE_NUMBER], [EMAIL_ADDRESS][DOMAIN_NAME], [EMAIL_ADDRESS][DOMAIN_NAME]" at bounding box center [597, 243] width 286 height 27
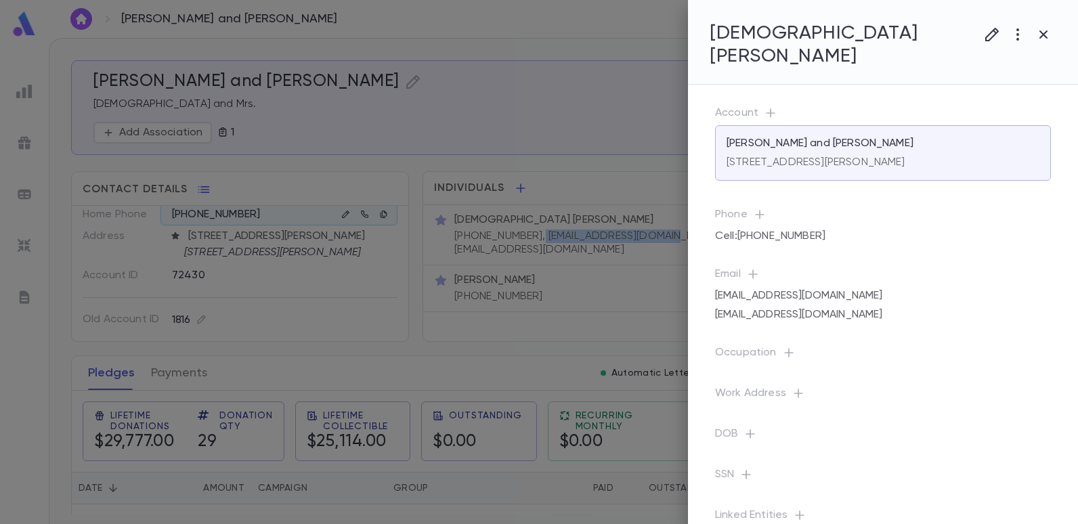
copy p "[EMAIL_ADDRESS][DOMAIN_NAME],"
drag, startPoint x: 567, startPoint y: 187, endPoint x: 530, endPoint y: 266, distance: 87.6
click at [530, 266] on div at bounding box center [539, 262] width 1078 height 524
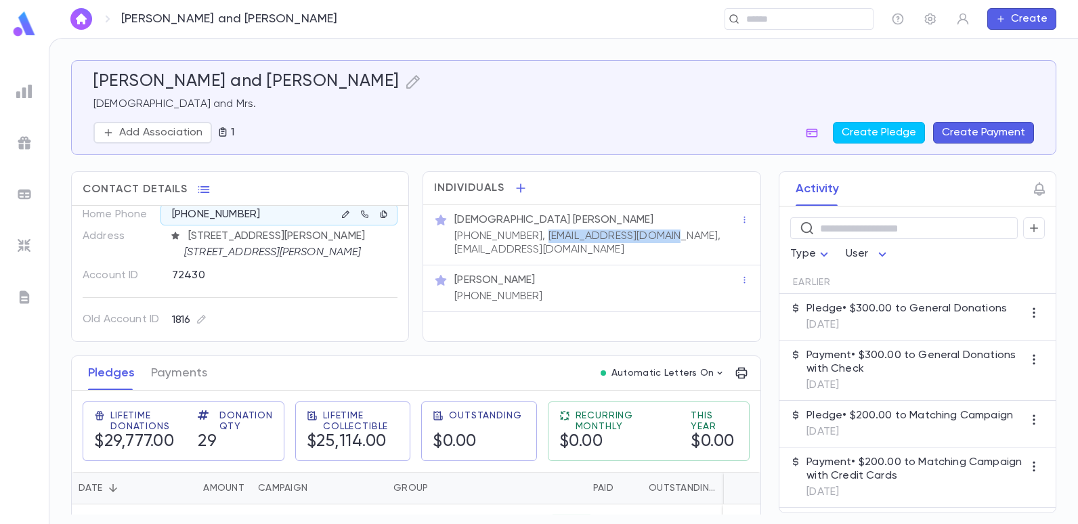
drag, startPoint x: 664, startPoint y: 236, endPoint x: 533, endPoint y: 242, distance: 130.8
click at [533, 242] on p "[PHONE_NUMBER], [EMAIL_ADDRESS][DOMAIN_NAME], [EMAIL_ADDRESS][DOMAIN_NAME]" at bounding box center [597, 243] width 286 height 27
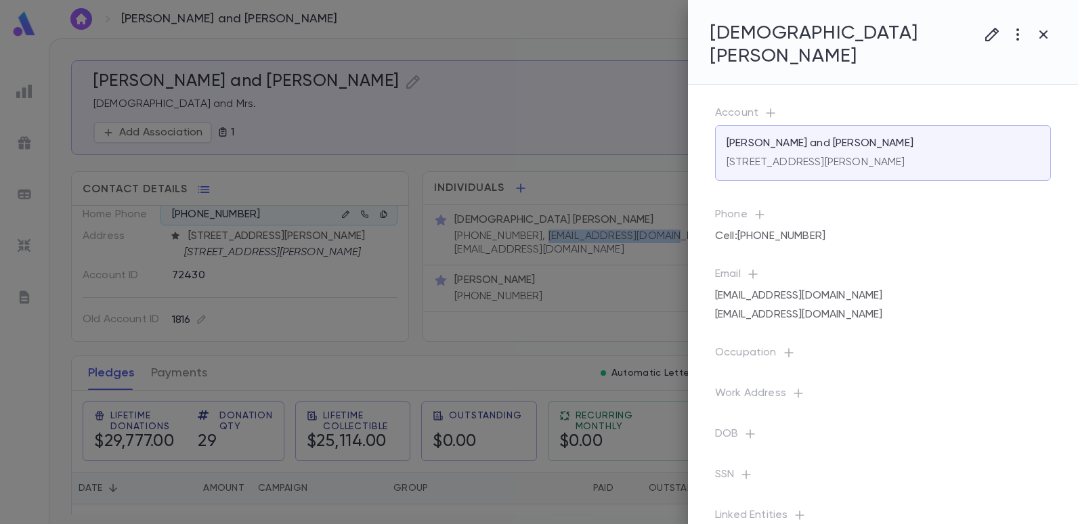
copy p "[EMAIL_ADDRESS][DOMAIN_NAME],"
